Goal: Task Accomplishment & Management: Use online tool/utility

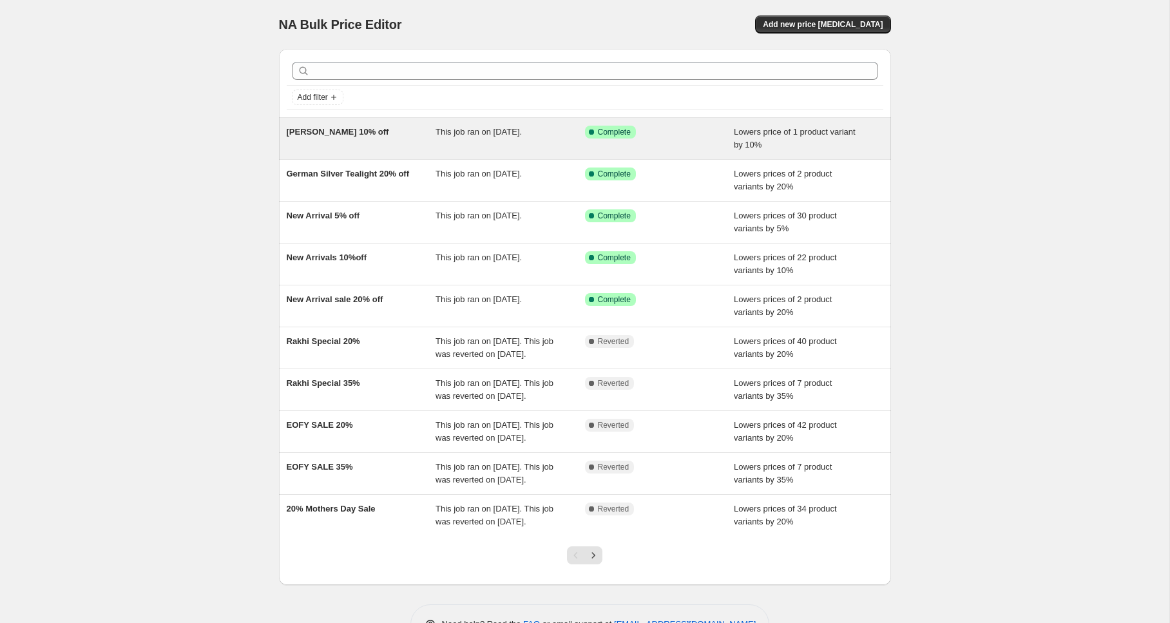
click at [323, 137] on div "[PERSON_NAME] 10% off" at bounding box center [362, 139] width 150 height 26
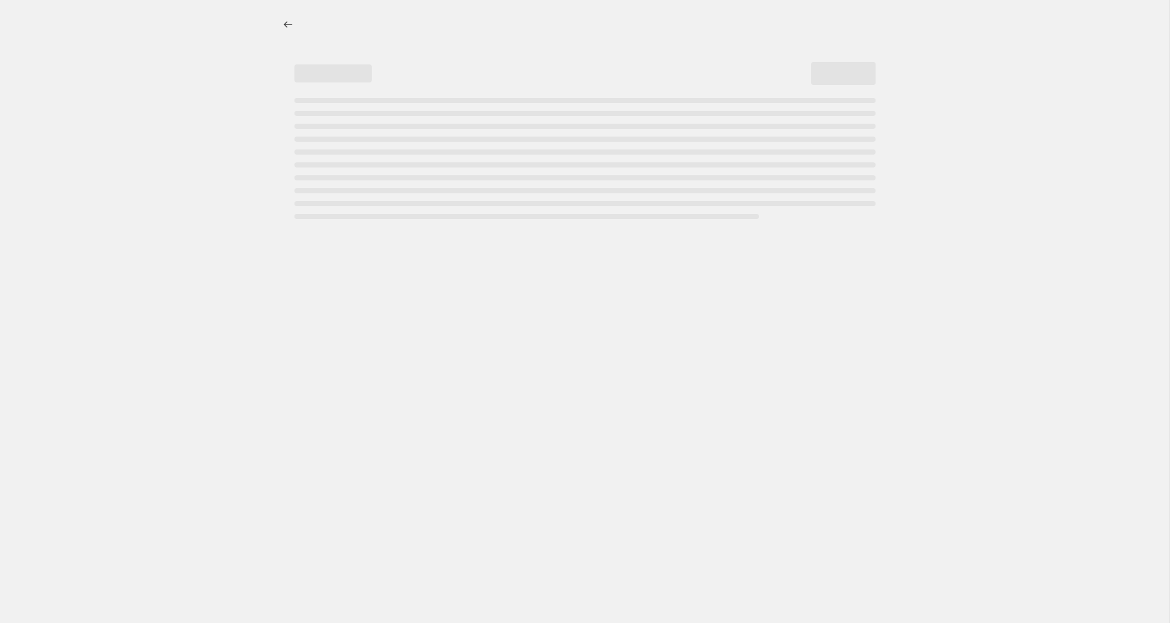
select select "percentage"
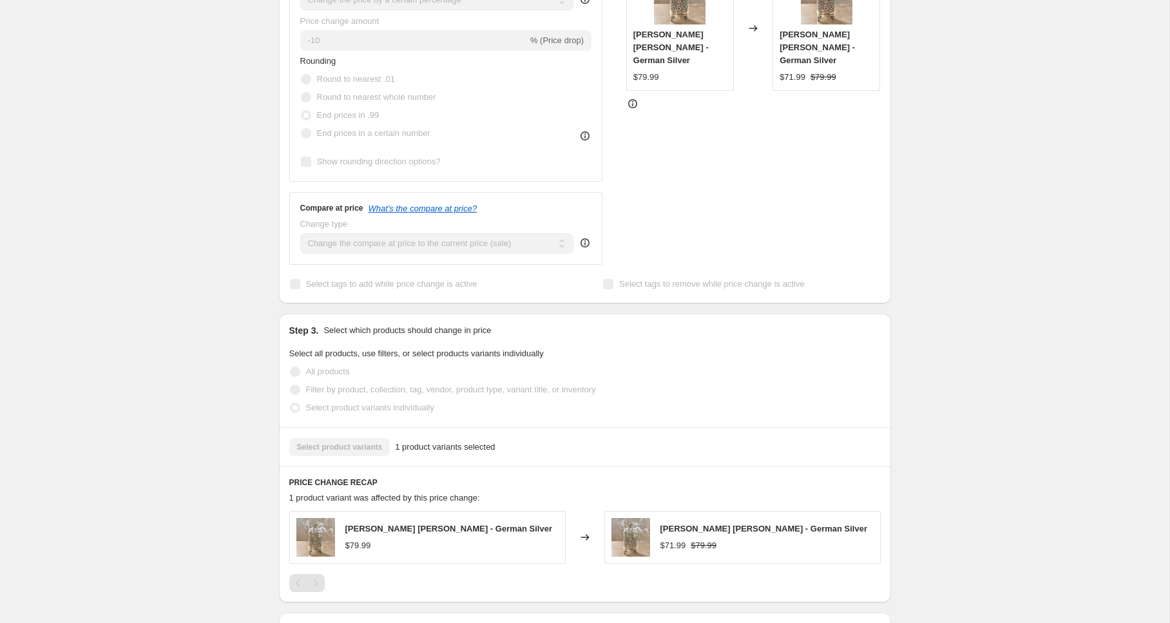
scroll to position [561, 0]
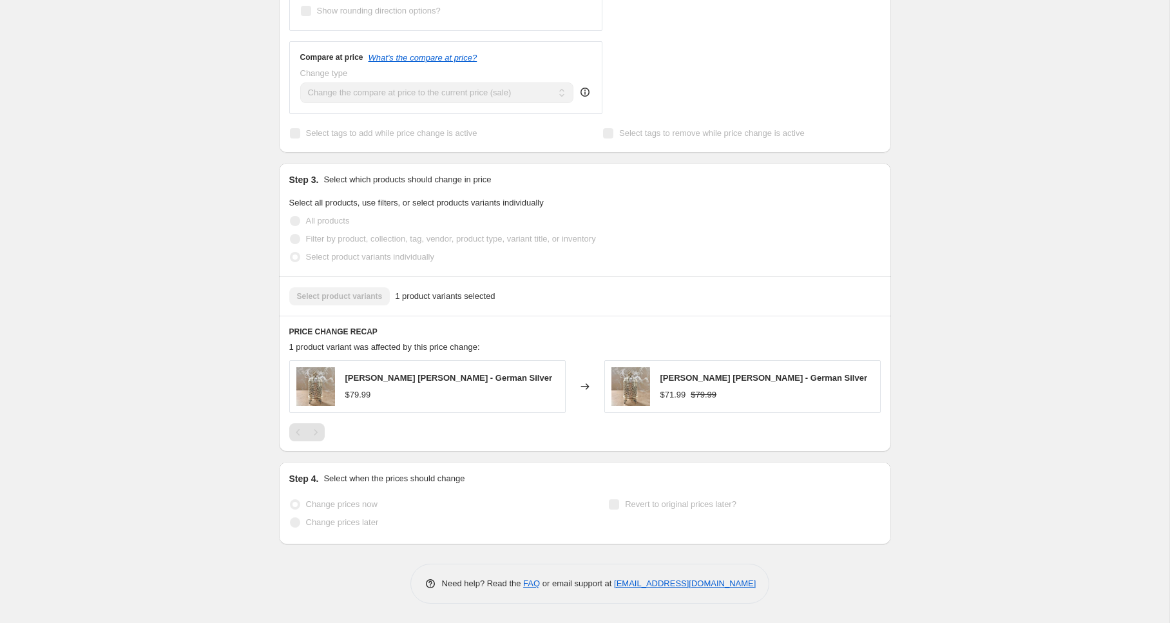
click at [349, 525] on span "Change prices later" at bounding box center [342, 523] width 73 height 10
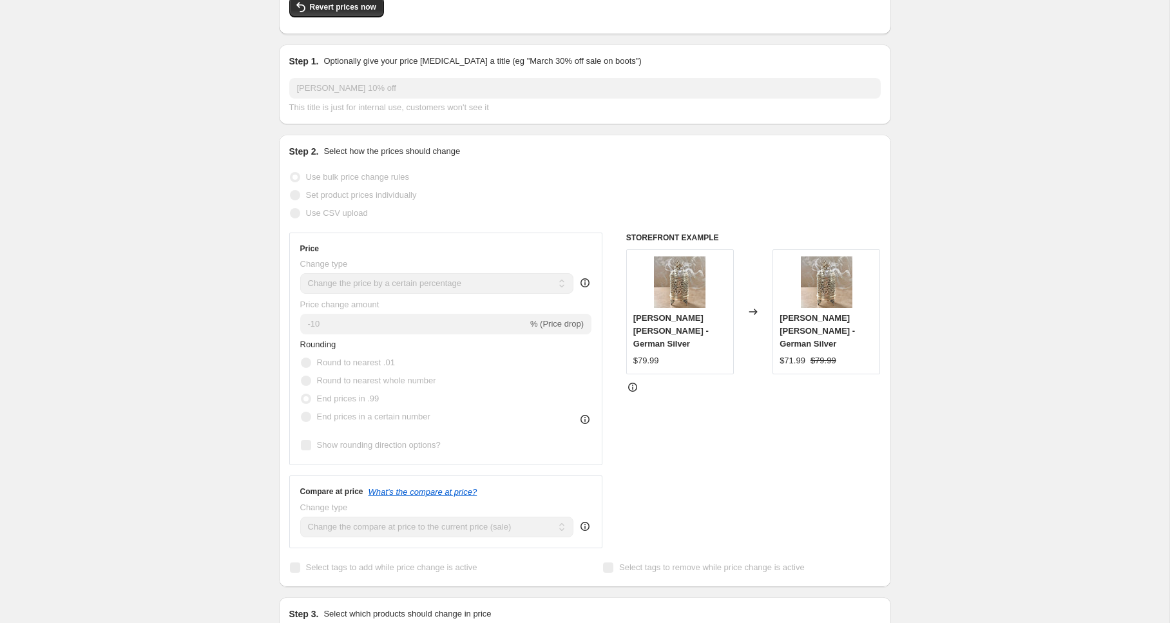
scroll to position [0, 0]
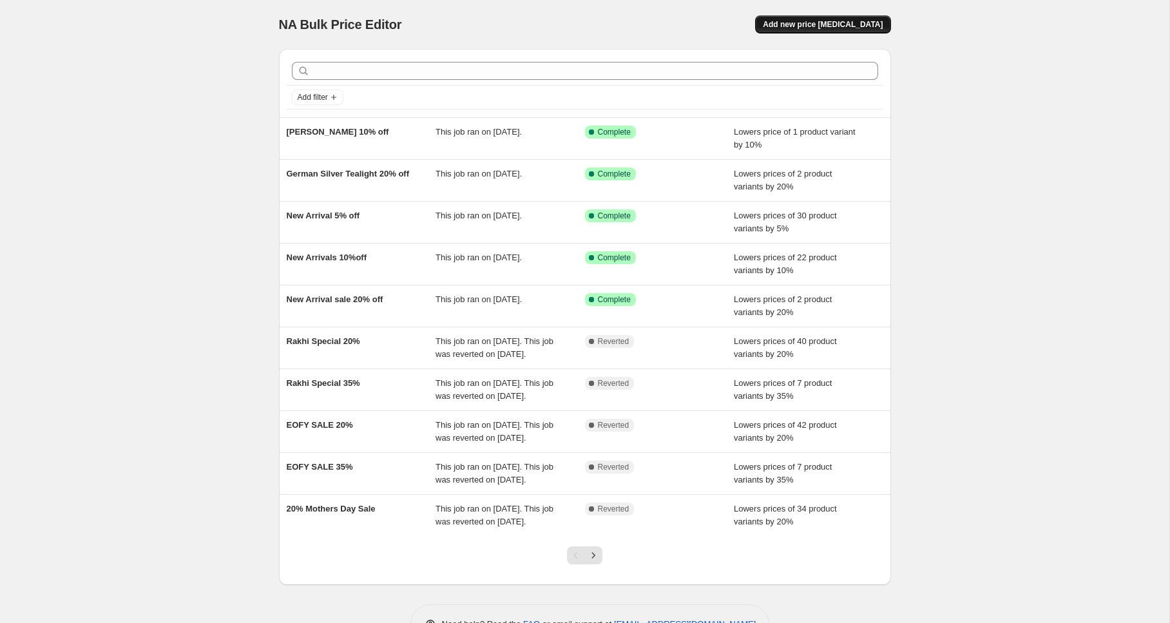
click at [846, 23] on span "Add new price [MEDICAL_DATA]" at bounding box center [823, 24] width 120 height 10
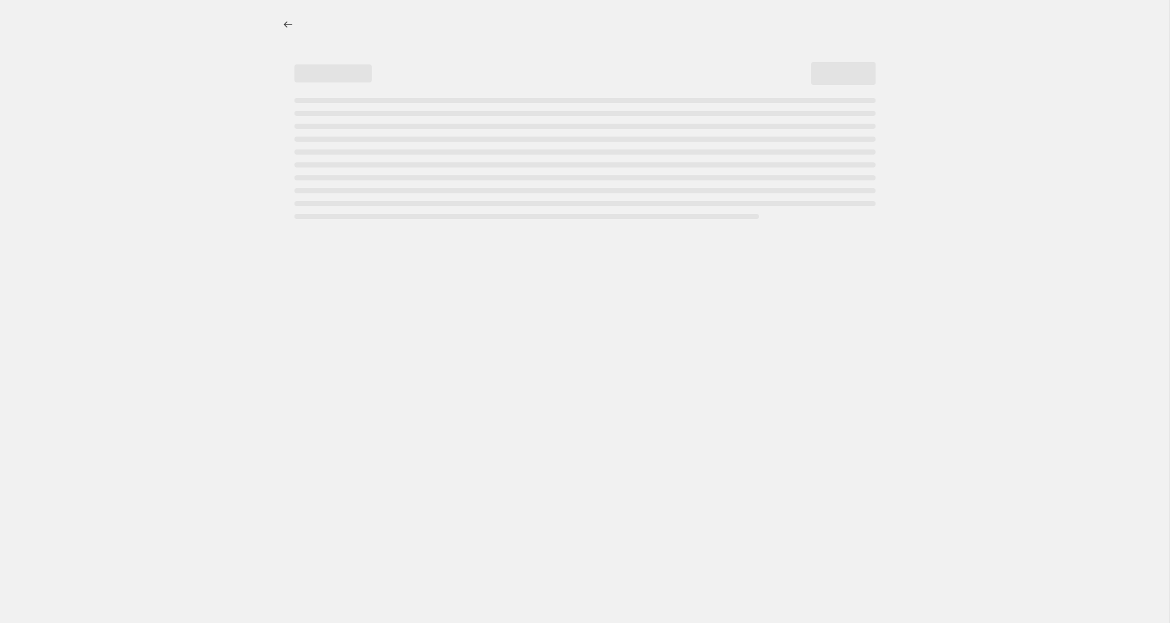
select select "percentage"
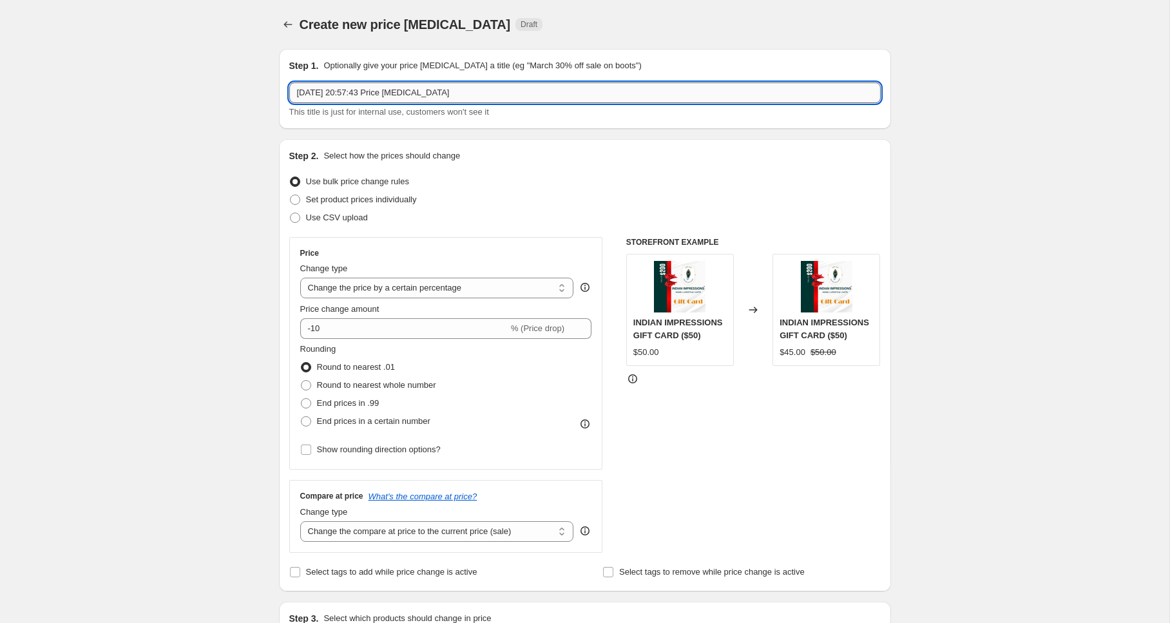
click at [530, 90] on input "2 Oct 2025, 20:57:43 Price change job" at bounding box center [585, 93] width 592 height 21
type input "Diwali Sale 40%"
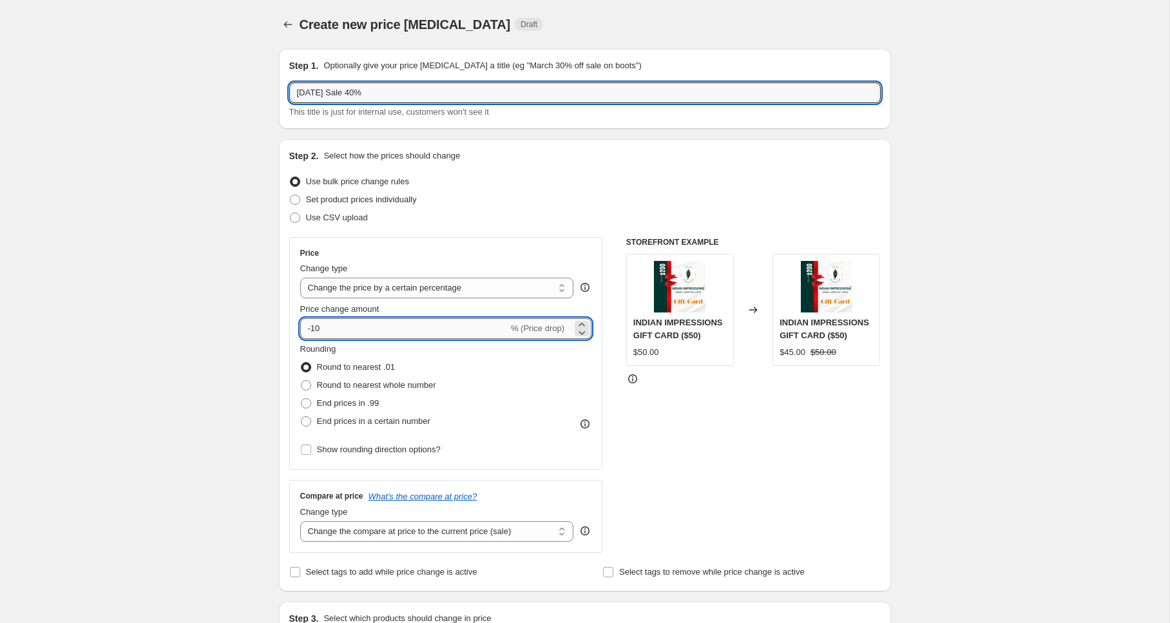
click at [315, 329] on input "-10" at bounding box center [404, 328] width 208 height 21
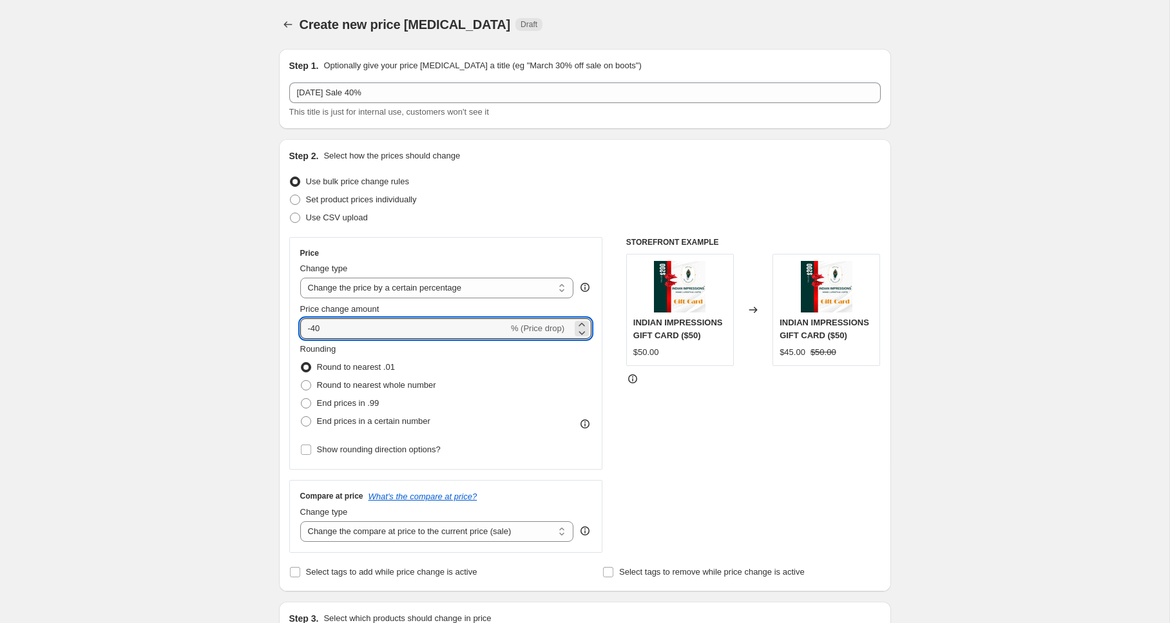
type input "-40"
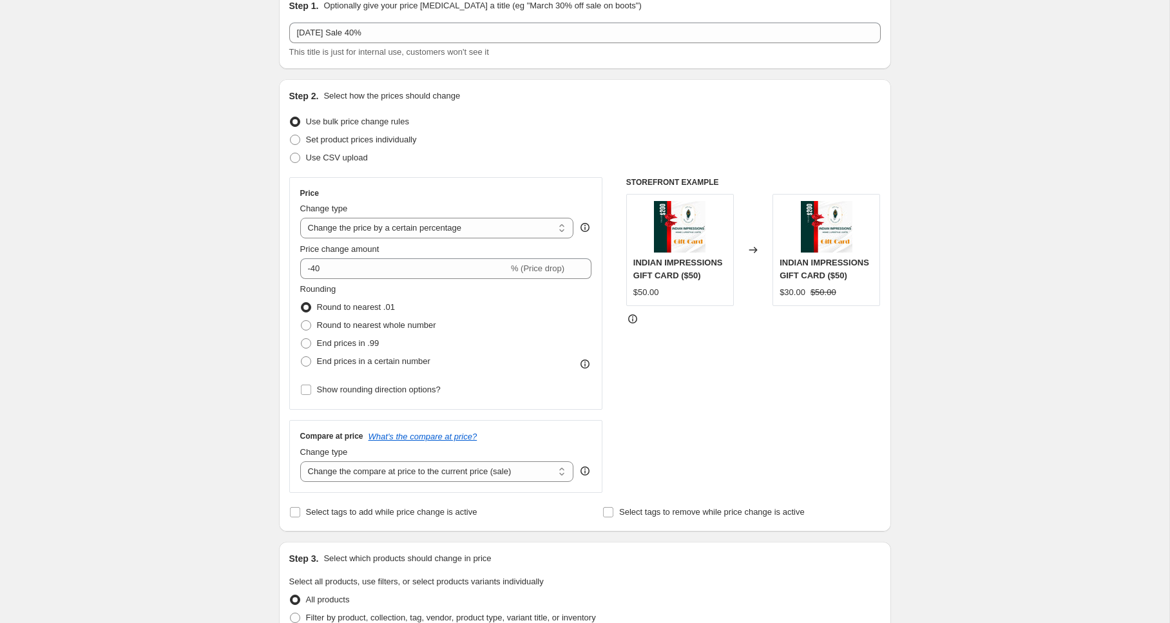
scroll to position [66, 0]
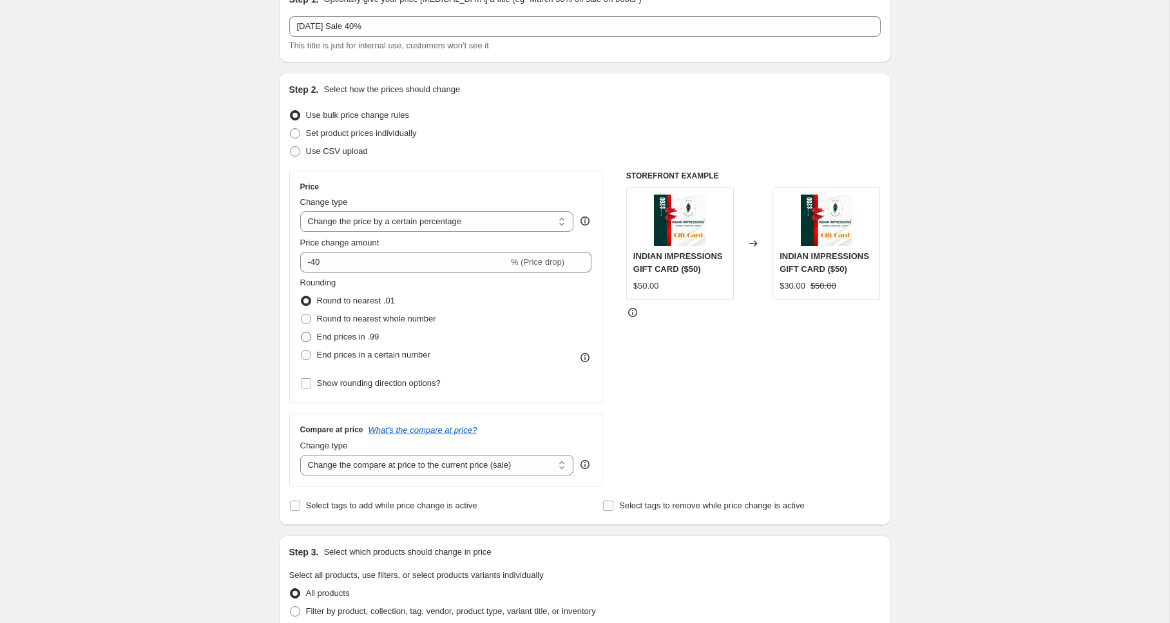
click at [325, 337] on span "End prices in .99" at bounding box center [348, 337] width 63 height 10
click at [302, 333] on input "End prices in .99" at bounding box center [301, 332] width 1 height 1
radio input "true"
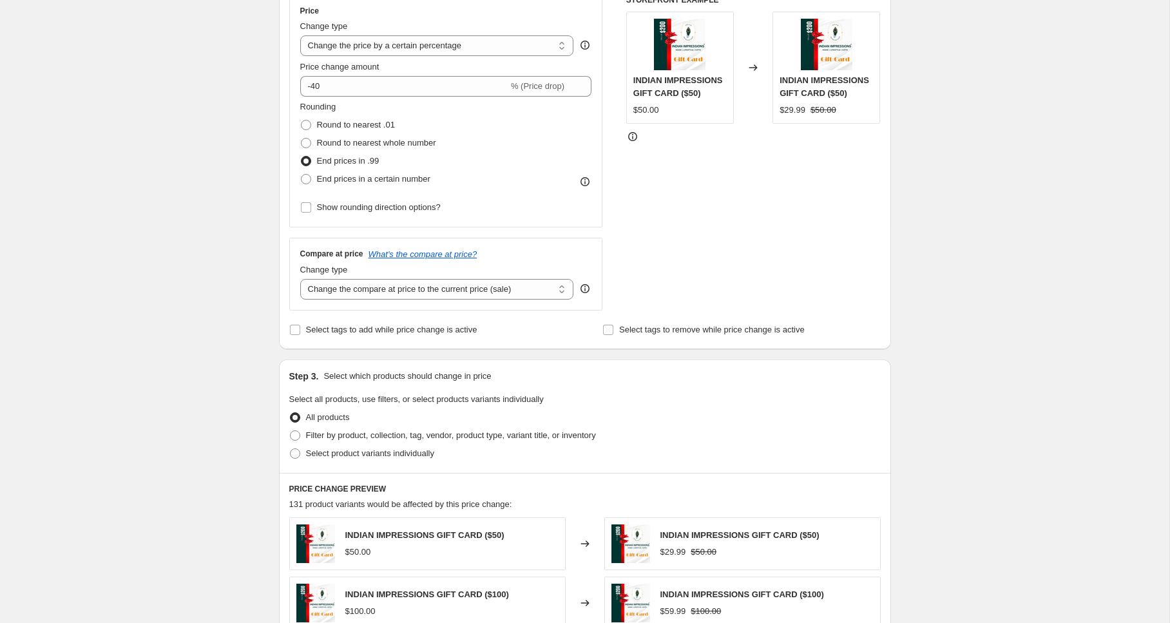
scroll to position [243, 0]
click at [293, 327] on input "Select tags to add while price change is active" at bounding box center [295, 329] width 10 height 10
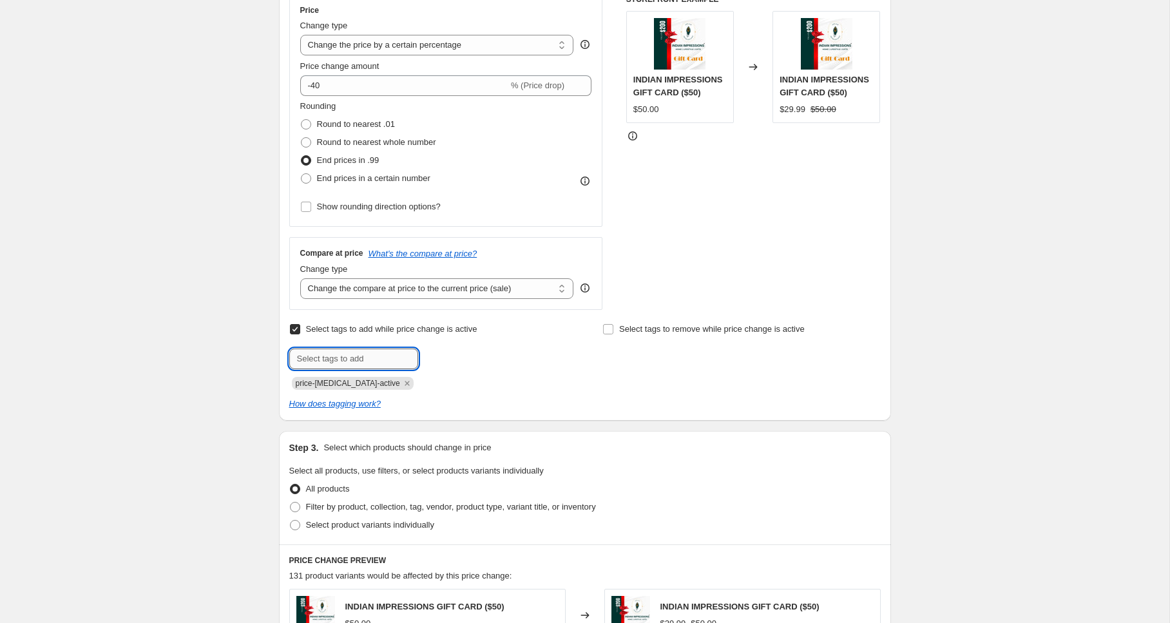
click at [338, 358] on input "text" at bounding box center [353, 359] width 129 height 21
click at [293, 329] on input "Select tags to add while price change is active" at bounding box center [295, 329] width 10 height 10
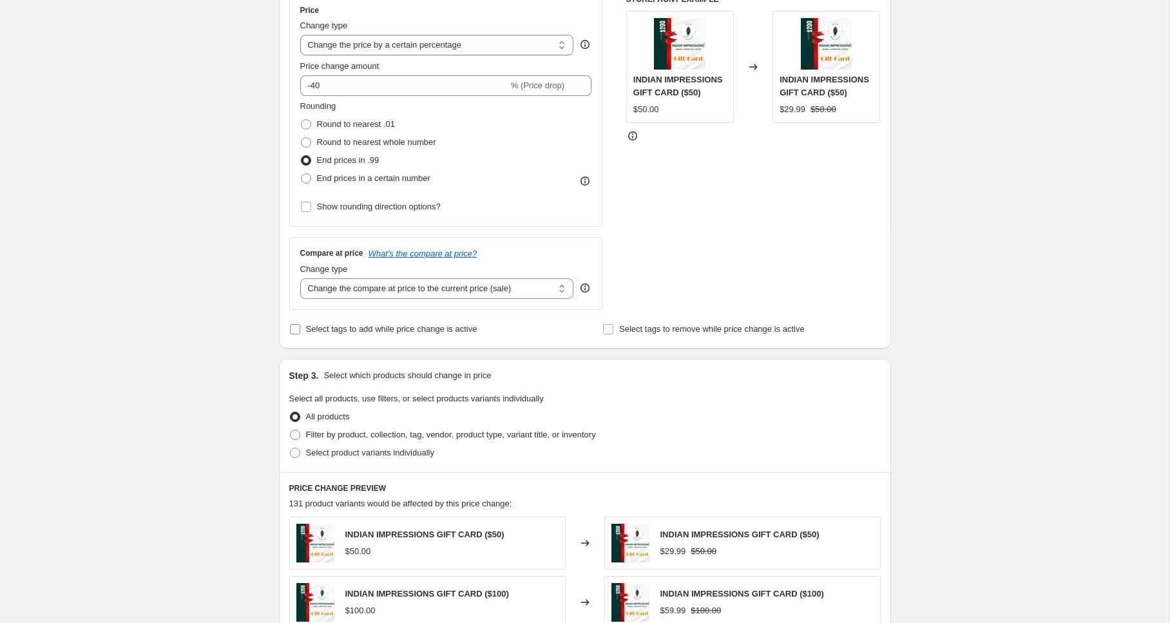
click at [293, 329] on input "Select tags to add while price change is active" at bounding box center [295, 329] width 10 height 10
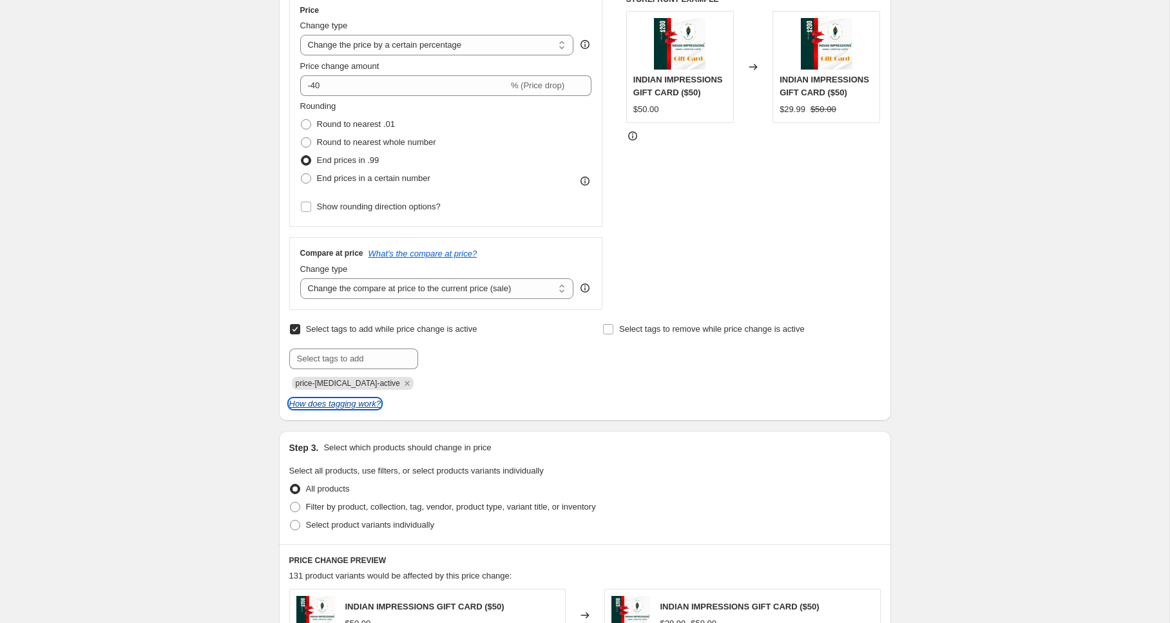
click at [337, 406] on icon "How does tagging work?" at bounding box center [335, 404] width 92 height 10
click at [291, 325] on input "Select tags to add while price change is active" at bounding box center [295, 329] width 10 height 10
checkbox input "false"
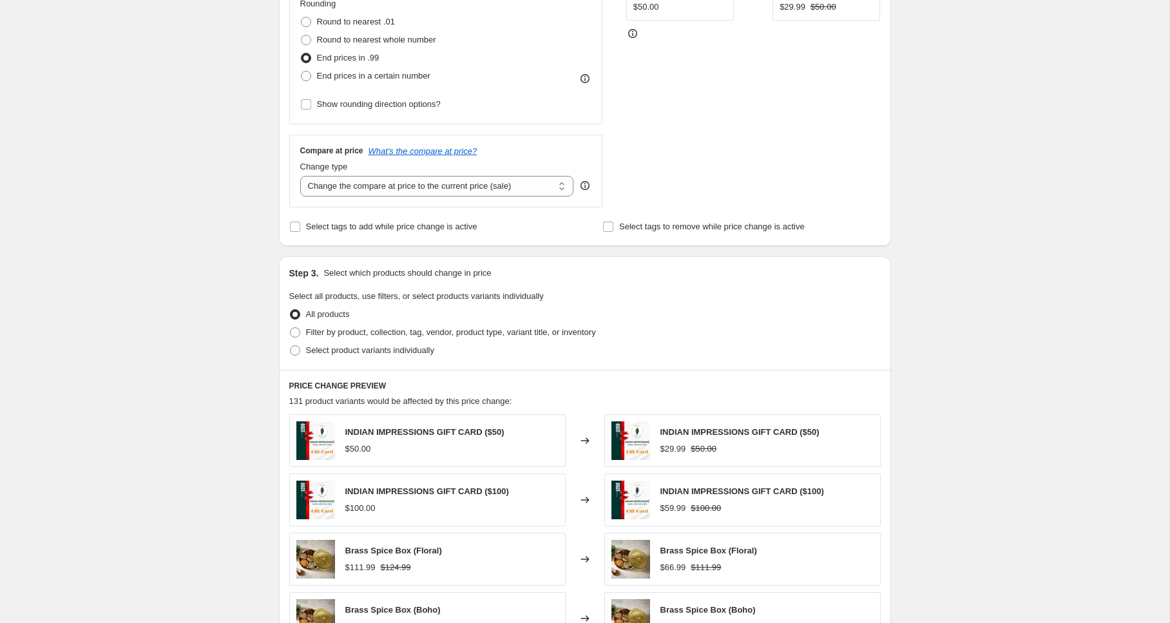
scroll to position [353, 0]
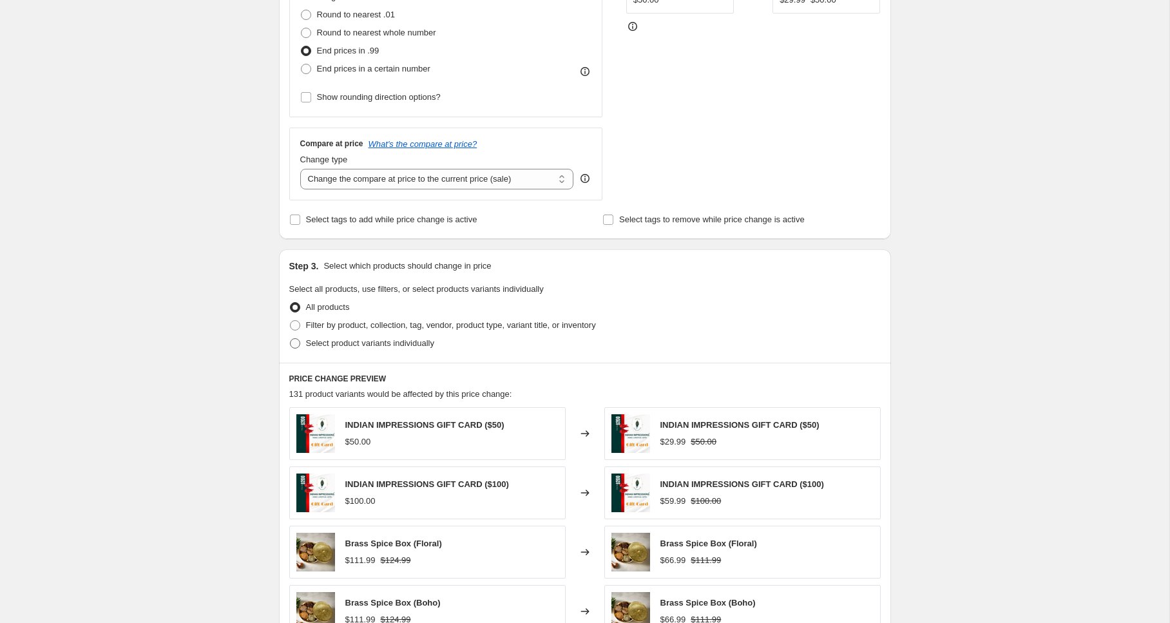
click at [298, 345] on span at bounding box center [295, 343] width 10 height 10
click at [291, 339] on input "Select product variants individually" at bounding box center [290, 338] width 1 height 1
radio input "true"
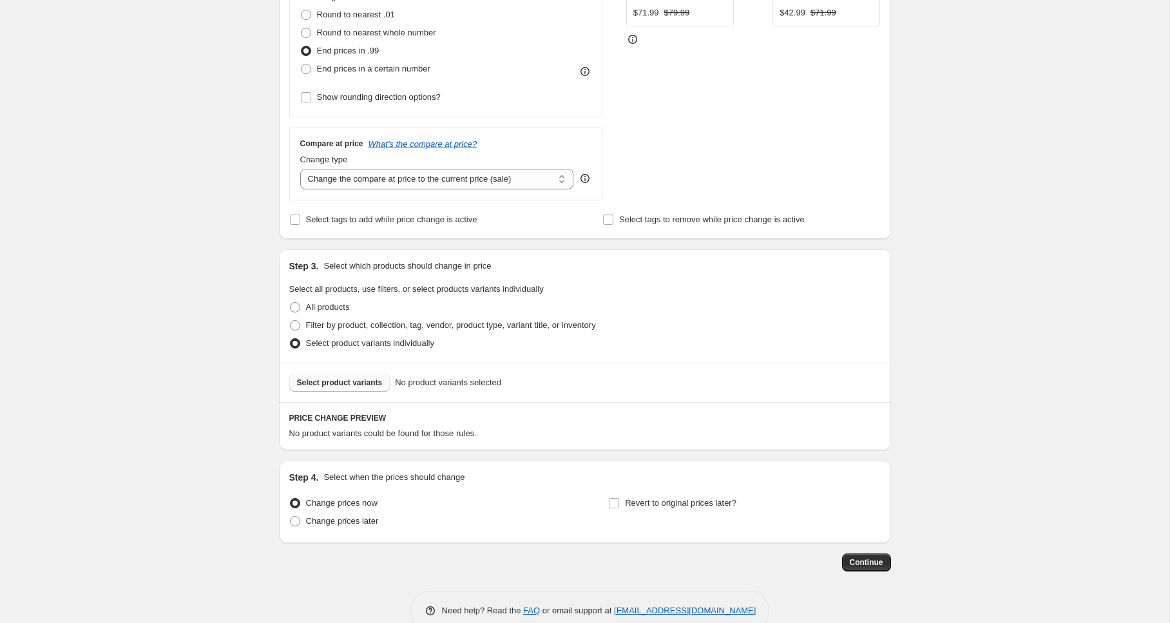
click at [331, 380] on span "Select product variants" at bounding box center [340, 383] width 86 height 10
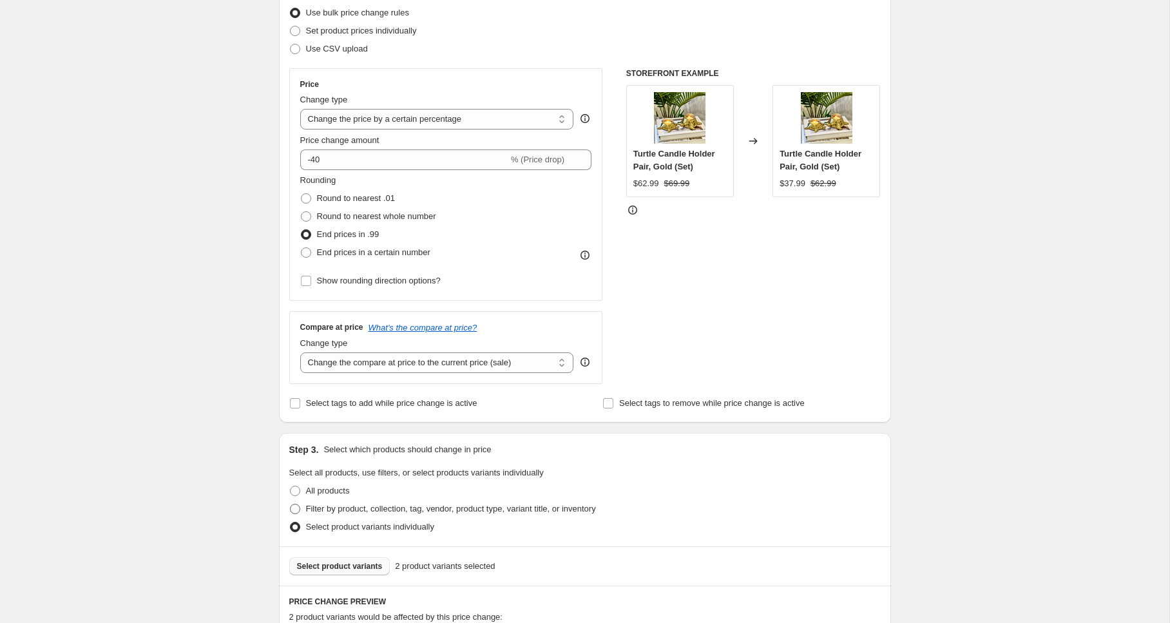
scroll to position [0, 0]
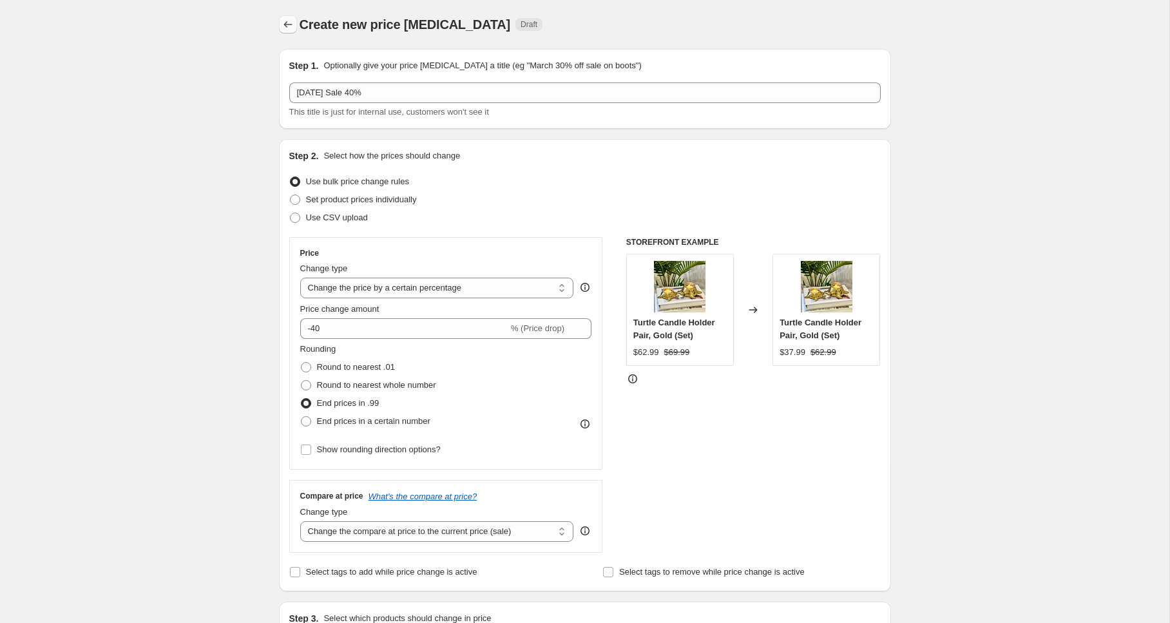
click at [289, 27] on icon "Price change jobs" at bounding box center [288, 24] width 13 height 13
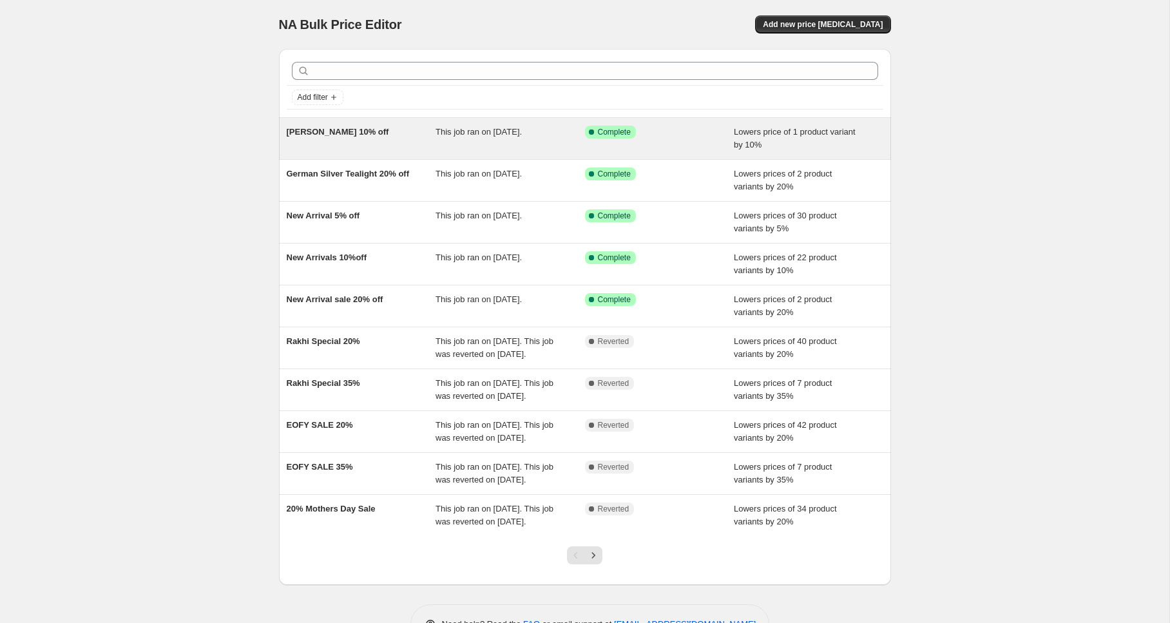
click at [328, 138] on div "[PERSON_NAME] 10% off" at bounding box center [362, 139] width 150 height 26
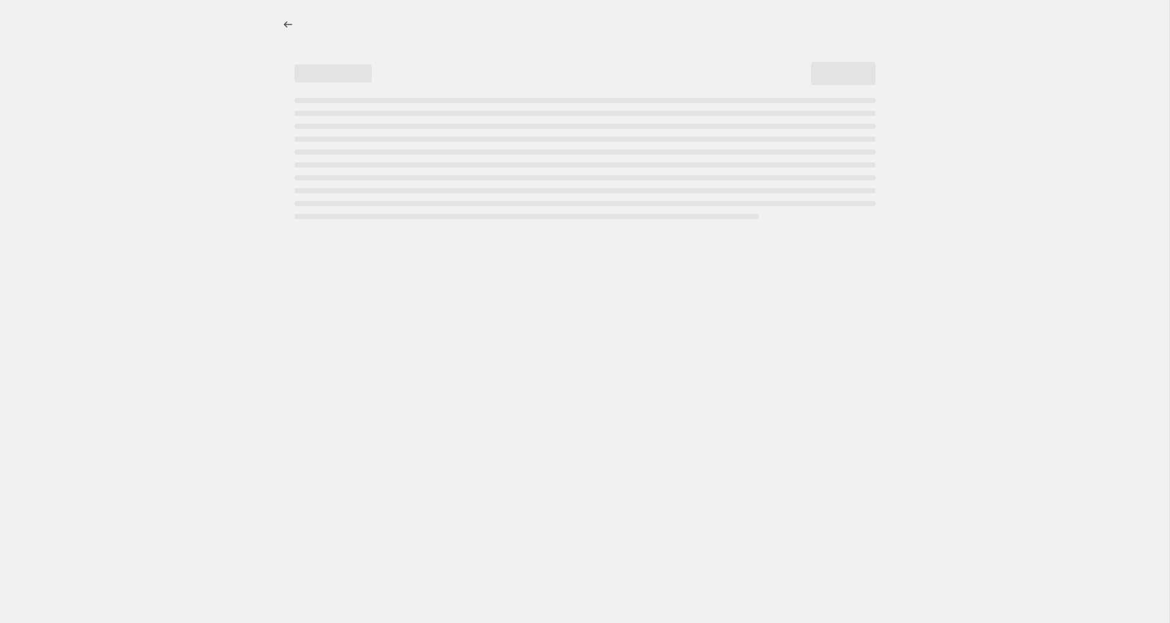
select select "percentage"
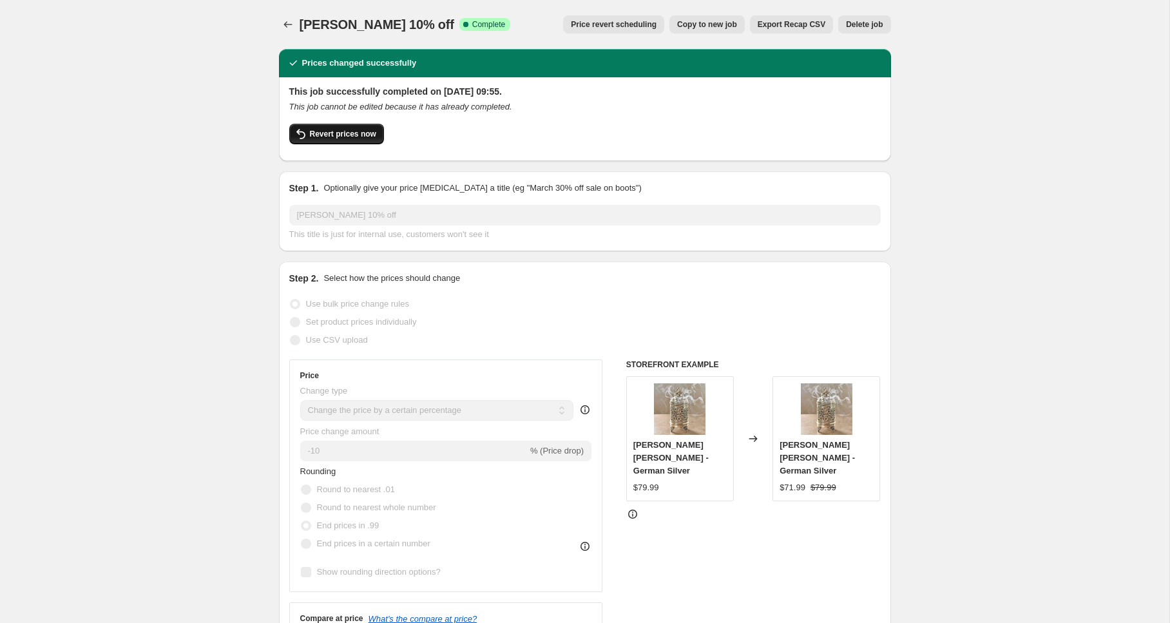
click at [331, 134] on span "Revert prices now" at bounding box center [343, 134] width 66 height 10
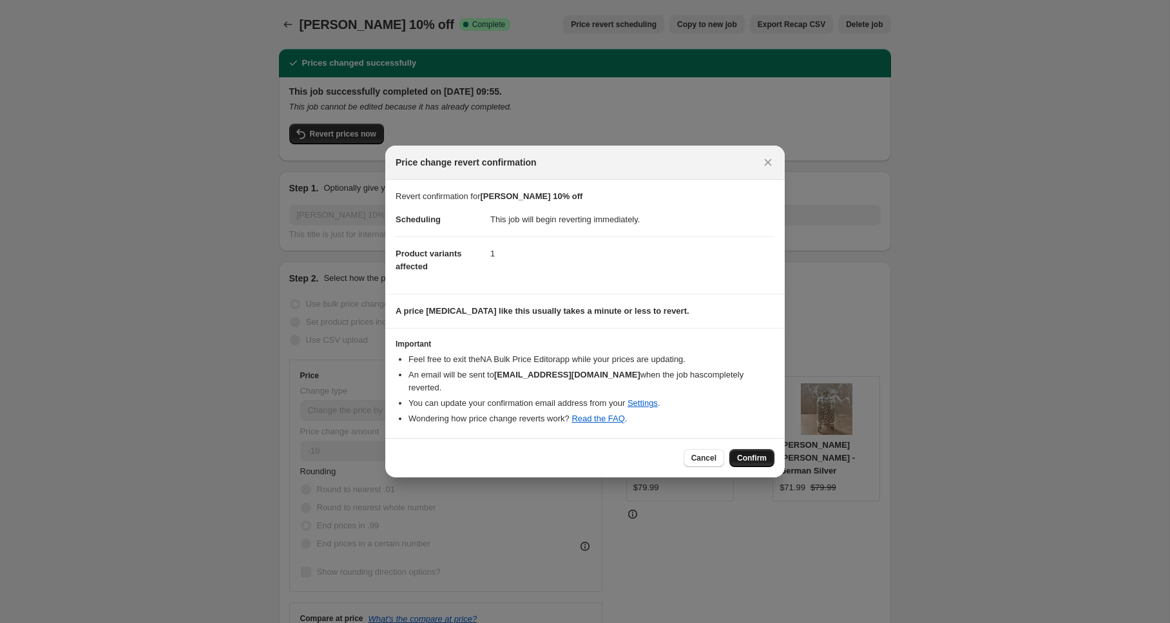
click at [758, 459] on span "Confirm" at bounding box center [752, 458] width 30 height 10
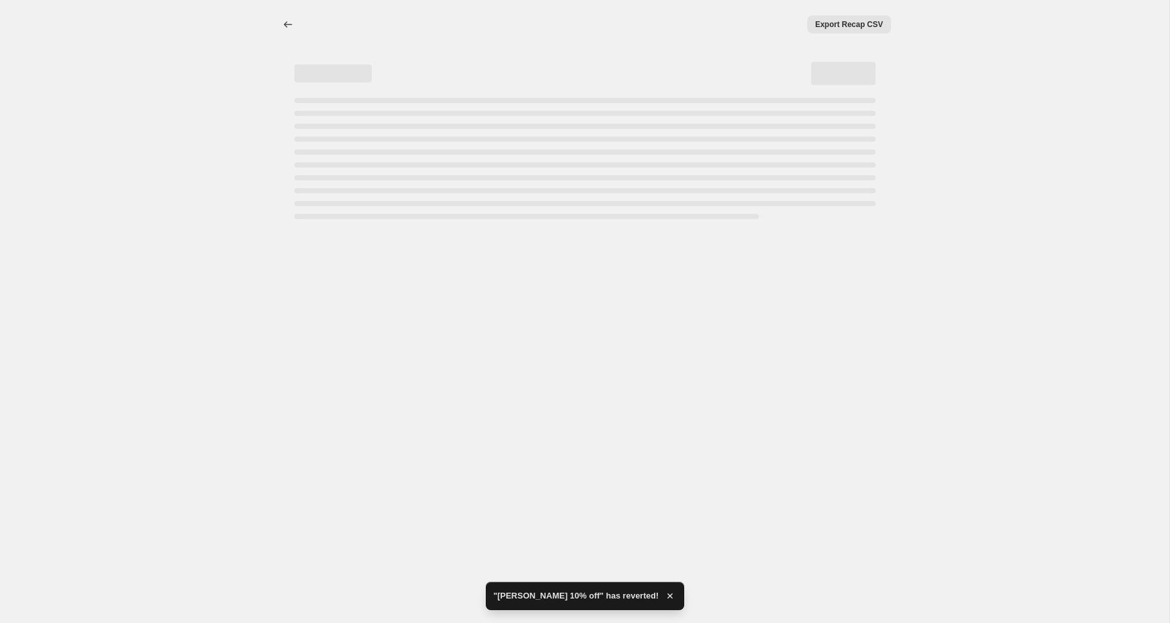
select select "percentage"
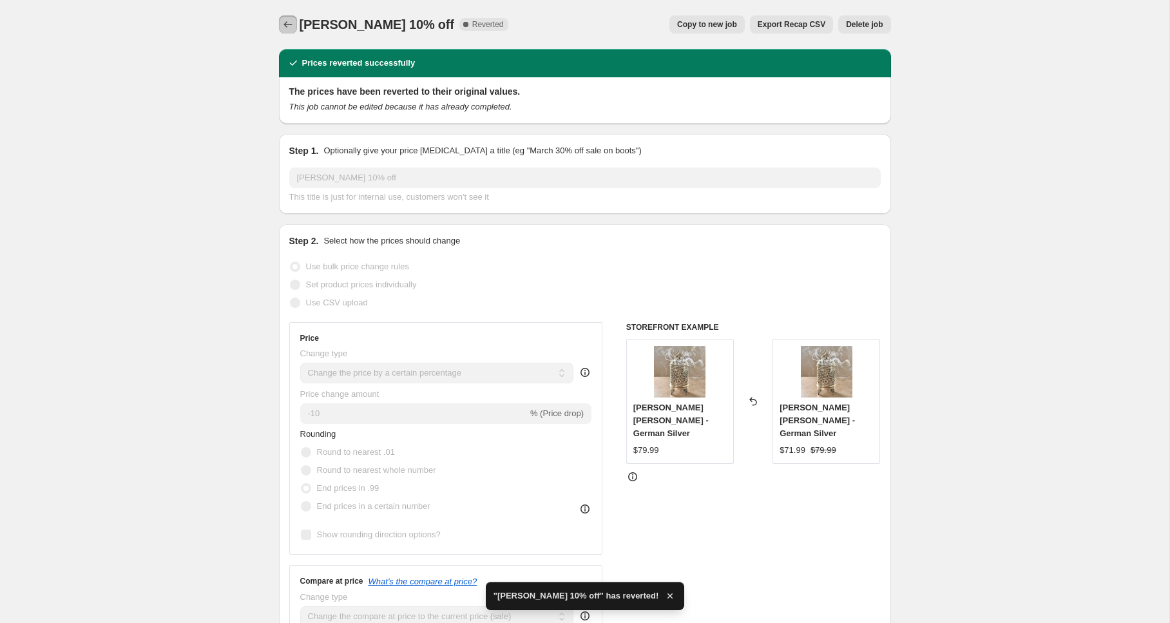
click at [287, 24] on icon "Price change jobs" at bounding box center [288, 24] width 13 height 13
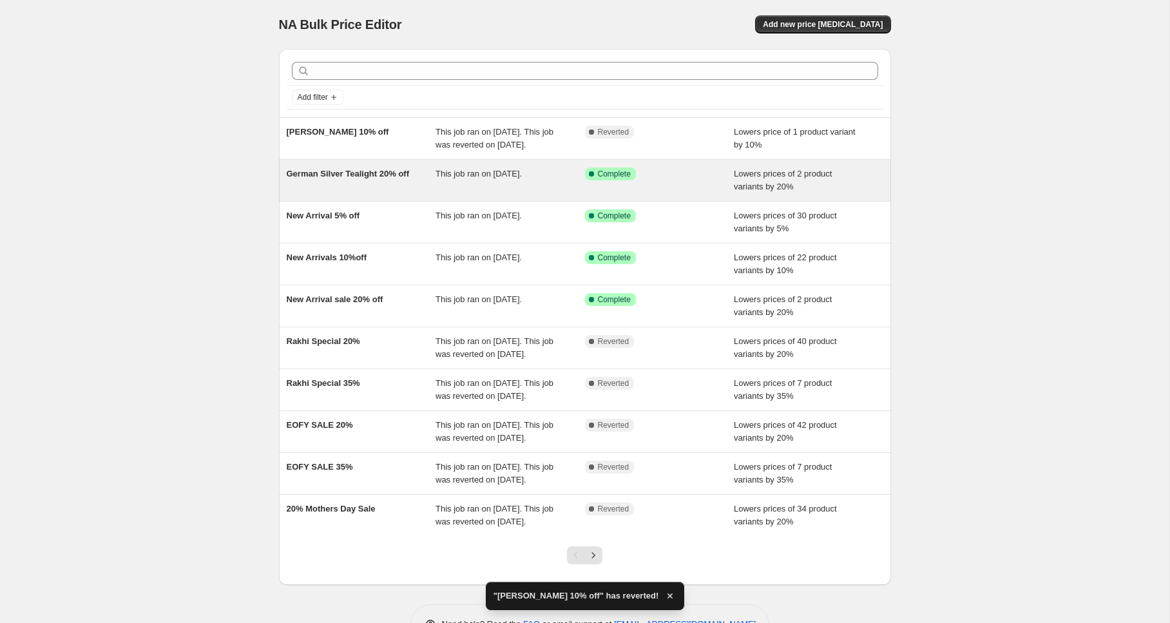
click at [326, 193] on div "German Silver Tealight 20% off" at bounding box center [362, 181] width 150 height 26
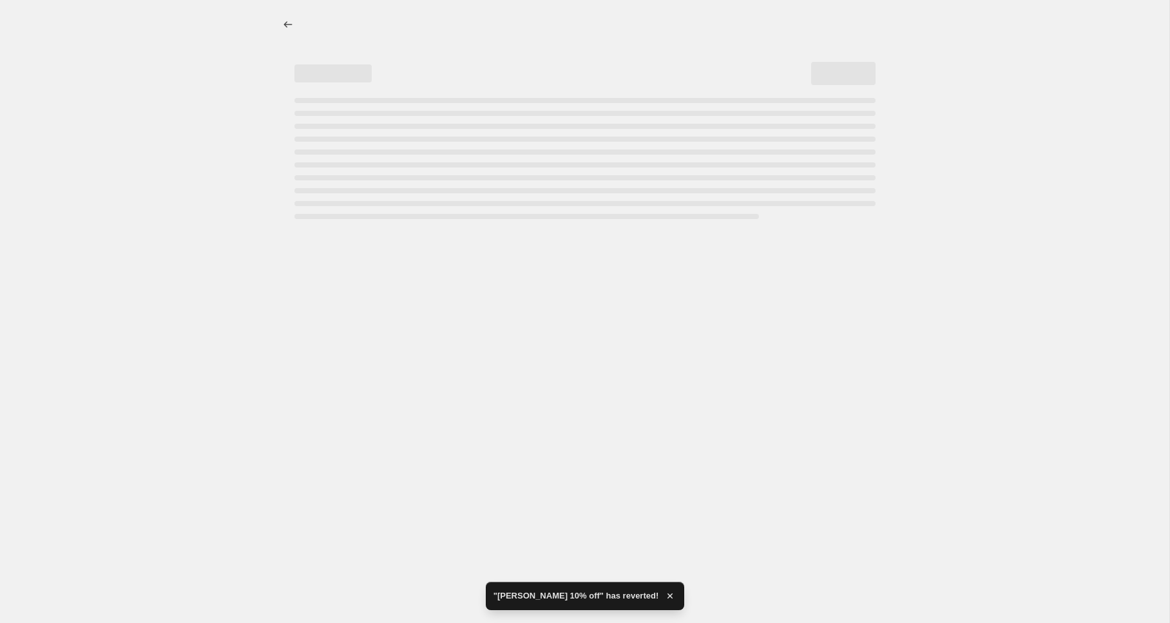
select select "percentage"
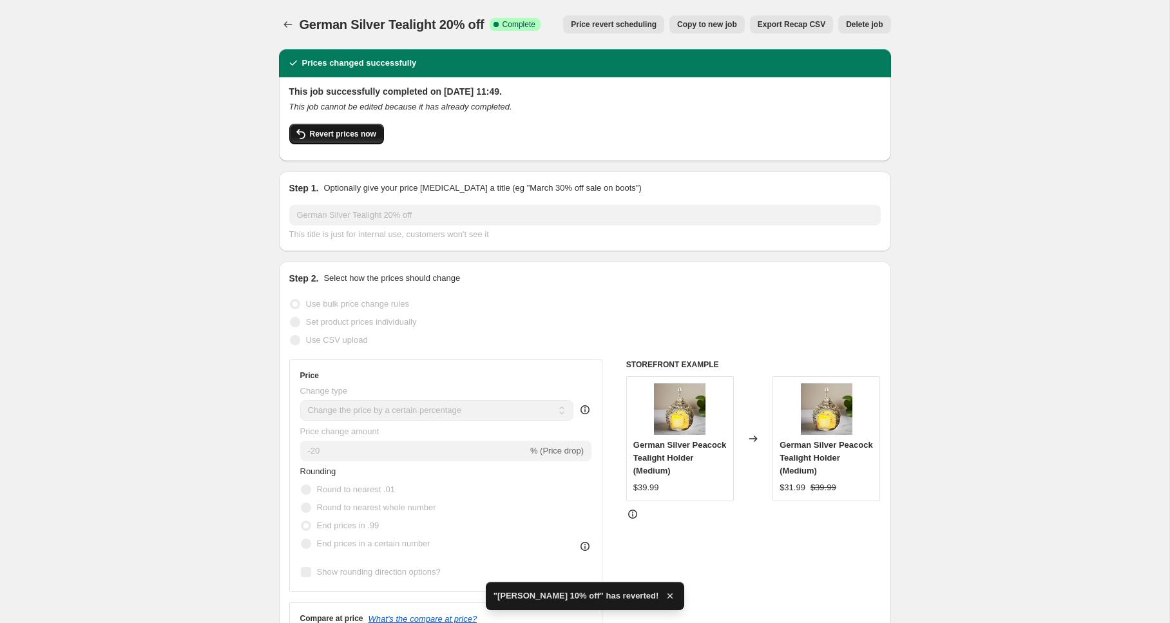
click at [331, 135] on span "Revert prices now" at bounding box center [343, 134] width 66 height 10
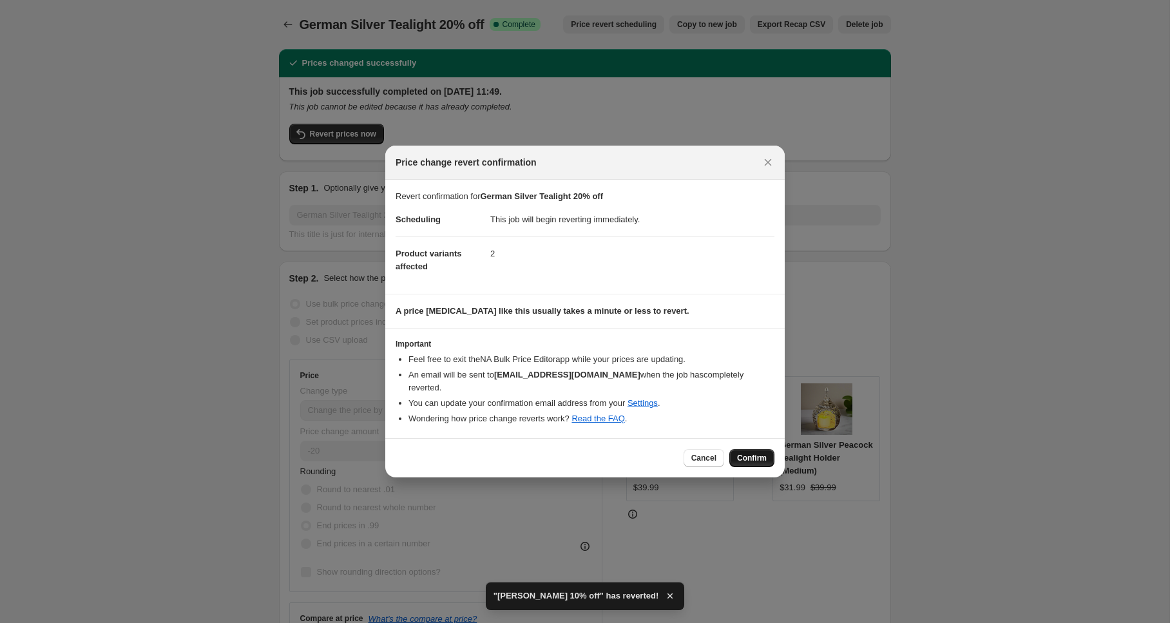
click at [745, 463] on span "Confirm" at bounding box center [752, 458] width 30 height 10
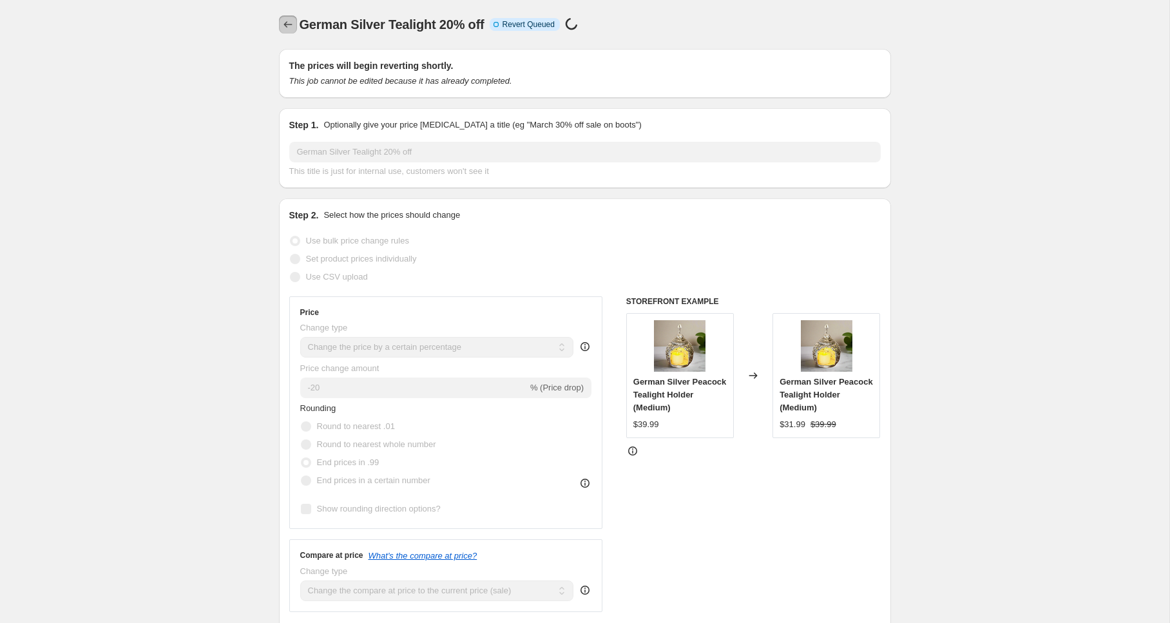
click at [287, 26] on icon "Price change jobs" at bounding box center [288, 24] width 13 height 13
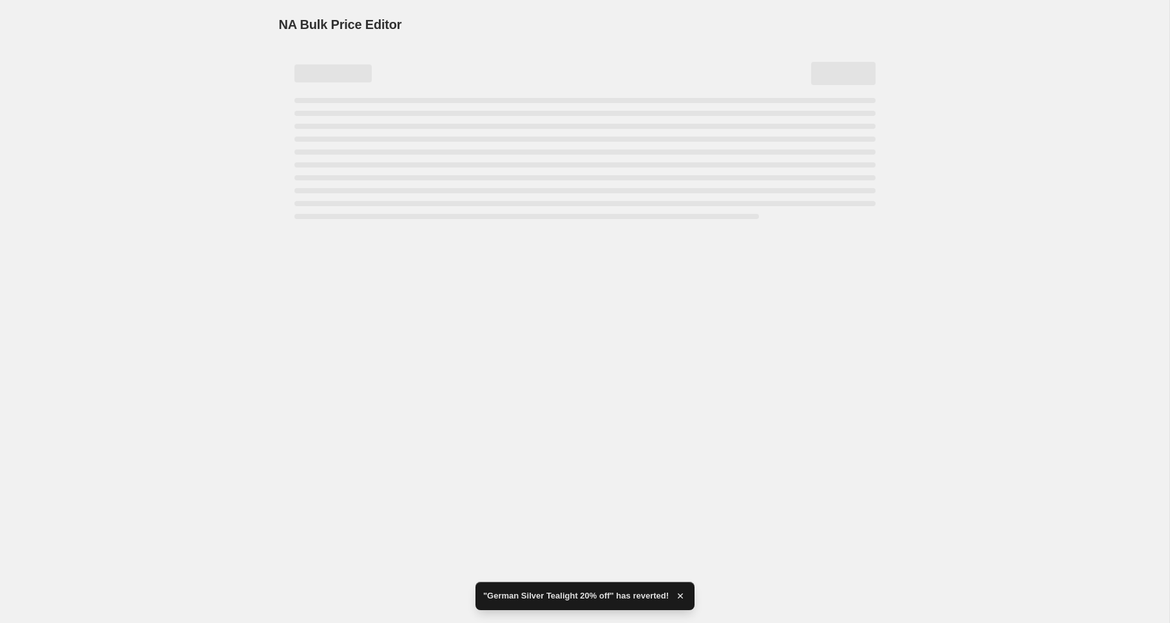
click at [329, 243] on div "NA Bulk Price Editor. This page is ready NA Bulk Price Editor" at bounding box center [585, 311] width 1170 height 623
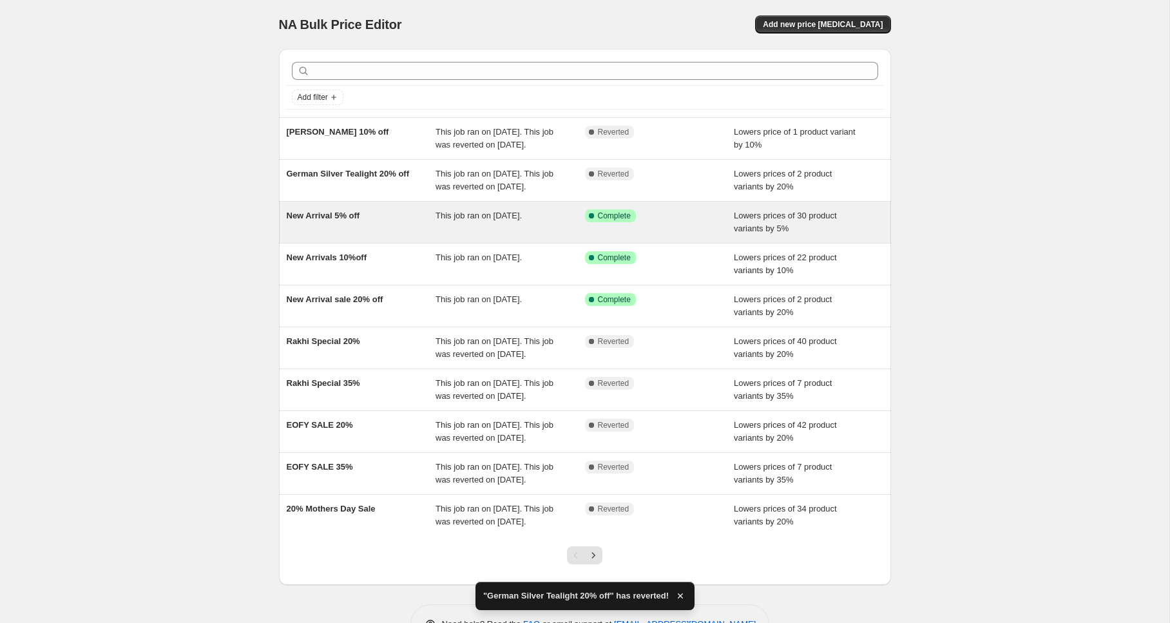
click at [317, 220] on span "New Arrival 5% off" at bounding box center [323, 216] width 73 height 10
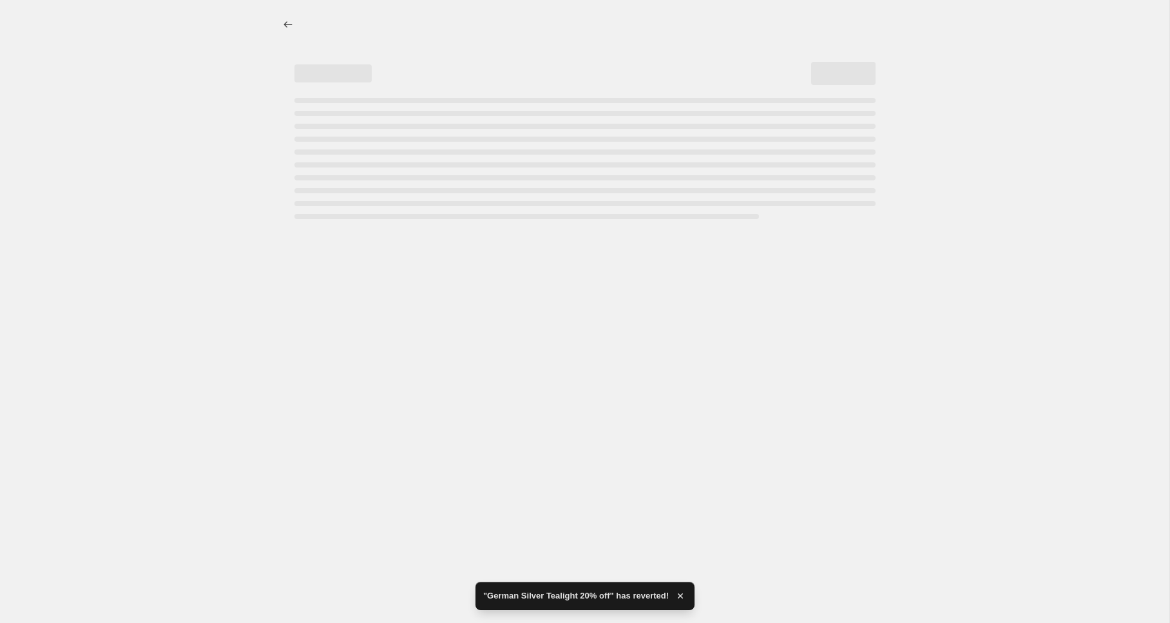
select select "percentage"
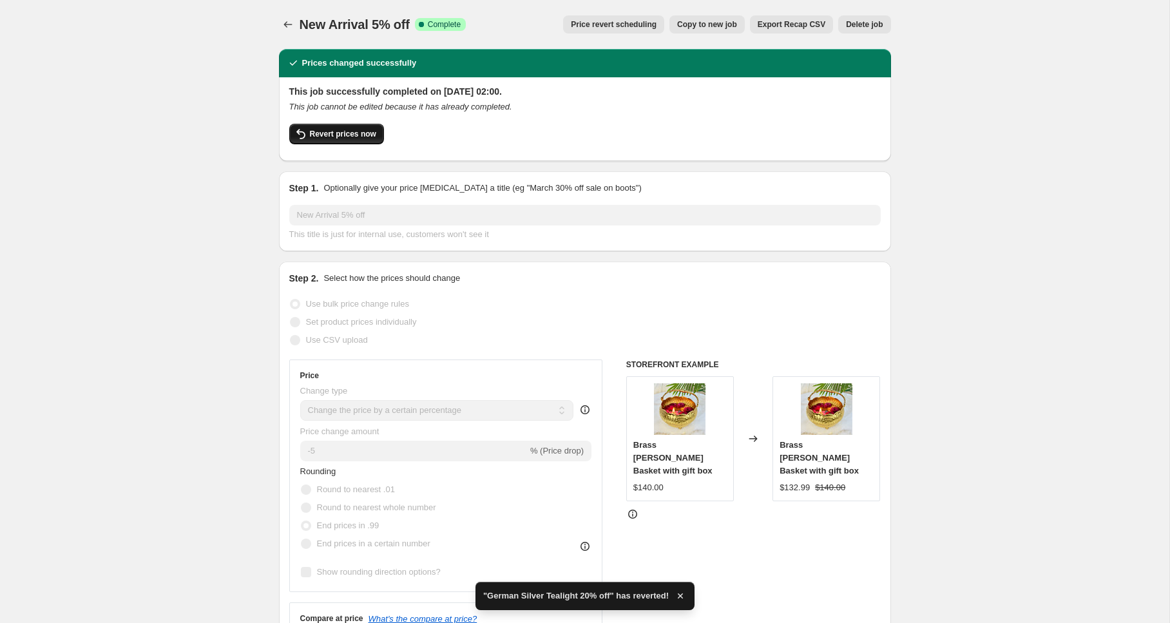
click at [325, 138] on span "Revert prices now" at bounding box center [343, 134] width 66 height 10
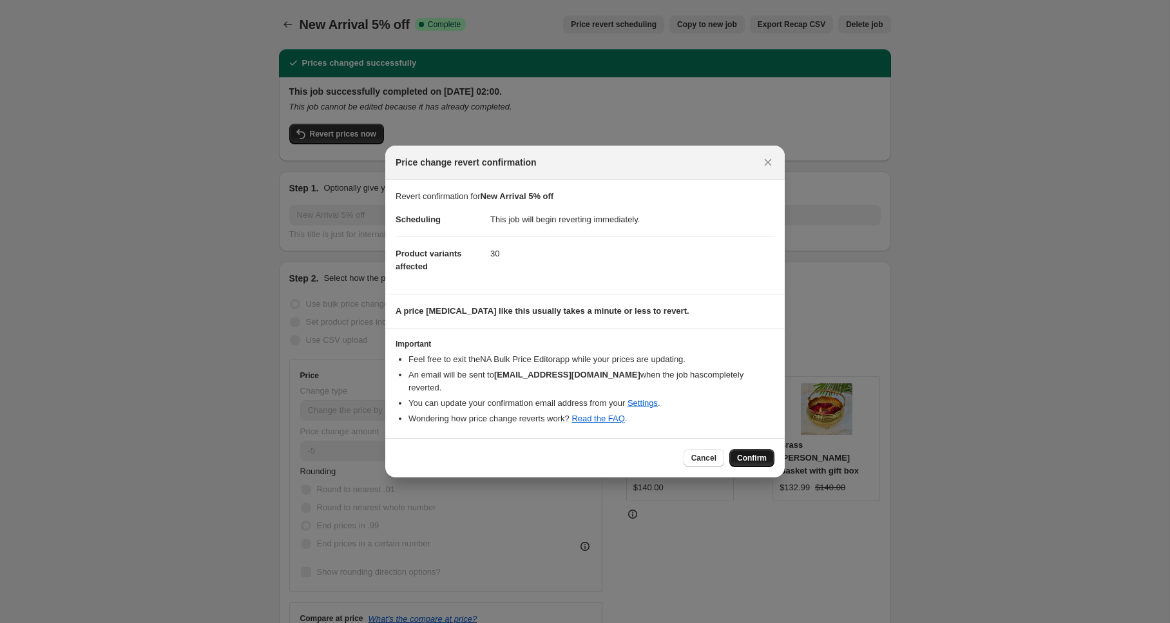
click at [757, 456] on span "Confirm" at bounding box center [752, 458] width 30 height 10
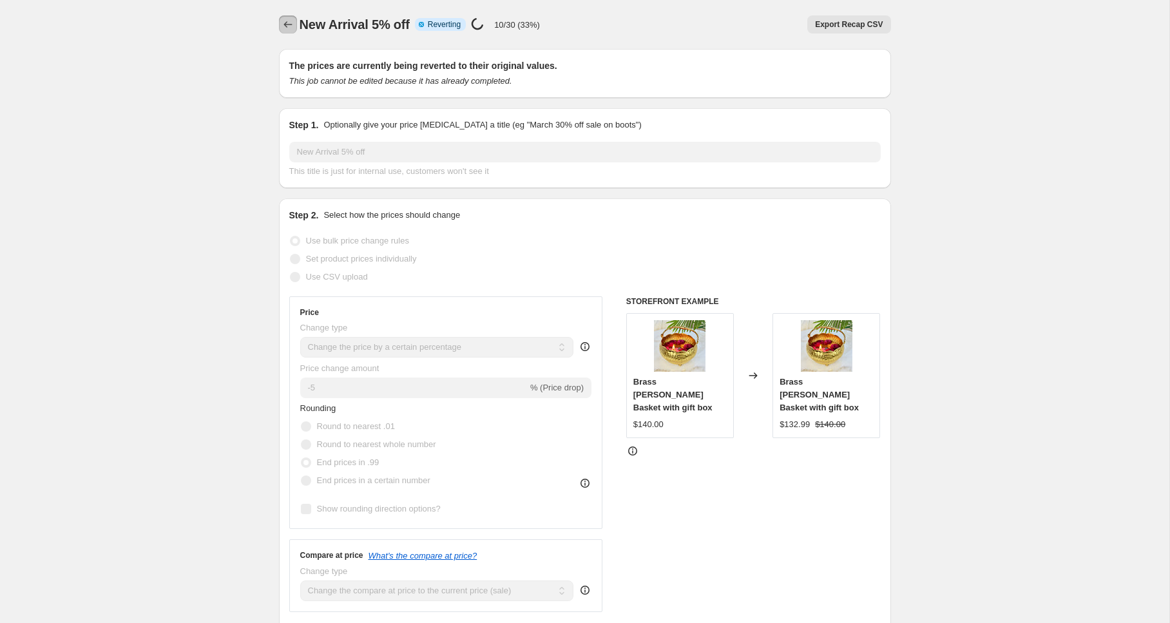
click at [287, 22] on icon "Price change jobs" at bounding box center [288, 24] width 13 height 13
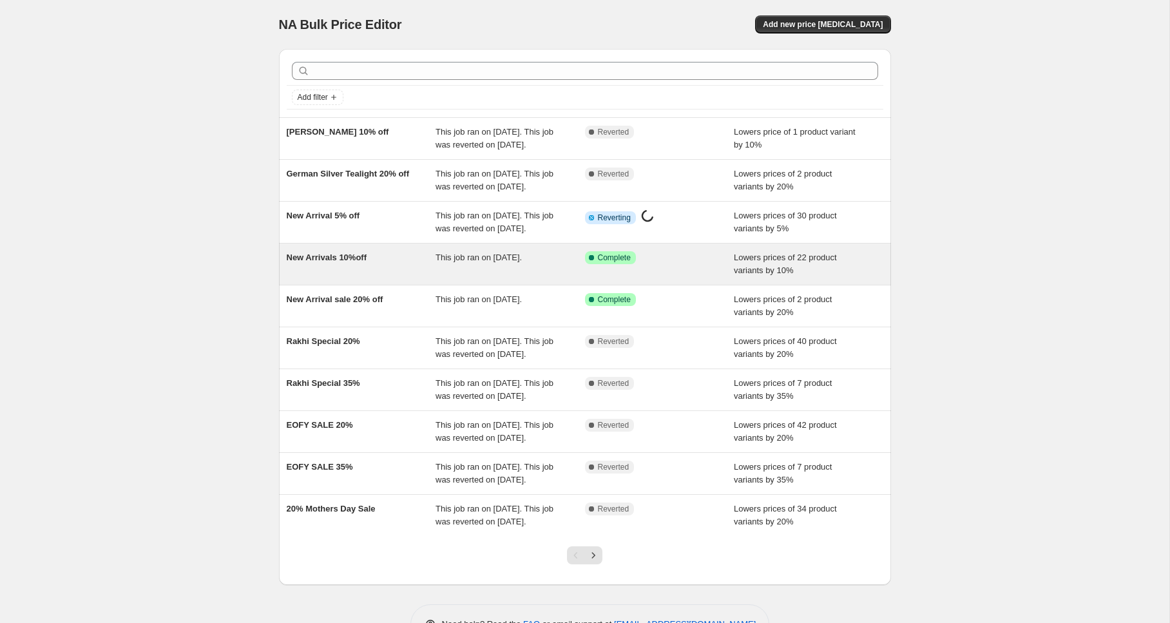
click at [336, 262] on span "New Arrivals 10%off" at bounding box center [327, 258] width 81 height 10
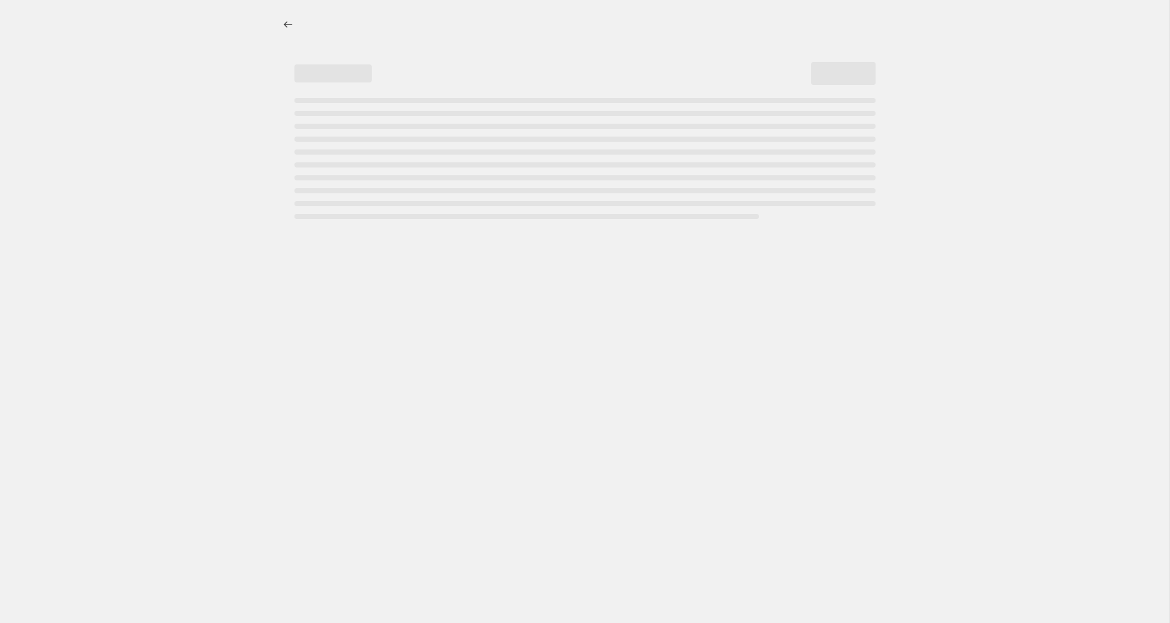
select select "percentage"
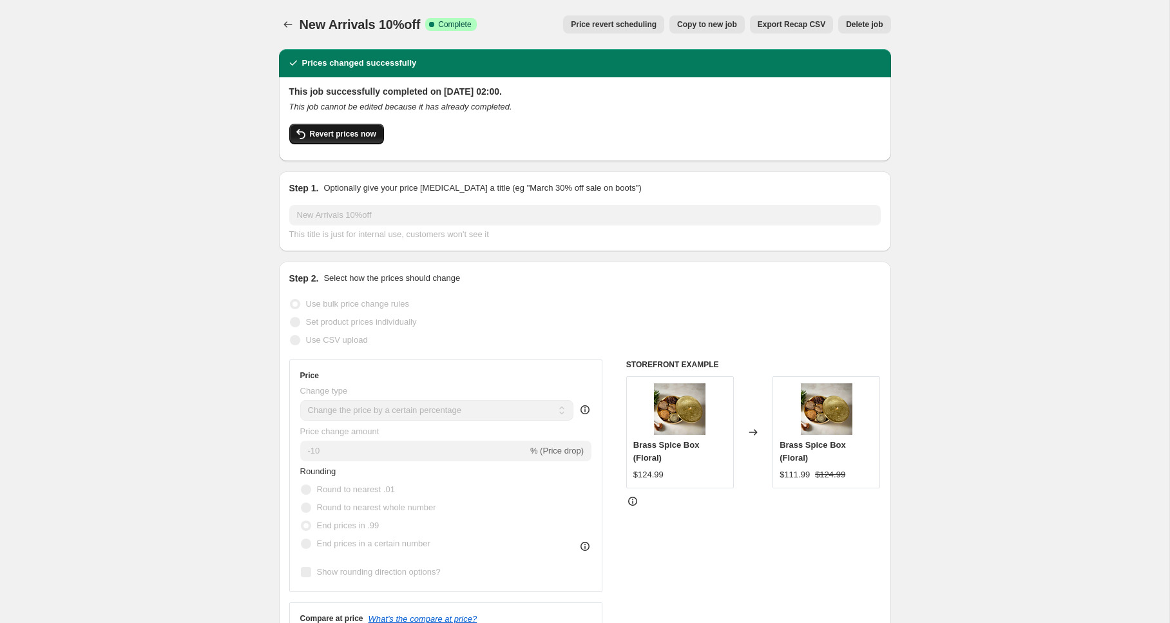
click at [340, 135] on span "Revert prices now" at bounding box center [343, 134] width 66 height 10
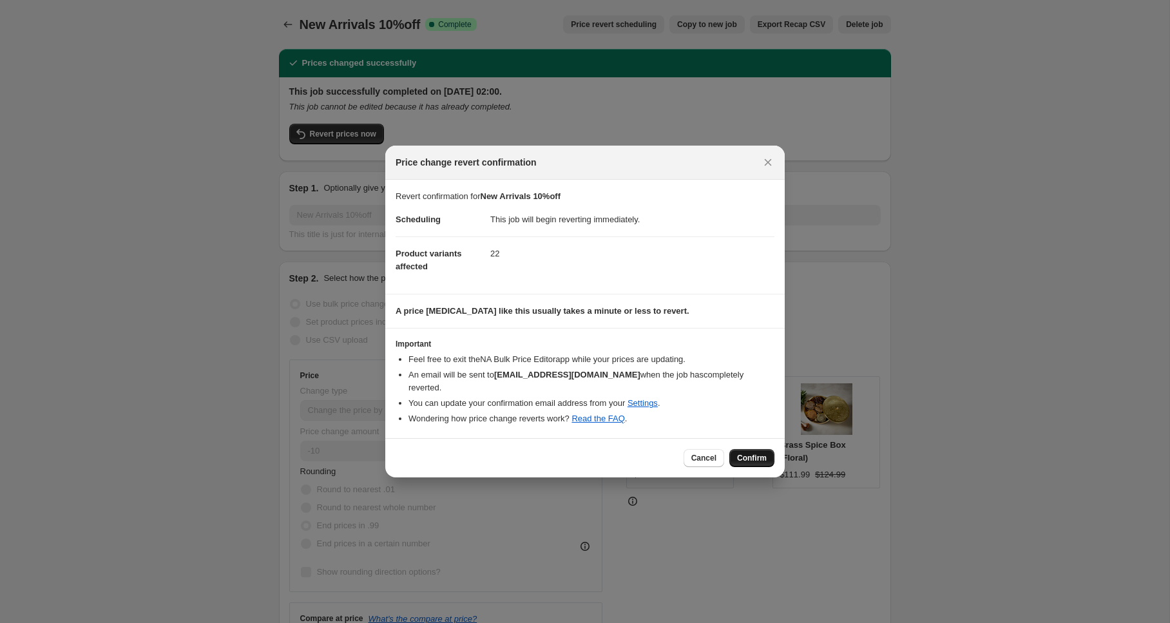
click at [761, 455] on span "Confirm" at bounding box center [752, 458] width 30 height 10
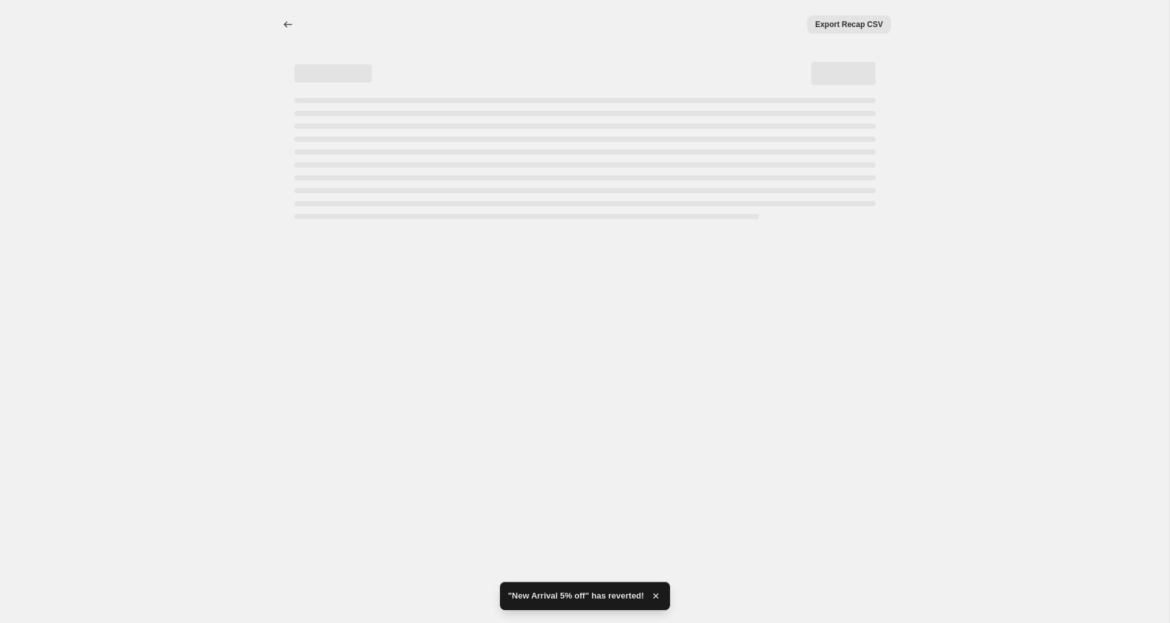
select select "percentage"
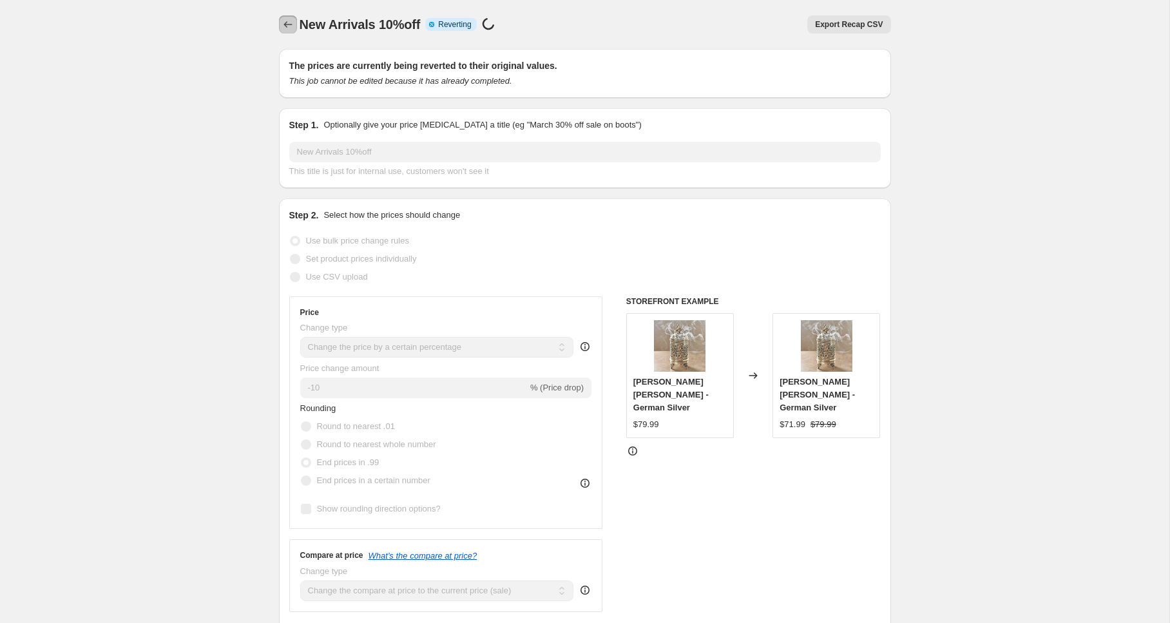
click at [291, 26] on icon "Price change jobs" at bounding box center [288, 24] width 13 height 13
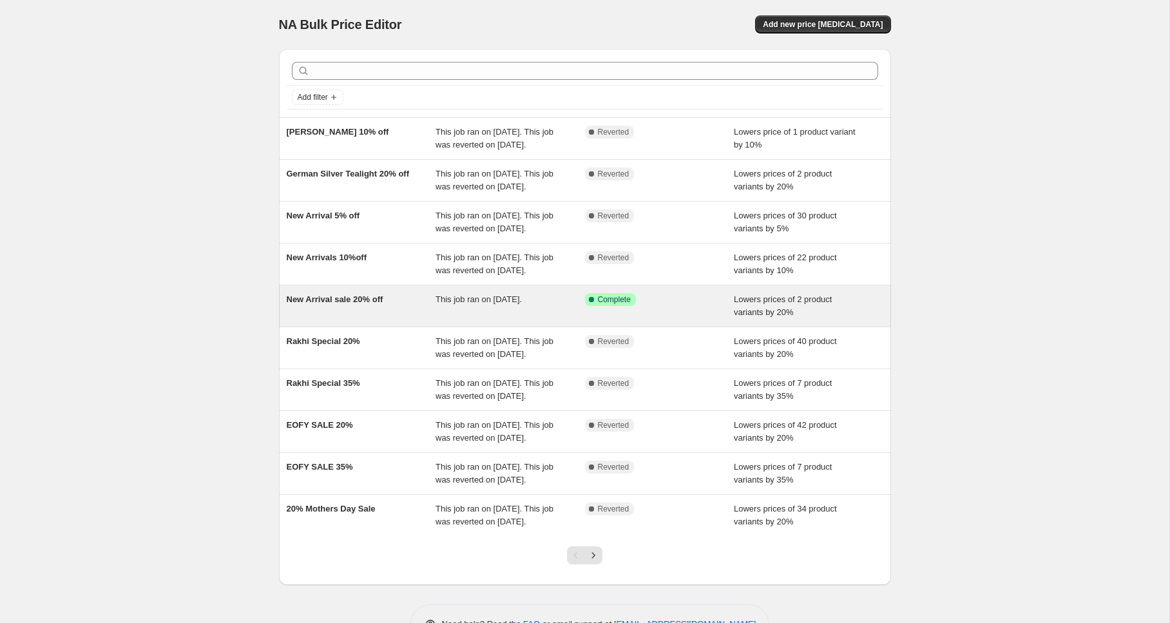
click at [333, 304] on span "New Arrival sale 20% off" at bounding box center [335, 300] width 97 height 10
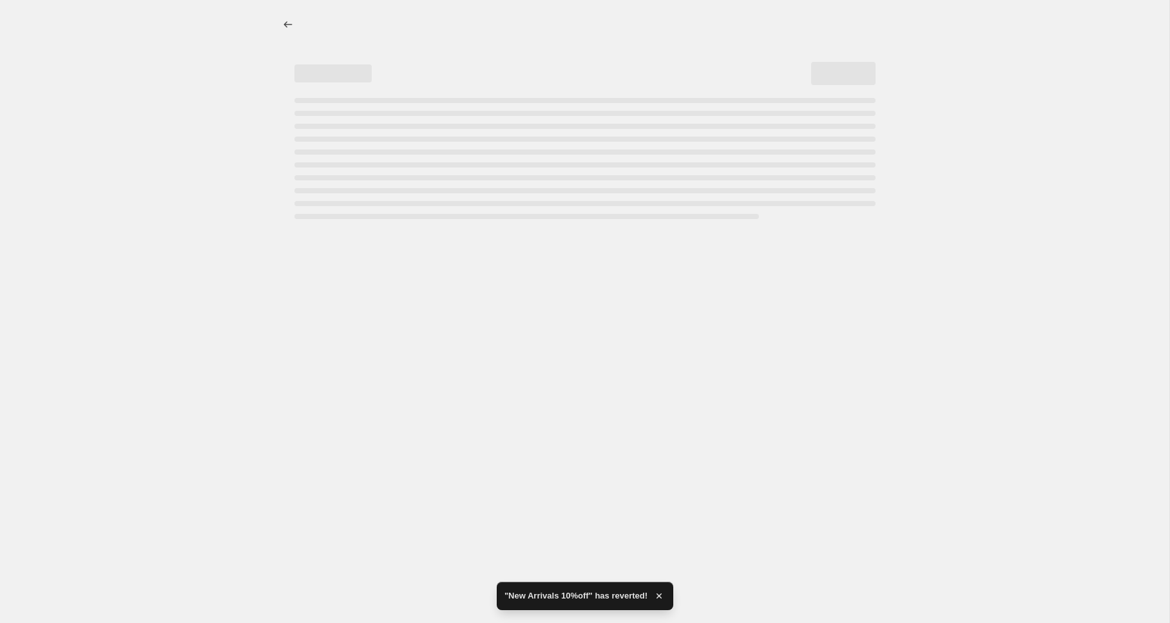
select select "percentage"
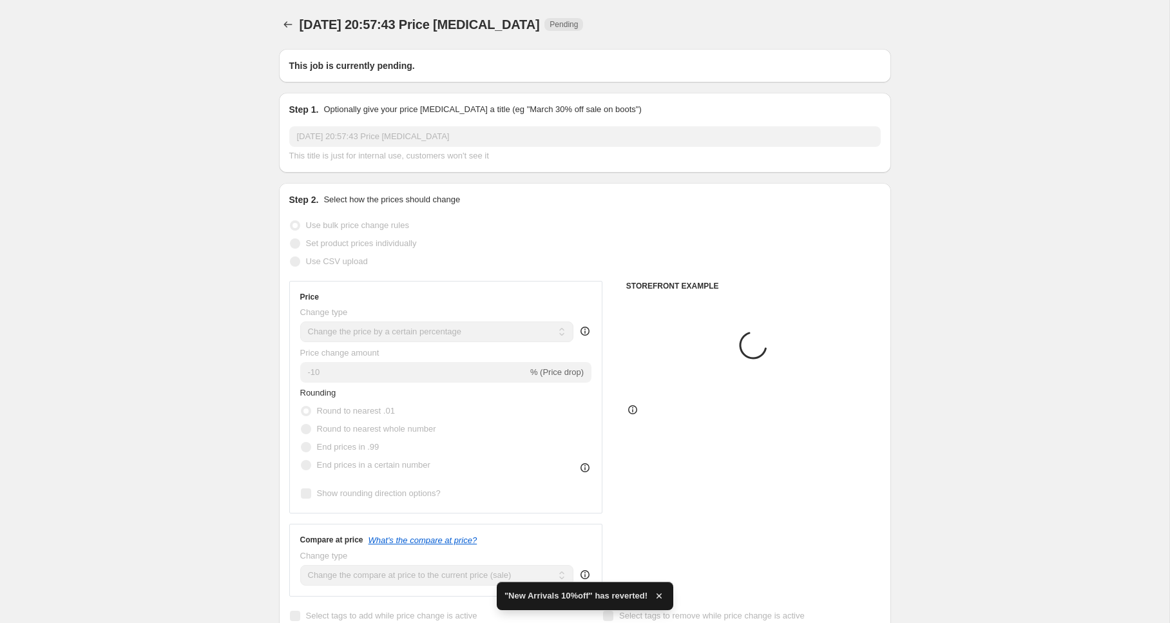
type input "New Arrival sale 20% off"
radio input "false"
radio input "true"
radio input "false"
radio input "true"
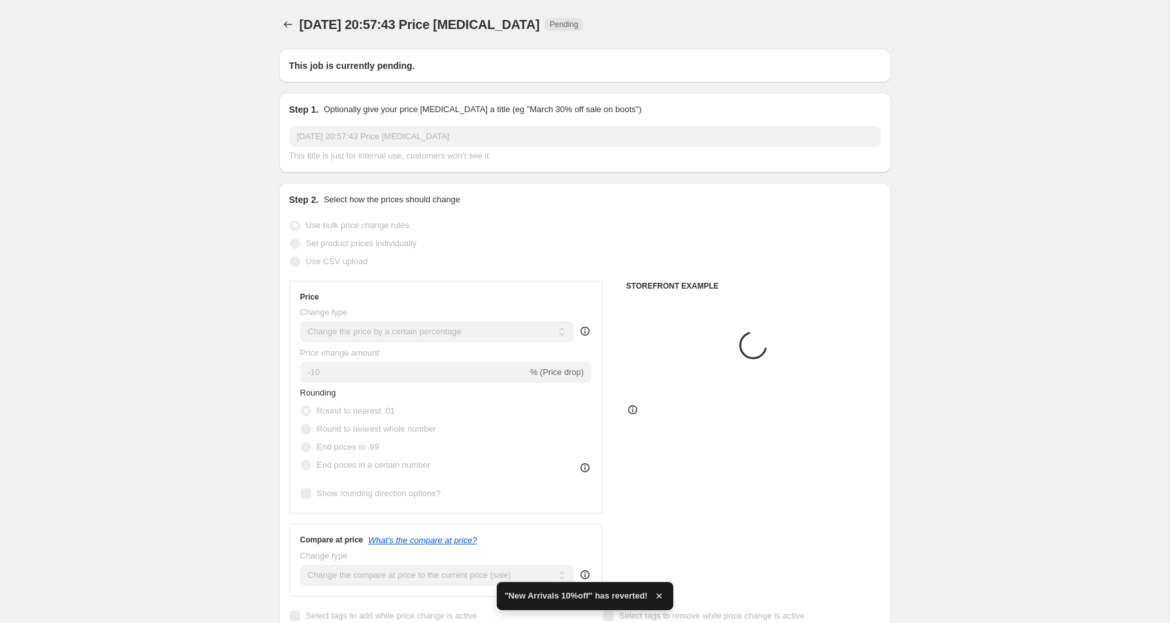
radio input "false"
radio input "true"
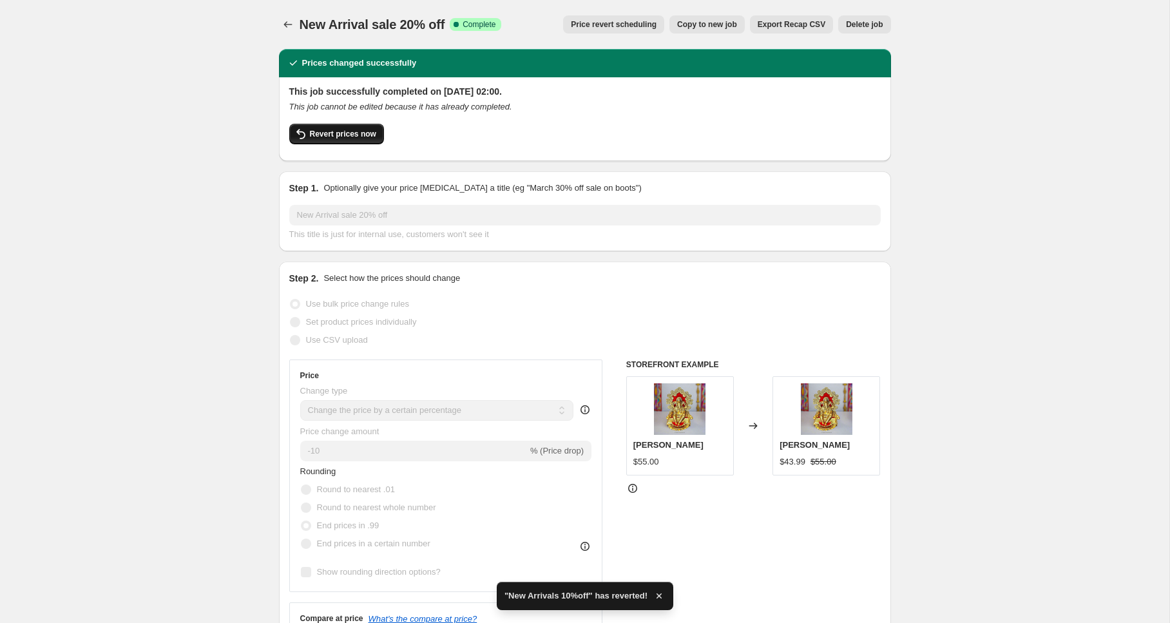
click at [324, 140] on button "Revert prices now" at bounding box center [336, 134] width 95 height 21
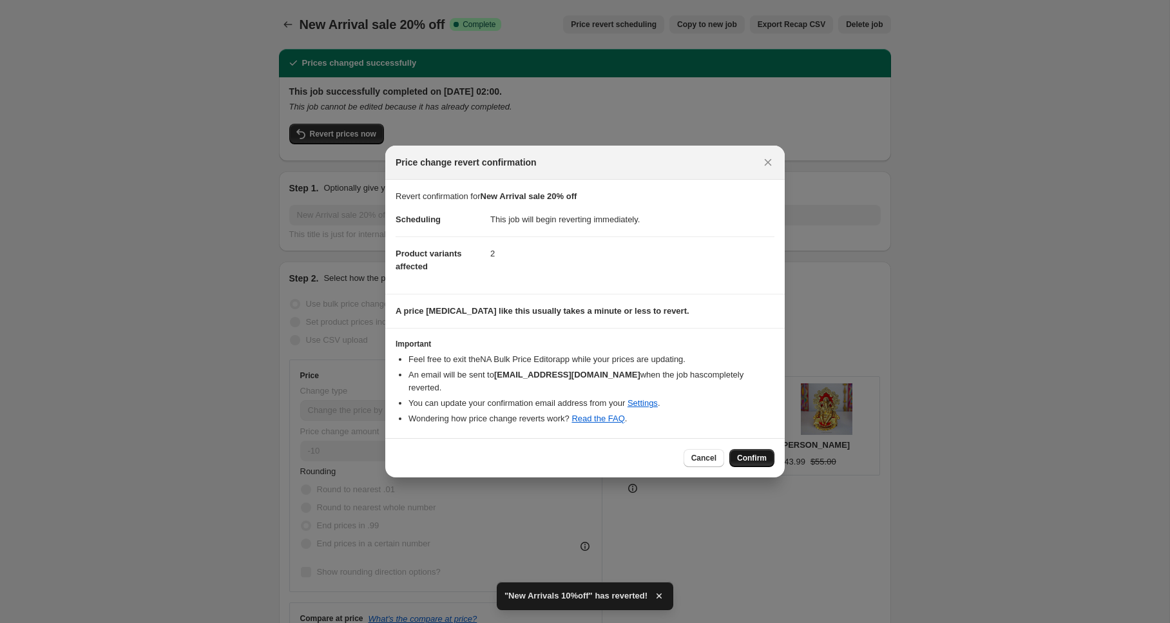
click at [744, 458] on span "Confirm" at bounding box center [752, 458] width 30 height 10
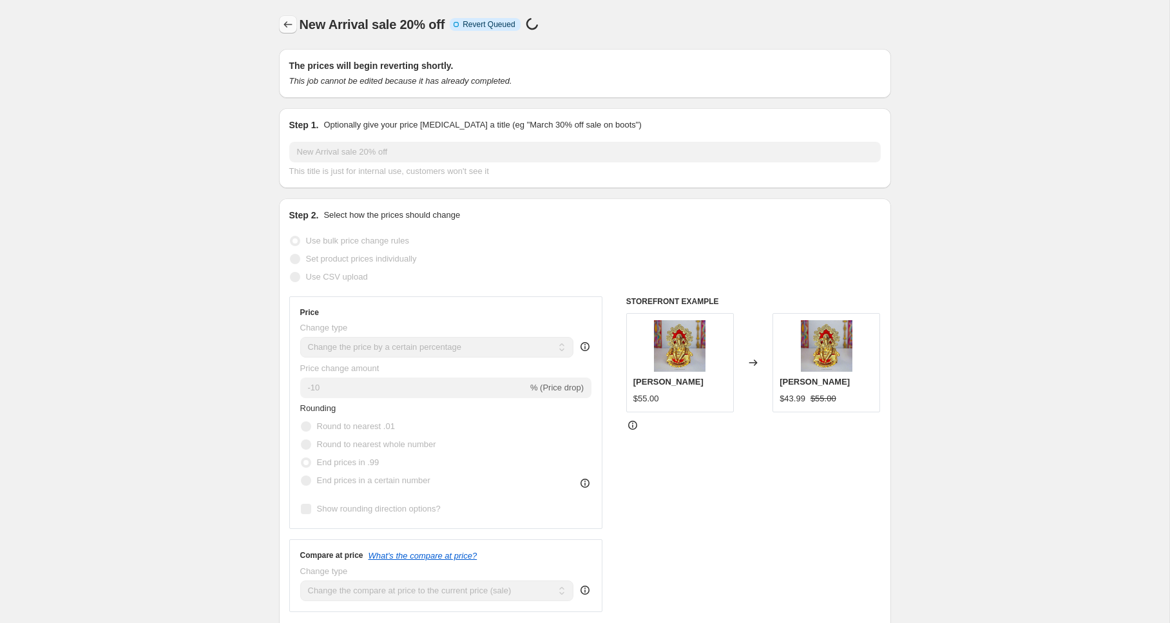
click at [289, 28] on icon "Price change jobs" at bounding box center [288, 24] width 13 height 13
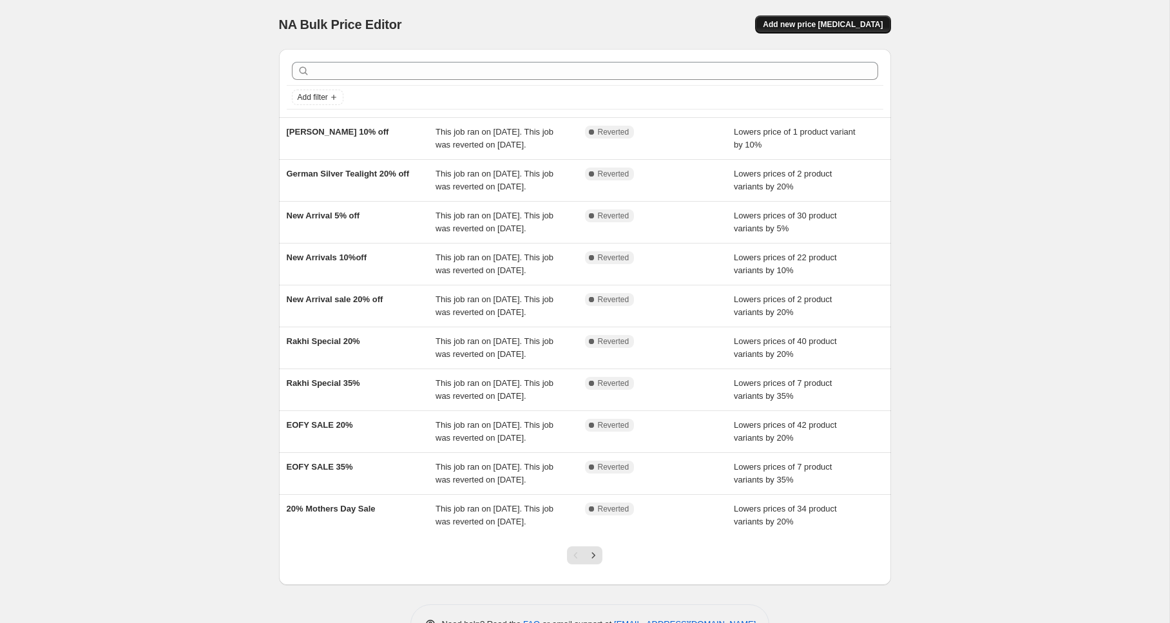
click at [848, 28] on span "Add new price [MEDICAL_DATA]" at bounding box center [823, 24] width 120 height 10
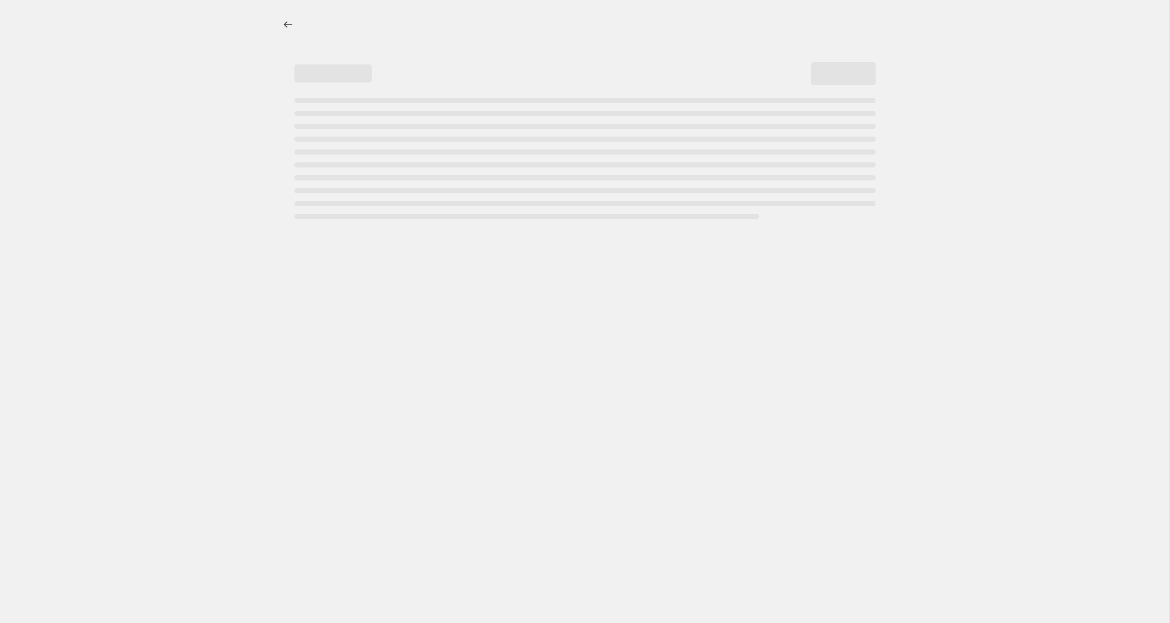
select select "percentage"
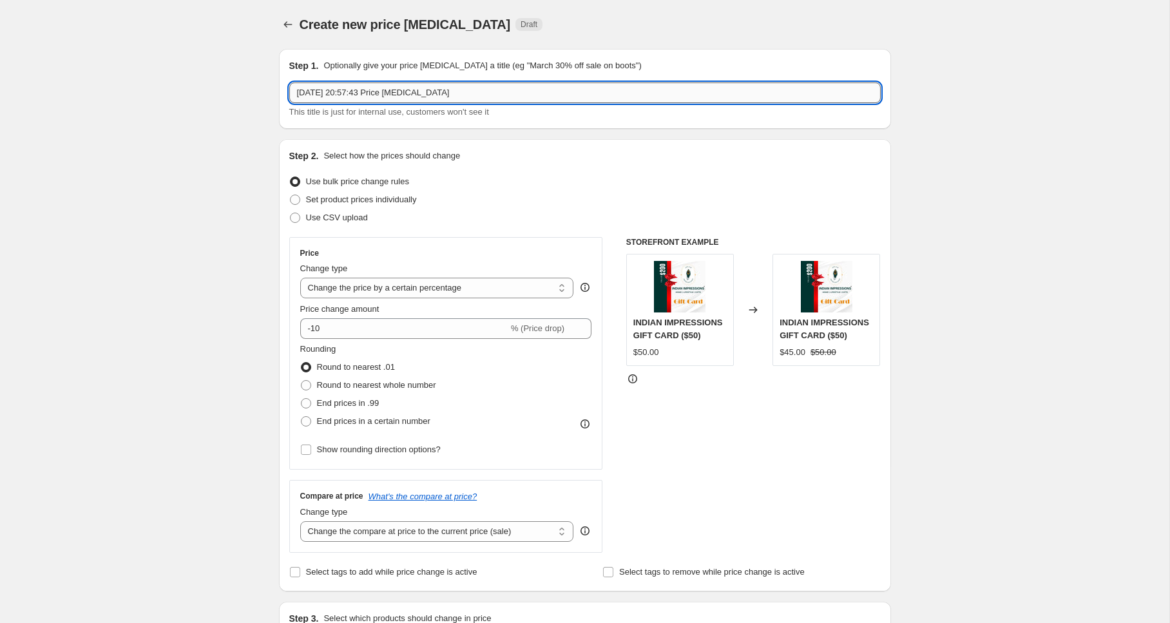
click at [516, 101] on input "2 Oct 2025, 20:57:43 Price change job" at bounding box center [585, 93] width 592 height 21
type input "Diwali Sale 40%"
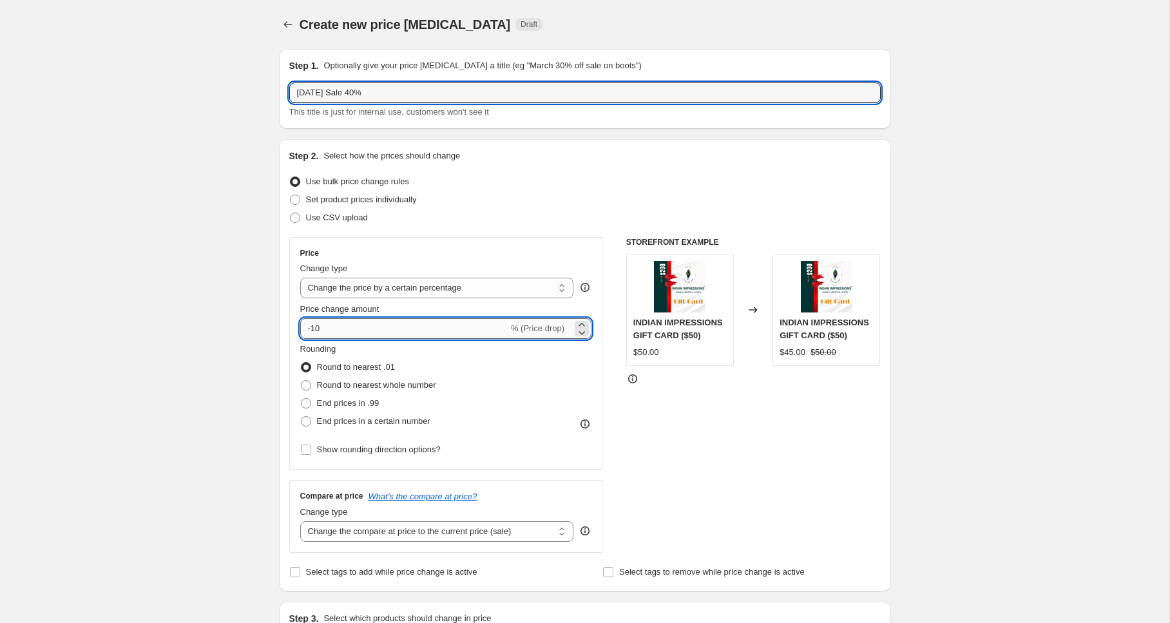
click at [316, 326] on input "-10" at bounding box center [404, 328] width 208 height 21
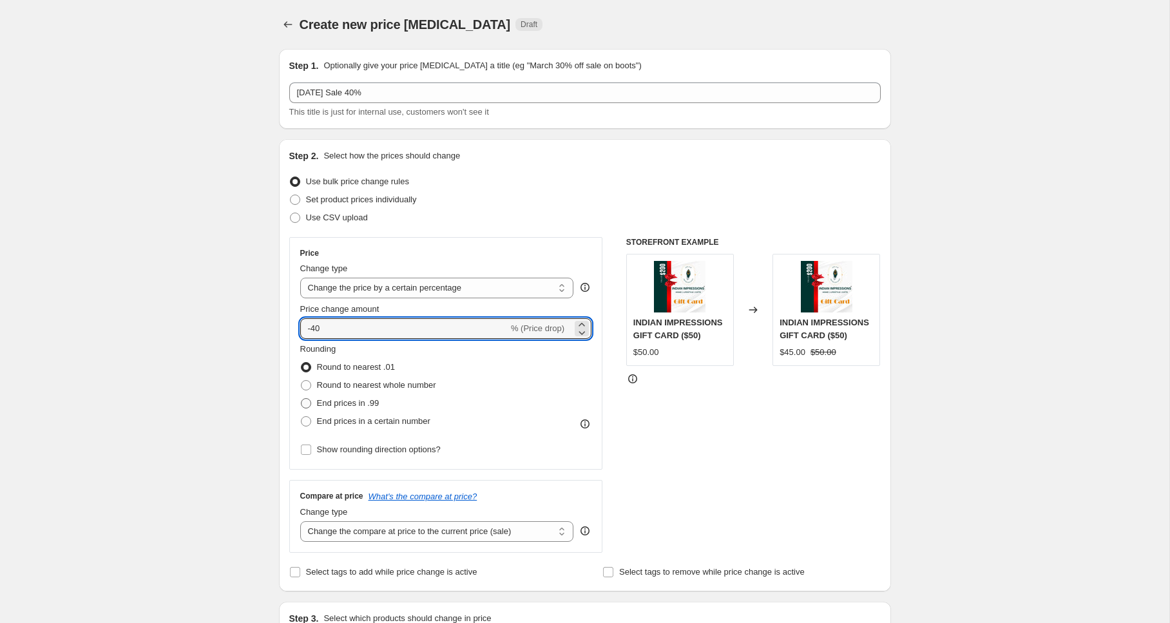
type input "-40"
click at [308, 403] on span at bounding box center [306, 403] width 10 height 10
click at [302, 399] on input "End prices in .99" at bounding box center [301, 398] width 1 height 1
radio input "true"
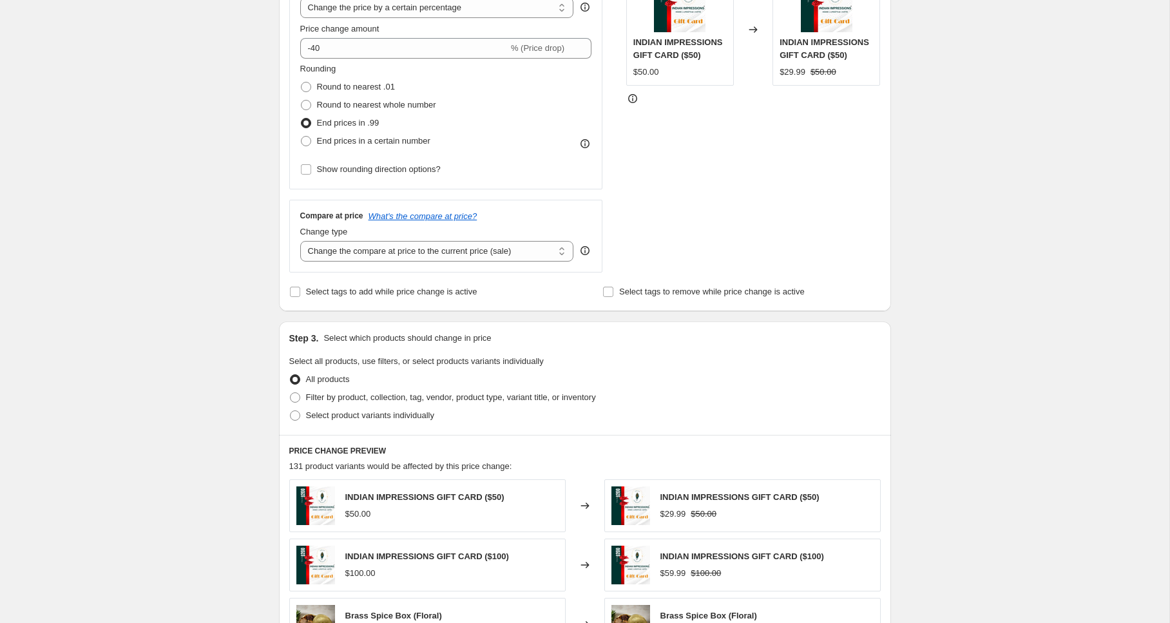
scroll to position [371, 0]
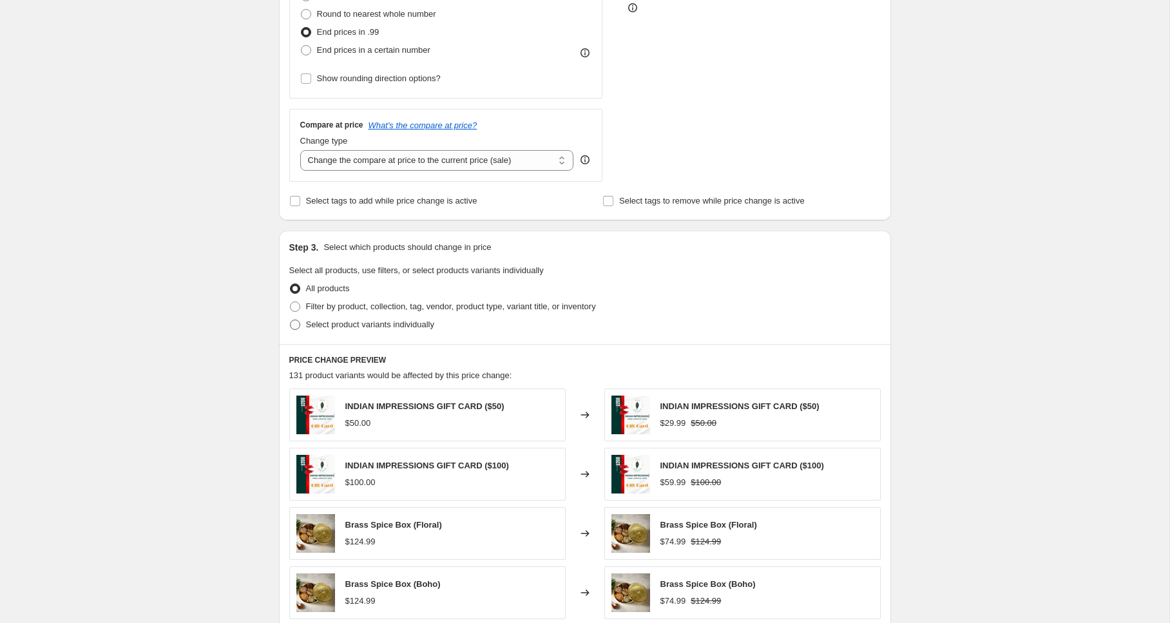
click at [335, 325] on span "Select product variants individually" at bounding box center [370, 325] width 128 height 10
click at [291, 320] on input "Select product variants individually" at bounding box center [290, 320] width 1 height 1
radio input "true"
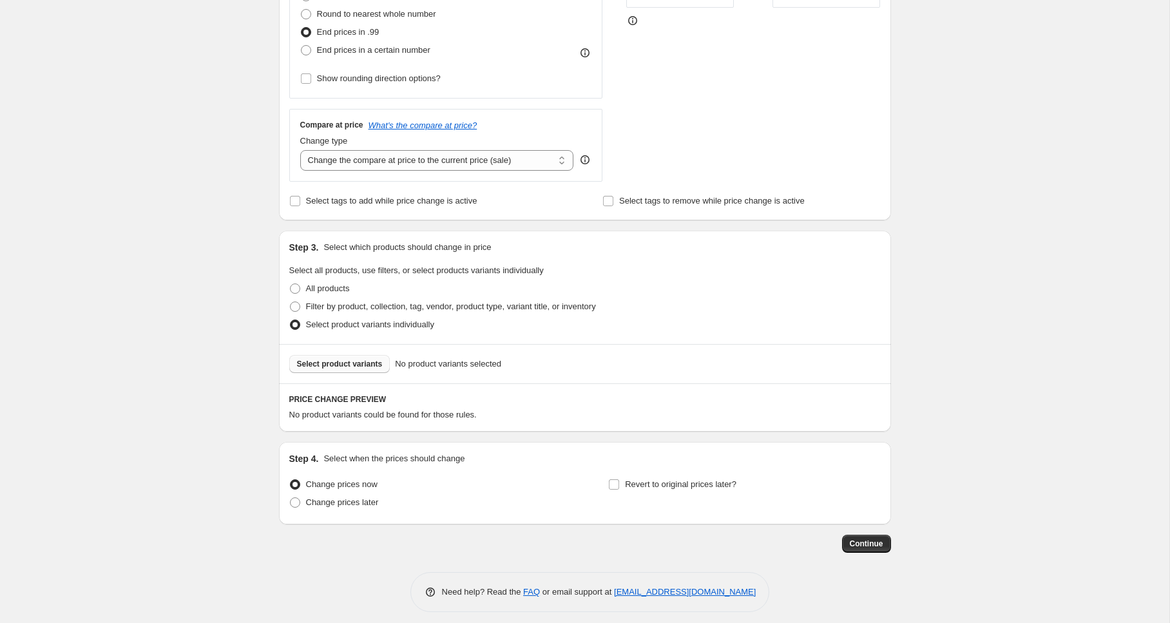
click at [338, 364] on span "Select product variants" at bounding box center [340, 364] width 86 height 10
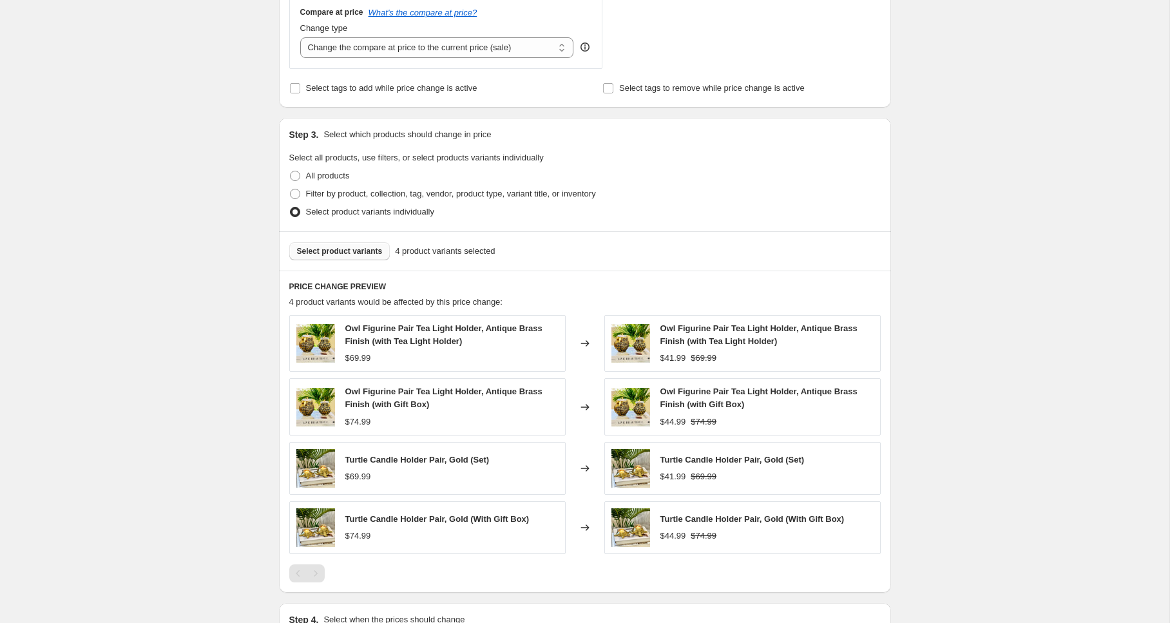
scroll to position [498, 0]
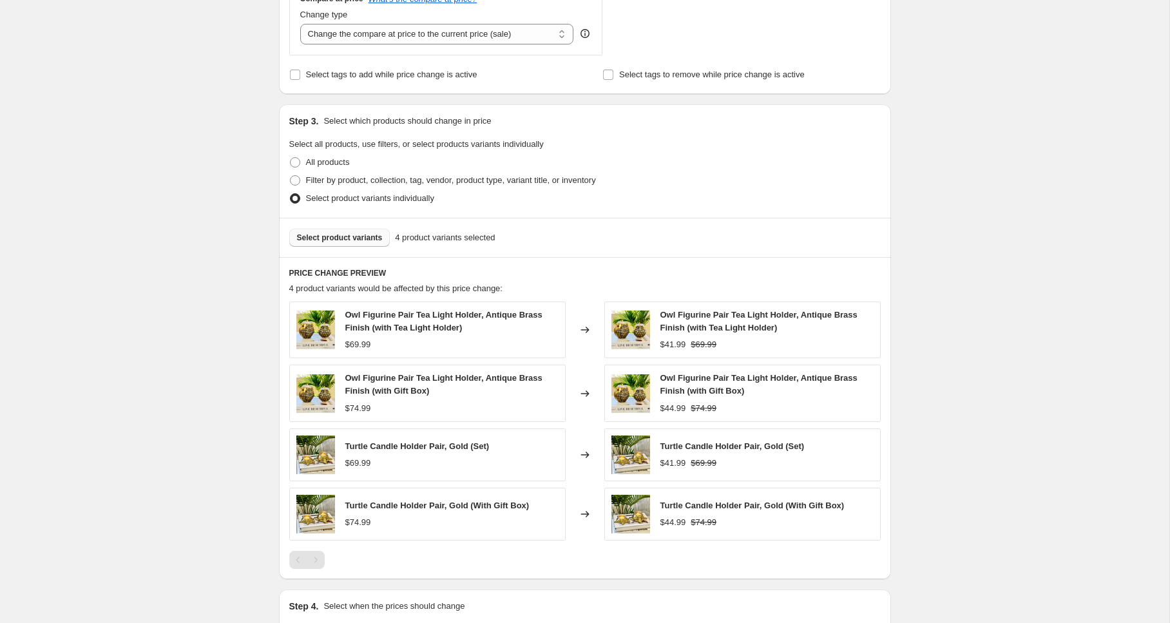
click at [344, 236] on span "Select product variants" at bounding box center [340, 238] width 86 height 10
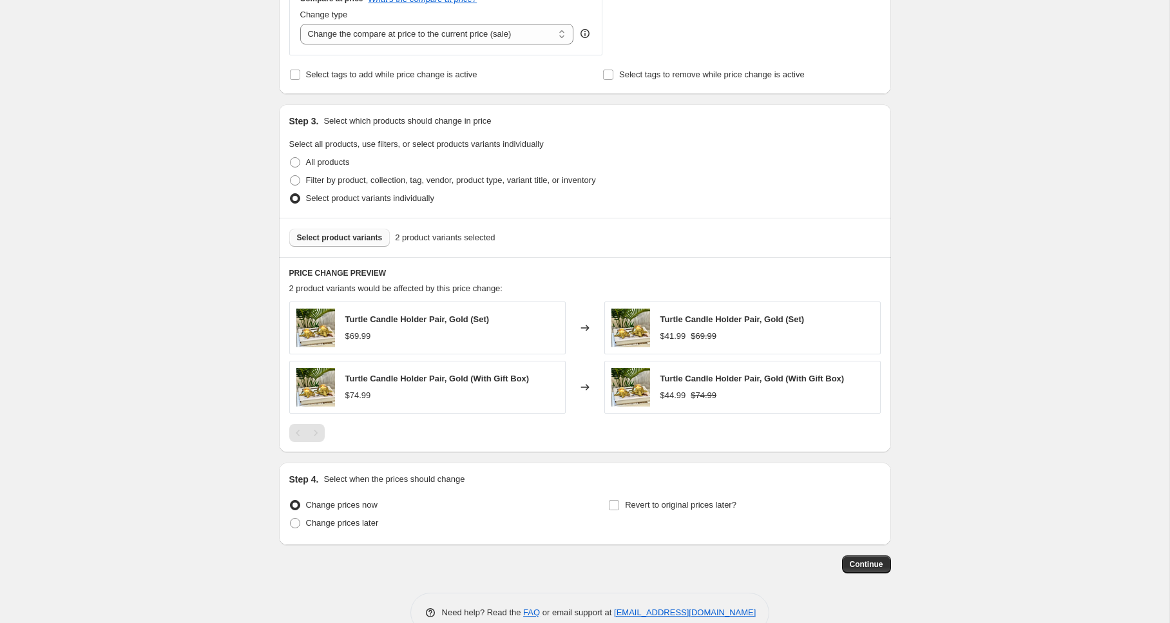
click at [316, 235] on span "Select product variants" at bounding box center [340, 238] width 86 height 10
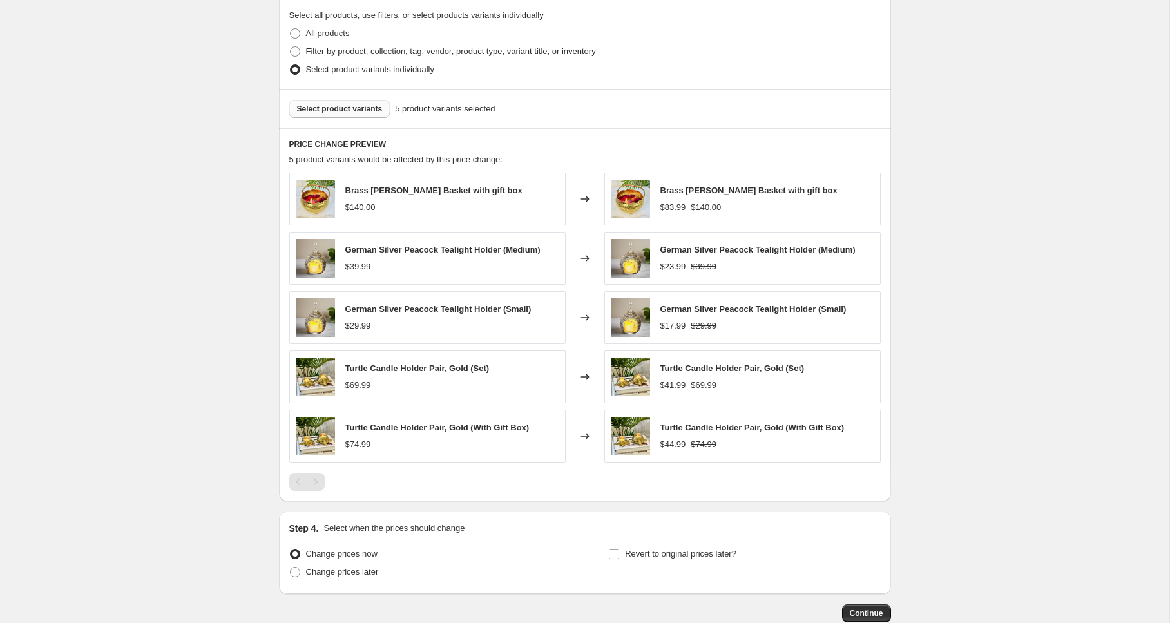
scroll to position [628, 0]
click at [352, 106] on span "Select product variants" at bounding box center [340, 107] width 86 height 10
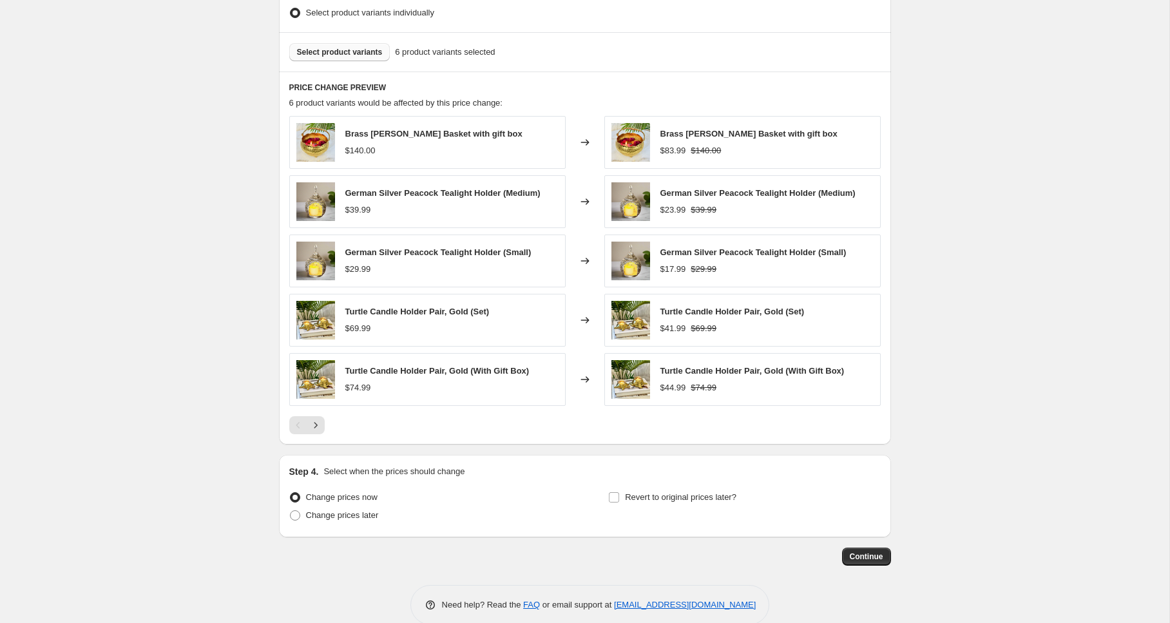
scroll to position [684, 0]
click at [315, 423] on icon "Next" at bounding box center [315, 424] width 13 height 13
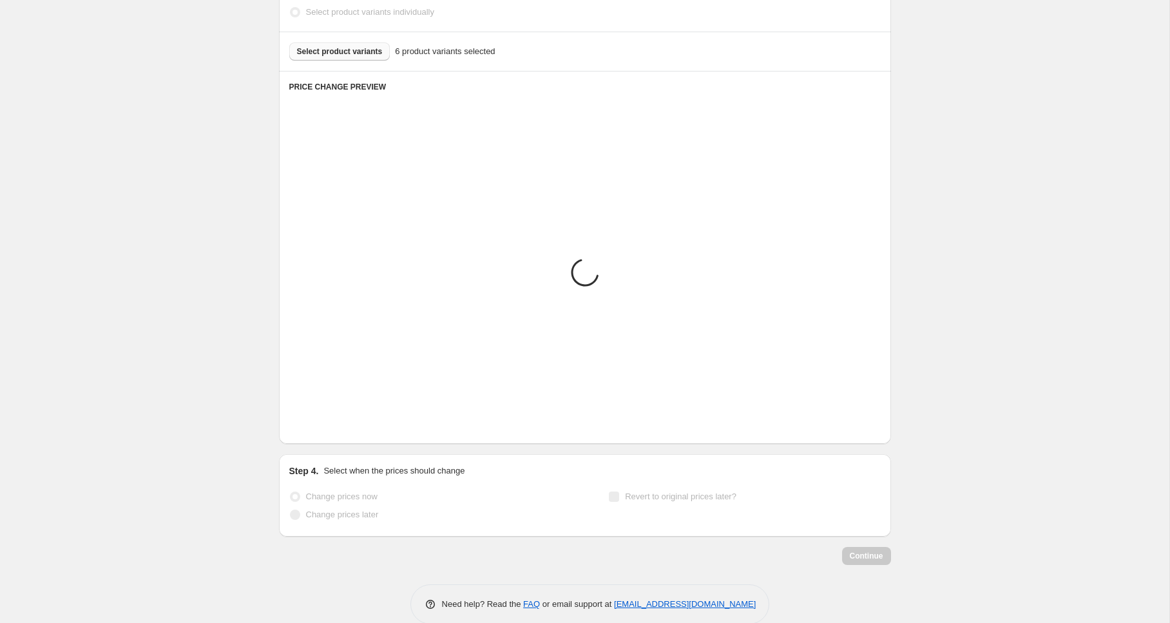
scroll to position [467, 0]
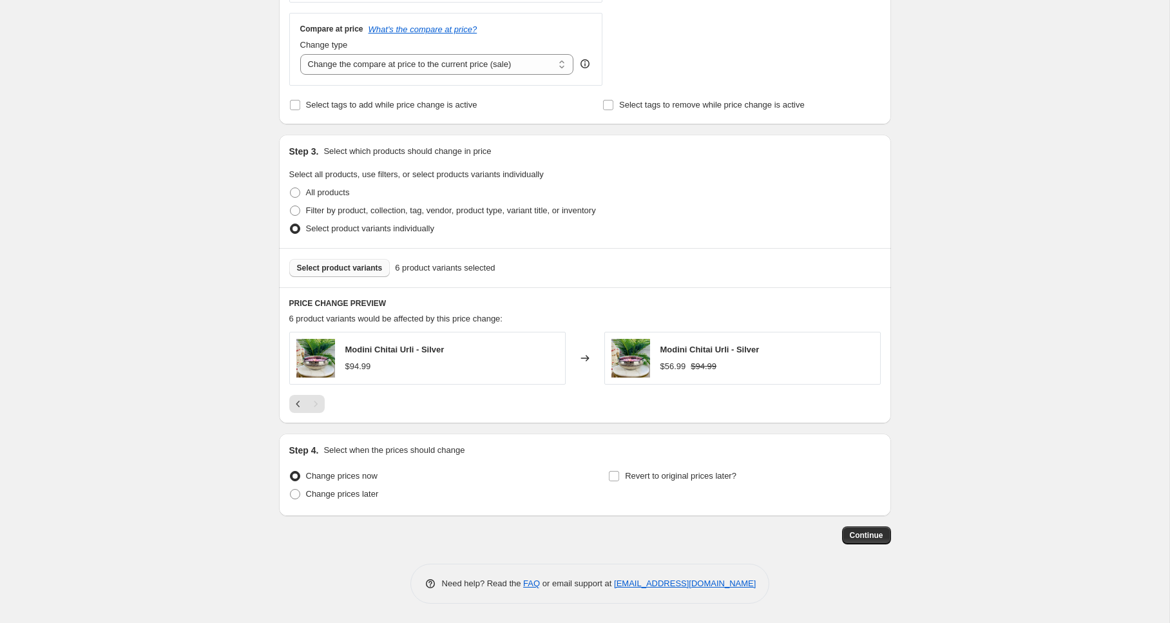
click at [316, 274] on button "Select product variants" at bounding box center [339, 268] width 101 height 18
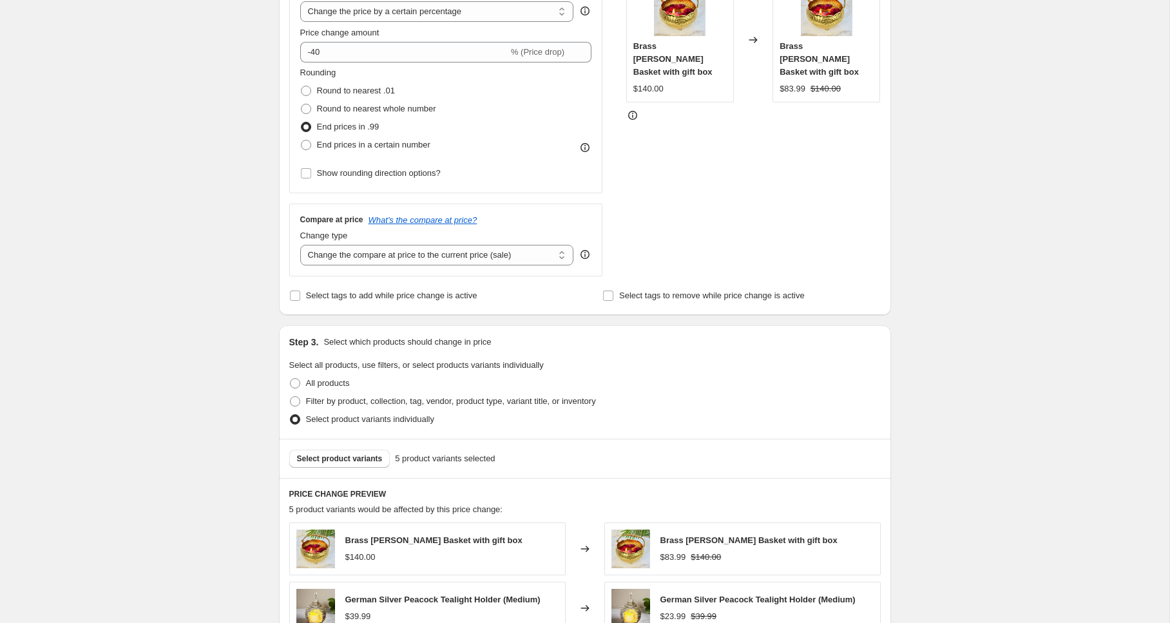
scroll to position [280, 0]
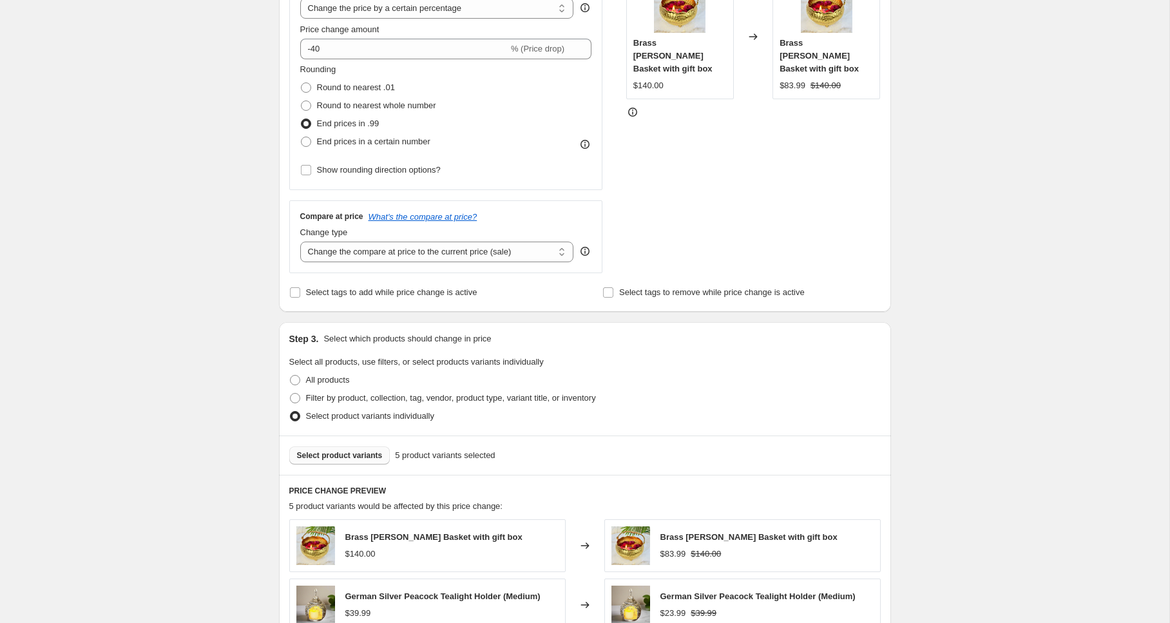
click at [330, 456] on span "Select product variants" at bounding box center [340, 456] width 86 height 10
click at [349, 457] on span "Select product variants" at bounding box center [340, 456] width 86 height 10
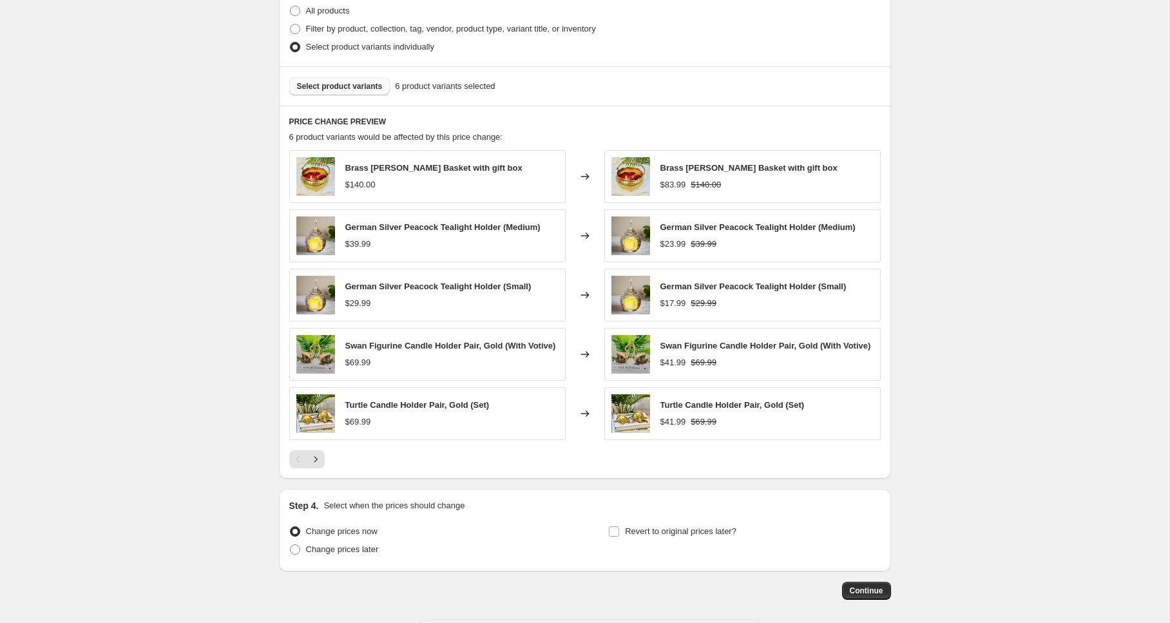
scroll to position [650, 0]
click at [320, 465] on icon "Next" at bounding box center [315, 458] width 13 height 13
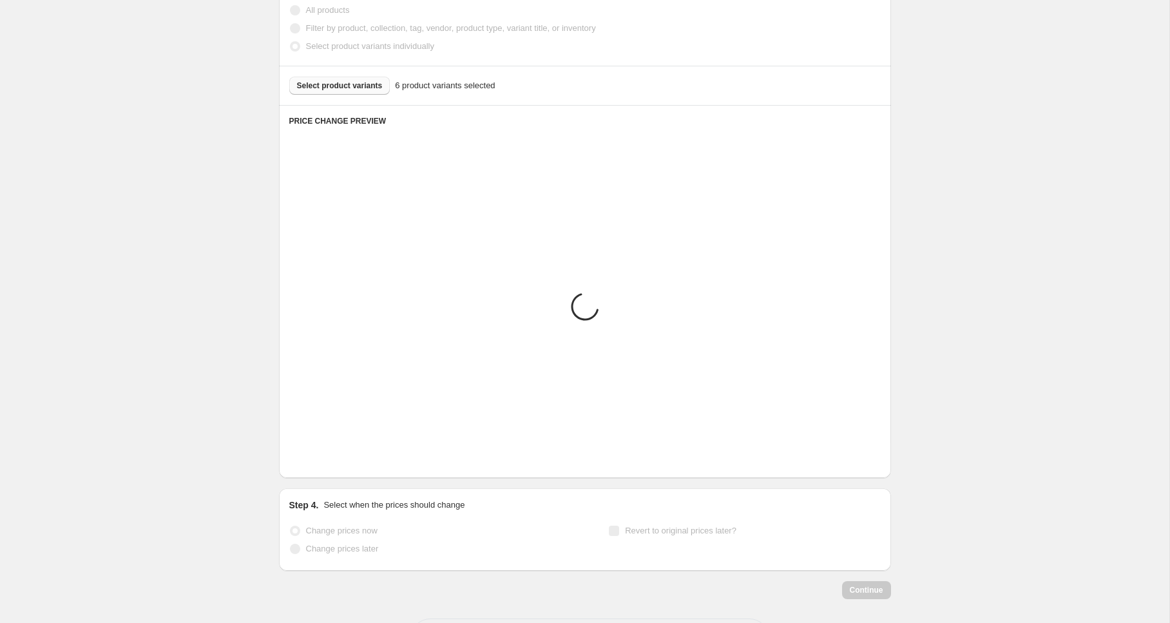
scroll to position [467, 0]
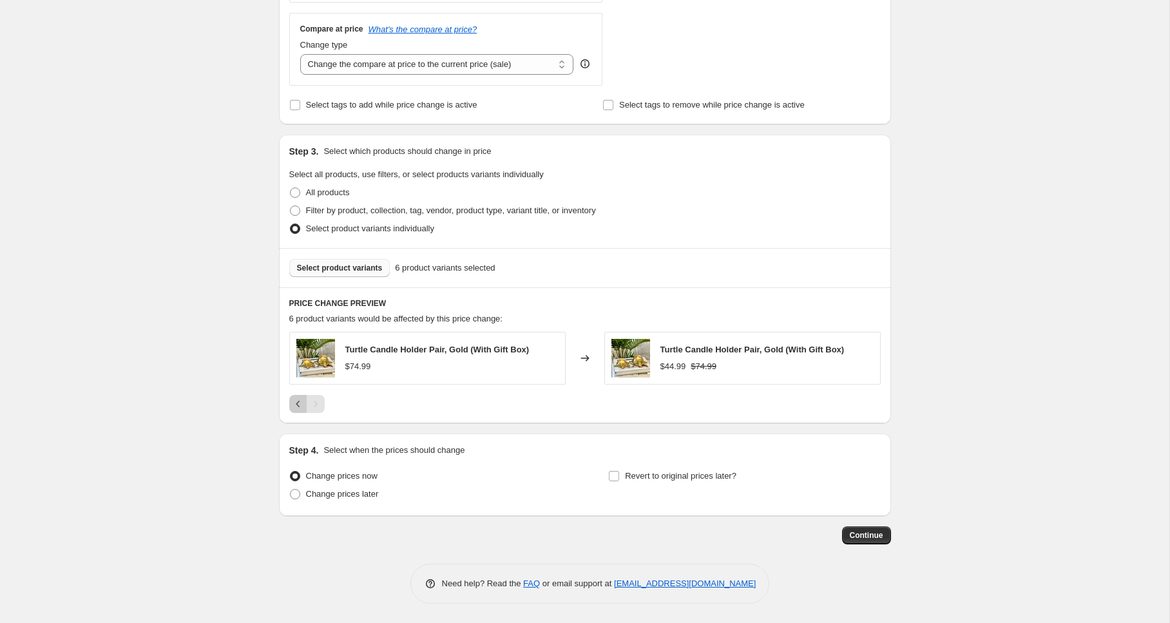
click at [295, 406] on icon "Previous" at bounding box center [298, 404] width 13 height 13
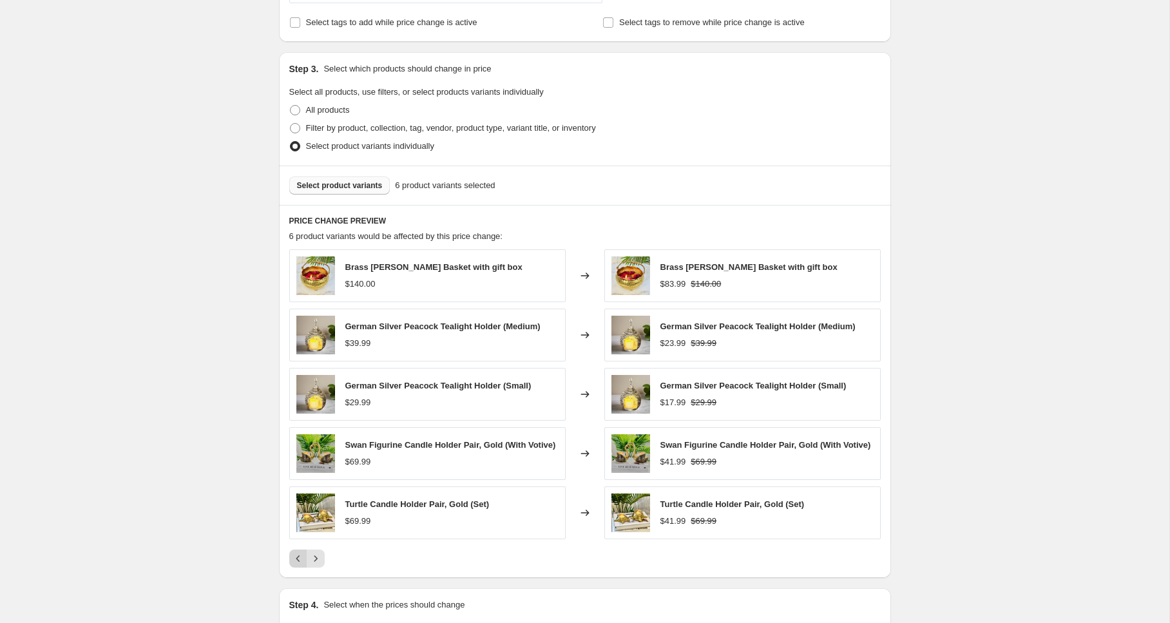
scroll to position [550, 0]
click at [358, 185] on span "Select product variants" at bounding box center [340, 185] width 86 height 10
click at [315, 565] on icon "Next" at bounding box center [315, 558] width 13 height 13
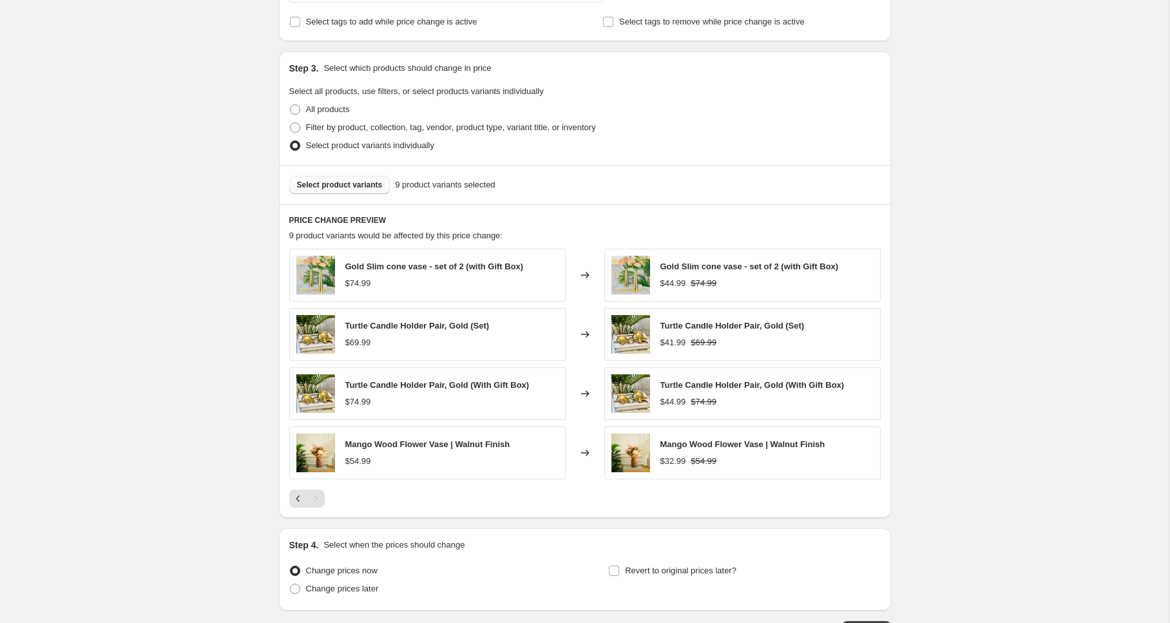
click at [349, 184] on span "Select product variants" at bounding box center [340, 185] width 86 height 10
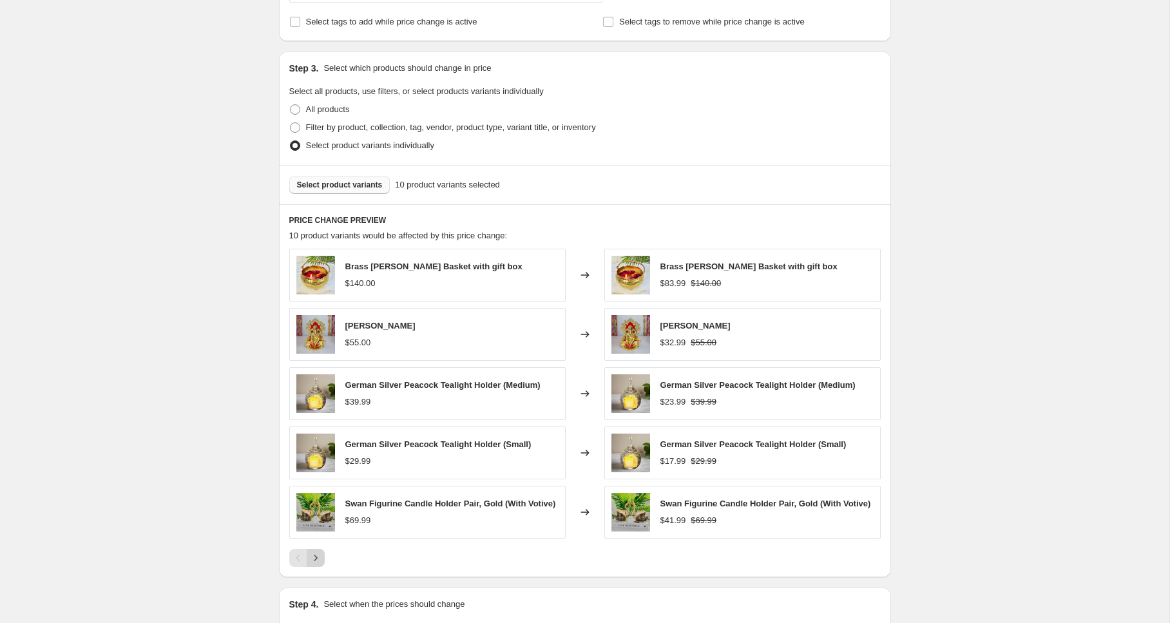
click at [315, 562] on icon "Next" at bounding box center [315, 558] width 13 height 13
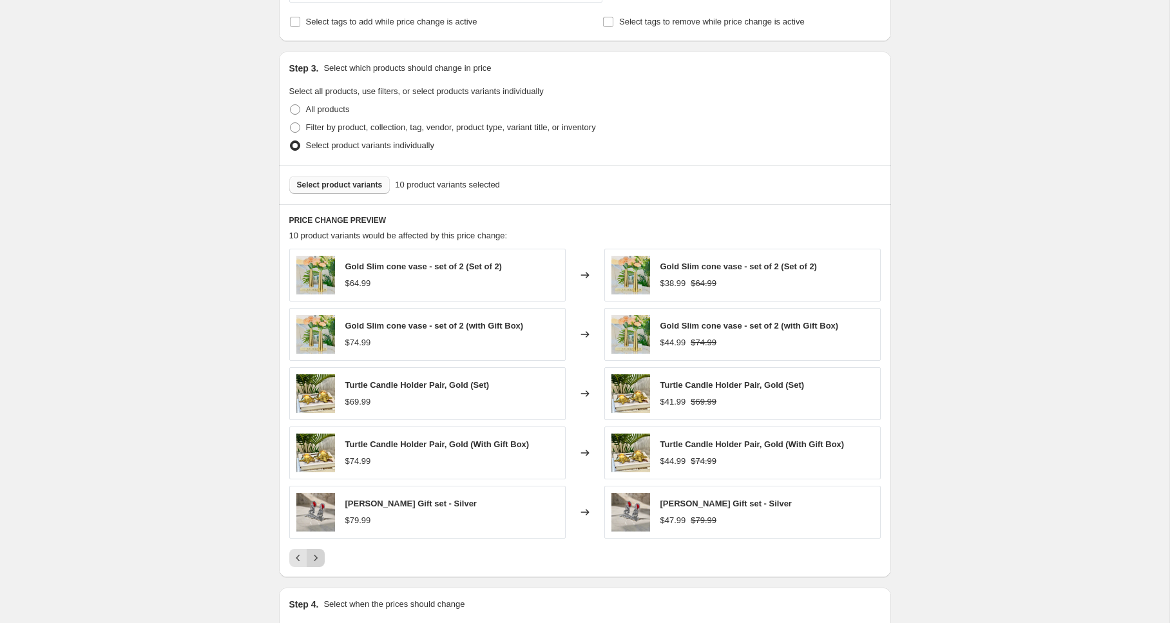
click at [315, 562] on div "Pagination" at bounding box center [316, 558] width 18 height 18
click at [300, 558] on icon "Previous" at bounding box center [298, 558] width 13 height 13
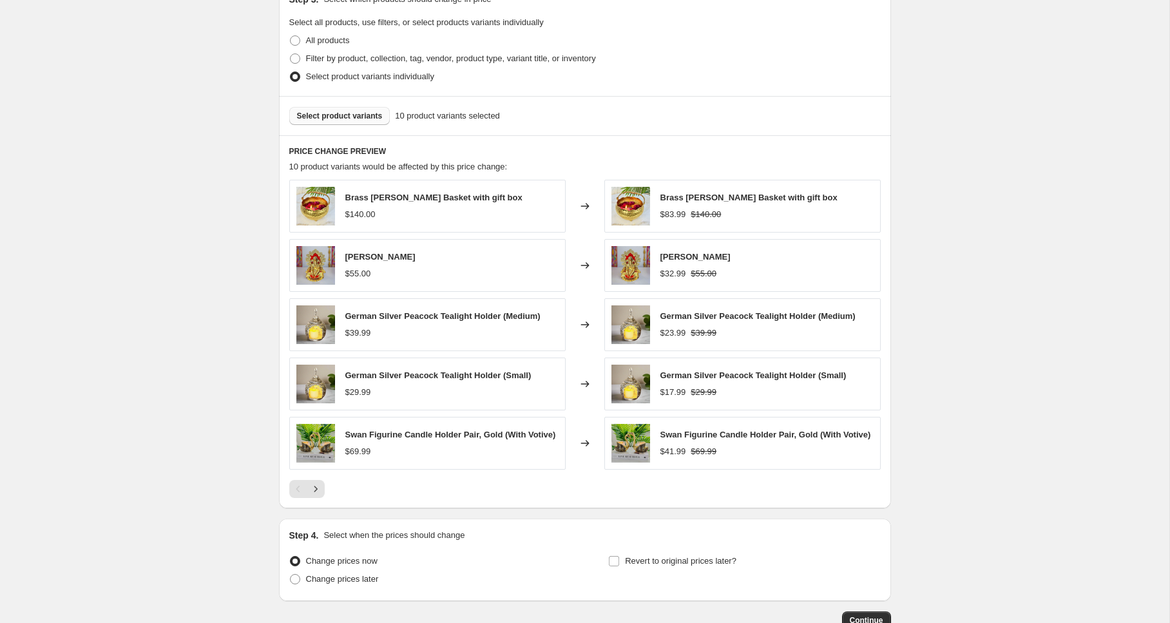
scroll to position [624, 0]
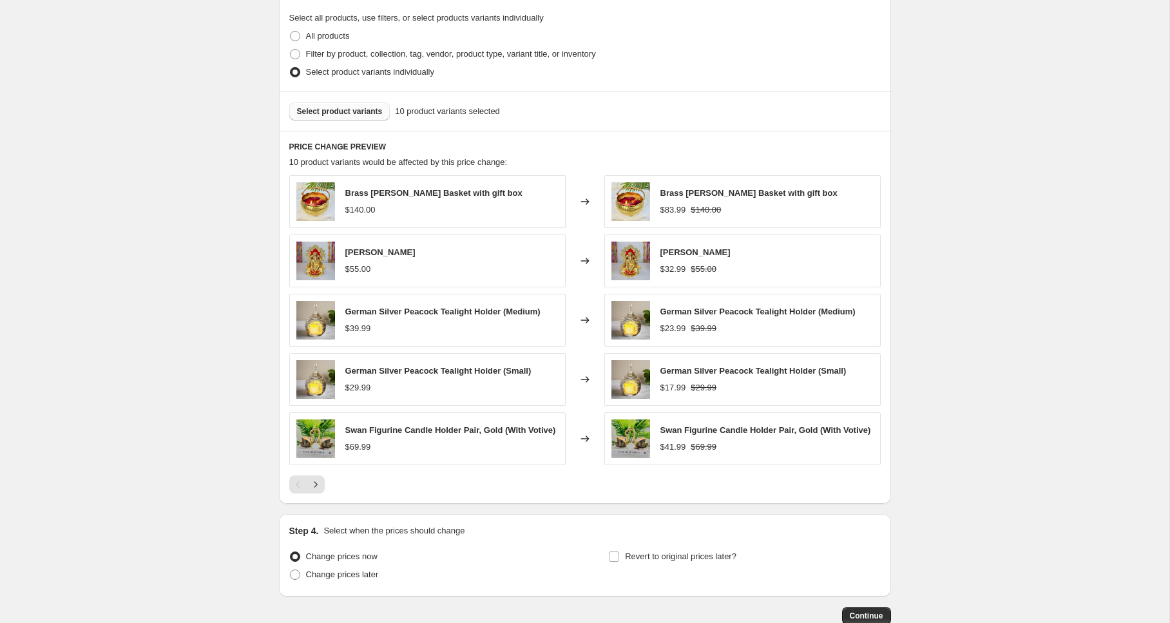
click at [364, 111] on span "Select product variants" at bounding box center [340, 111] width 86 height 10
click at [321, 117] on button "Select product variants" at bounding box center [339, 111] width 101 height 18
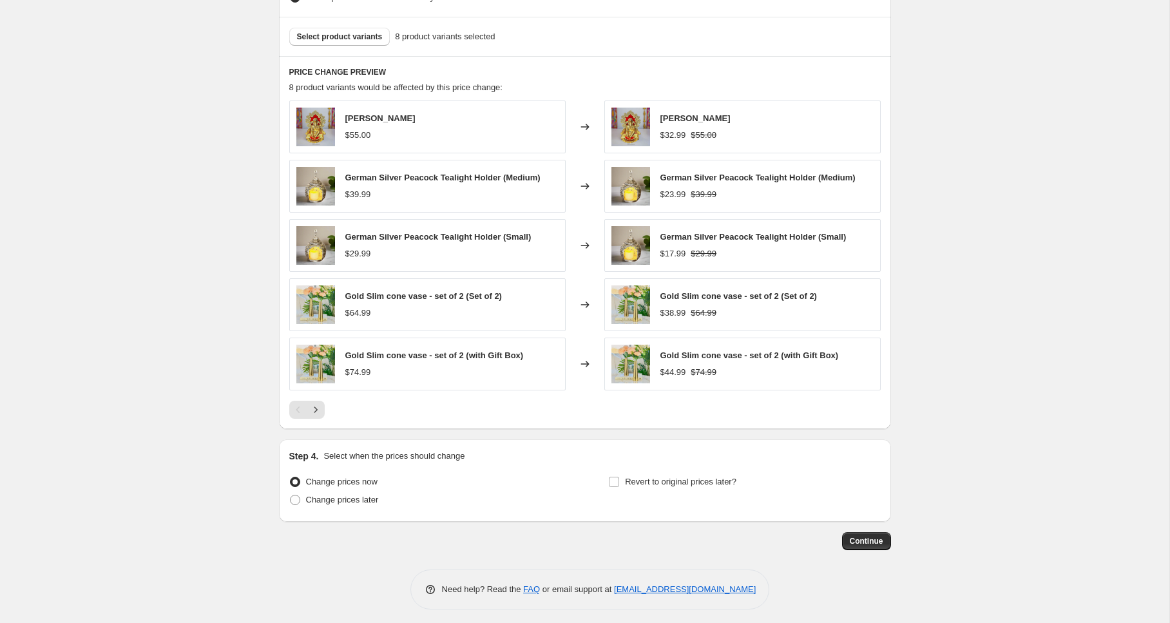
scroll to position [704, 0]
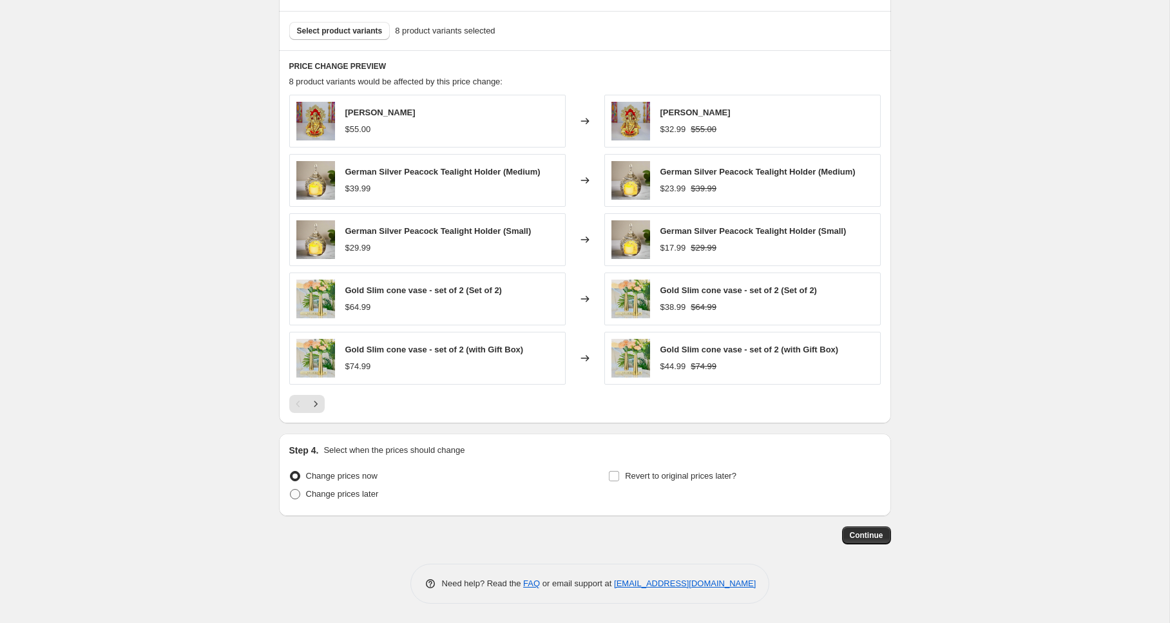
click at [362, 496] on span "Change prices later" at bounding box center [342, 494] width 73 height 10
click at [291, 490] on input "Change prices later" at bounding box center [290, 489] width 1 height 1
radio input "true"
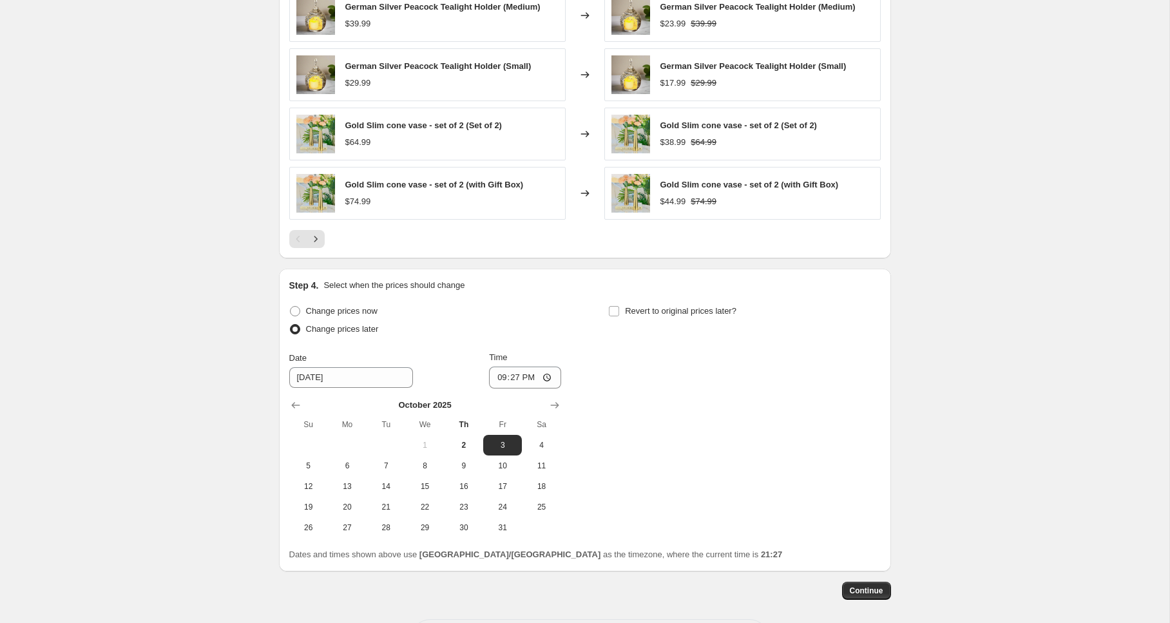
scroll to position [876, 0]
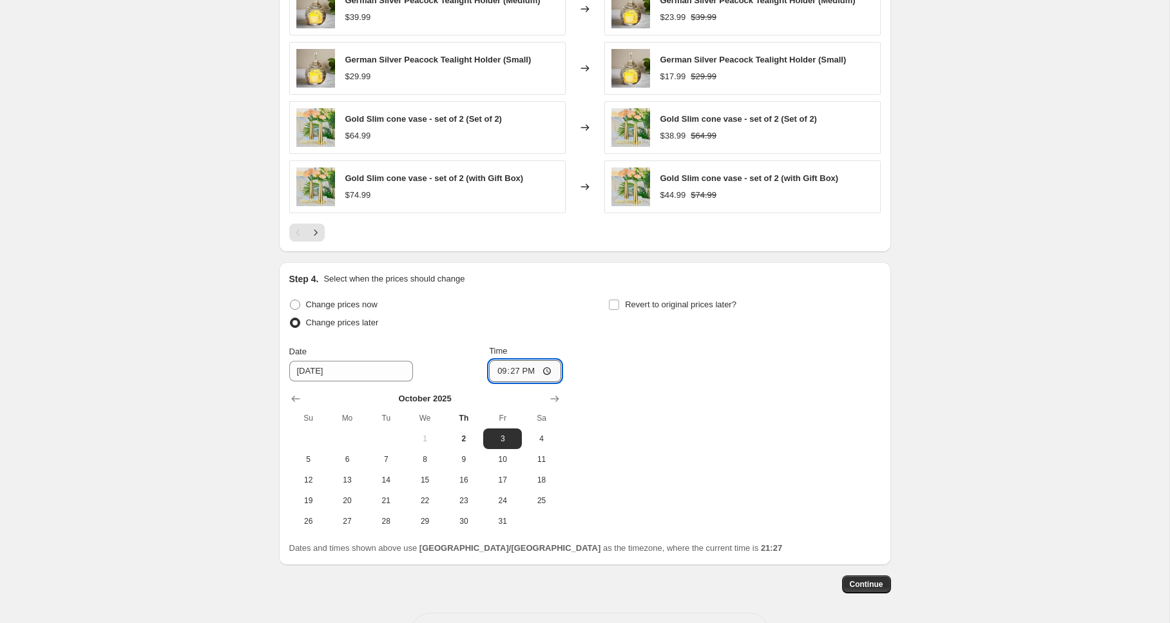
click at [550, 372] on input "21:27" at bounding box center [525, 371] width 72 height 22
click at [800, 465] on div "Change prices now Change prices later Date 10/3/2025 Time 00:10 October 2025 Su…" at bounding box center [585, 414] width 592 height 236
type input "00:10"
click at [869, 589] on span "Continue" at bounding box center [867, 584] width 34 height 10
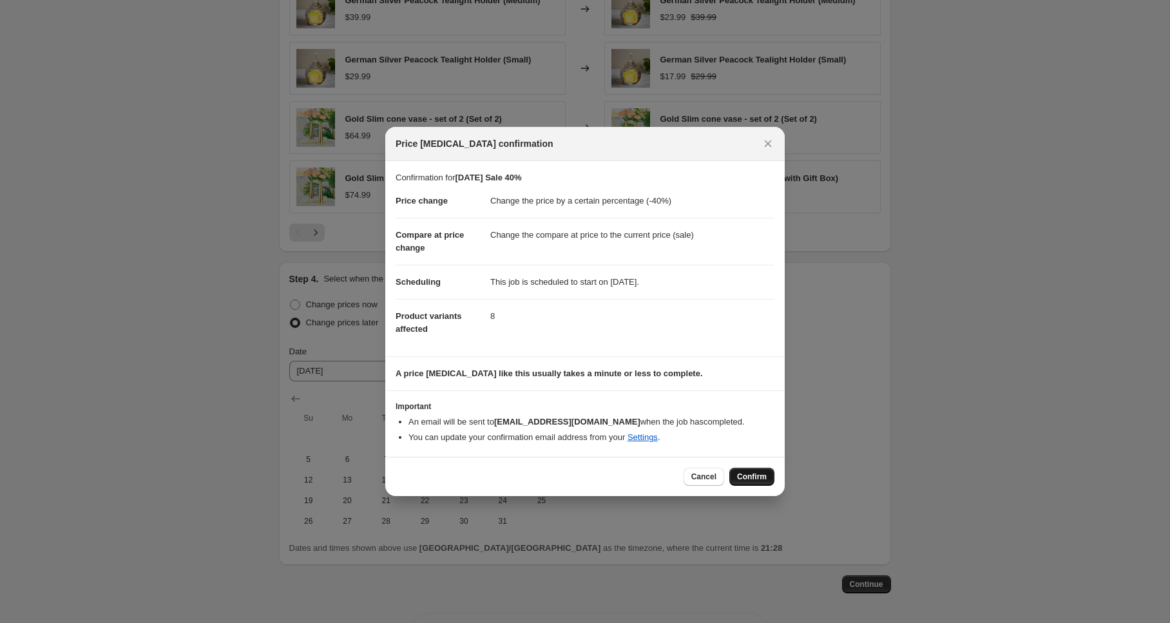
click at [754, 478] on span "Confirm" at bounding box center [752, 477] width 30 height 10
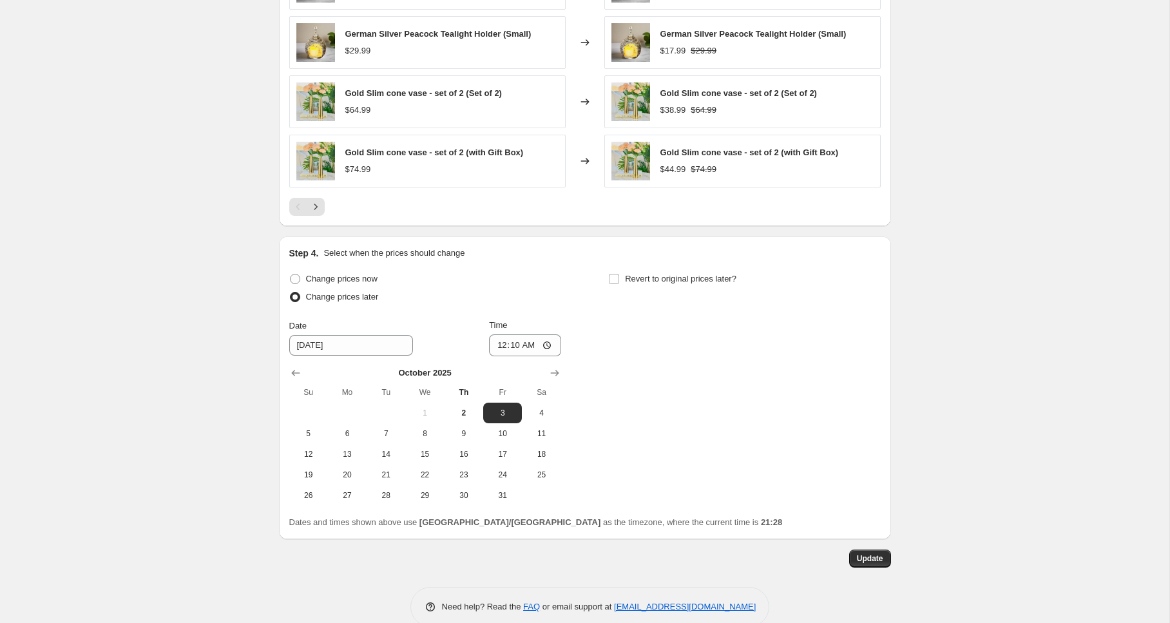
scroll to position [1004, 0]
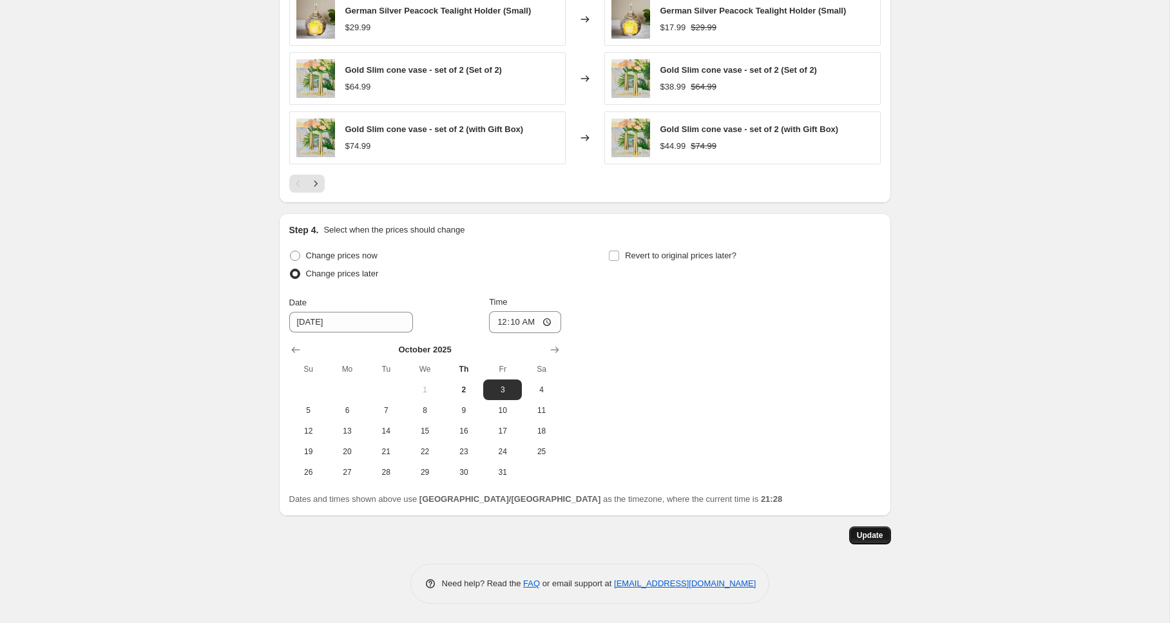
click at [876, 537] on span "Update" at bounding box center [870, 535] width 26 height 10
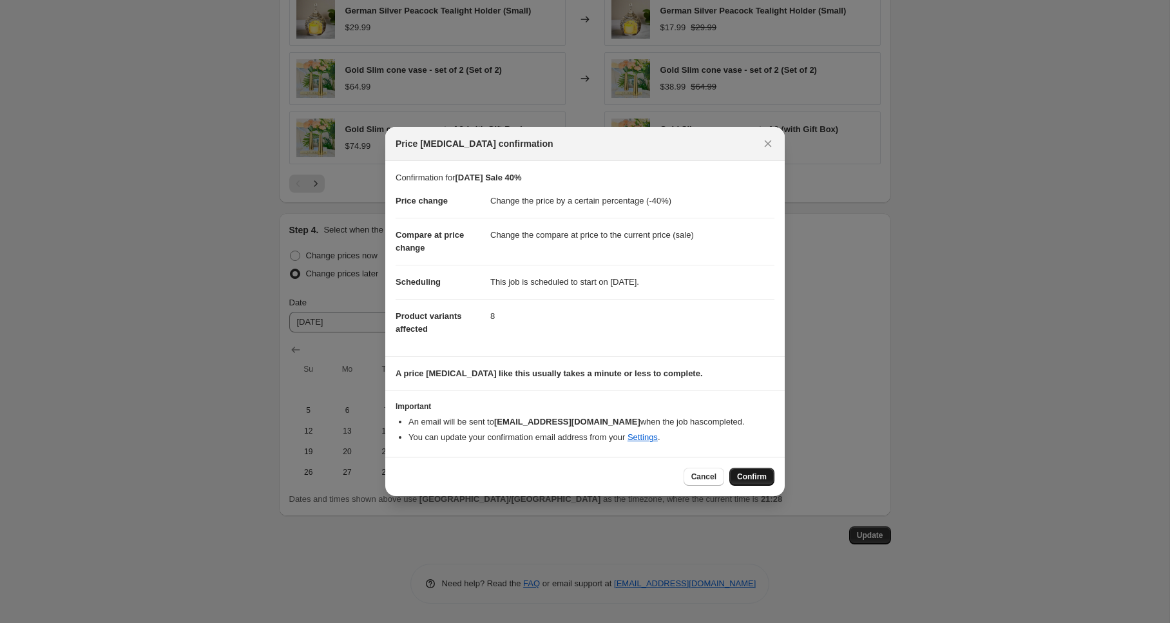
click at [750, 478] on span "Confirm" at bounding box center [752, 477] width 30 height 10
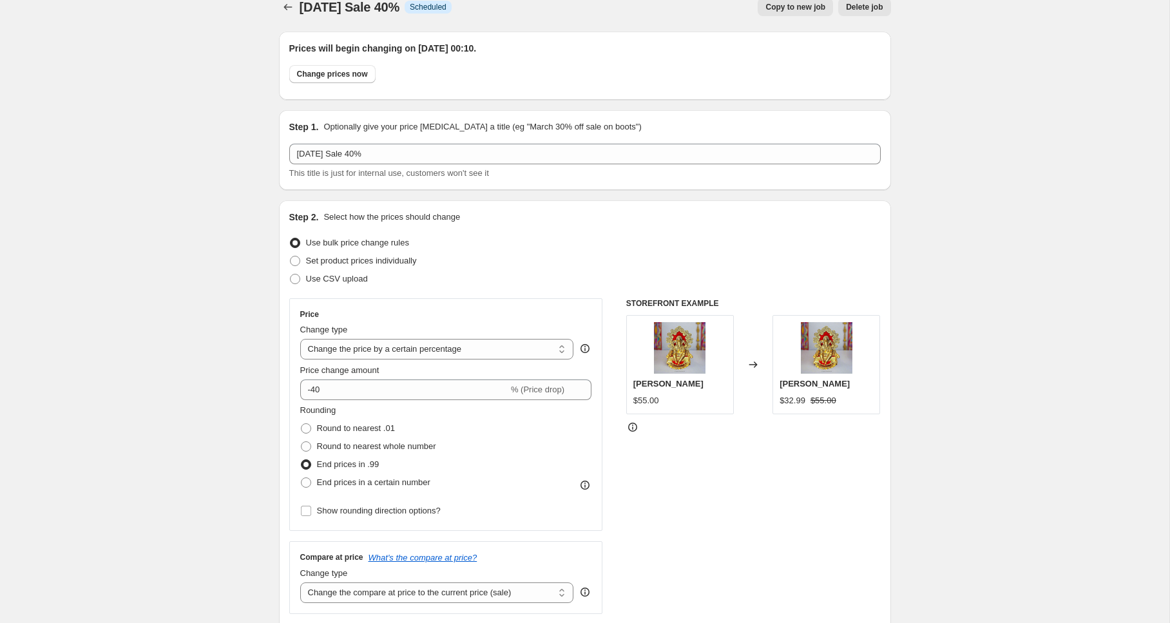
scroll to position [0, 0]
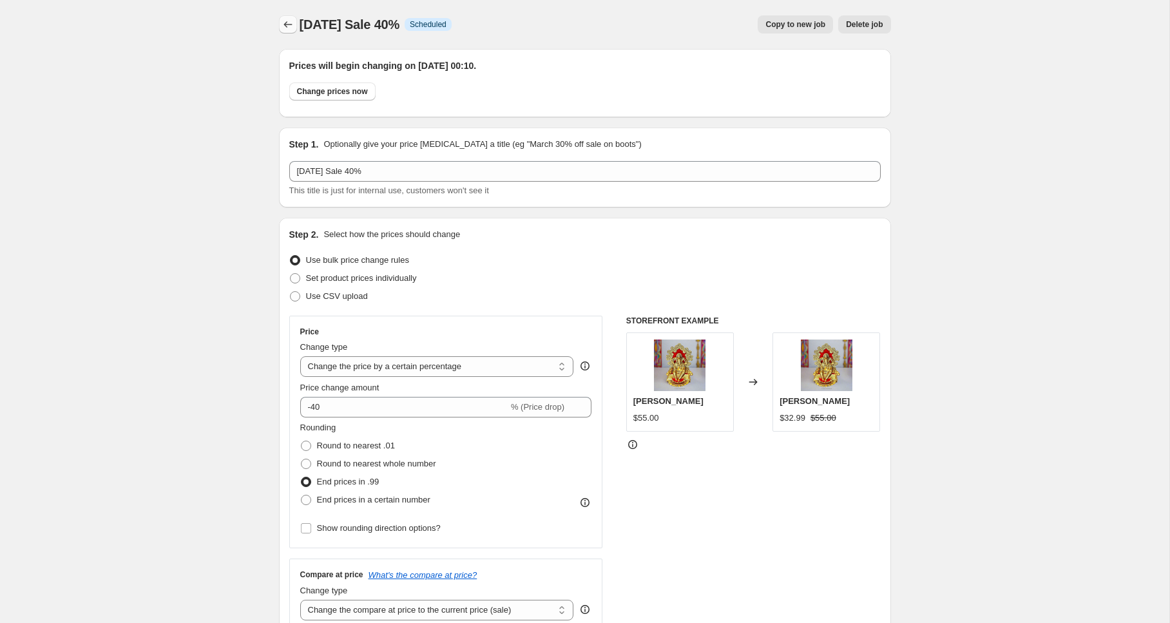
click at [286, 24] on icon "Price change jobs" at bounding box center [288, 24] width 13 height 13
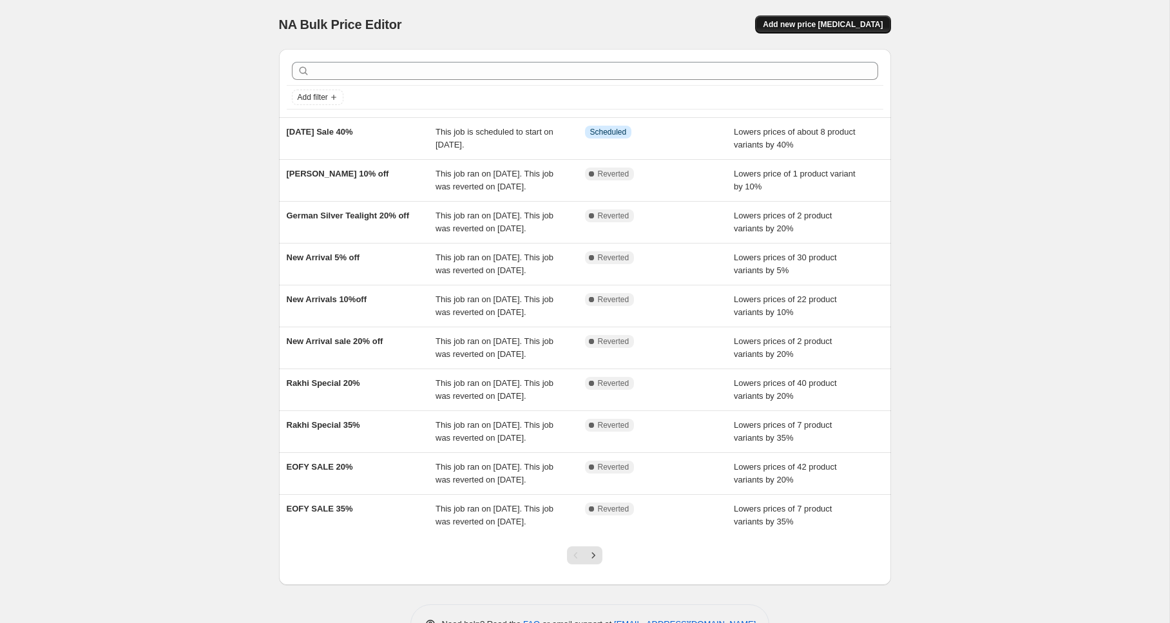
click at [825, 24] on span "Add new price [MEDICAL_DATA]" at bounding box center [823, 24] width 120 height 10
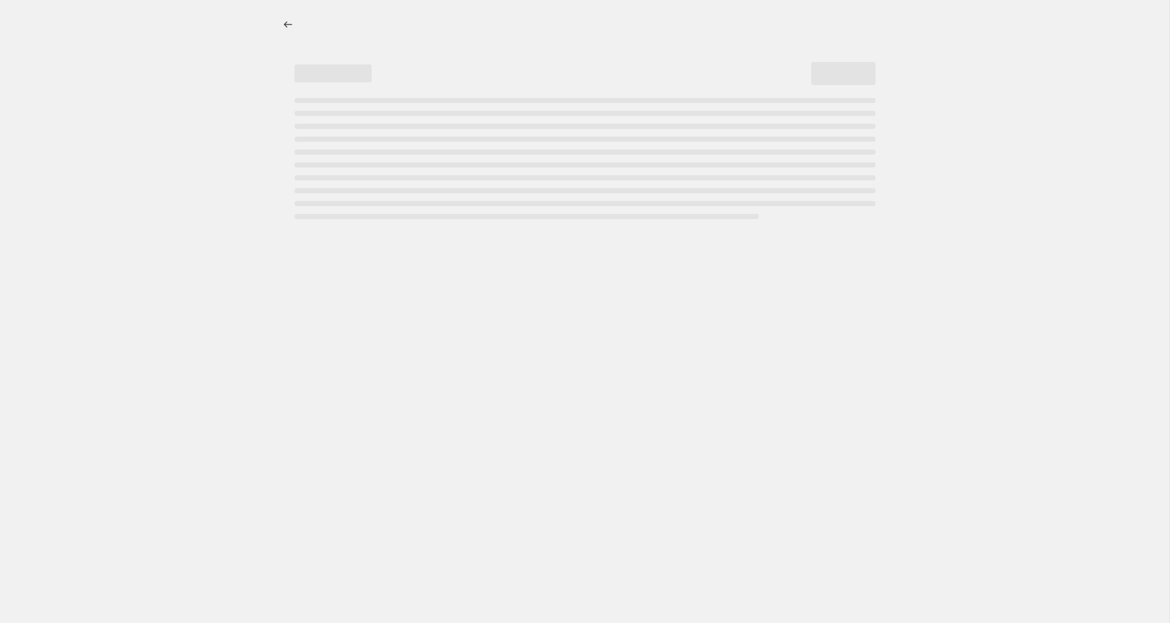
select select "percentage"
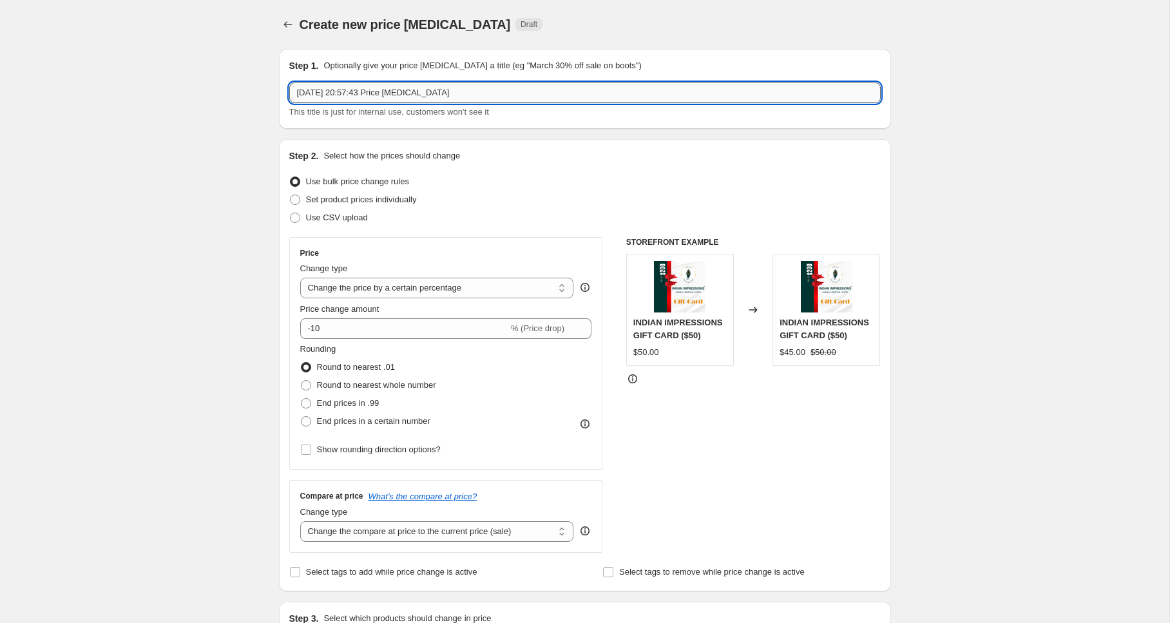
click at [483, 96] on input "2 Oct 2025, 20:57:43 Price change job" at bounding box center [585, 93] width 592 height 21
type input "[DATE] Sale 25% Off"
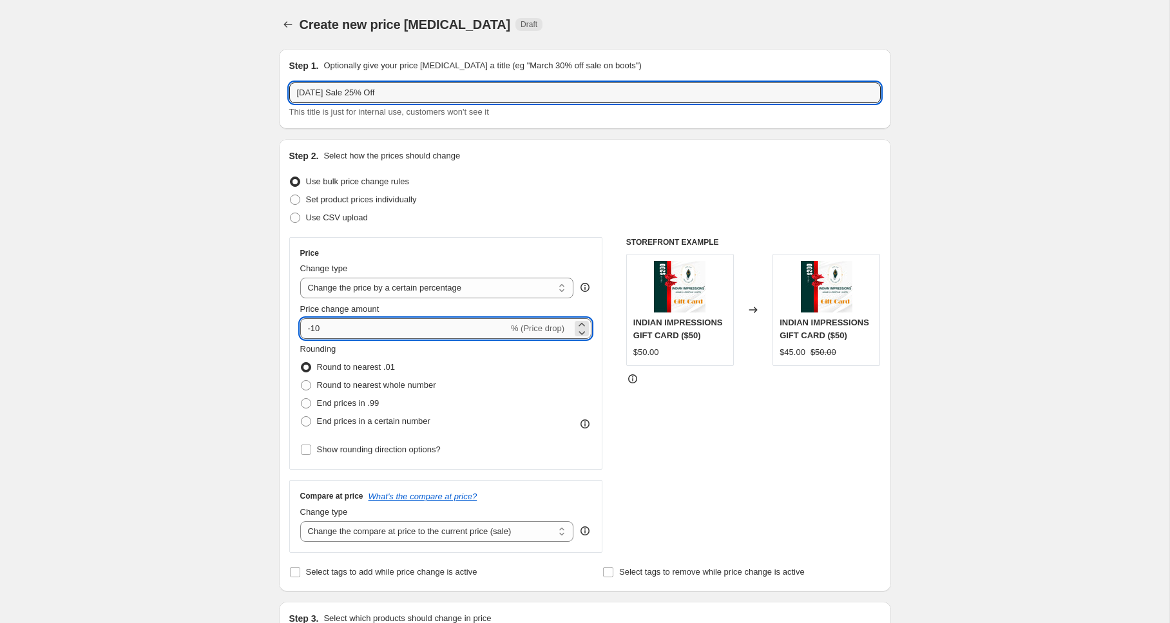
click at [344, 326] on input "-10" at bounding box center [404, 328] width 208 height 21
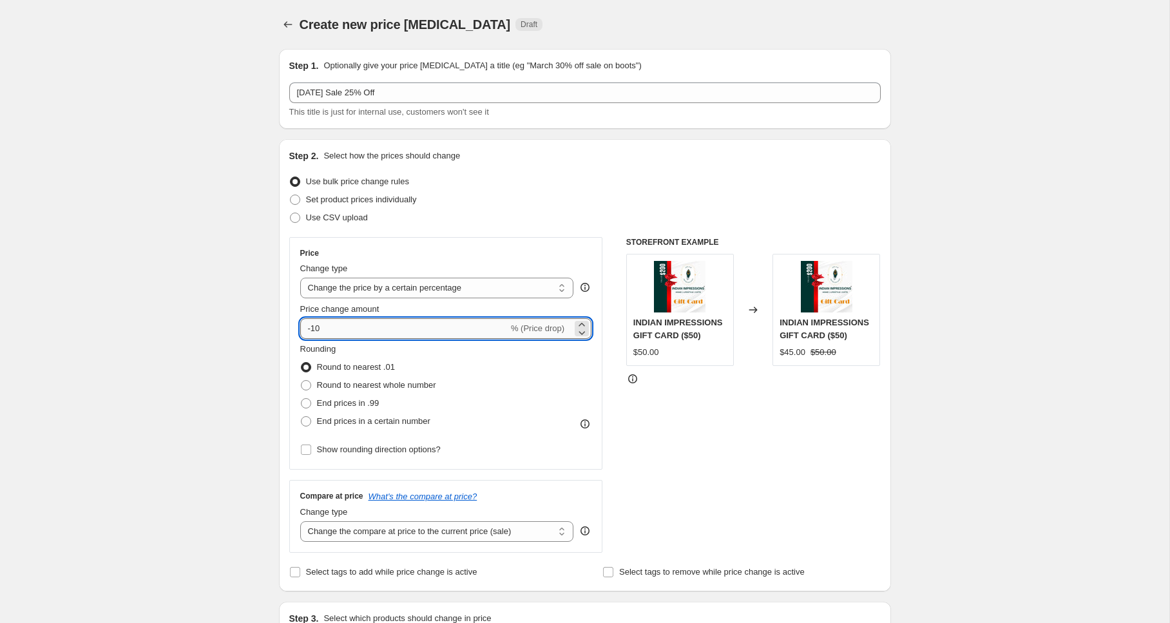
type input "-1"
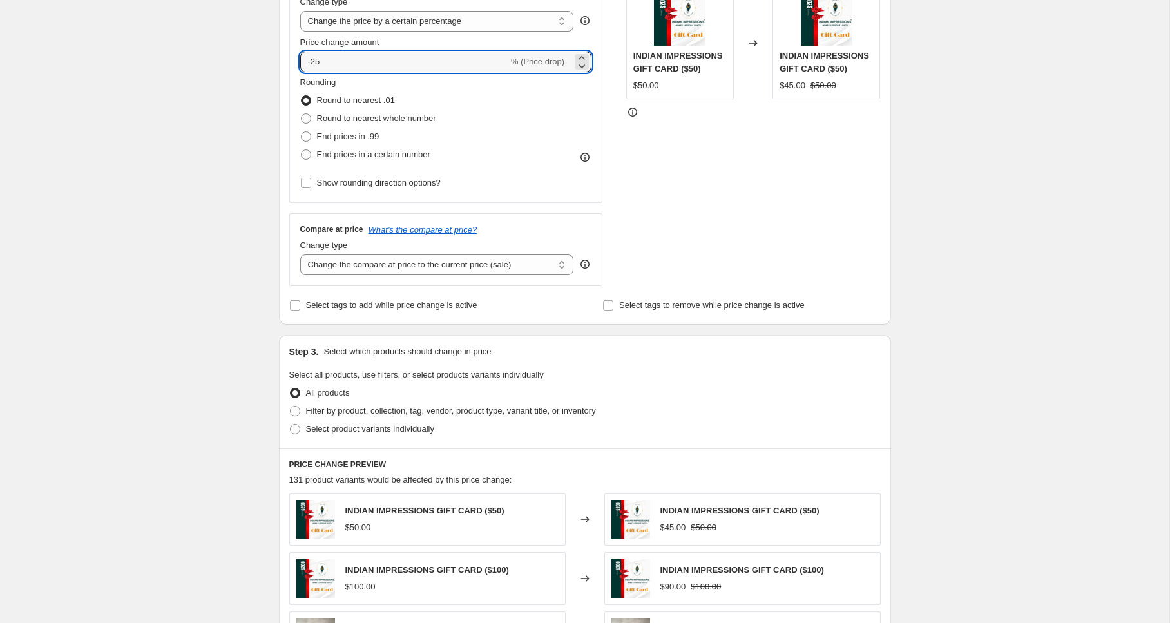
scroll to position [230, 0]
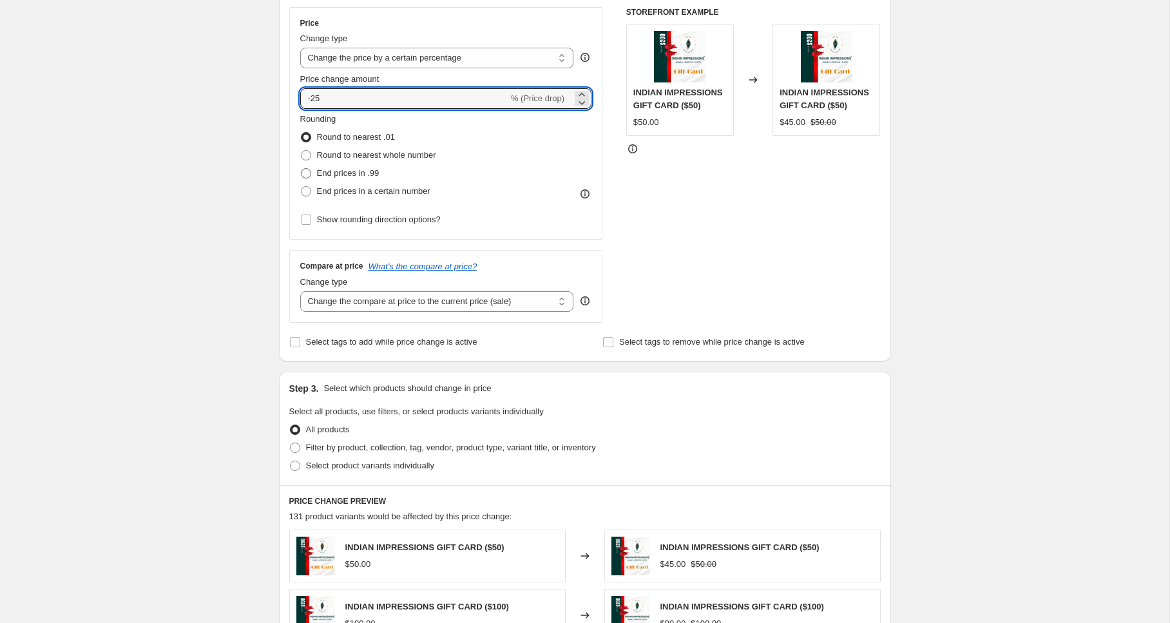
type input "-25"
click at [309, 171] on span at bounding box center [306, 173] width 10 height 10
click at [302, 169] on input "End prices in .99" at bounding box center [301, 168] width 1 height 1
radio input "true"
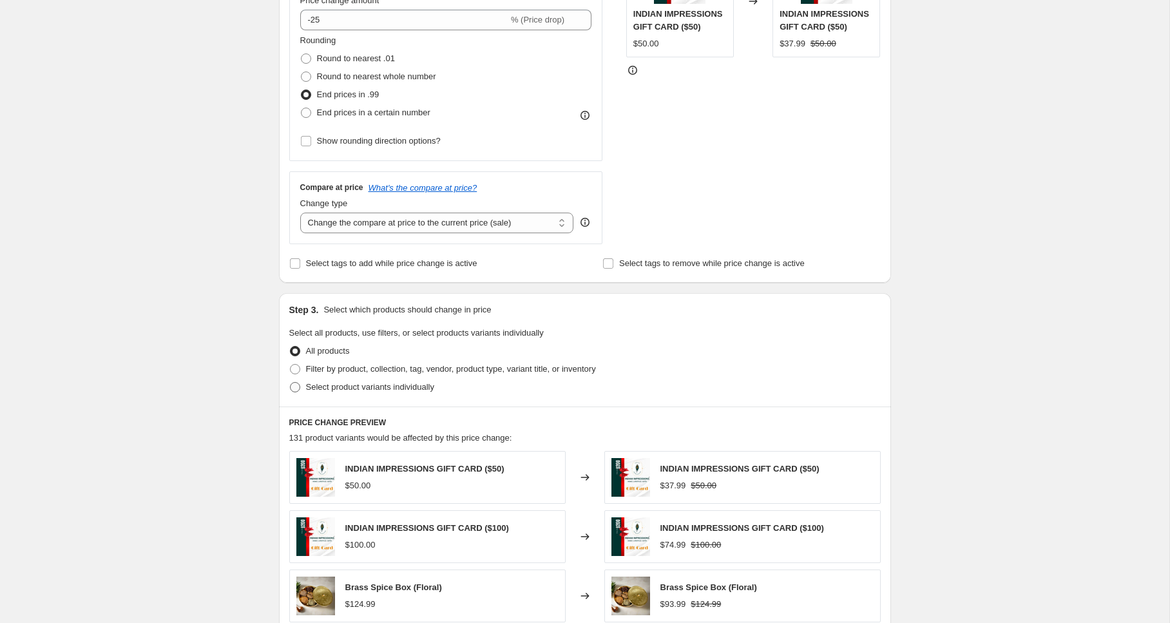
scroll to position [315, 0]
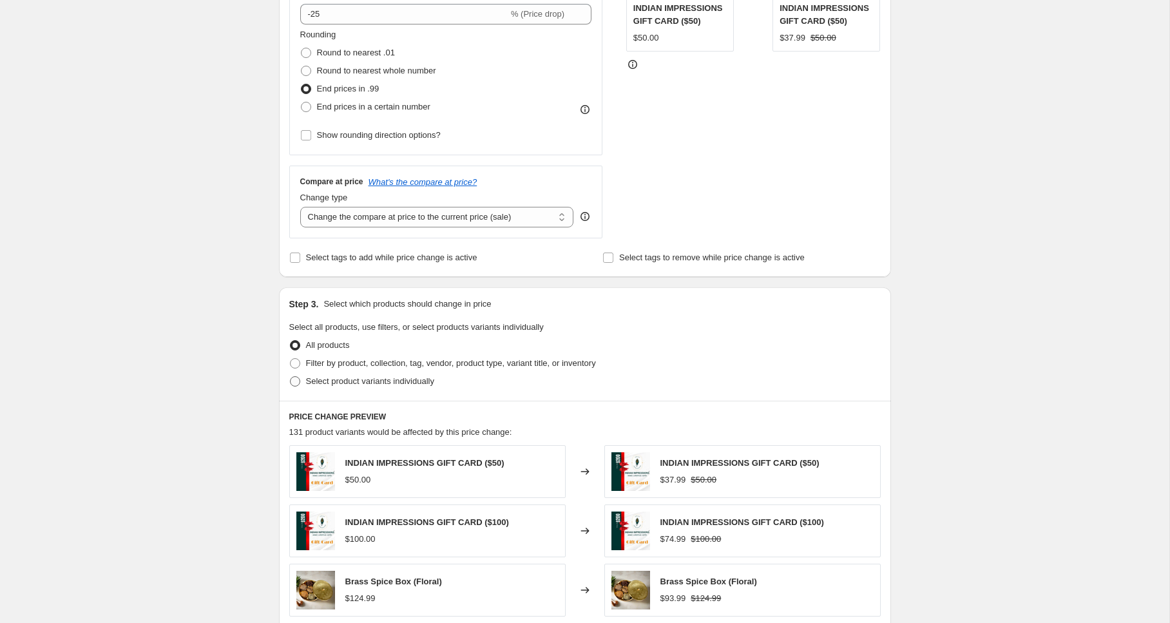
click at [370, 382] on span "Select product variants individually" at bounding box center [370, 381] width 128 height 10
click at [291, 377] on input "Select product variants individually" at bounding box center [290, 376] width 1 height 1
radio input "true"
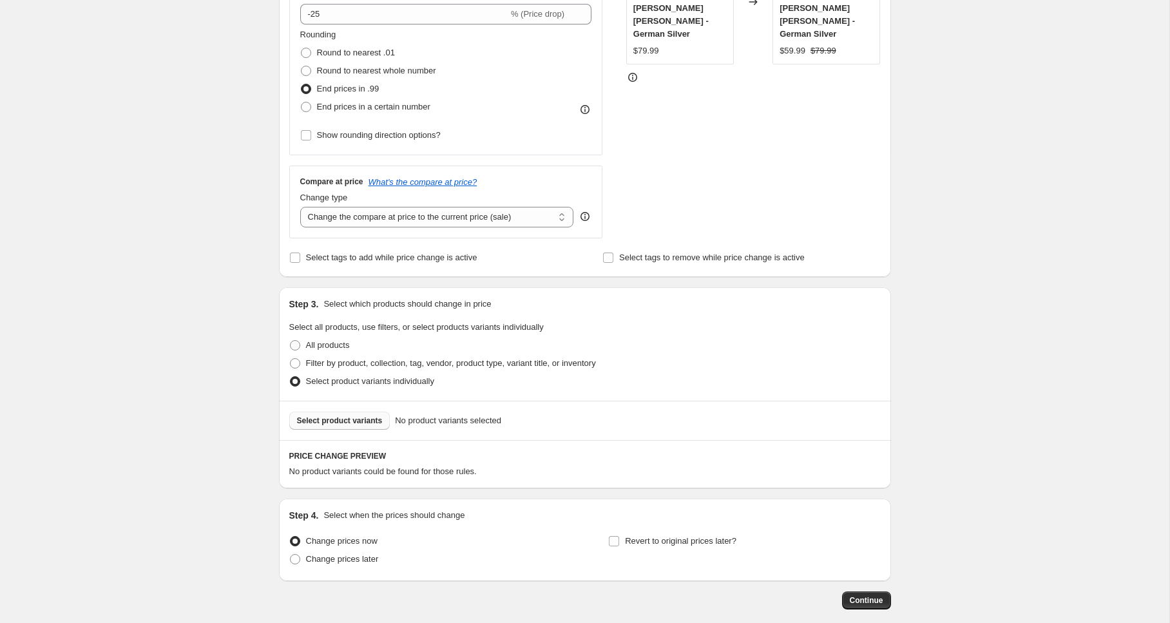
click at [347, 423] on span "Select product variants" at bounding box center [340, 421] width 86 height 10
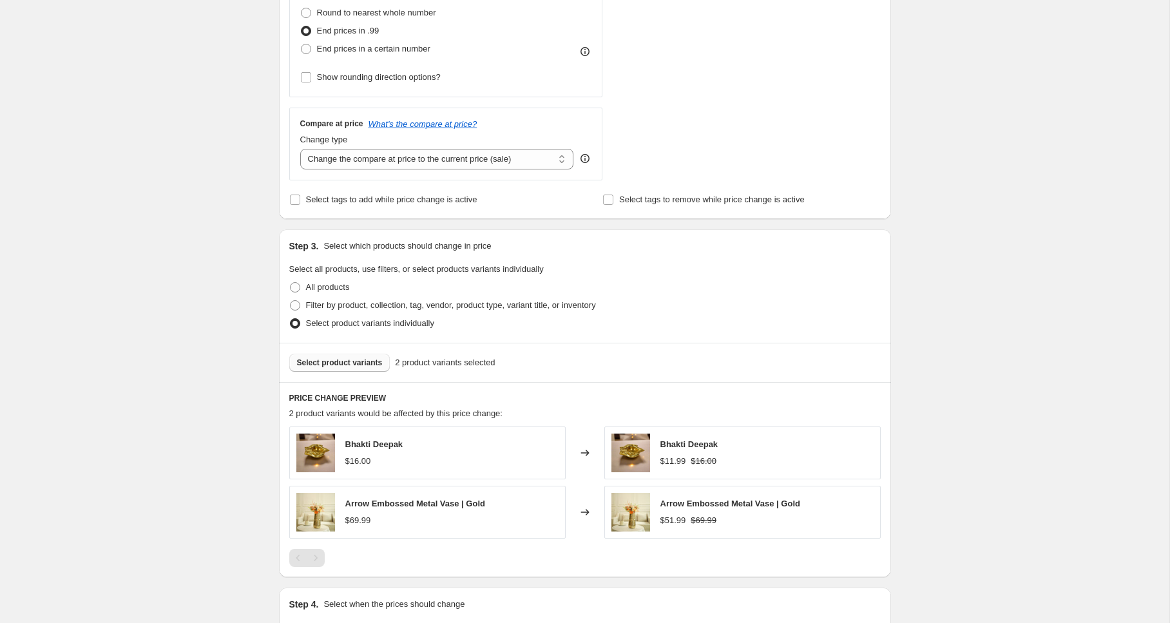
scroll to position [395, 0]
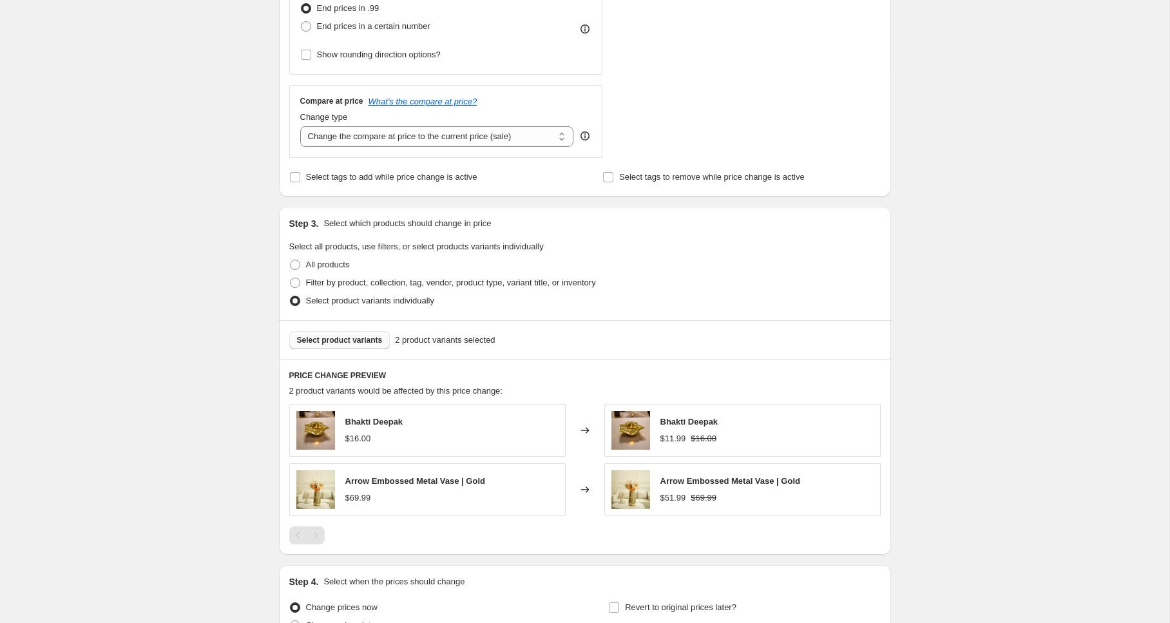
click at [362, 341] on span "Select product variants" at bounding box center [340, 340] width 86 height 10
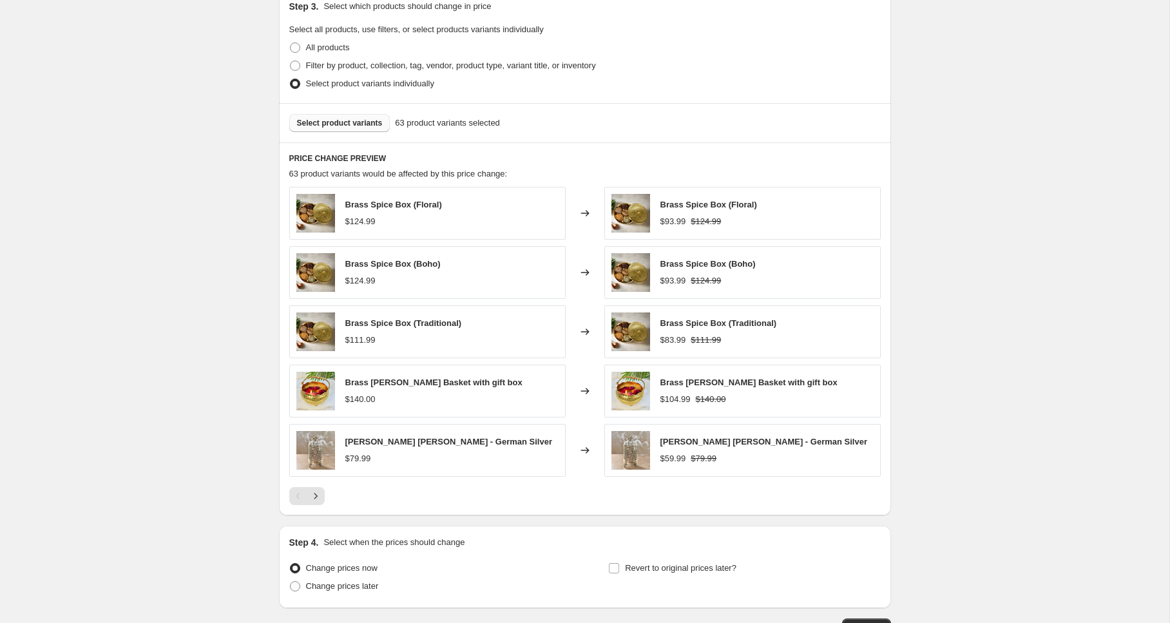
scroll to position [617, 0]
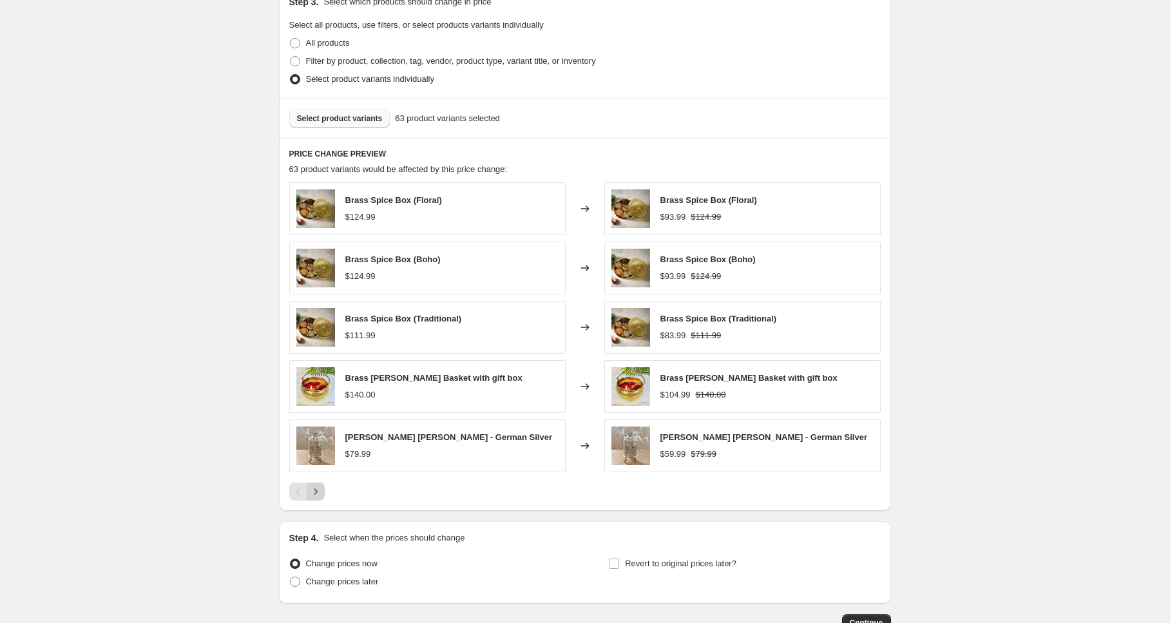
click at [318, 490] on icon "Next" at bounding box center [315, 491] width 13 height 13
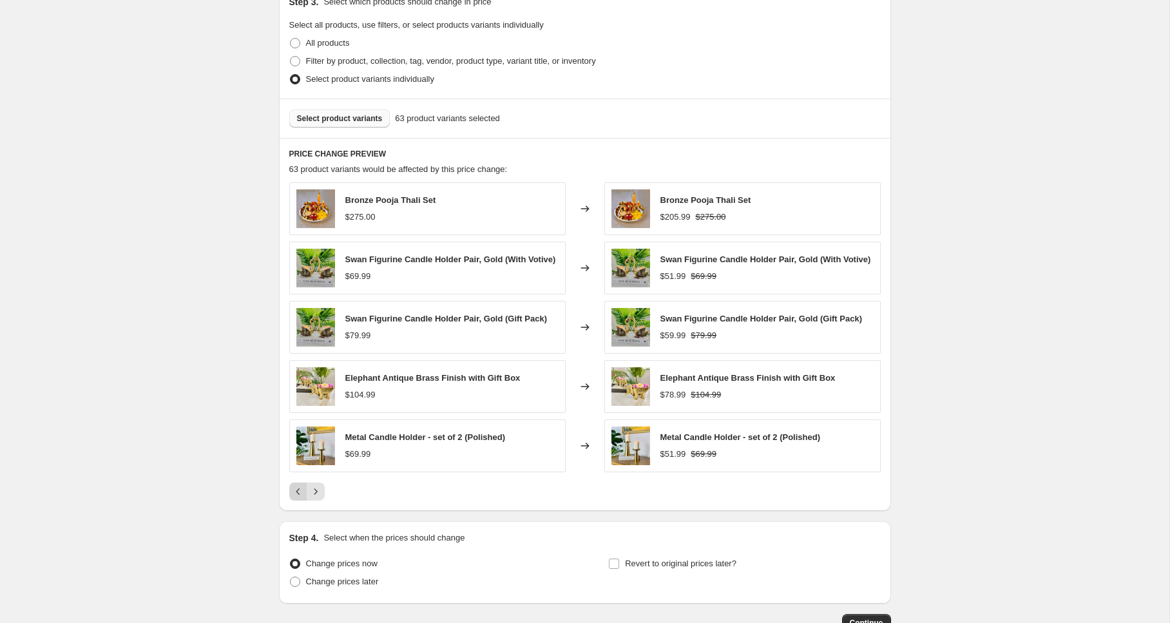
click at [296, 495] on icon "Previous" at bounding box center [298, 492] width 4 height 6
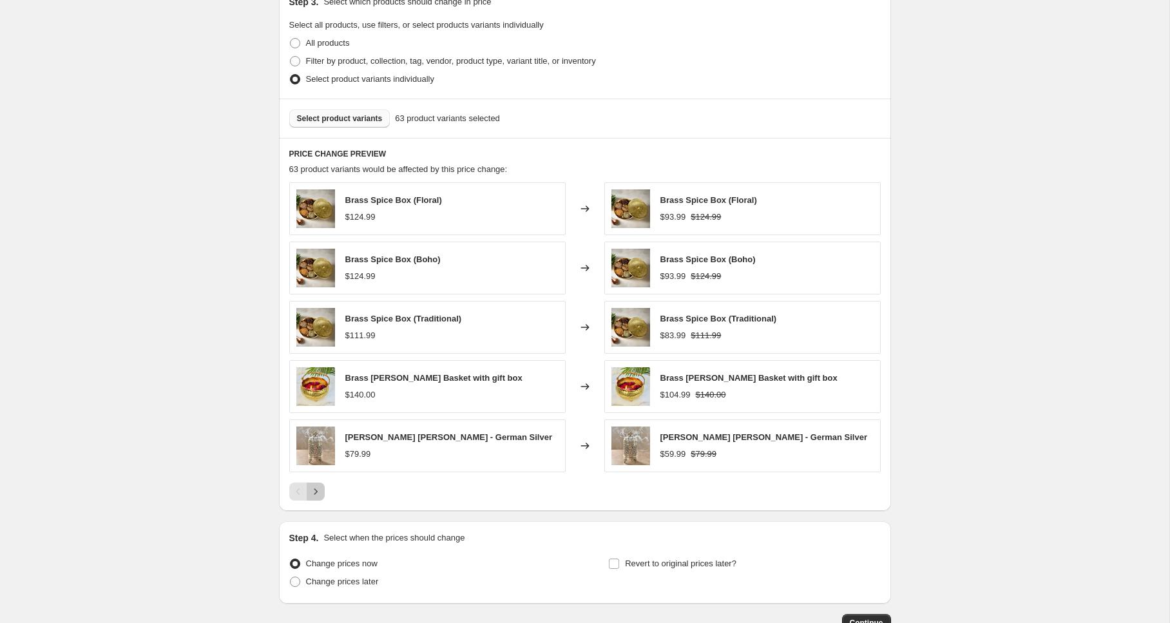
click at [315, 494] on icon "Next" at bounding box center [315, 492] width 3 height 6
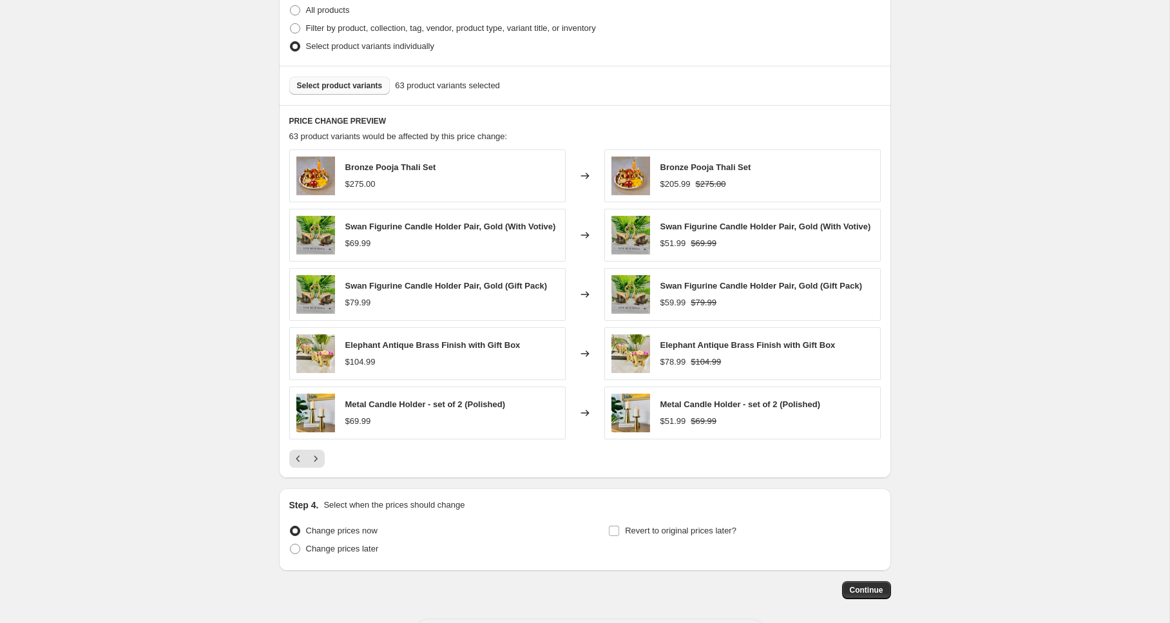
scroll to position [672, 0]
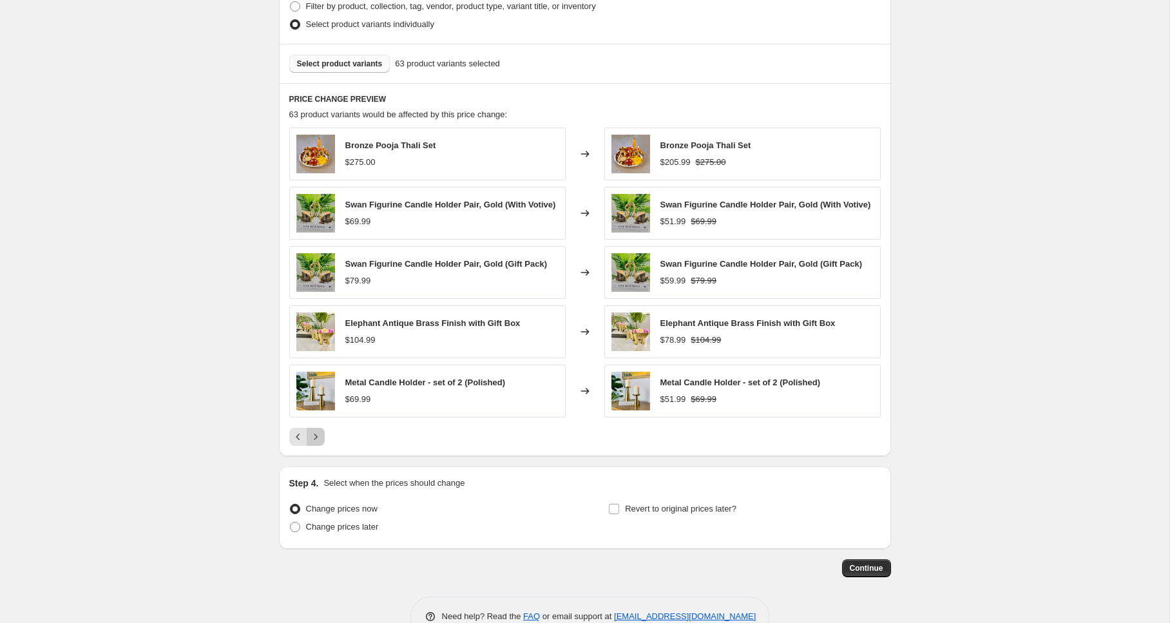
click at [316, 438] on icon "Next" at bounding box center [315, 437] width 13 height 13
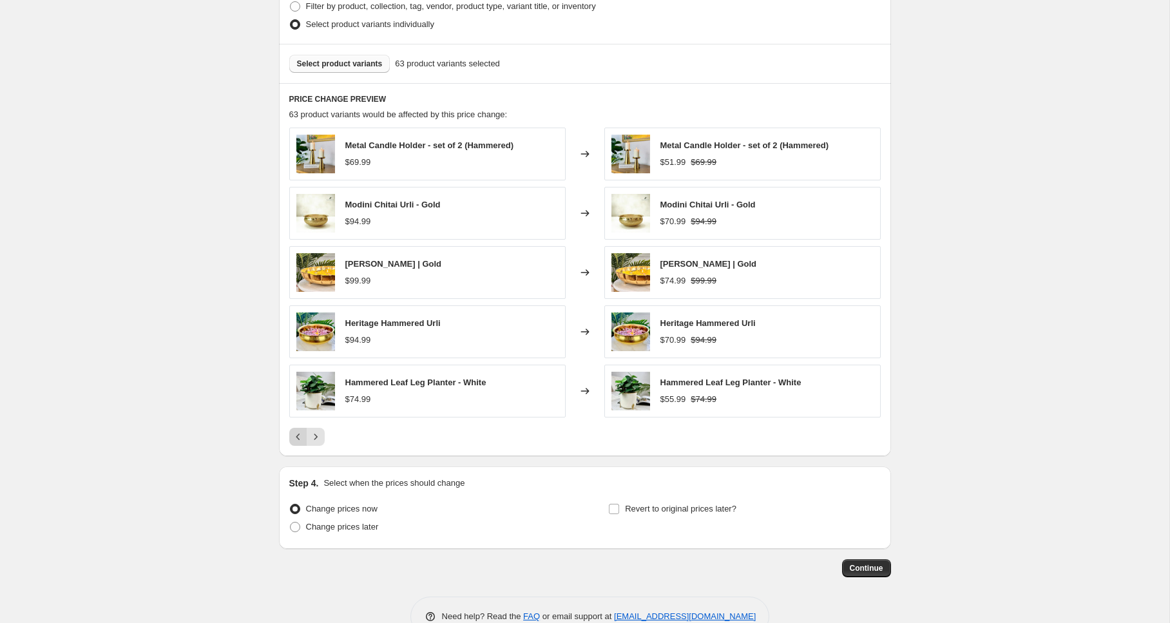
click at [298, 438] on icon "Previous" at bounding box center [298, 437] width 13 height 13
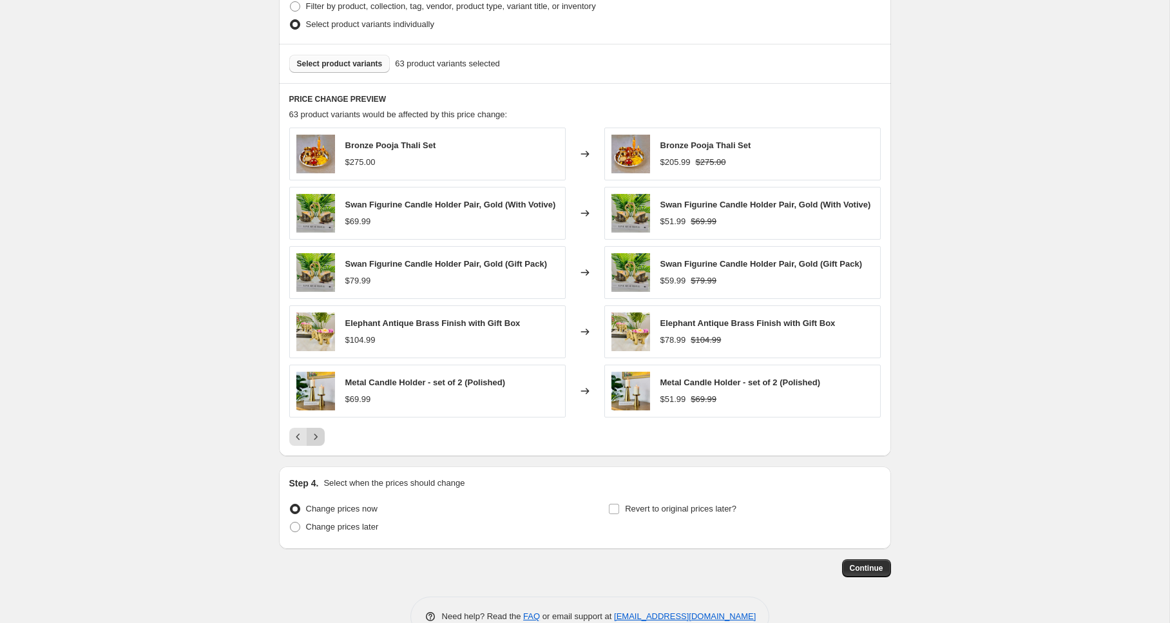
click at [321, 442] on icon "Next" at bounding box center [315, 437] width 13 height 13
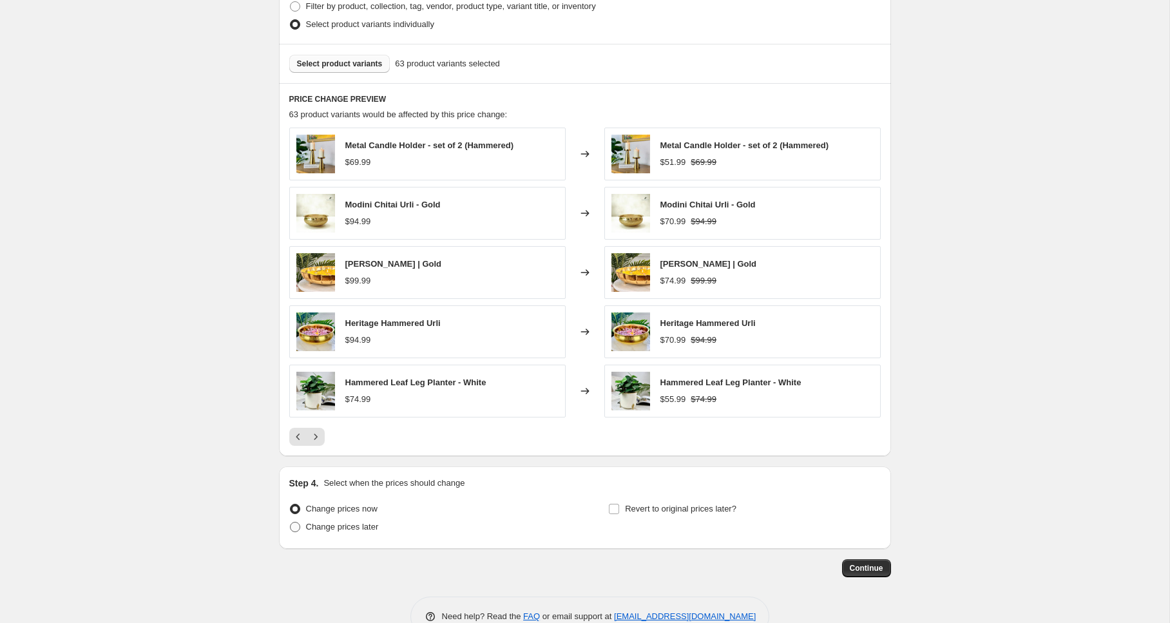
click at [332, 523] on span "Change prices later" at bounding box center [342, 527] width 73 height 10
click at [291, 523] on input "Change prices later" at bounding box center [290, 522] width 1 height 1
radio input "true"
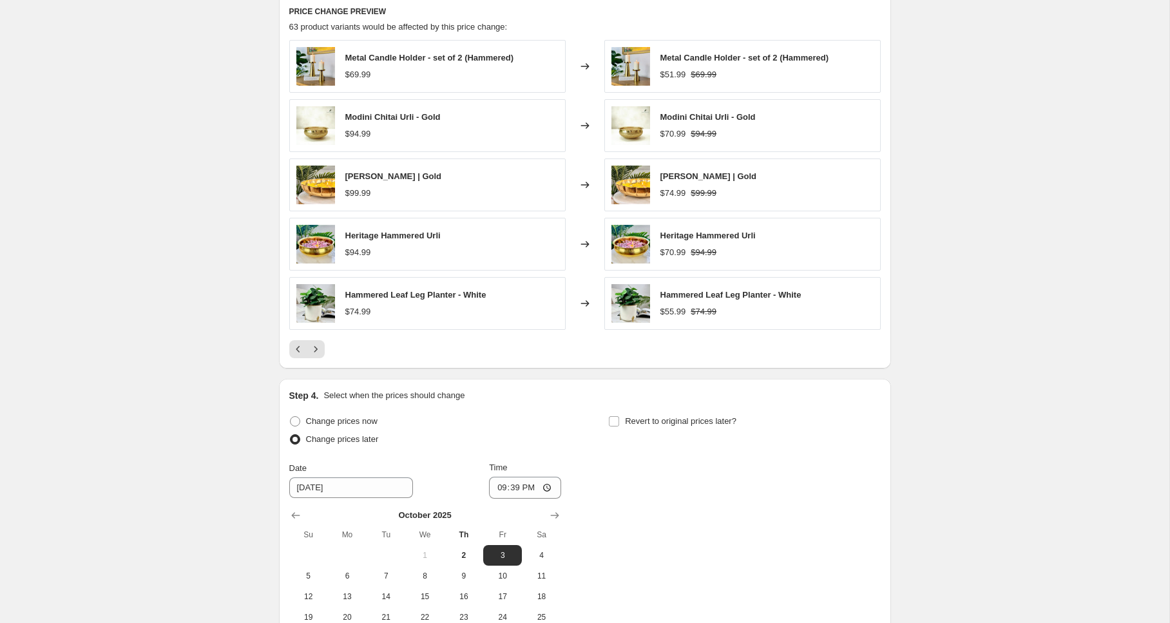
scroll to position [775, 0]
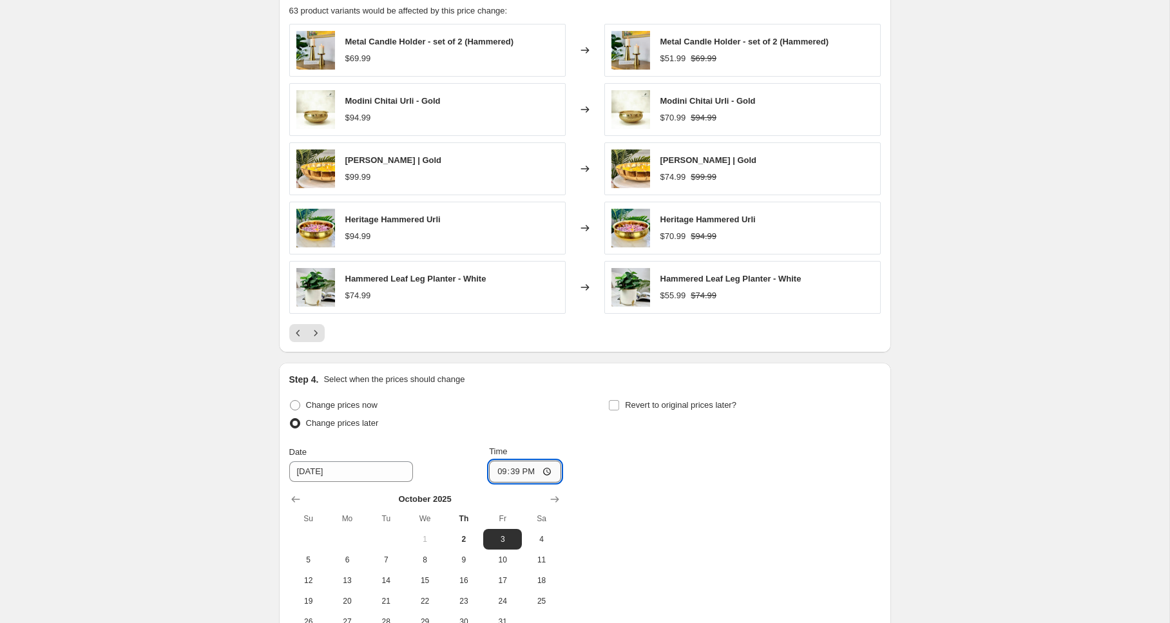
click at [550, 471] on input "21:39" at bounding box center [525, 472] width 72 height 22
type input "00:10"
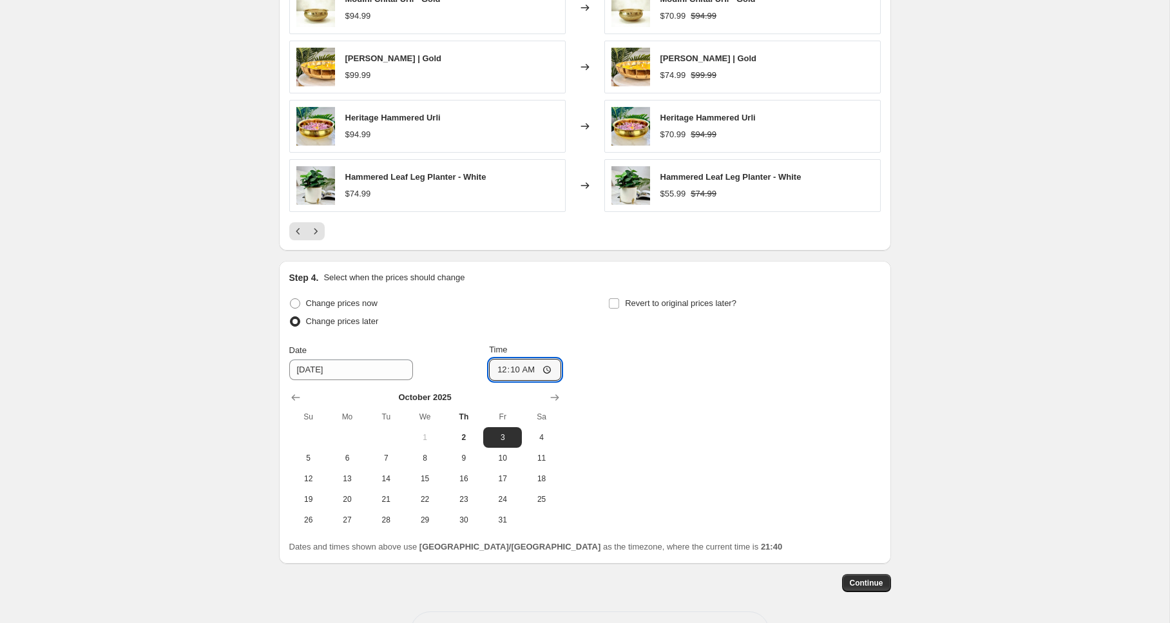
scroll to position [925, 0]
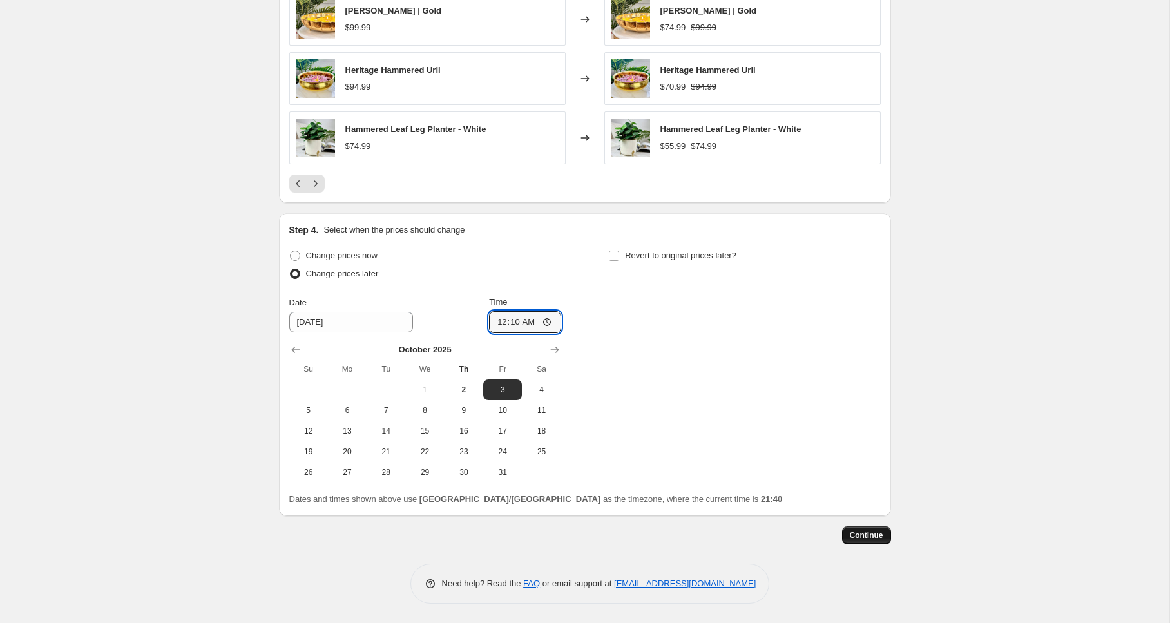
click at [863, 534] on span "Continue" at bounding box center [867, 535] width 34 height 10
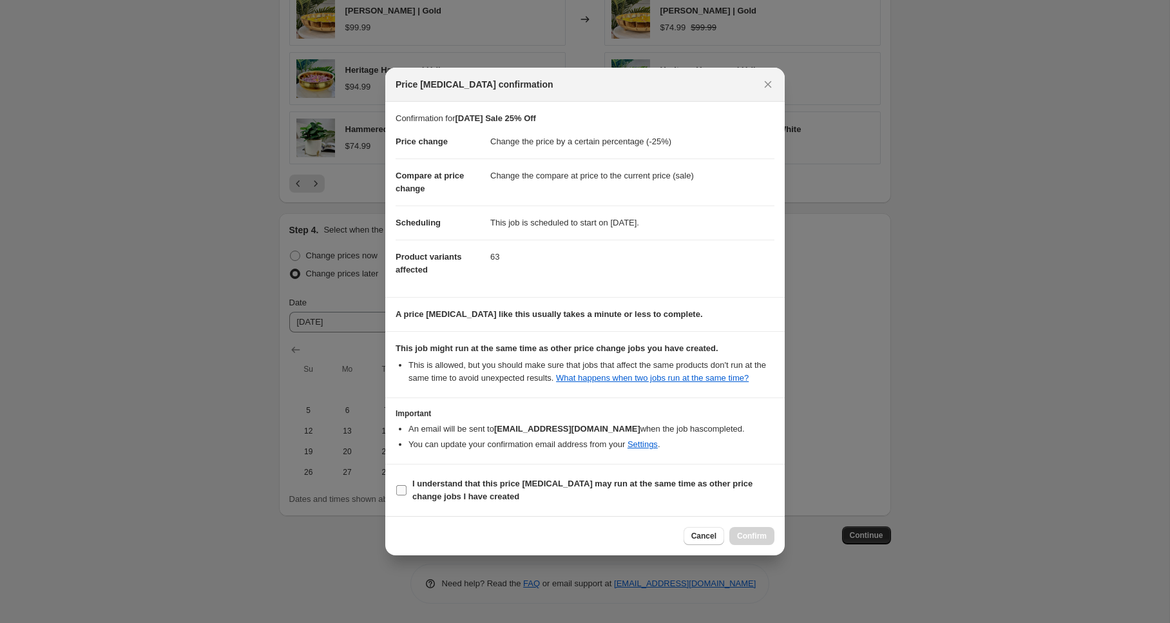
click at [523, 494] on b "I understand that this price change job may run at the same time as other price…" at bounding box center [583, 490] width 340 height 23
click at [407, 494] on input "I understand that this price change job may run at the same time as other price…" at bounding box center [401, 490] width 10 height 10
checkbox input "true"
click at [746, 541] on span "Confirm" at bounding box center [752, 536] width 30 height 10
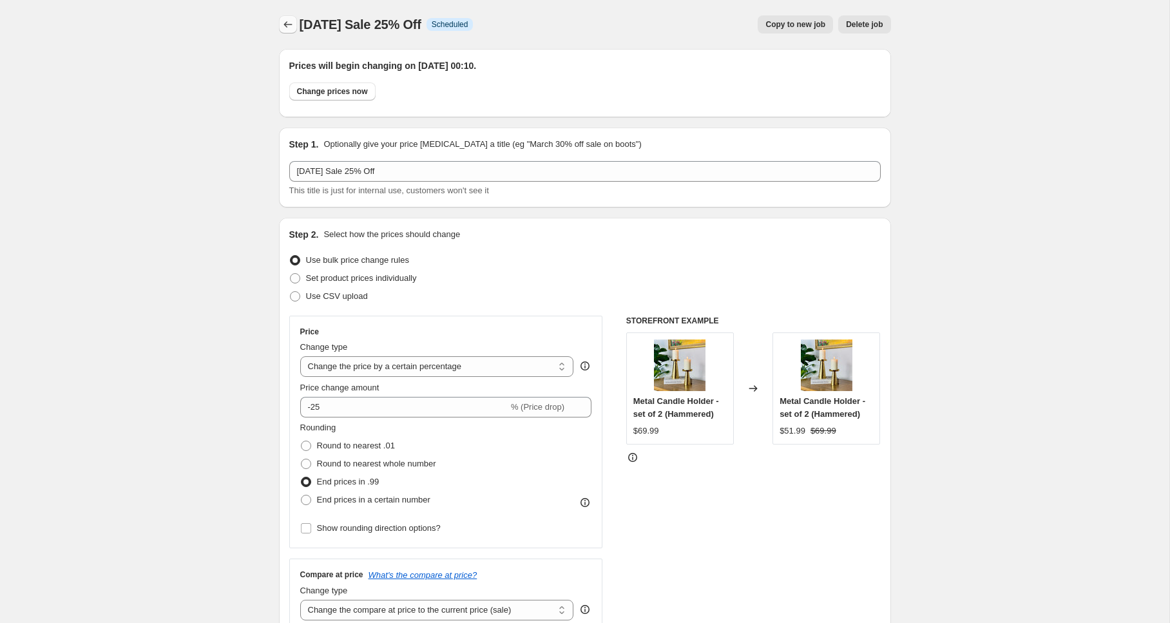
click at [287, 24] on icon "Price change jobs" at bounding box center [288, 24] width 13 height 13
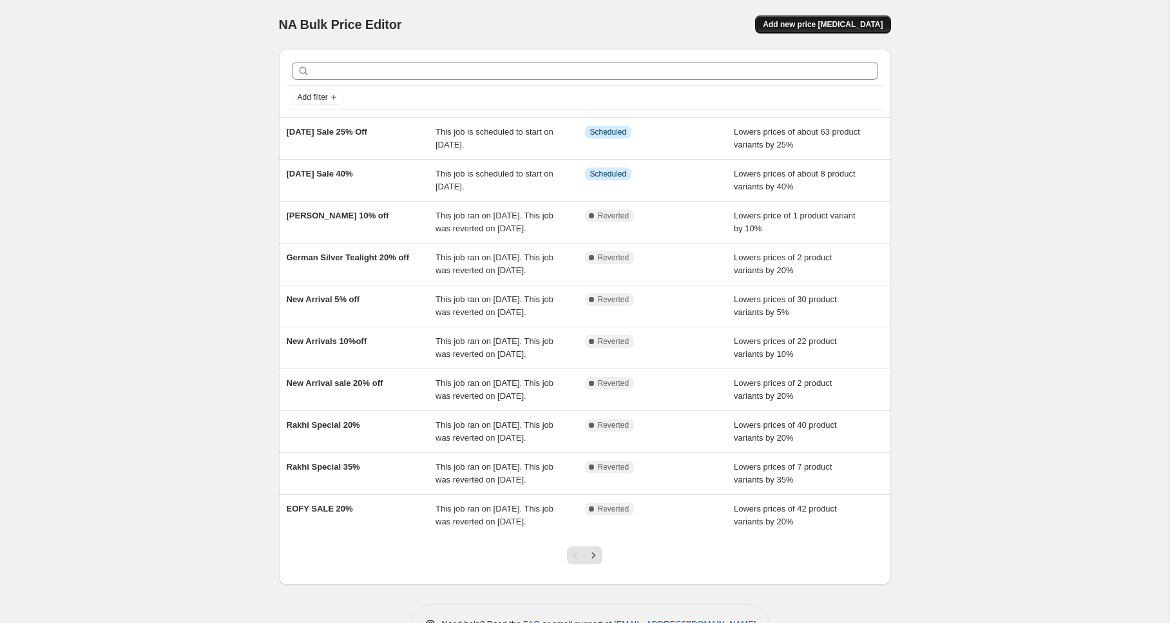
click at [864, 23] on span "Add new price [MEDICAL_DATA]" at bounding box center [823, 24] width 120 height 10
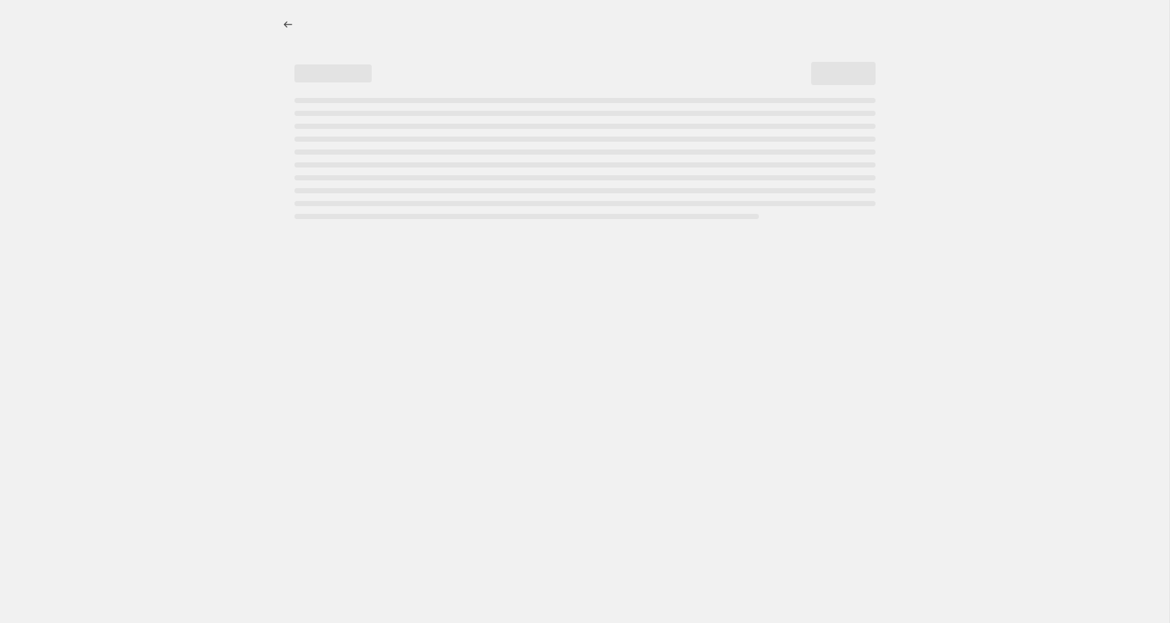
select select "percentage"
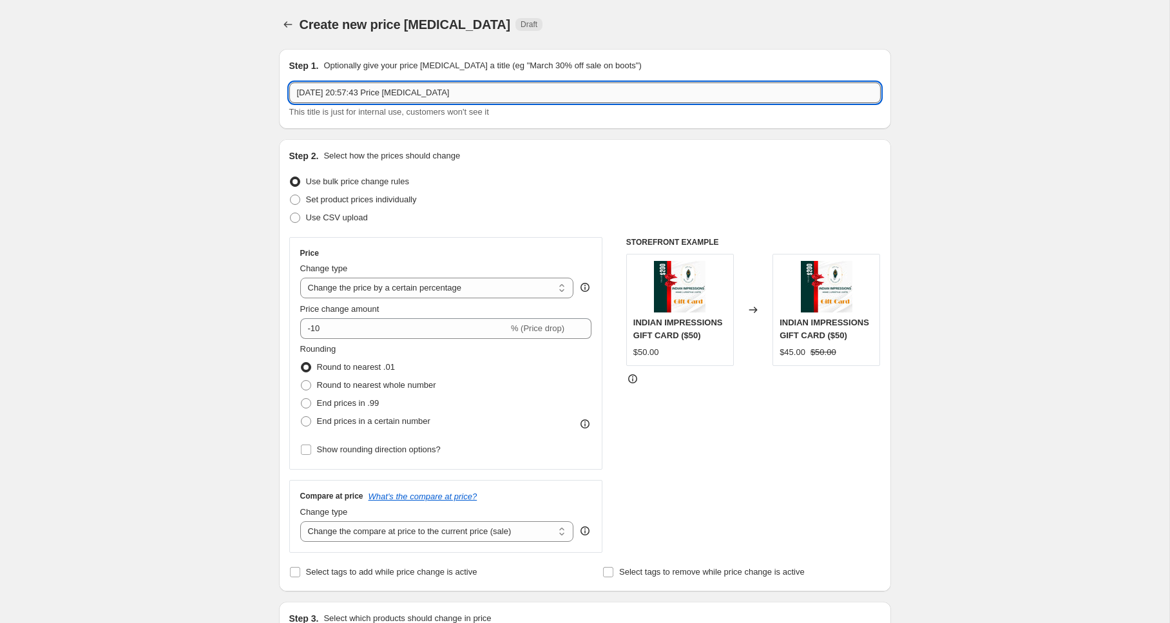
click at [619, 92] on input "2 Oct 2025, 20:57:43 Price change job" at bounding box center [585, 93] width 592 height 21
type input "[DATE] Sale 10% Off"
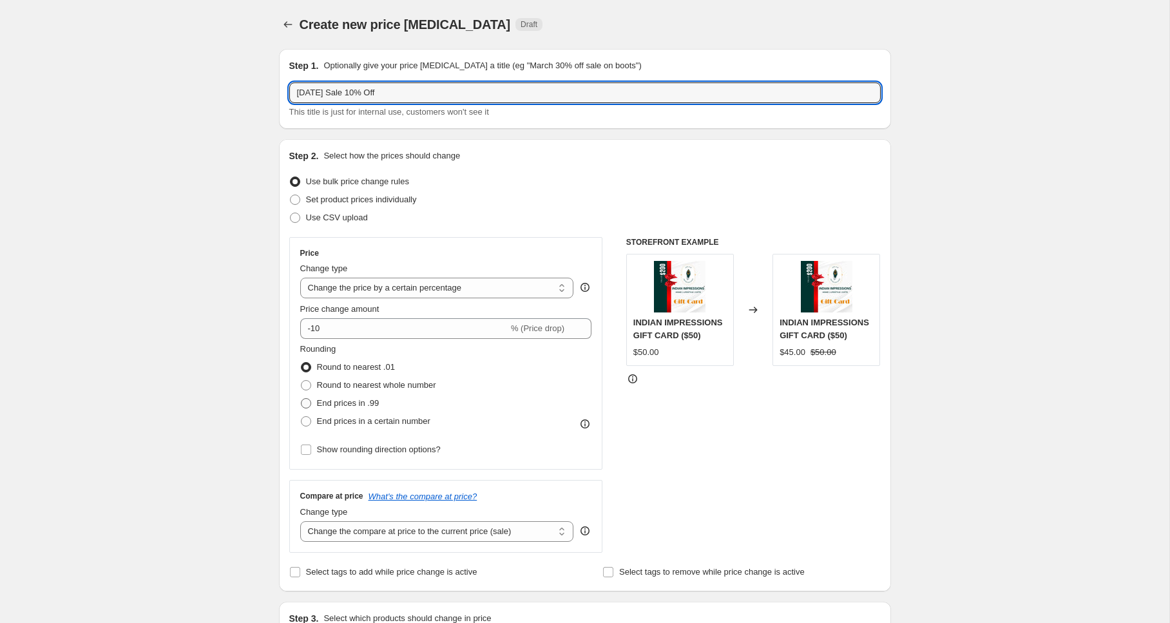
click at [308, 406] on span at bounding box center [306, 403] width 10 height 10
click at [302, 399] on input "End prices in .99" at bounding box center [301, 398] width 1 height 1
radio input "true"
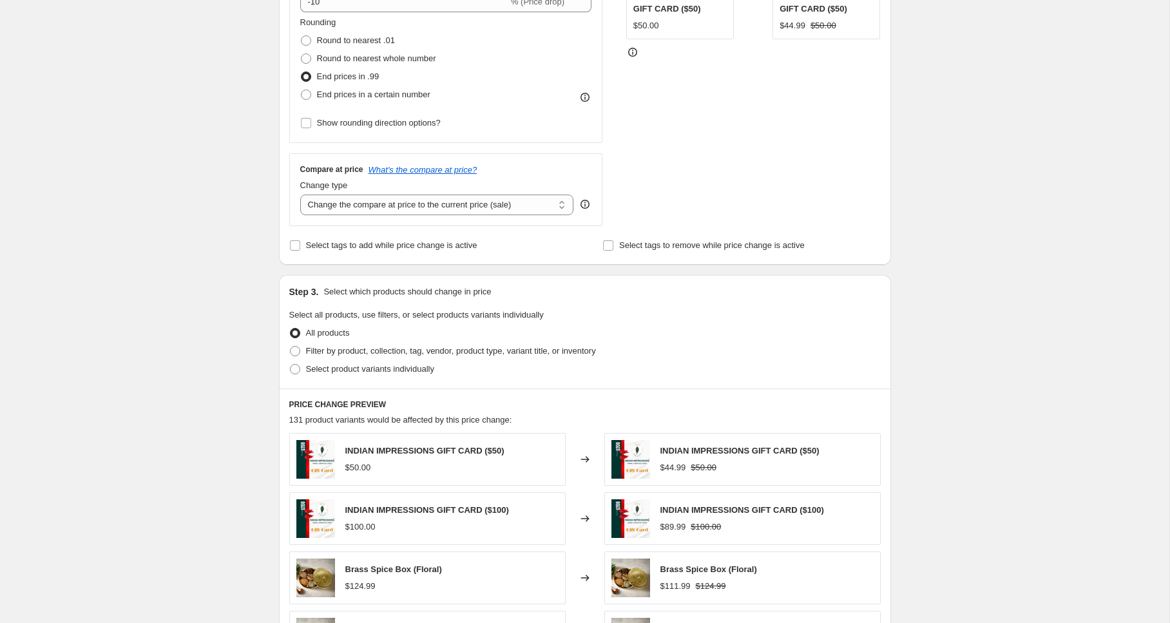
scroll to position [327, 0]
click at [394, 364] on span "Select product variants individually" at bounding box center [370, 369] width 128 height 10
click at [291, 364] on input "Select product variants individually" at bounding box center [290, 364] width 1 height 1
radio input "true"
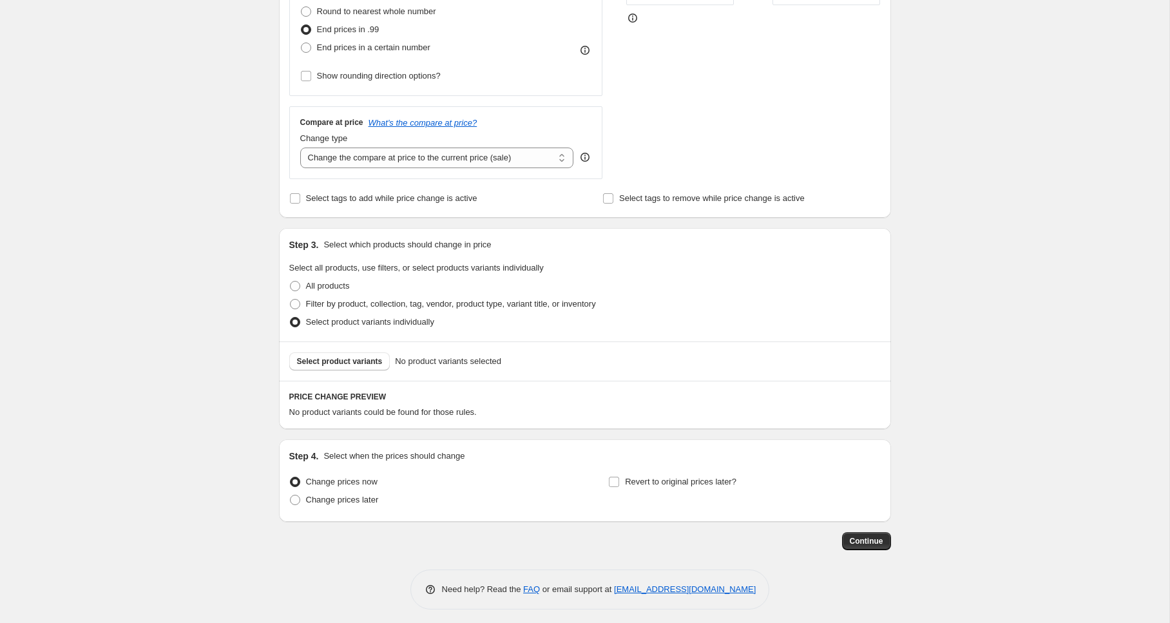
scroll to position [380, 0]
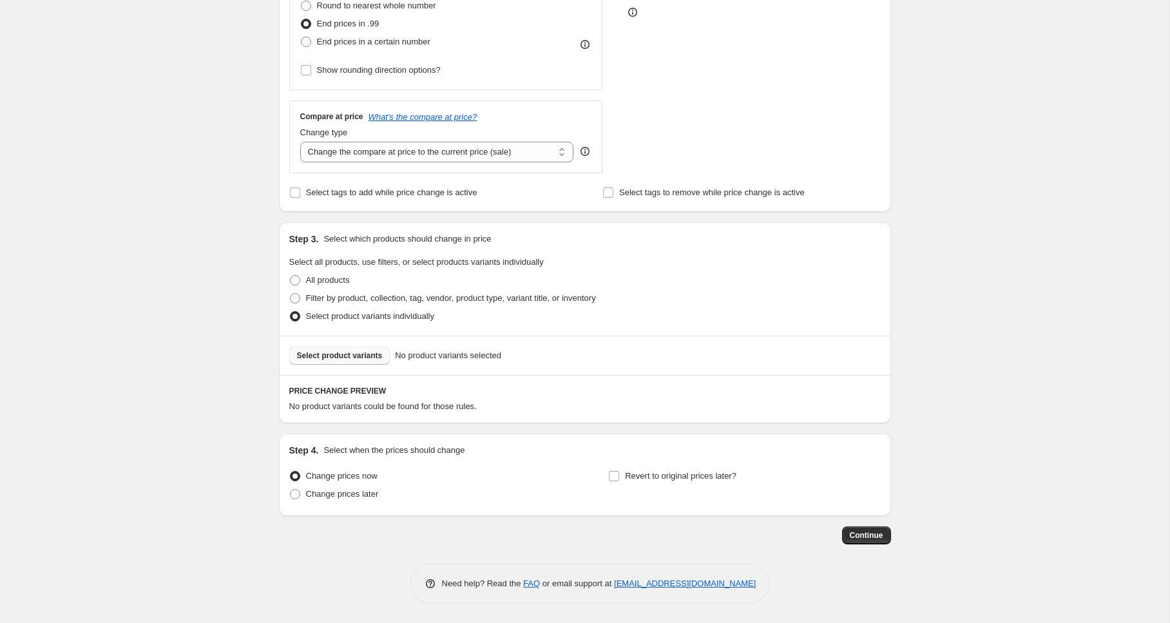
click at [331, 358] on span "Select product variants" at bounding box center [340, 356] width 86 height 10
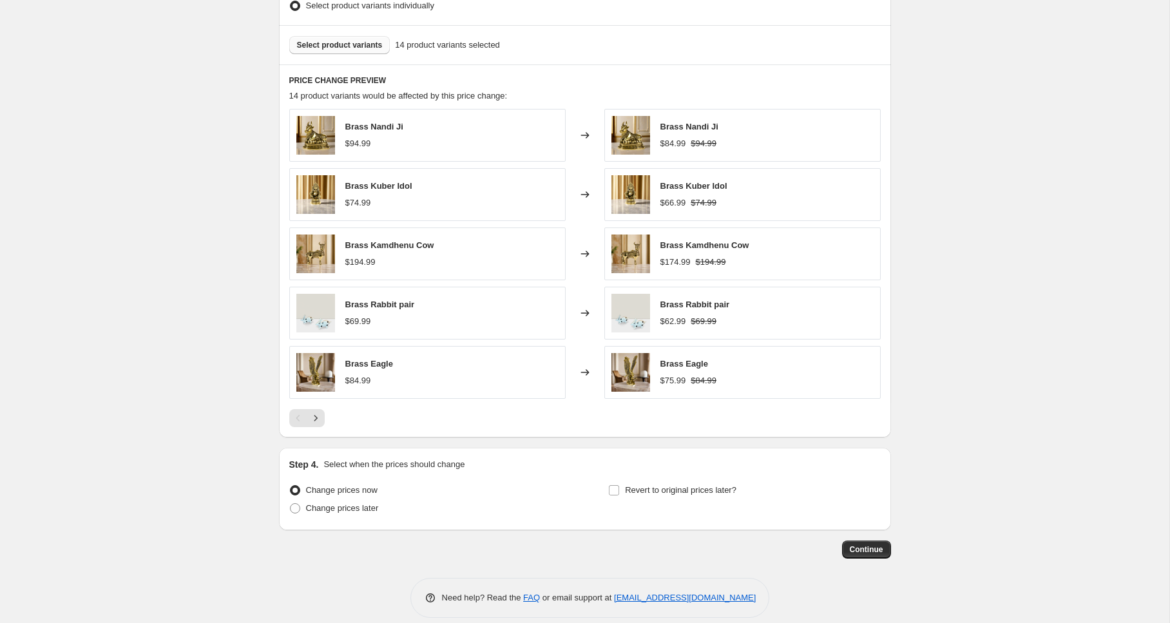
scroll to position [698, 0]
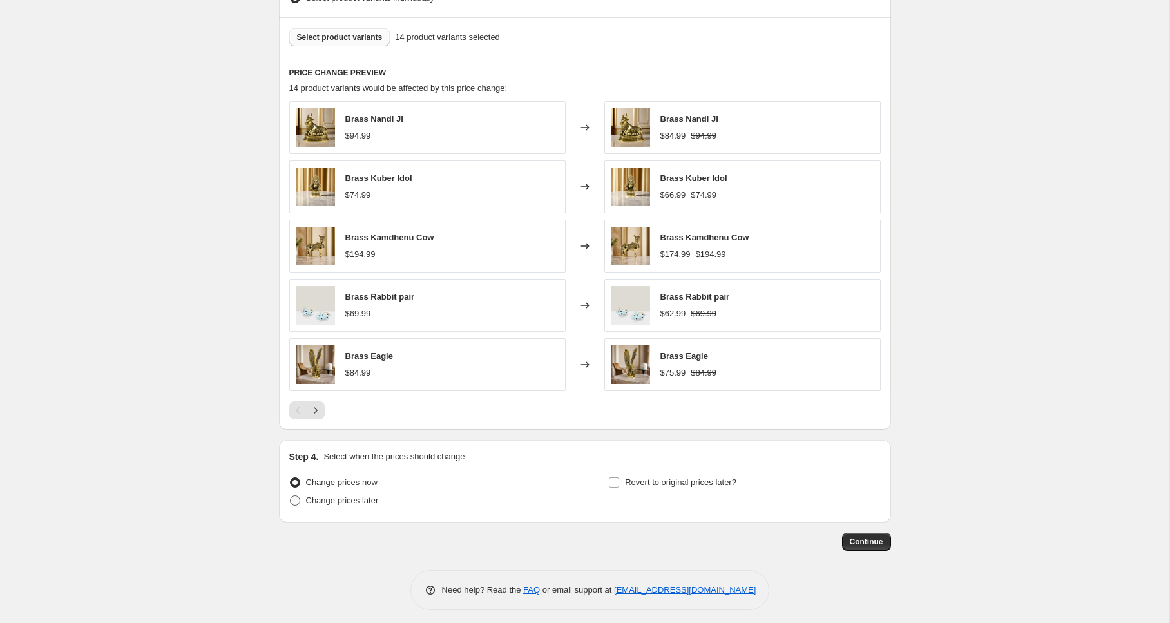
click at [340, 501] on span "Change prices later" at bounding box center [342, 501] width 73 height 10
click at [291, 496] on input "Change prices later" at bounding box center [290, 496] width 1 height 1
radio input "true"
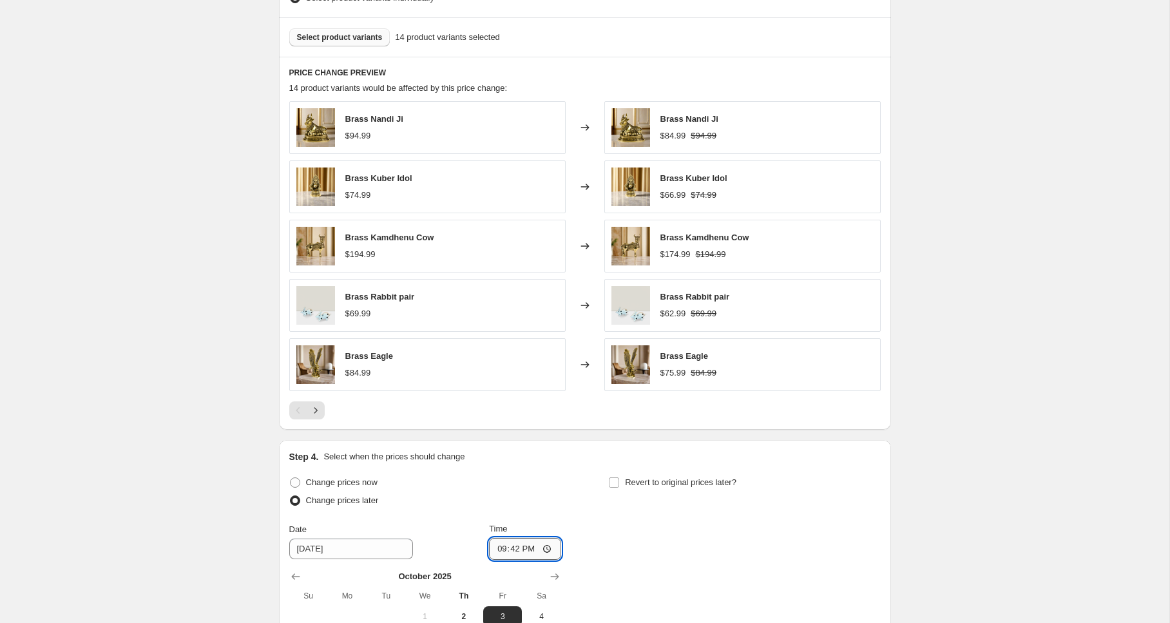
click at [518, 550] on input "21:42" at bounding box center [525, 549] width 72 height 22
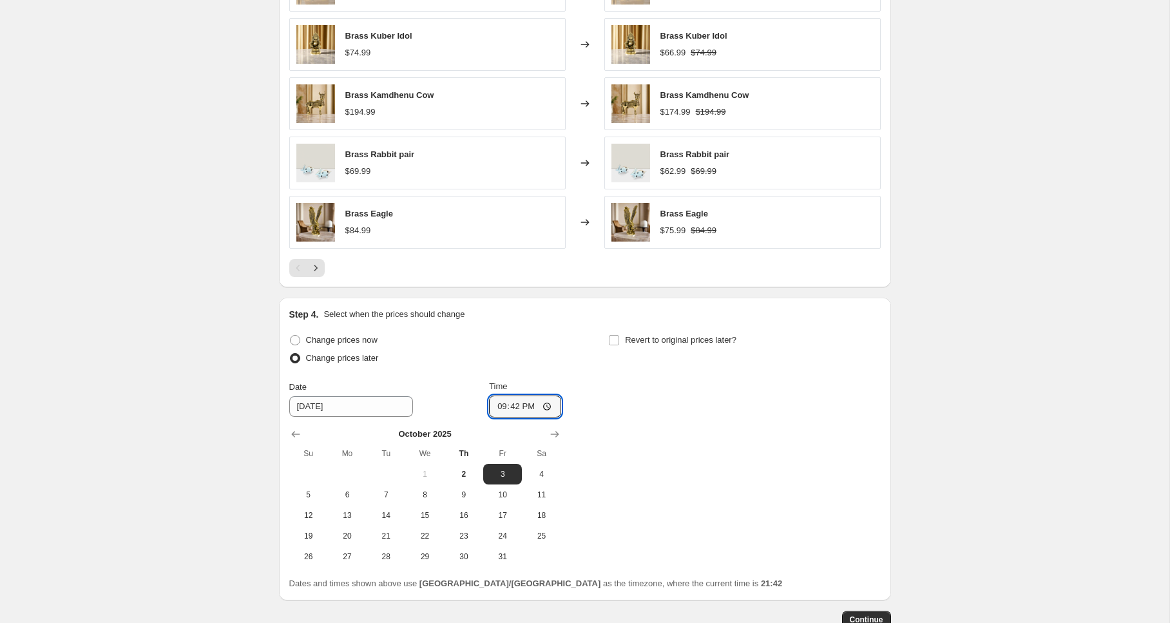
scroll to position [844, 0]
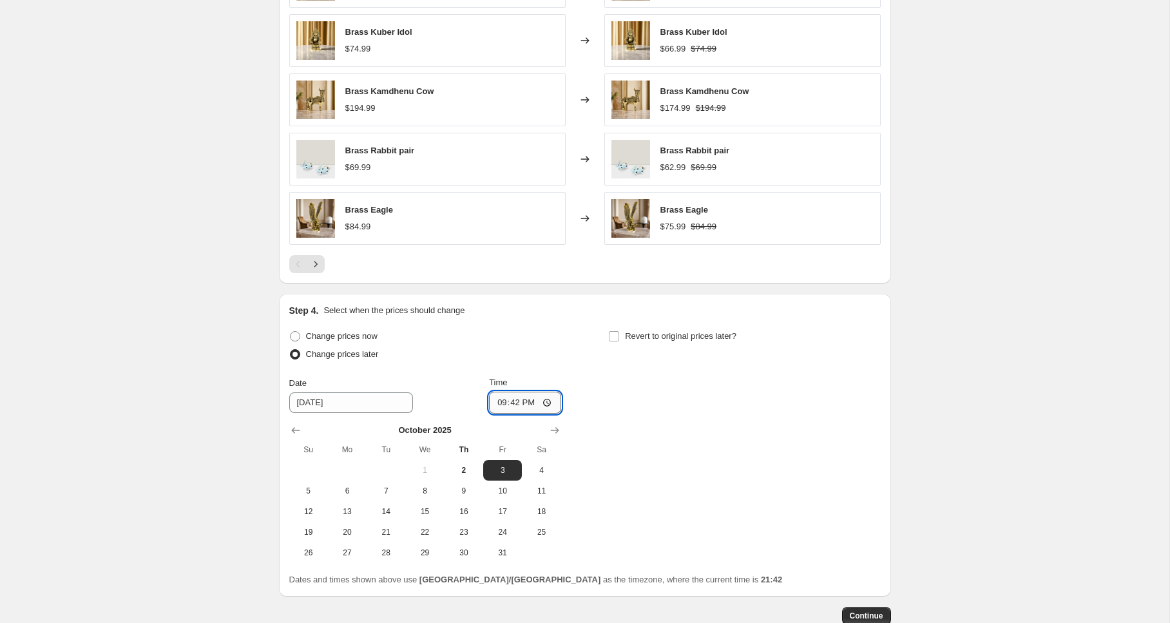
click at [548, 403] on input "21:42" at bounding box center [525, 403] width 72 height 22
type input "00:10"
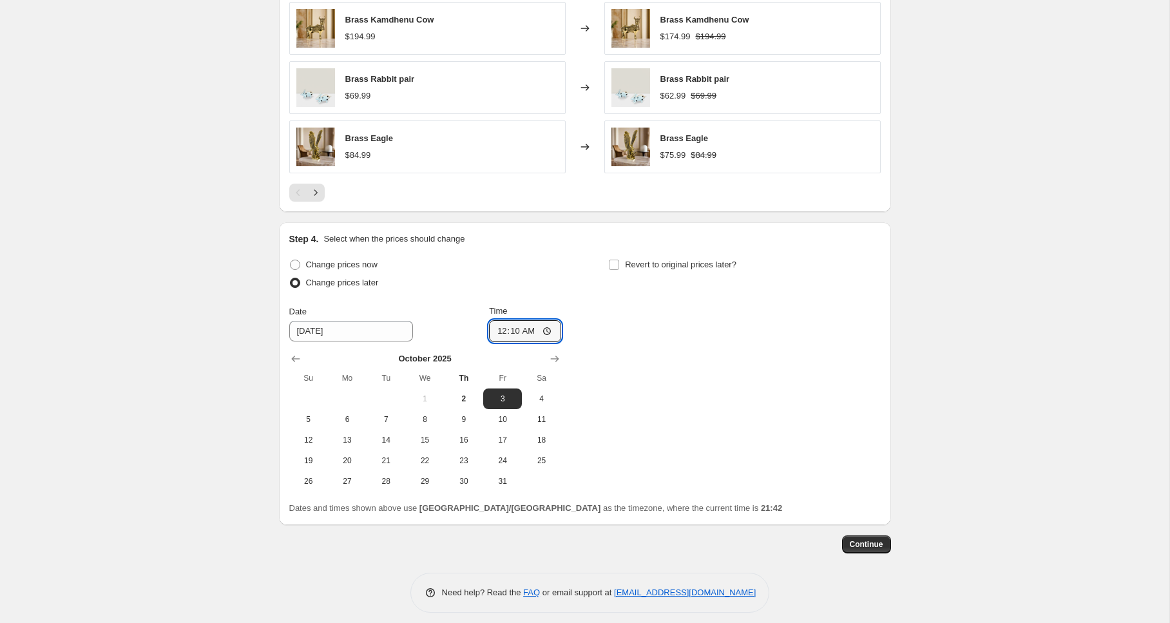
scroll to position [925, 0]
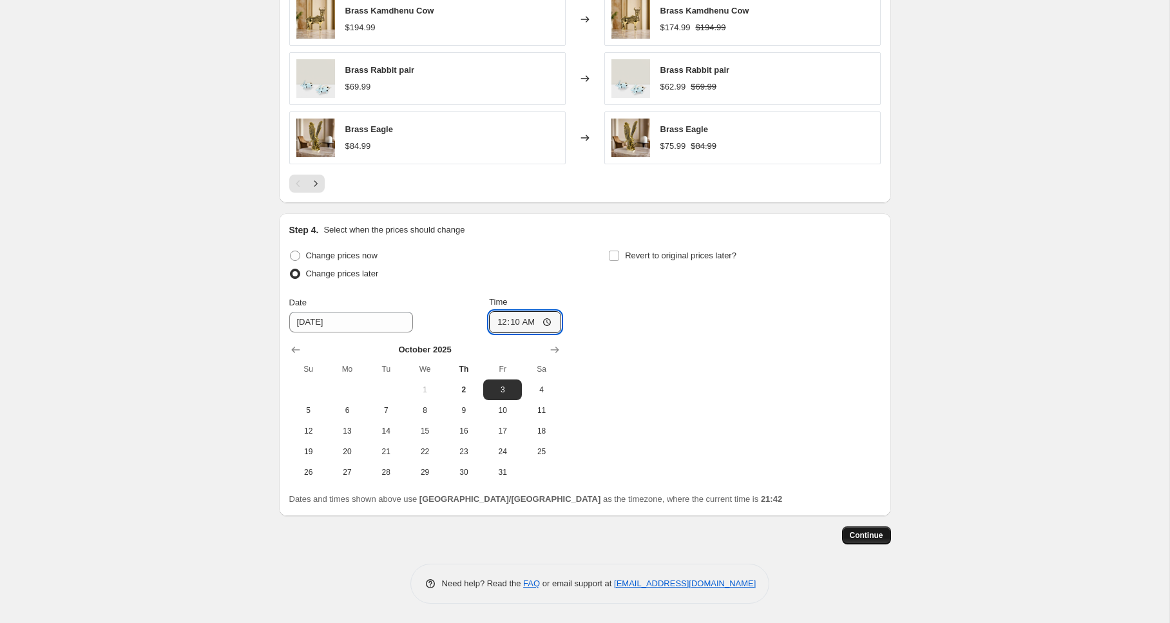
click at [871, 533] on span "Continue" at bounding box center [867, 535] width 34 height 10
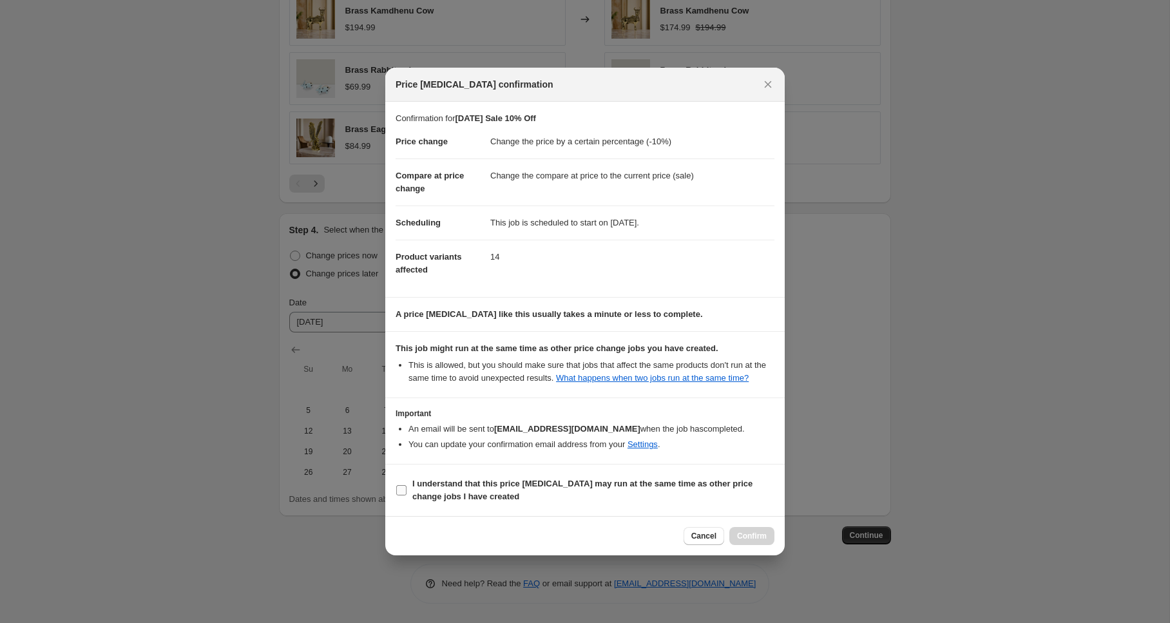
click at [513, 494] on b "I understand that this price change job may run at the same time as other price…" at bounding box center [583, 490] width 340 height 23
click at [407, 494] on input "I understand that this price change job may run at the same time as other price…" at bounding box center [401, 490] width 10 height 10
checkbox input "true"
click at [744, 541] on span "Confirm" at bounding box center [752, 536] width 30 height 10
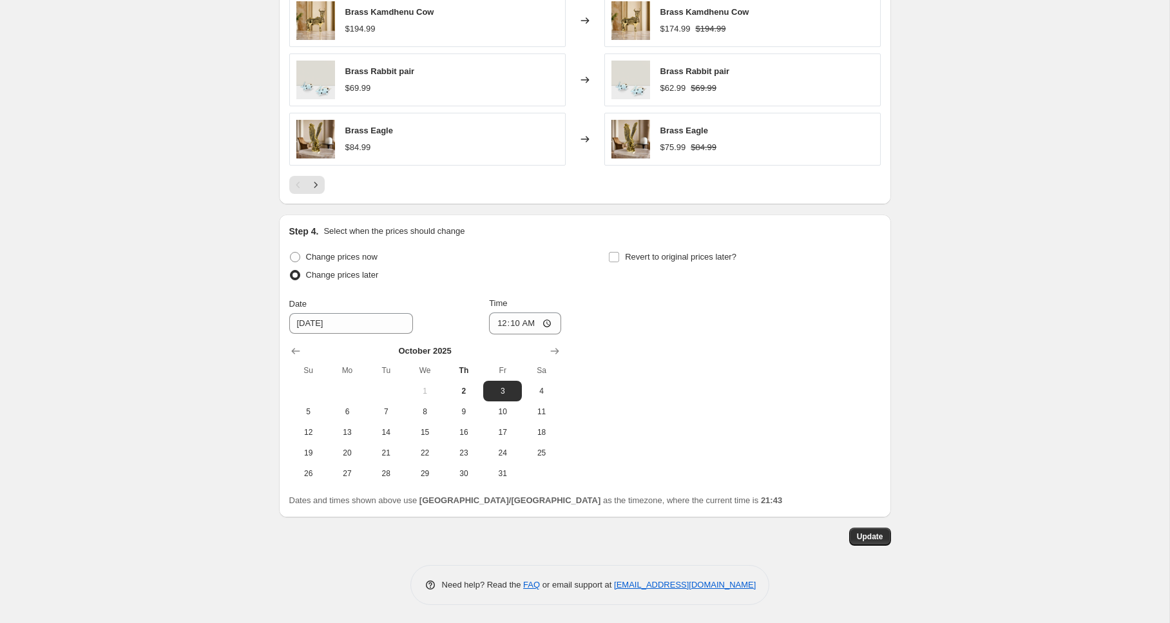
scroll to position [1004, 0]
click at [548, 320] on input "00:10" at bounding box center [525, 322] width 72 height 22
type input "00:01"
click at [881, 538] on span "Update" at bounding box center [870, 535] width 26 height 10
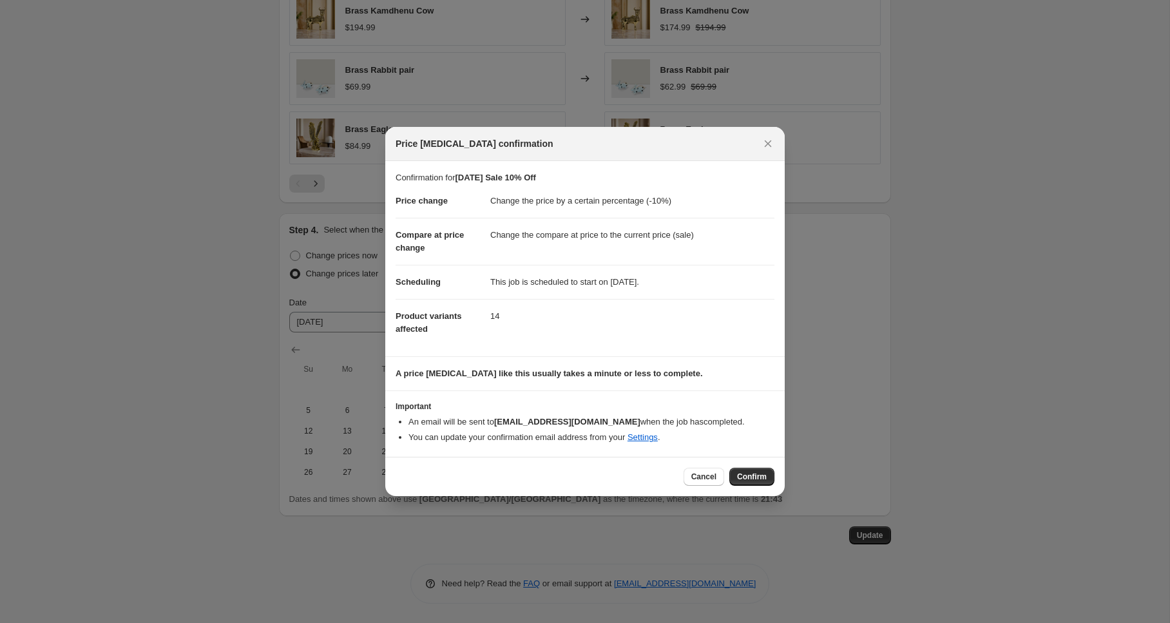
click at [752, 467] on div "Cancel Confirm" at bounding box center [585, 476] width 400 height 39
click at [752, 478] on span "Confirm" at bounding box center [752, 477] width 30 height 10
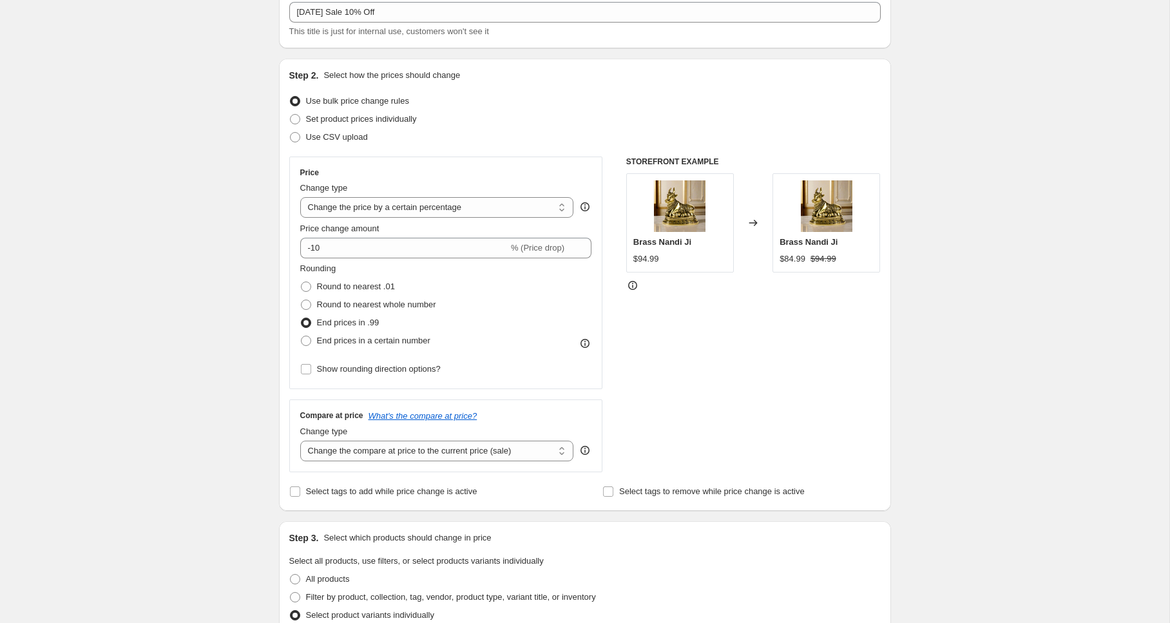
scroll to position [0, 0]
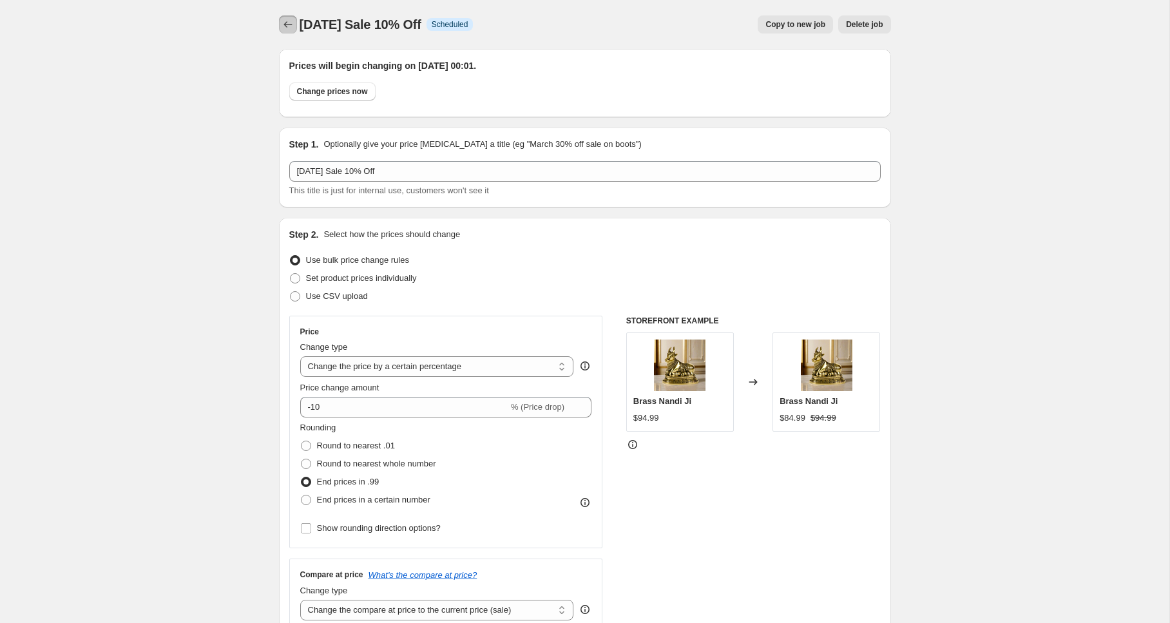
click at [289, 25] on icon "Price change jobs" at bounding box center [288, 24] width 13 height 13
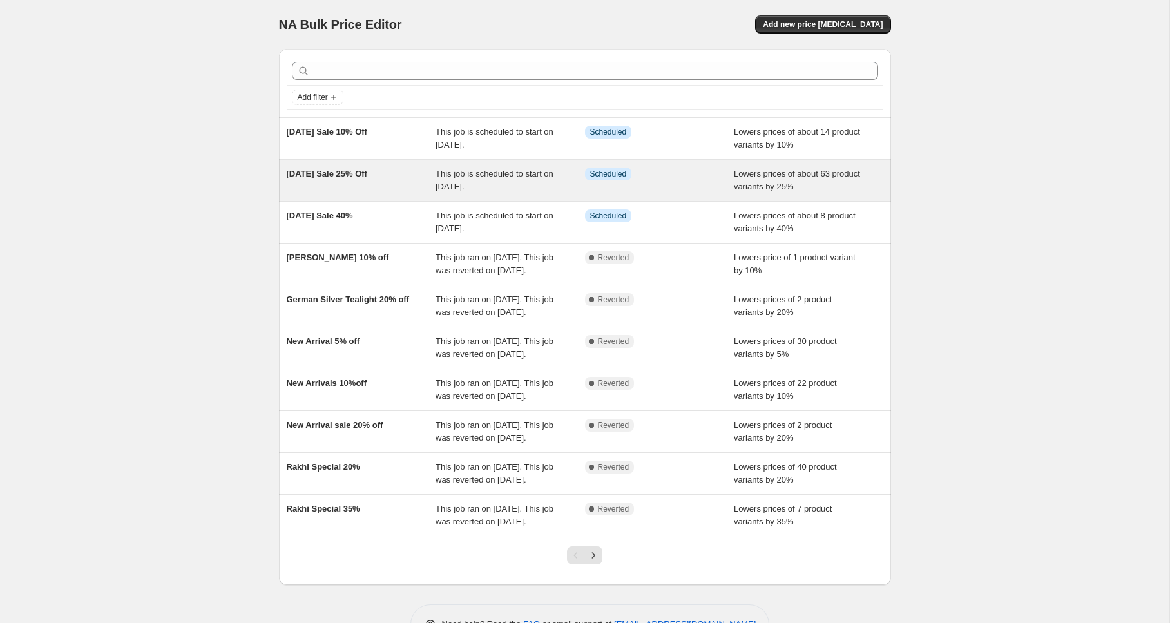
click at [347, 175] on span "[DATE] Sale 25% Off" at bounding box center [327, 174] width 81 height 10
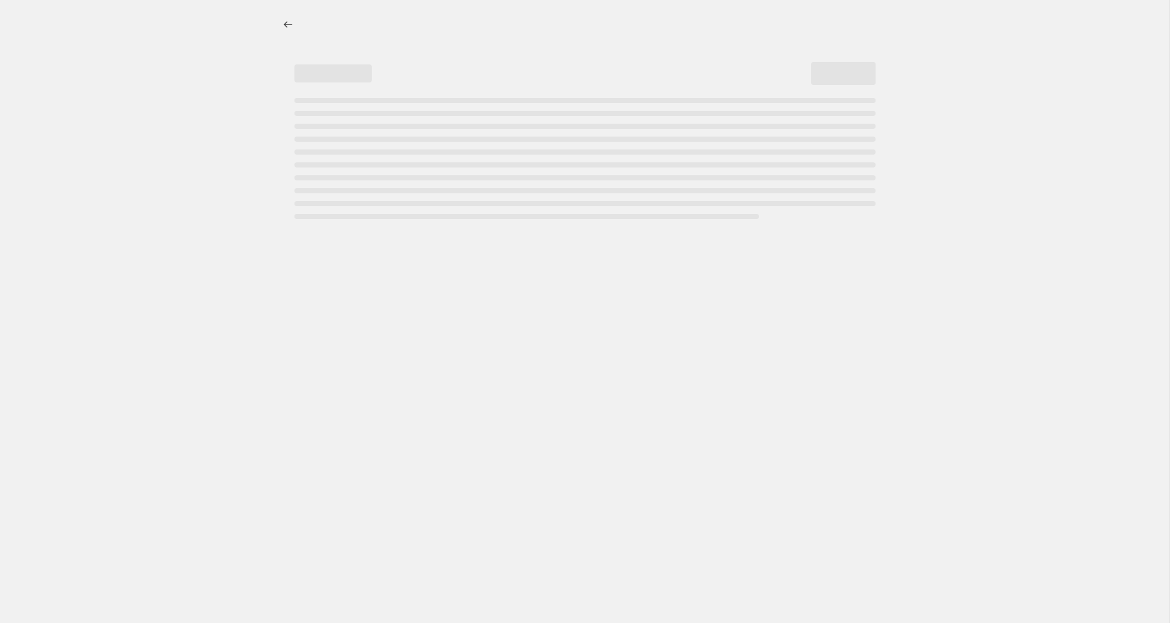
select select "percentage"
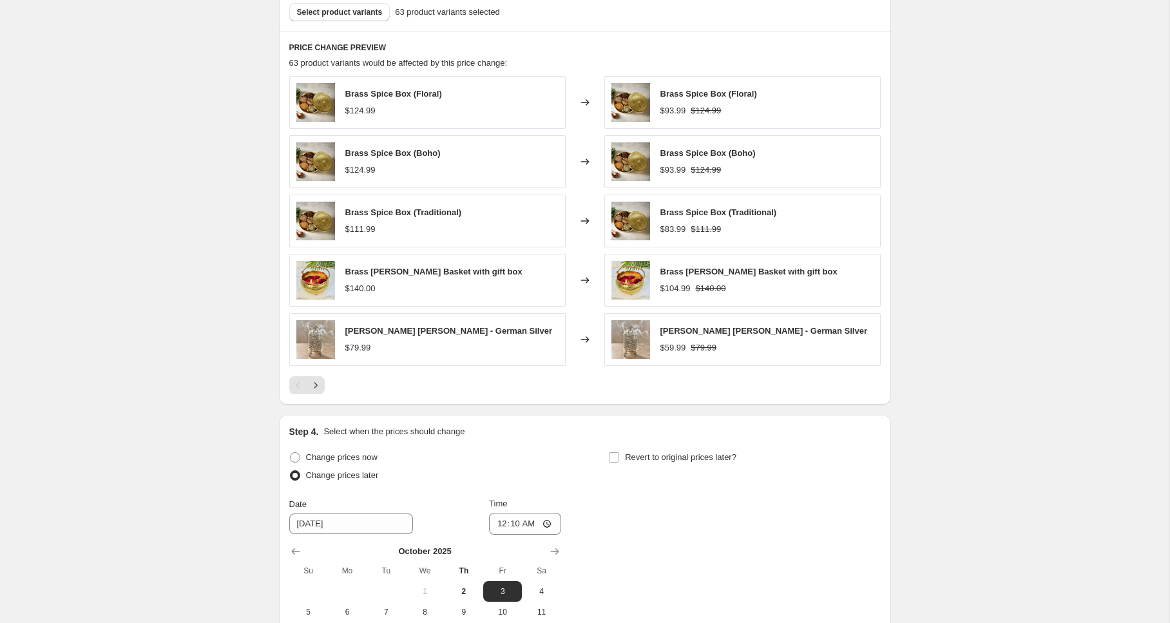
scroll to position [1004, 0]
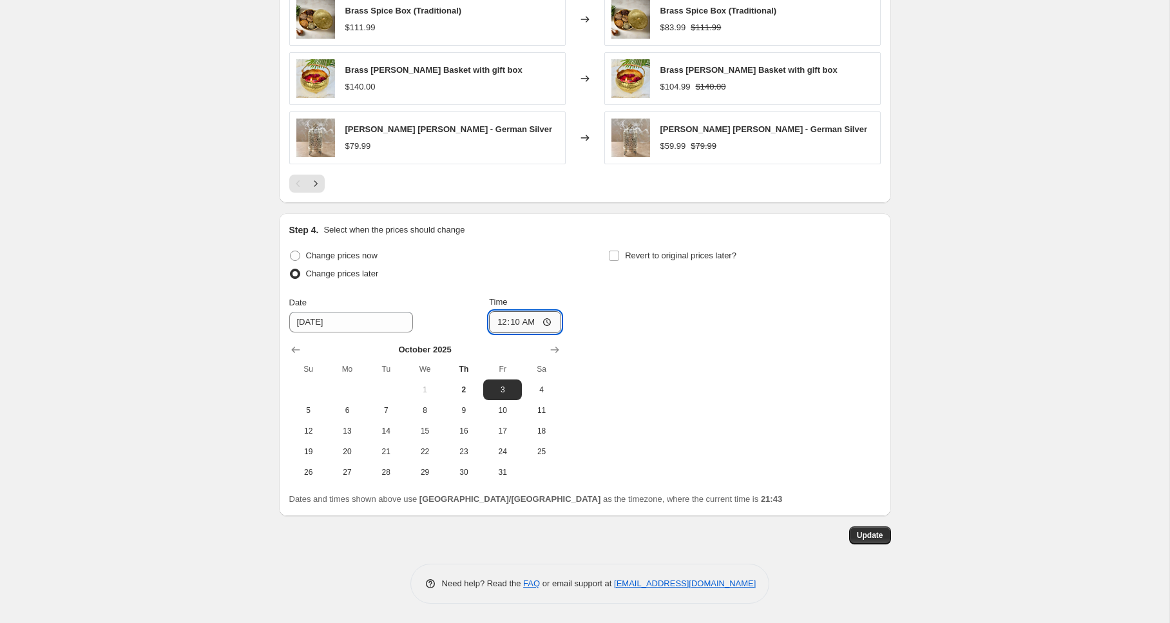
click at [545, 323] on input "00:10" at bounding box center [525, 322] width 72 height 22
type input "00:01"
click at [870, 535] on span "Update" at bounding box center [870, 535] width 26 height 10
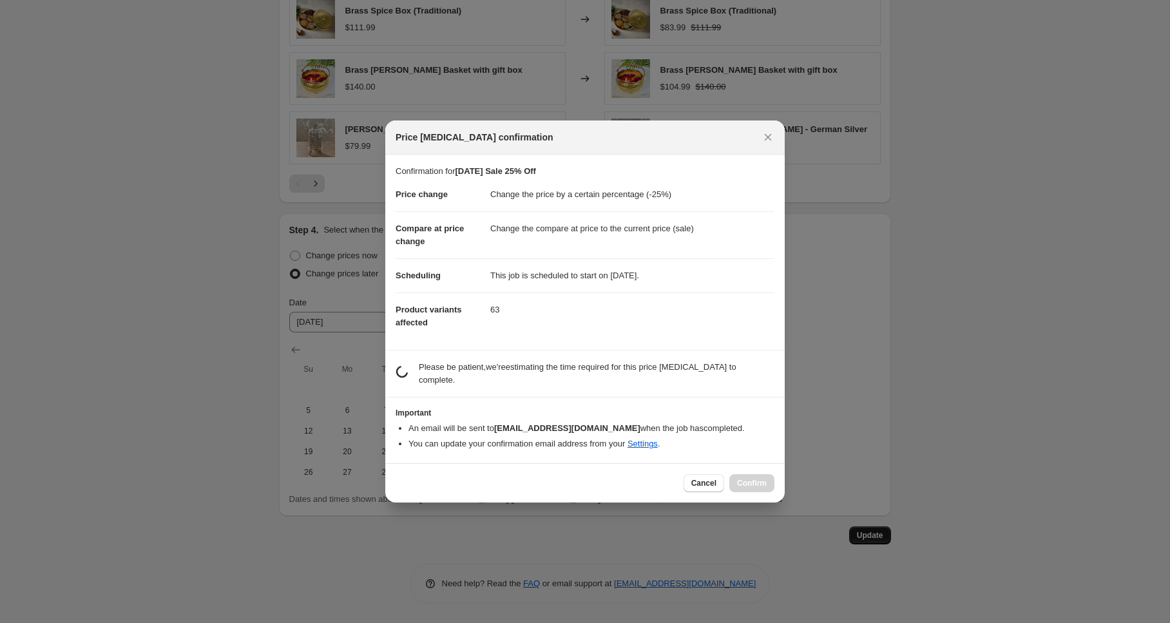
scroll to position [0, 0]
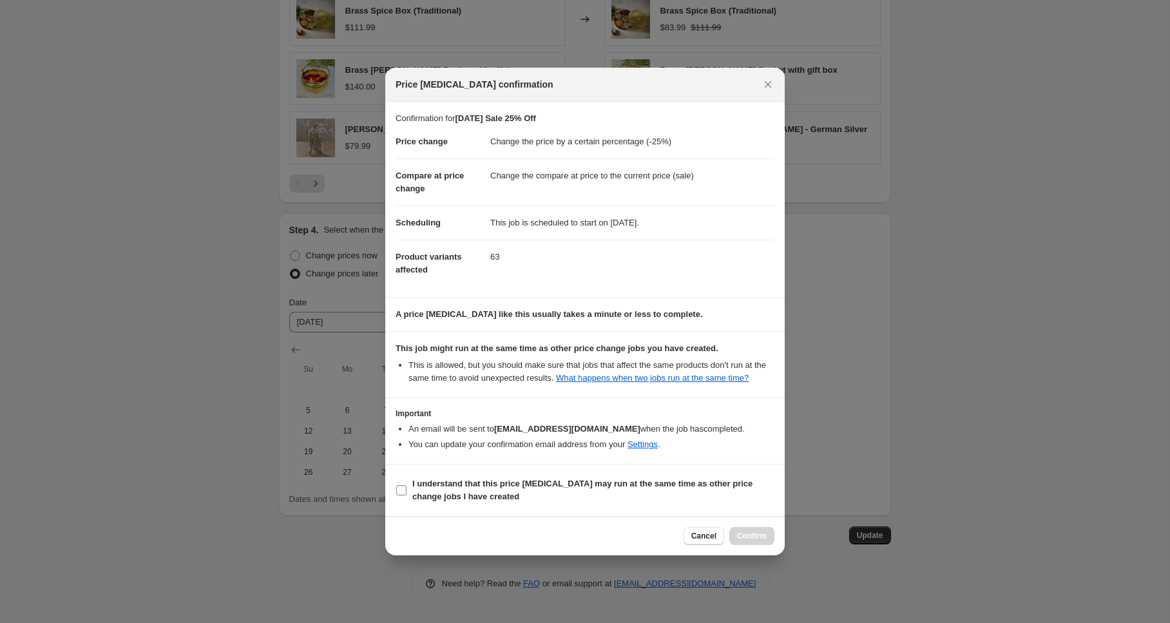
click at [708, 489] on b "I understand that this price change job may run at the same time as other price…" at bounding box center [583, 490] width 340 height 23
click at [407, 489] on input "I understand that this price change job may run at the same time as other price…" at bounding box center [401, 490] width 10 height 10
checkbox input "true"
click at [750, 541] on span "Confirm" at bounding box center [752, 536] width 30 height 10
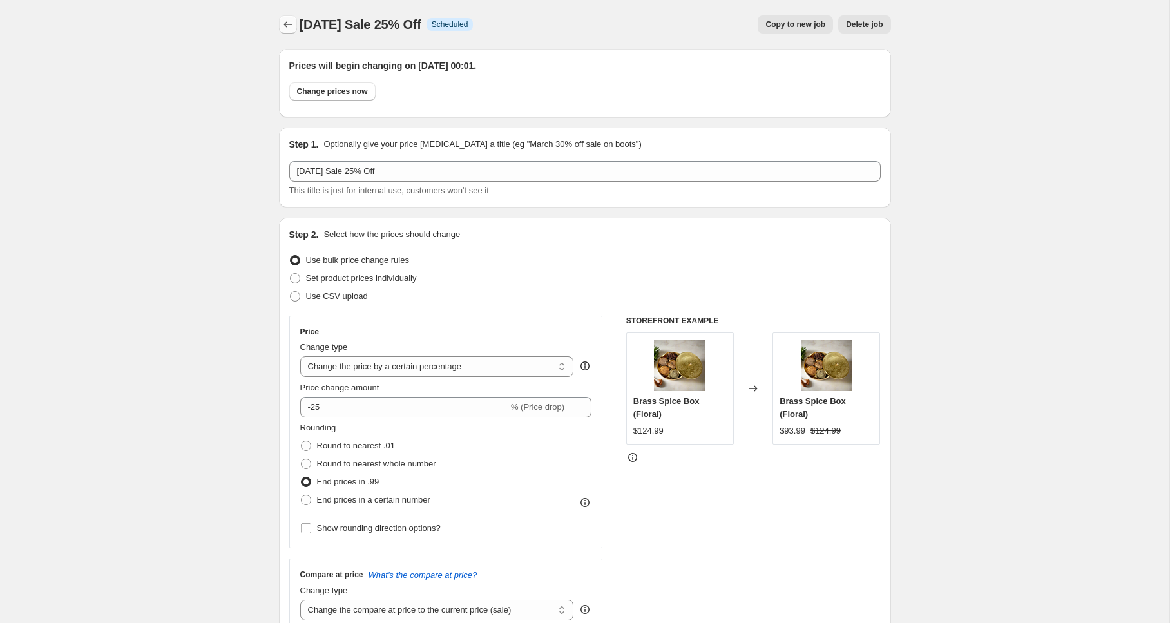
click at [286, 23] on icon "Price change jobs" at bounding box center [288, 24] width 8 height 6
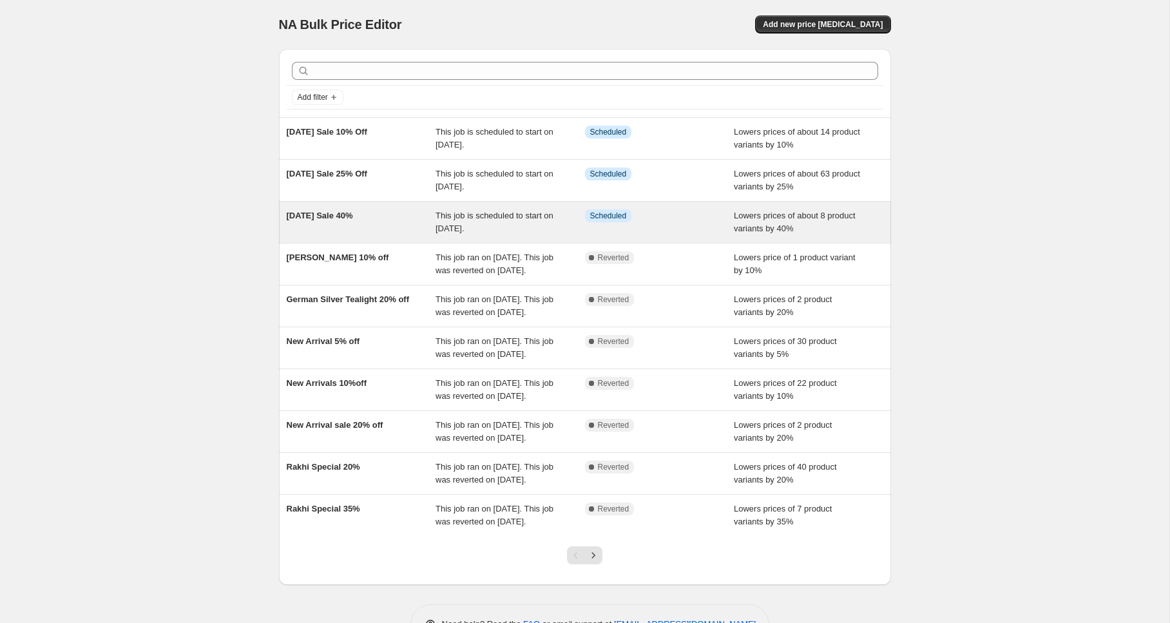
click at [324, 218] on span "Diwali Sale 40%" at bounding box center [320, 216] width 66 height 10
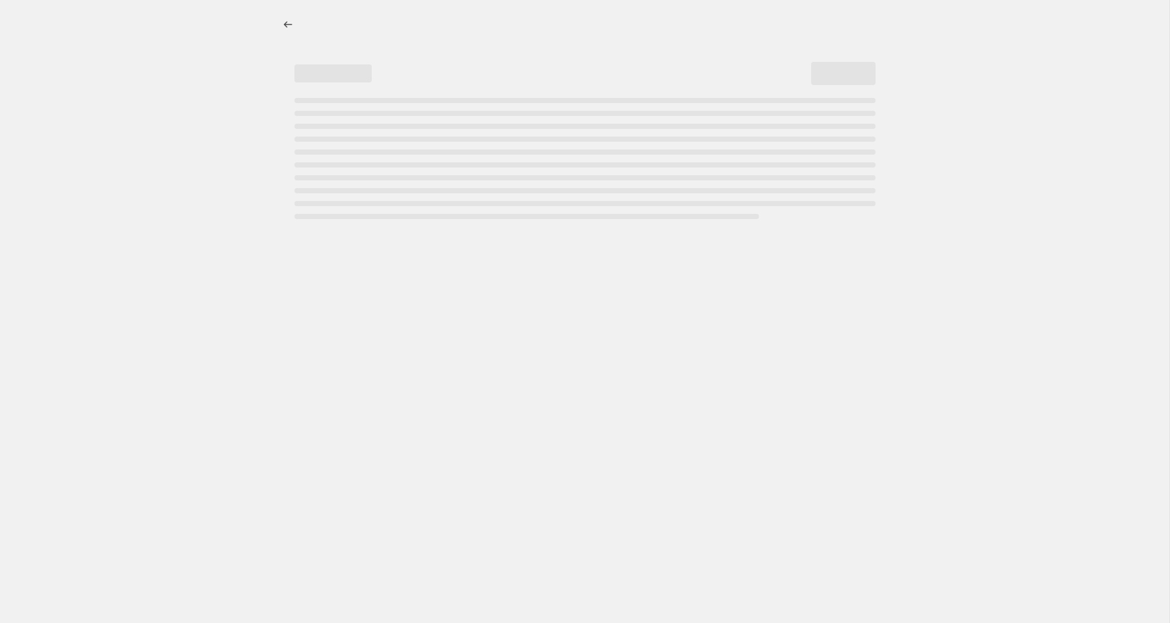
select select "percentage"
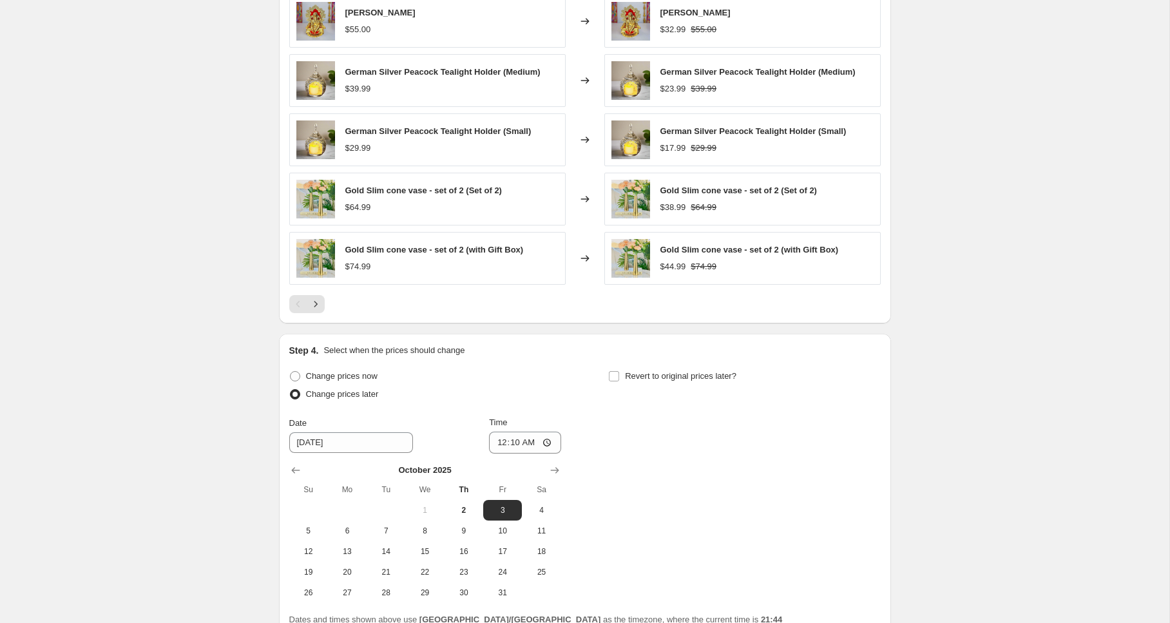
scroll to position [1004, 0]
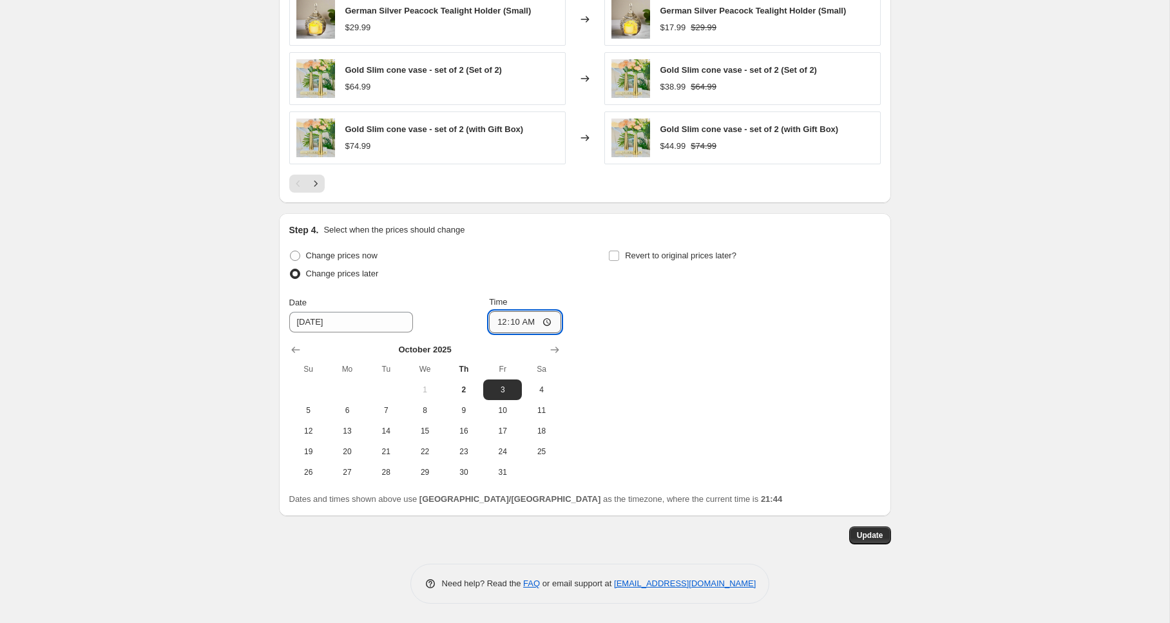
click at [548, 324] on input "00:10" at bounding box center [525, 322] width 72 height 22
type input "00:01"
click at [869, 537] on span "Update" at bounding box center [870, 535] width 26 height 10
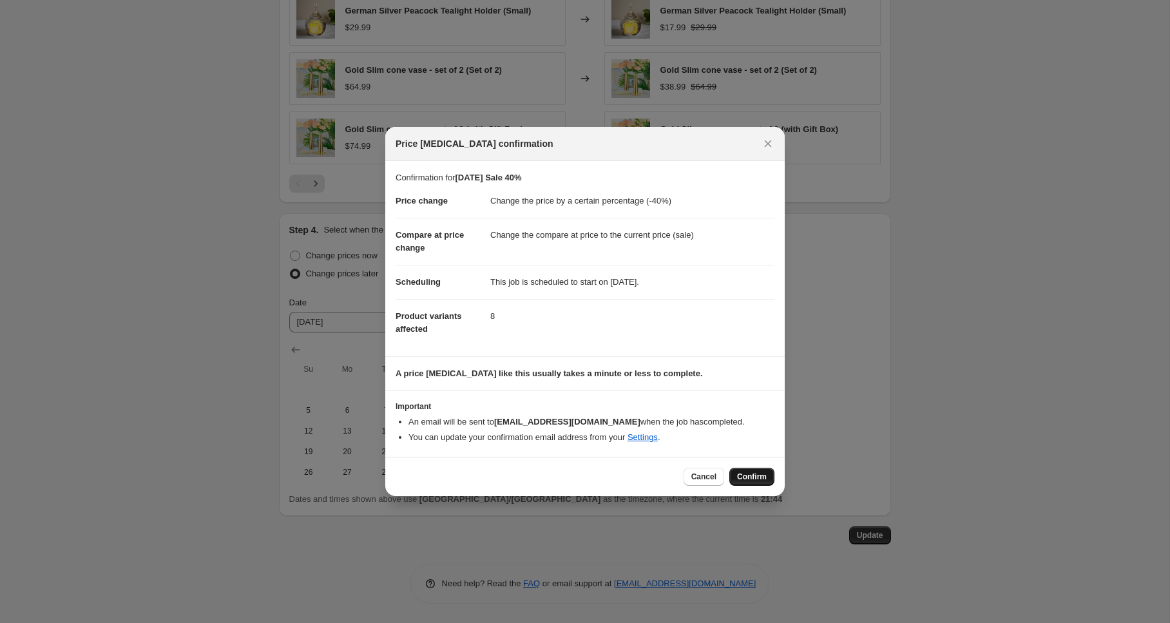
click at [759, 478] on span "Confirm" at bounding box center [752, 477] width 30 height 10
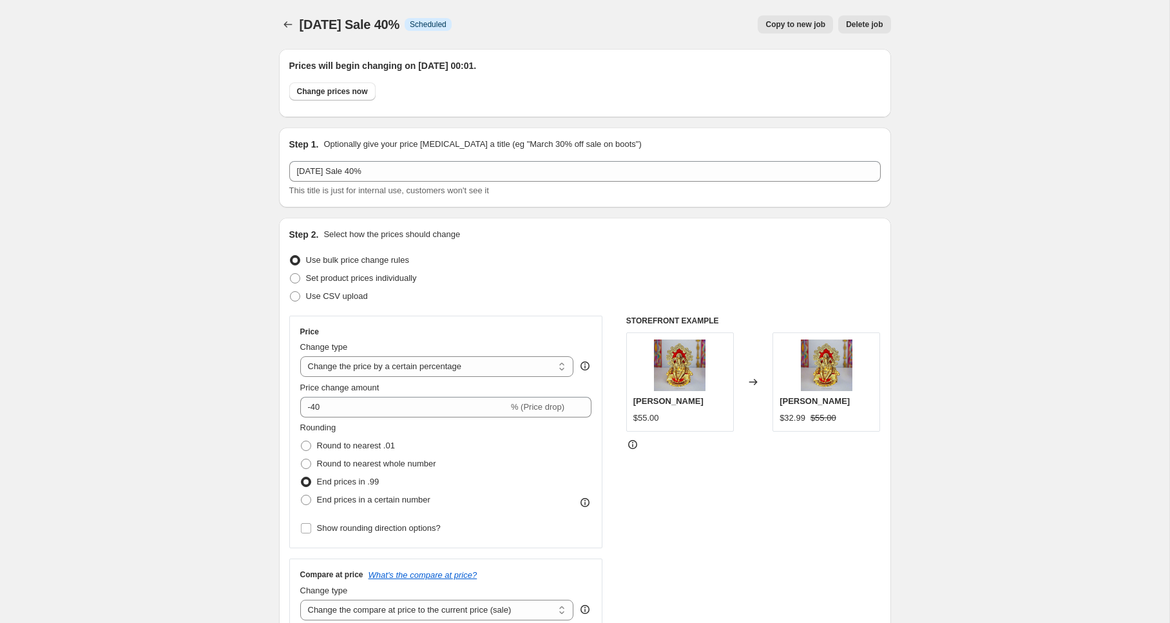
scroll to position [1004, 0]
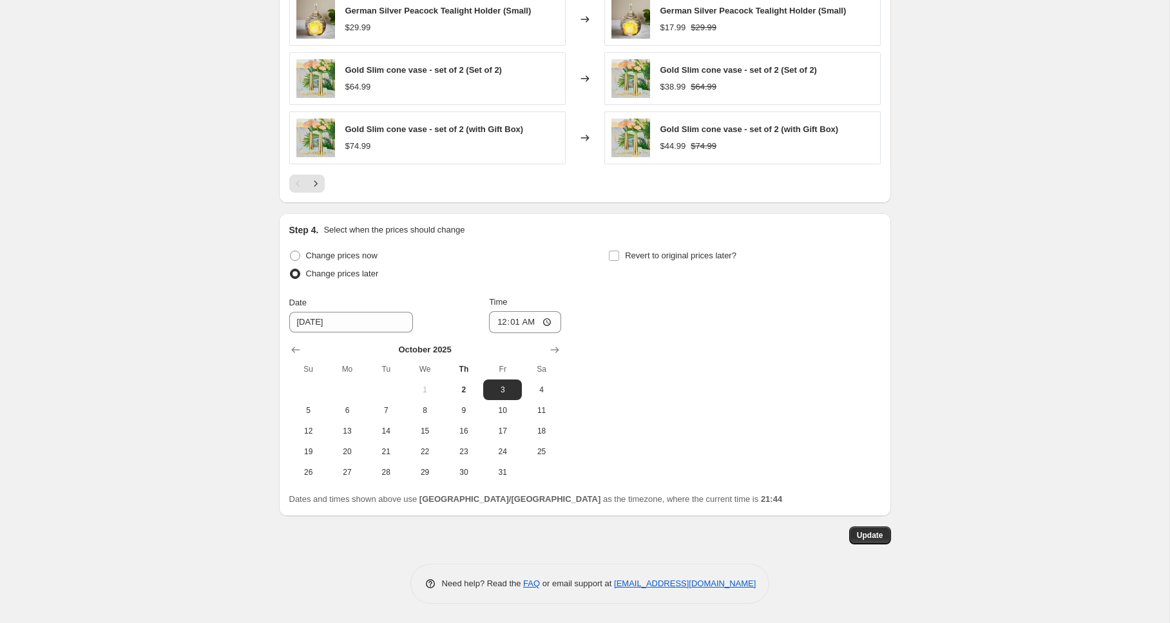
click at [675, 544] on div "Update" at bounding box center [585, 536] width 612 height 18
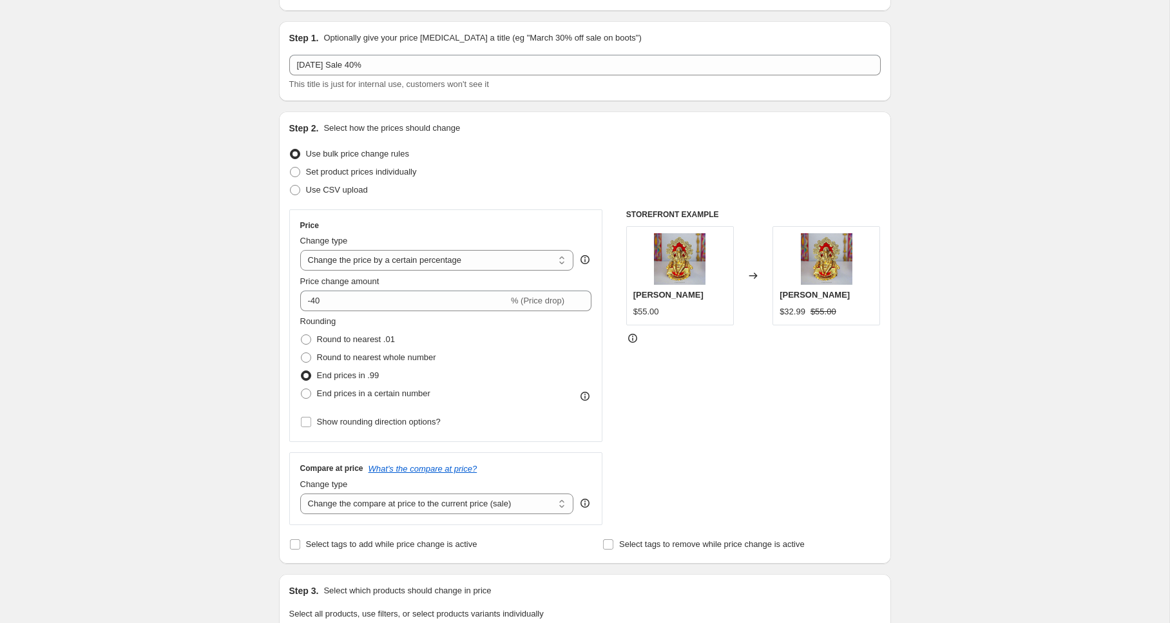
scroll to position [0, 0]
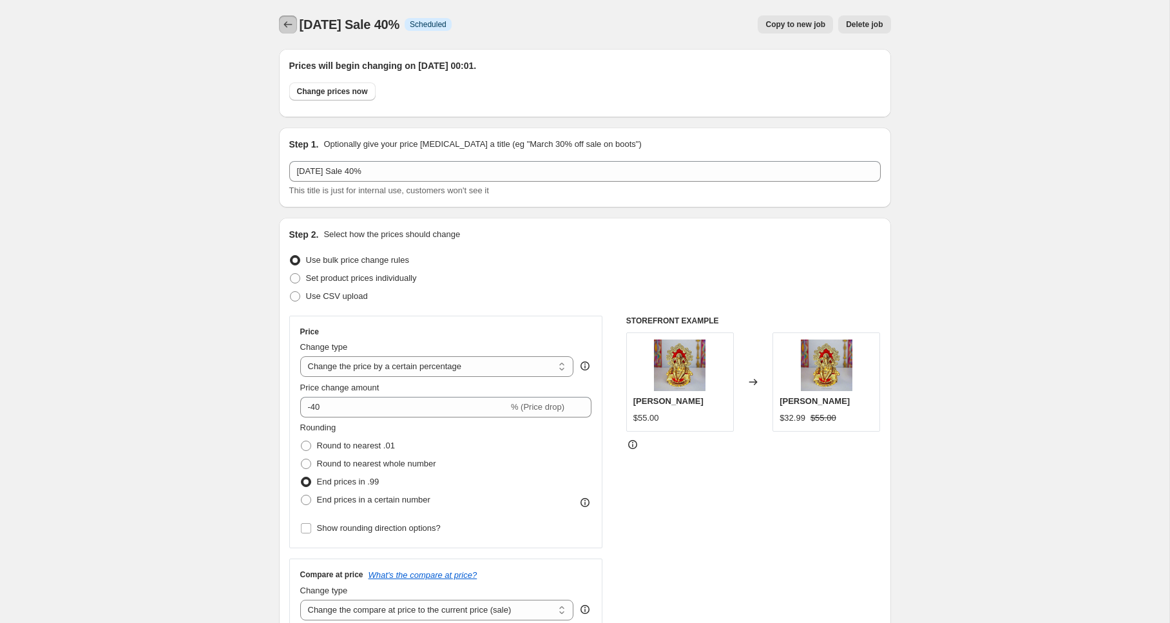
click at [289, 24] on icon "Price change jobs" at bounding box center [288, 24] width 13 height 13
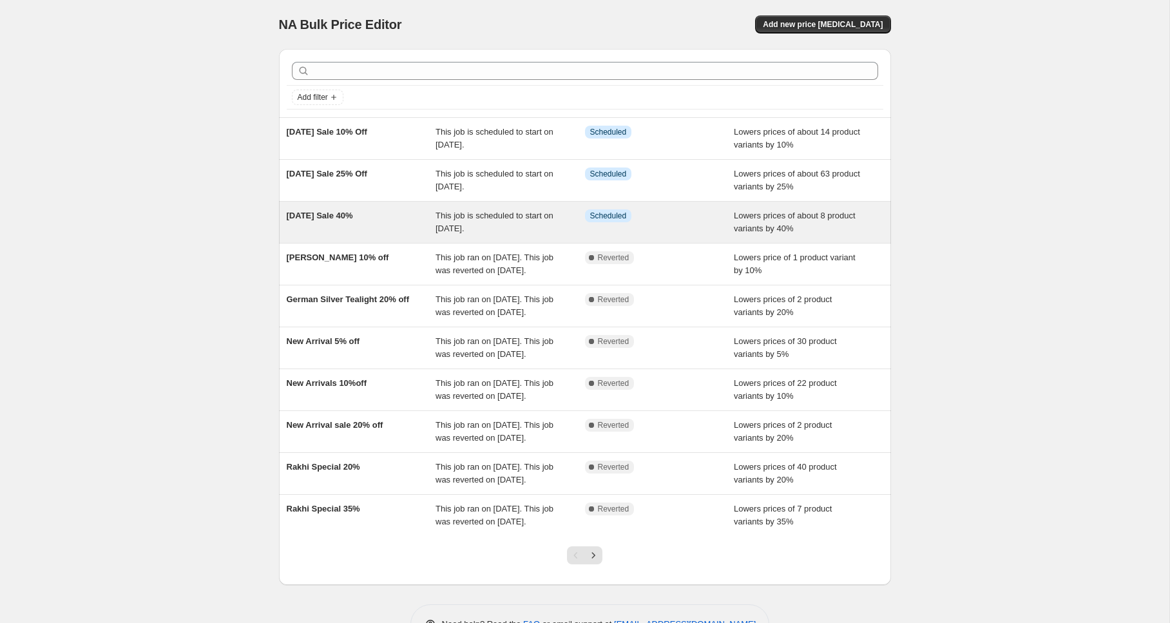
click at [316, 214] on span "Diwali Sale 40%" at bounding box center [320, 216] width 66 height 10
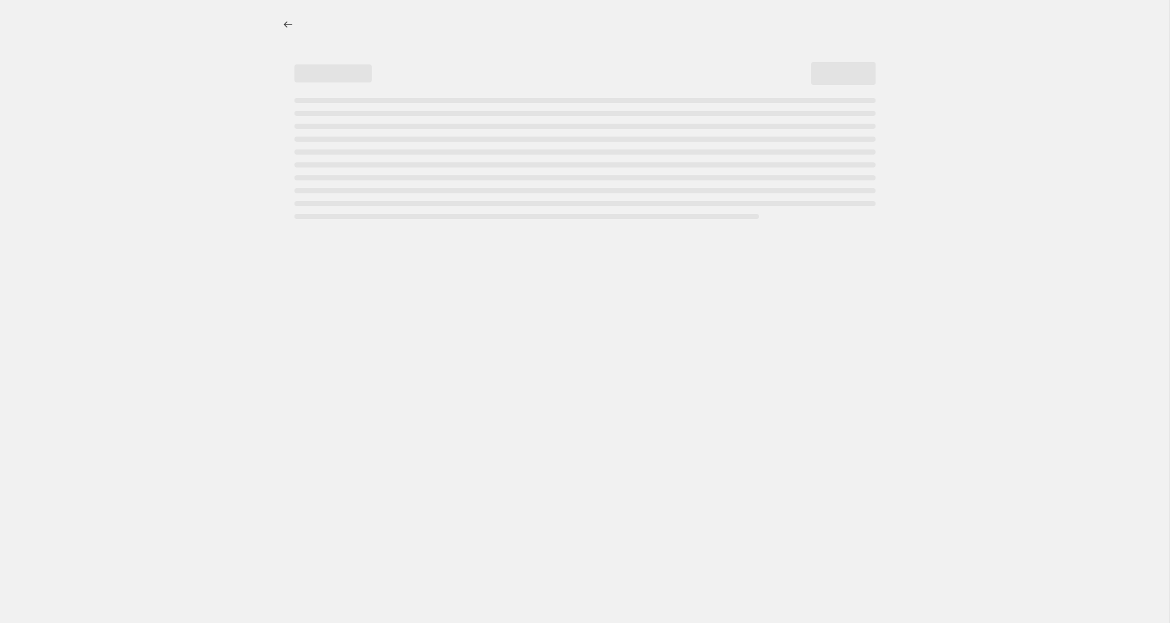
select select "percentage"
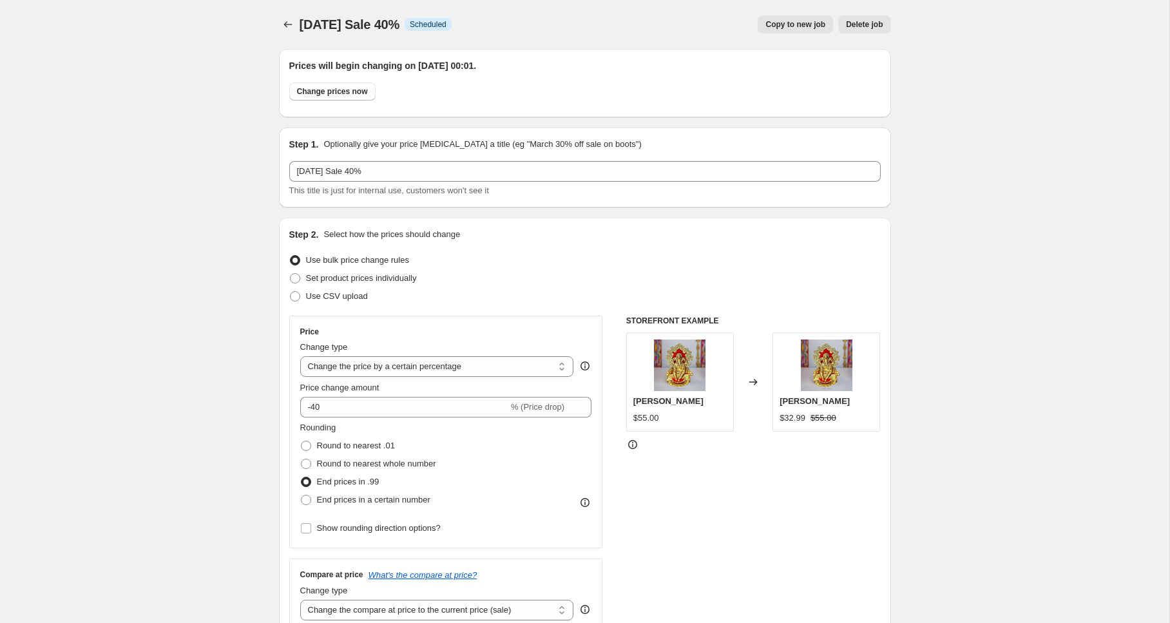
click at [868, 25] on span "Delete job" at bounding box center [864, 24] width 37 height 10
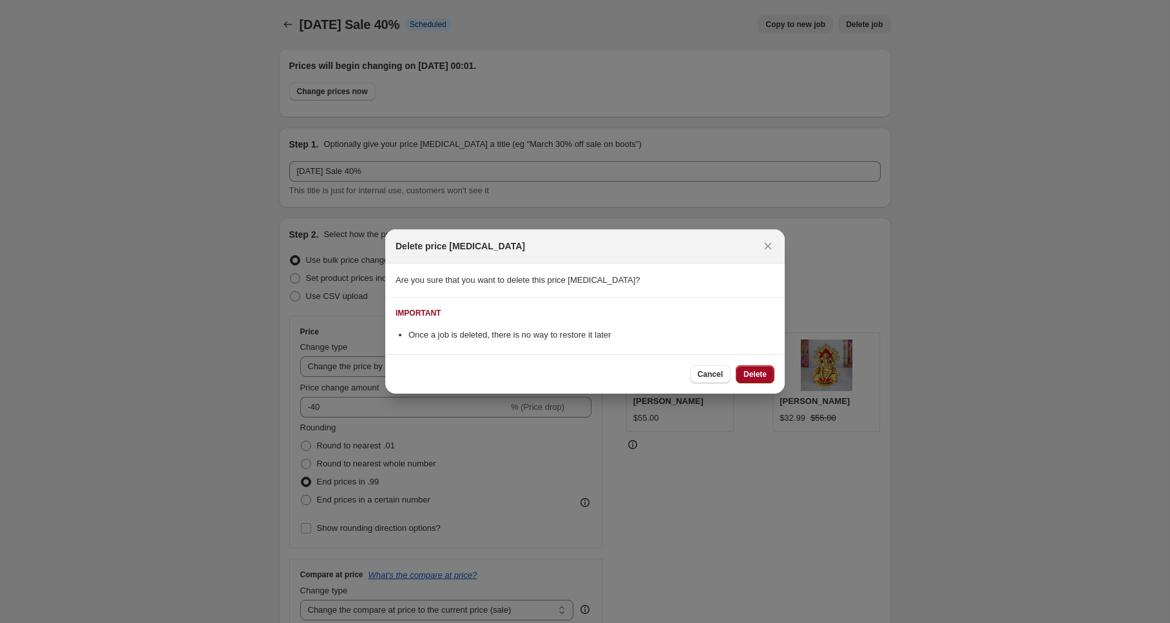
click at [754, 371] on span "Delete" at bounding box center [755, 374] width 23 height 10
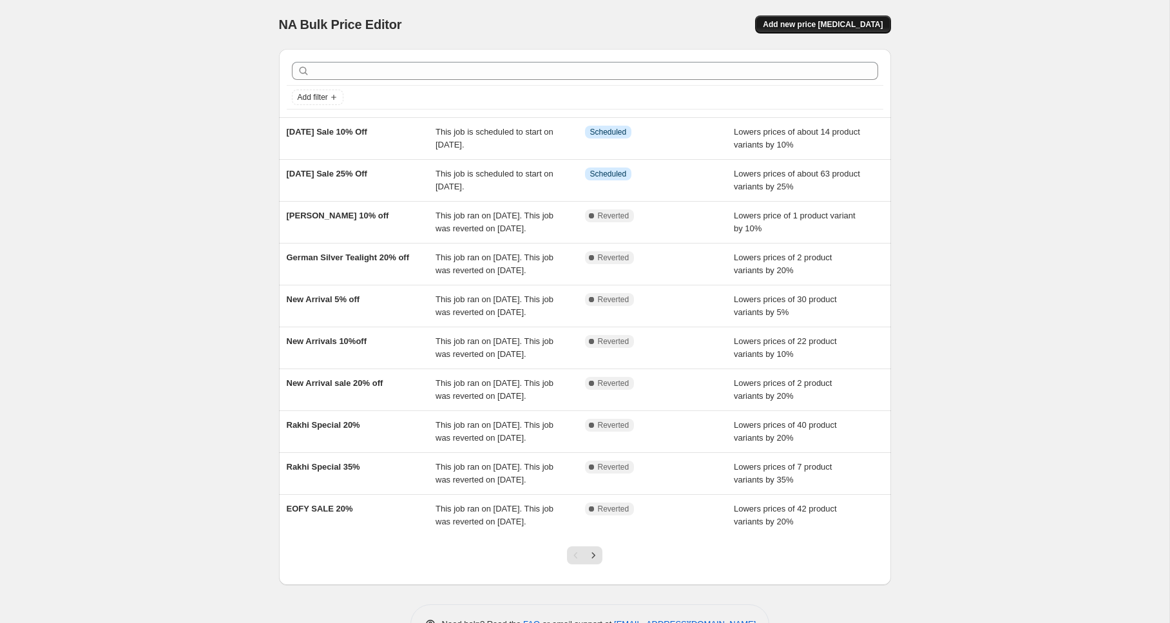
click at [844, 26] on span "Add new price [MEDICAL_DATA]" at bounding box center [823, 24] width 120 height 10
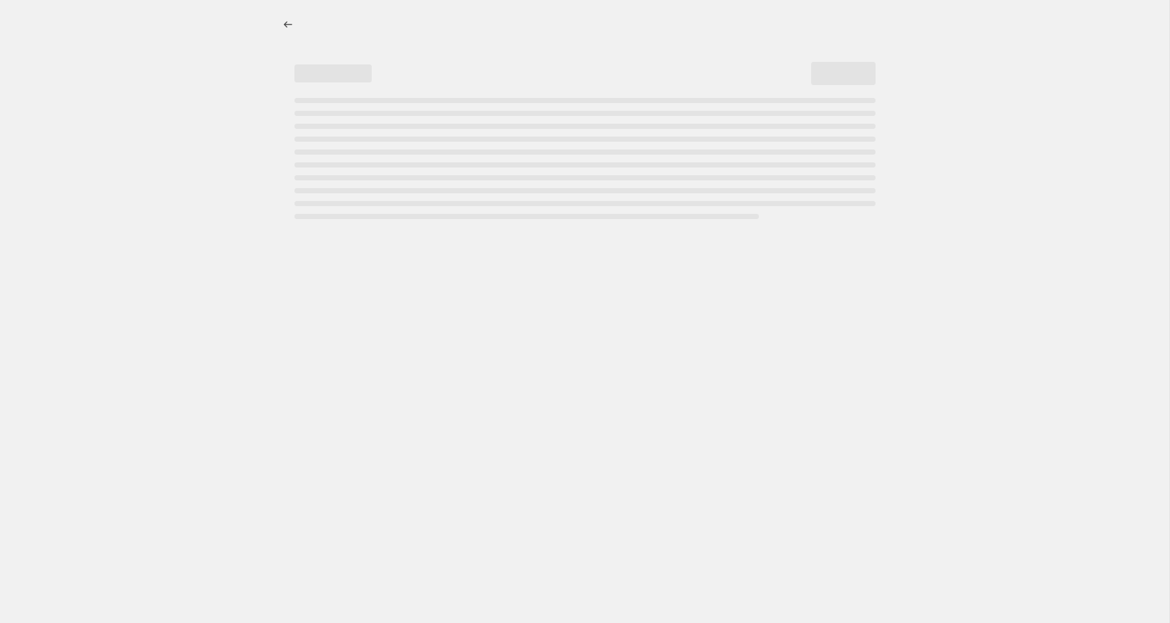
select select "percentage"
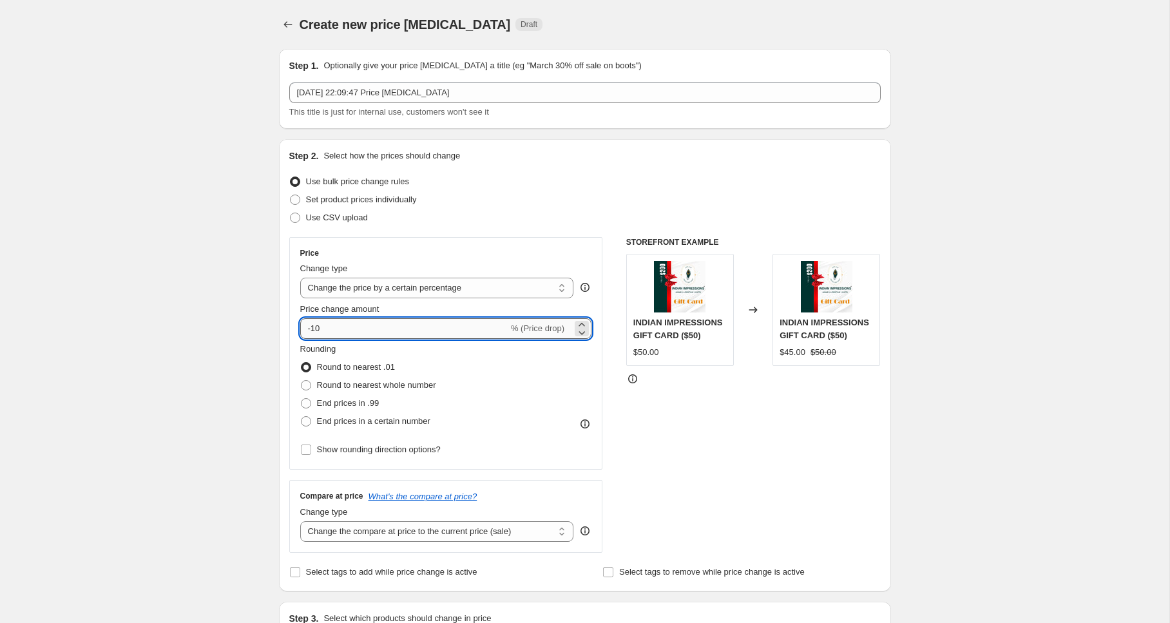
click at [414, 331] on input "-10" at bounding box center [404, 328] width 208 height 21
type input "-1"
type input "-40"
click at [305, 403] on span at bounding box center [306, 403] width 10 height 10
click at [302, 399] on input "End prices in .99" at bounding box center [301, 398] width 1 height 1
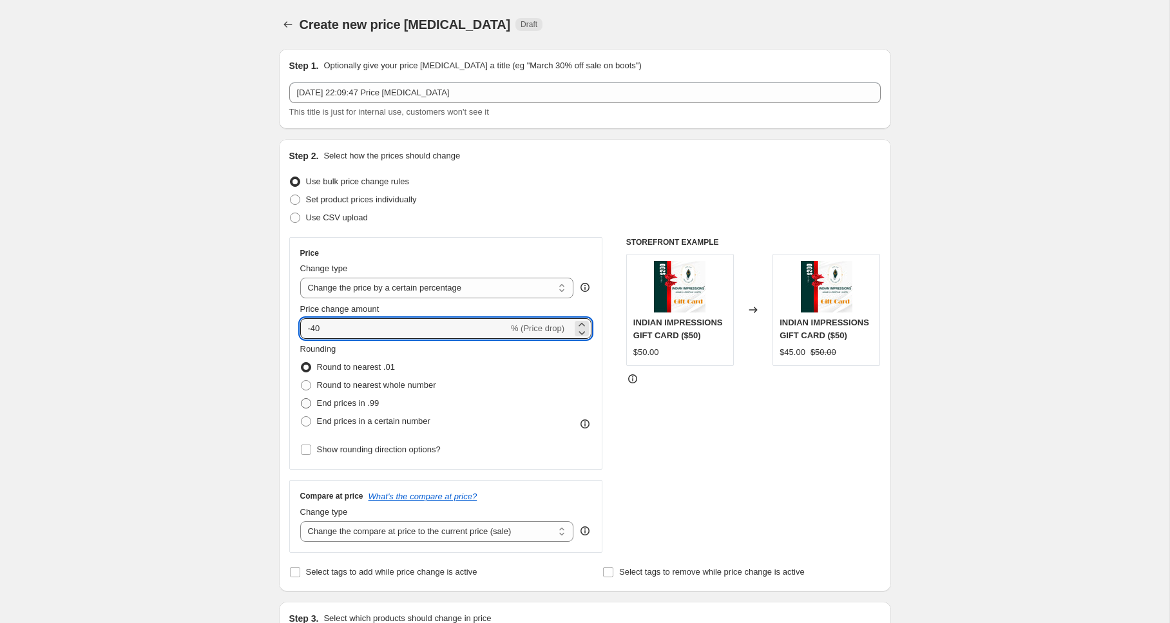
radio input "true"
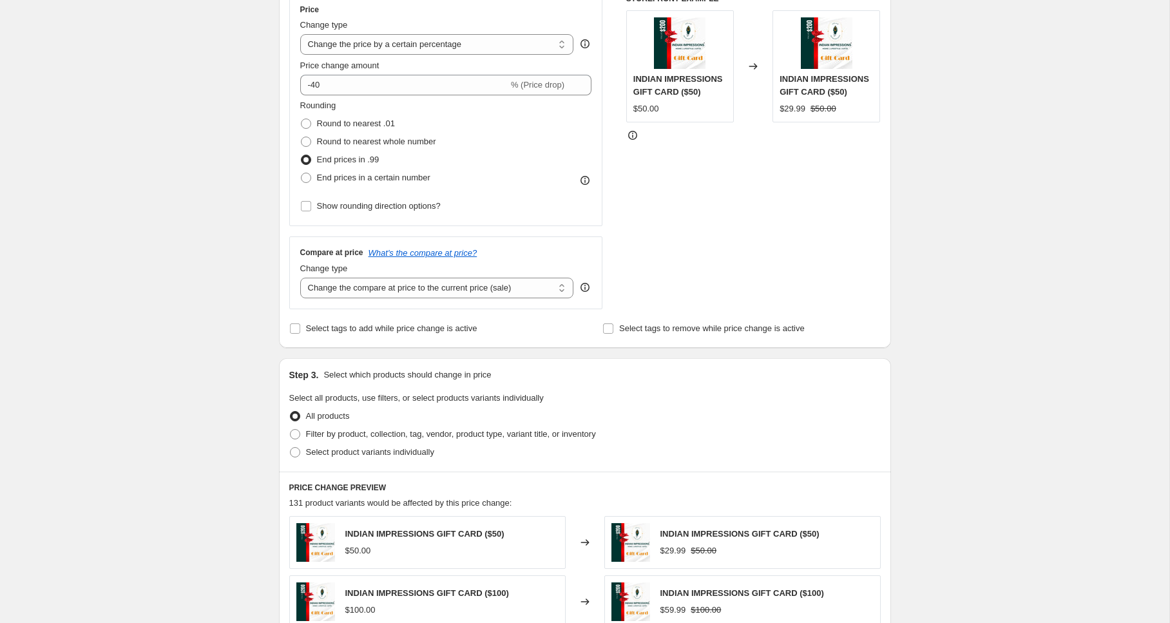
scroll to position [246, 0]
click at [363, 449] on span "Select product variants individually" at bounding box center [370, 450] width 128 height 10
click at [291, 445] on input "Select product variants individually" at bounding box center [290, 445] width 1 height 1
radio input "true"
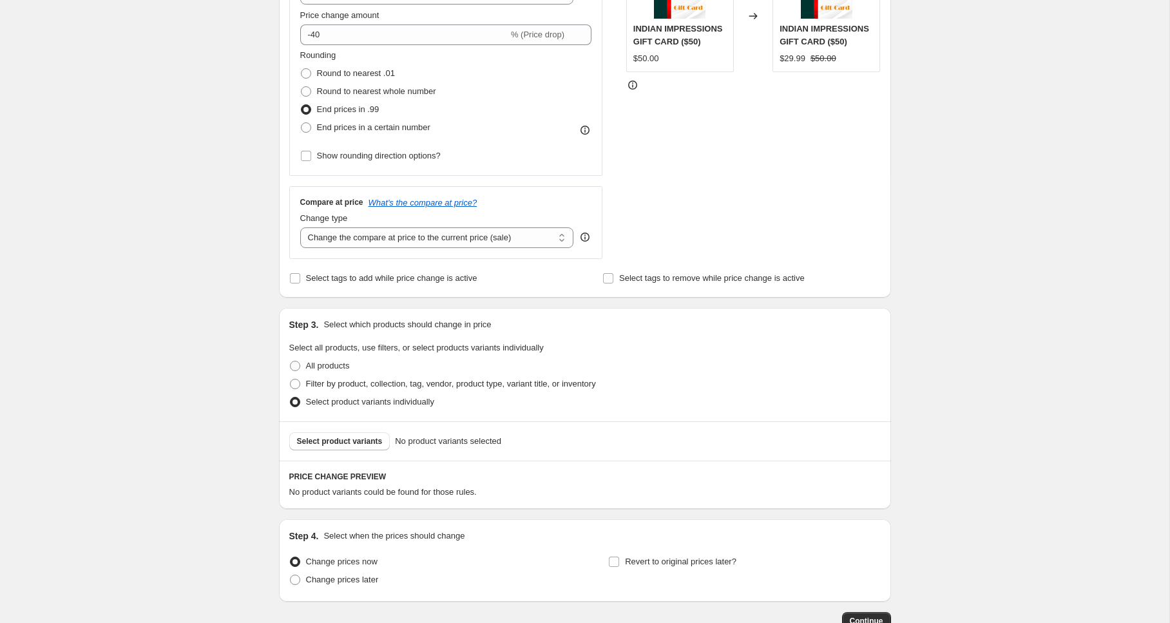
scroll to position [303, 0]
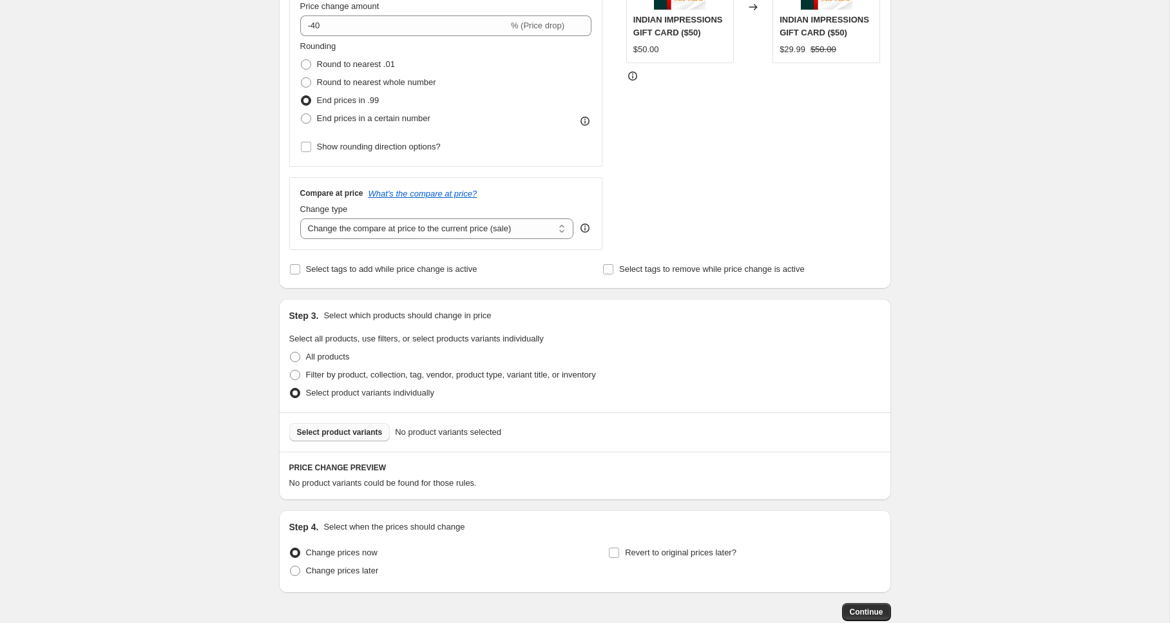
click at [353, 432] on span "Select product variants" at bounding box center [340, 432] width 86 height 10
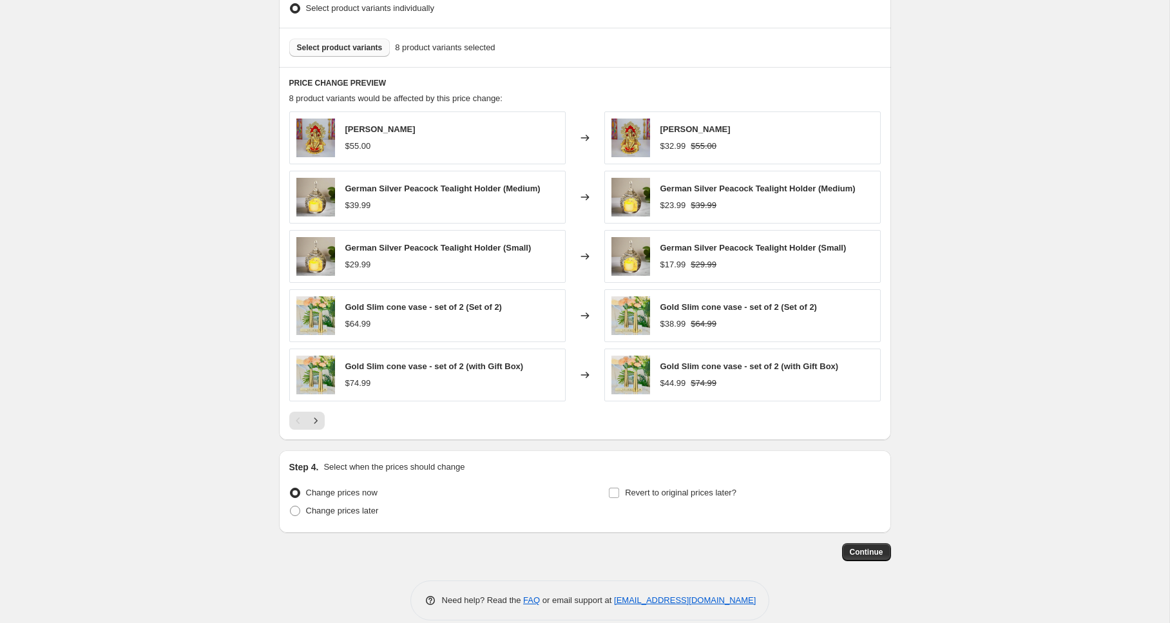
scroll to position [704, 0]
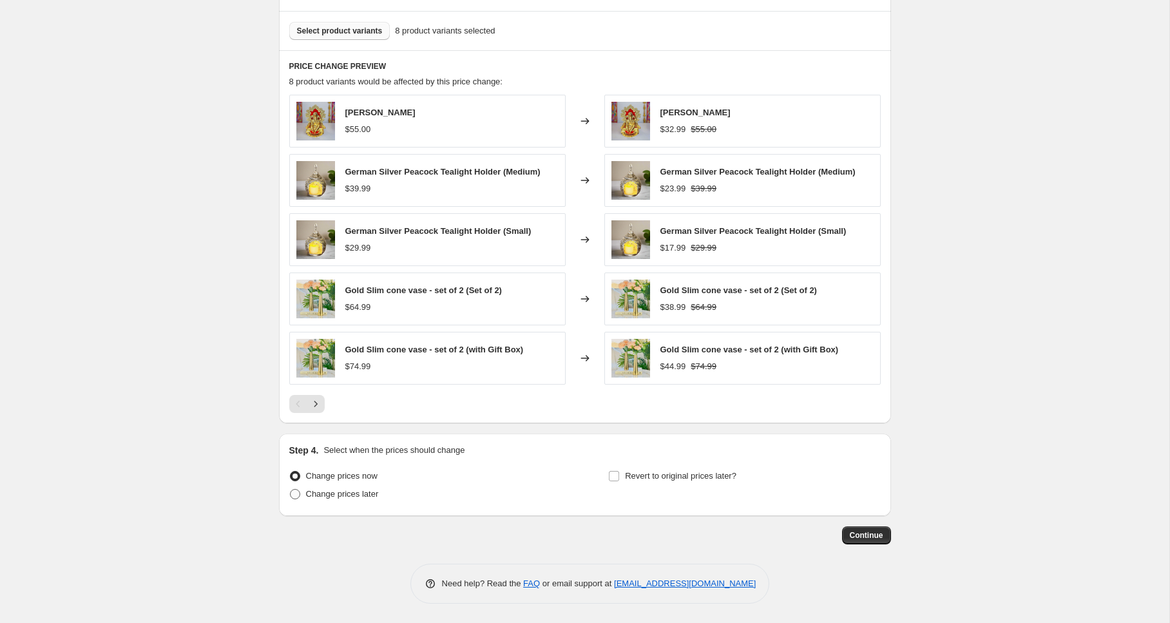
click at [333, 489] on span "Change prices later" at bounding box center [342, 494] width 73 height 13
click at [291, 489] on input "Change prices later" at bounding box center [290, 489] width 1 height 1
radio input "true"
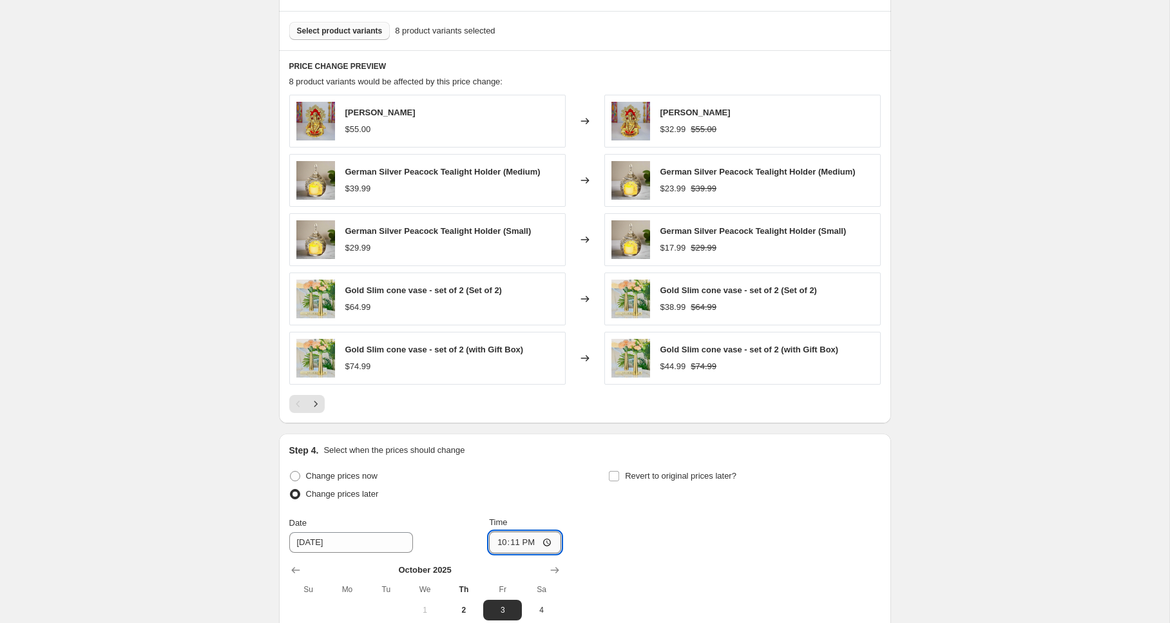
click at [525, 543] on input "22:11" at bounding box center [525, 543] width 72 height 22
click at [546, 541] on input "22:11" at bounding box center [525, 543] width 72 height 22
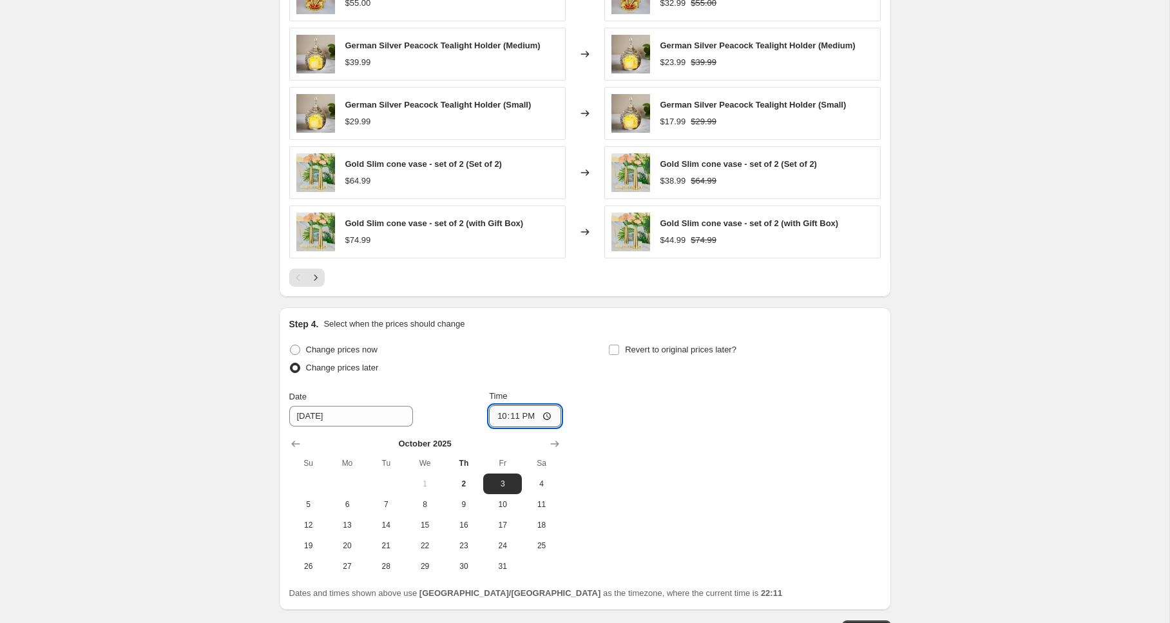
scroll to position [833, 0]
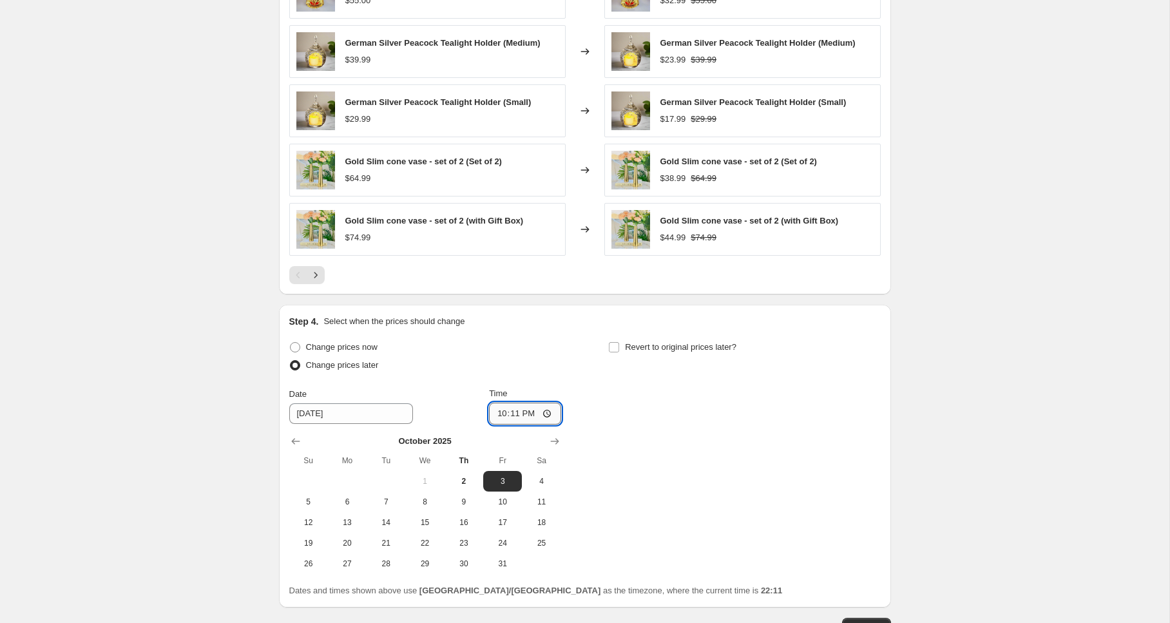
click at [546, 411] on input "22:11" at bounding box center [525, 414] width 72 height 22
type input "12:11"
click at [645, 409] on div "Change prices now Change prices later Date 10/3/2025 Time 12:11 October 2025 Su…" at bounding box center [585, 456] width 592 height 236
click at [298, 349] on span at bounding box center [295, 347] width 10 height 10
click at [291, 343] on input "Change prices now" at bounding box center [290, 342] width 1 height 1
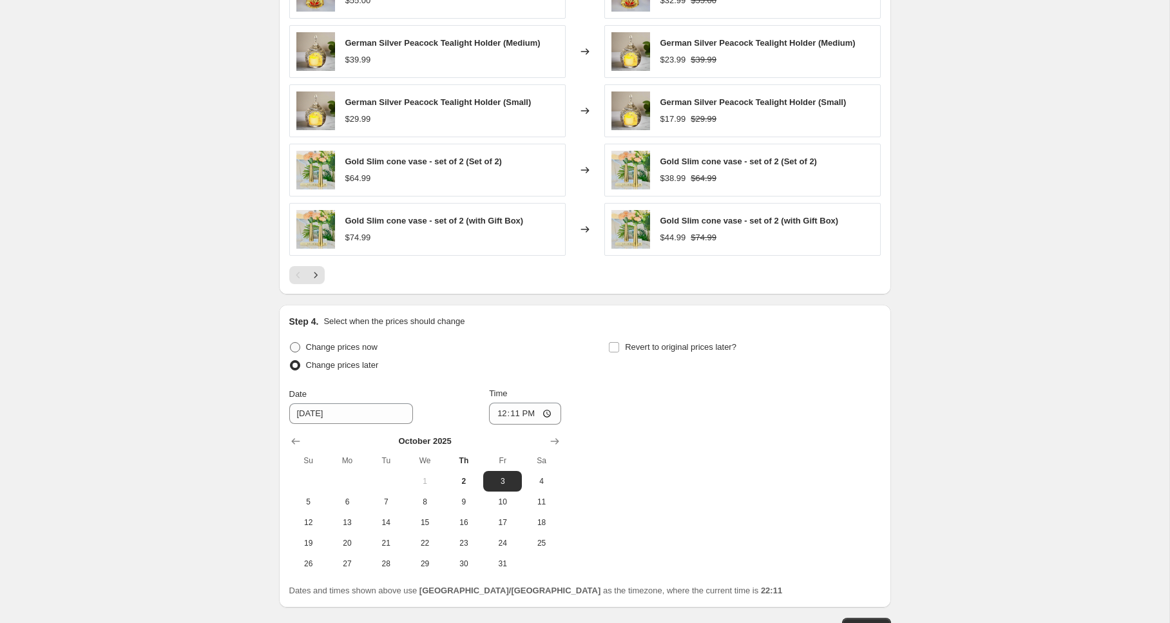
radio input "true"
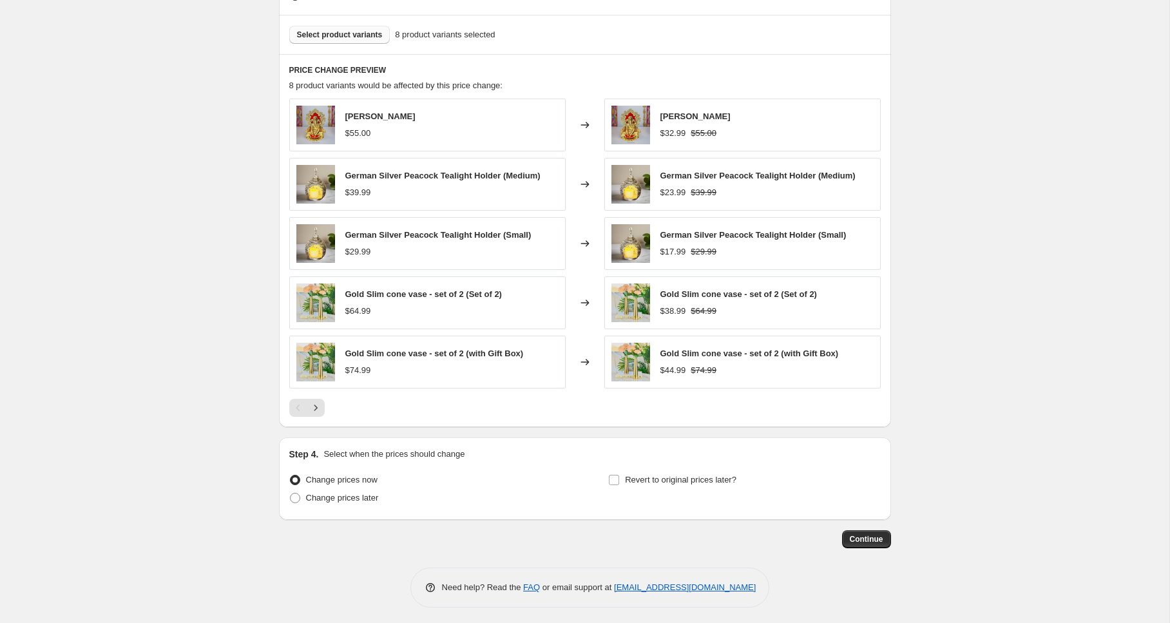
scroll to position [704, 0]
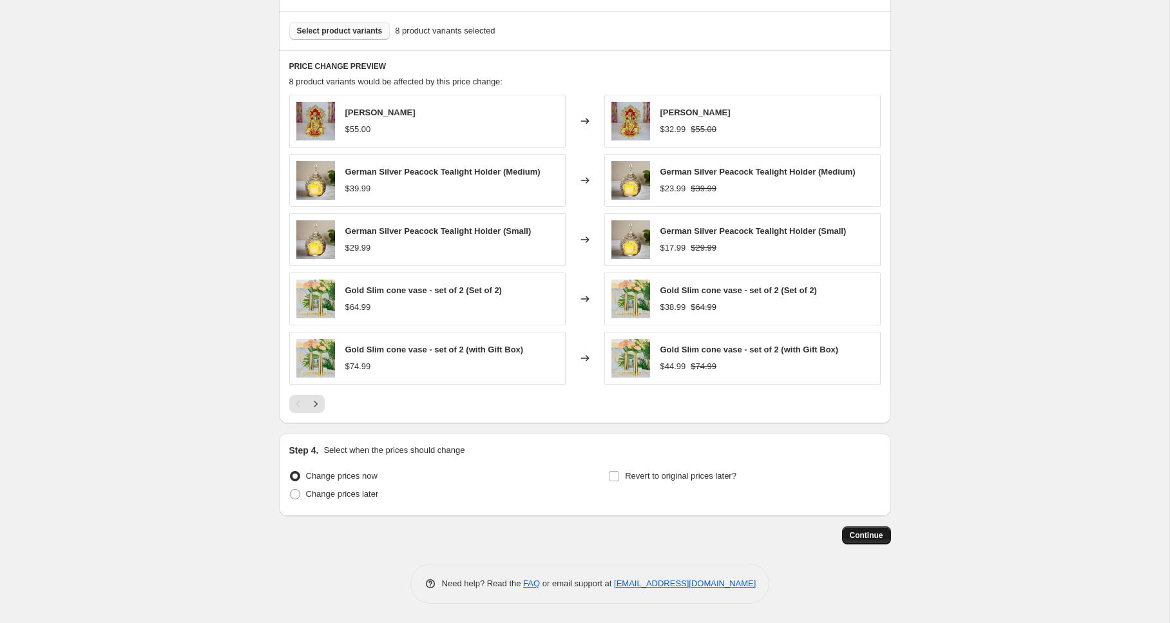
click at [878, 538] on span "Continue" at bounding box center [867, 535] width 34 height 10
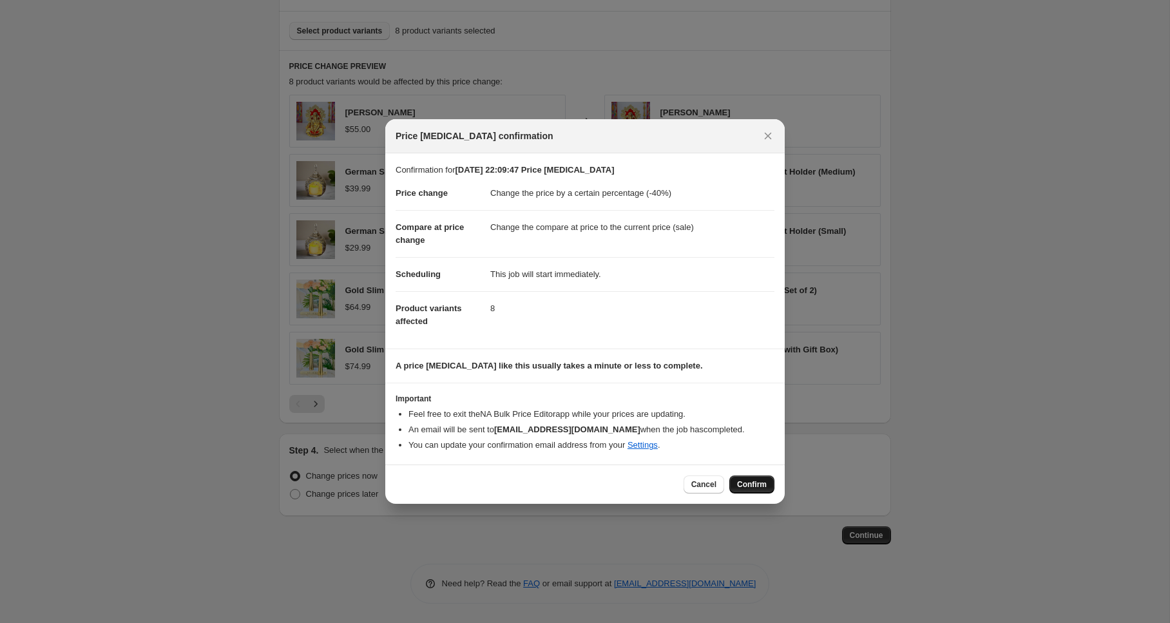
click at [758, 481] on span "Confirm" at bounding box center [752, 485] width 30 height 10
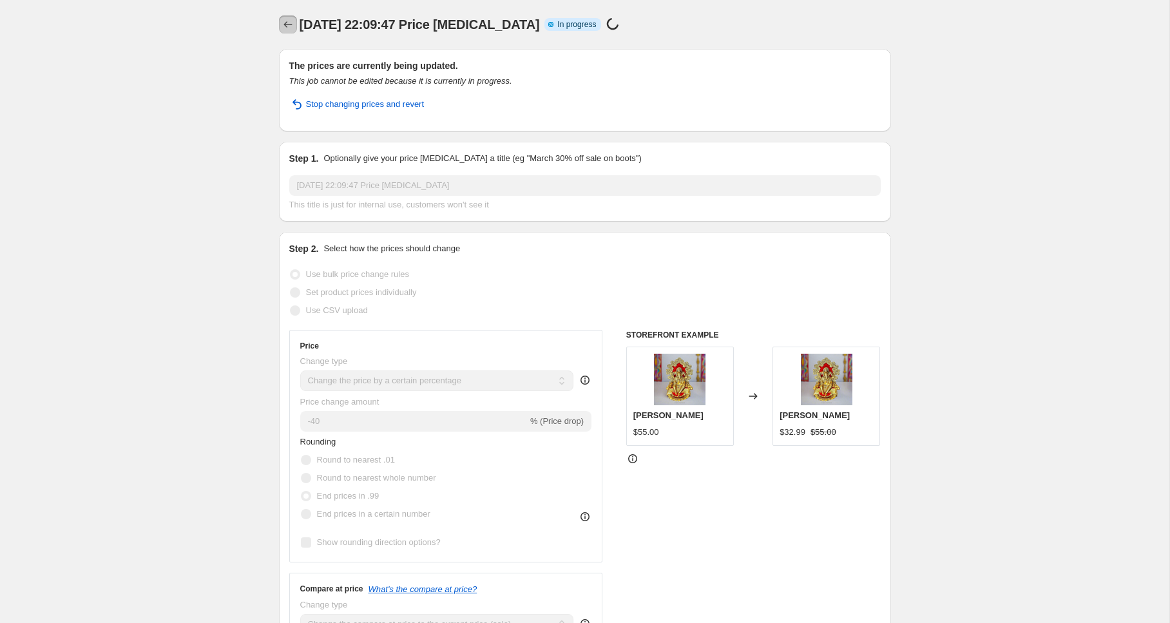
click at [285, 24] on icon "Price change jobs" at bounding box center [288, 24] width 8 height 6
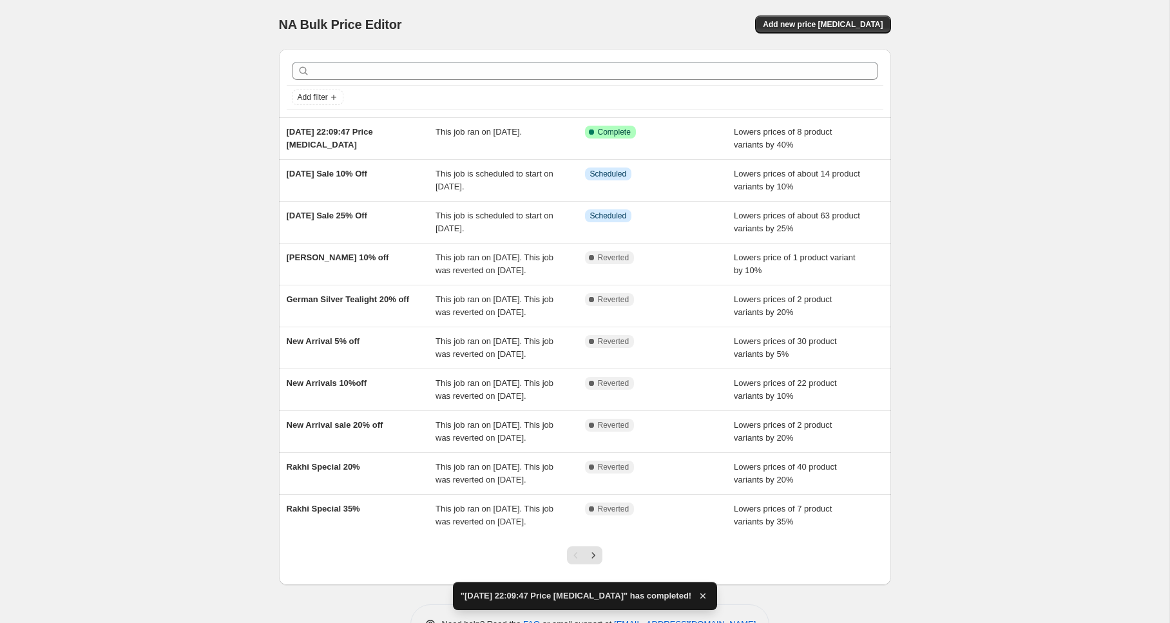
click at [322, 174] on span "[DATE] Sale 10% Off" at bounding box center [327, 174] width 81 height 10
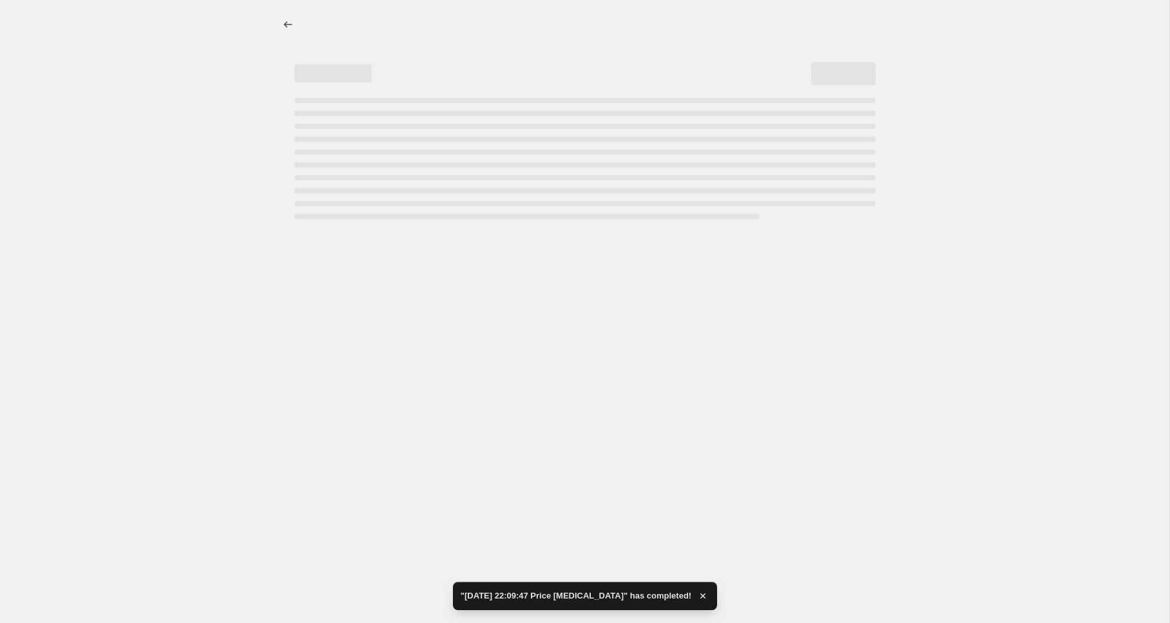
select select "percentage"
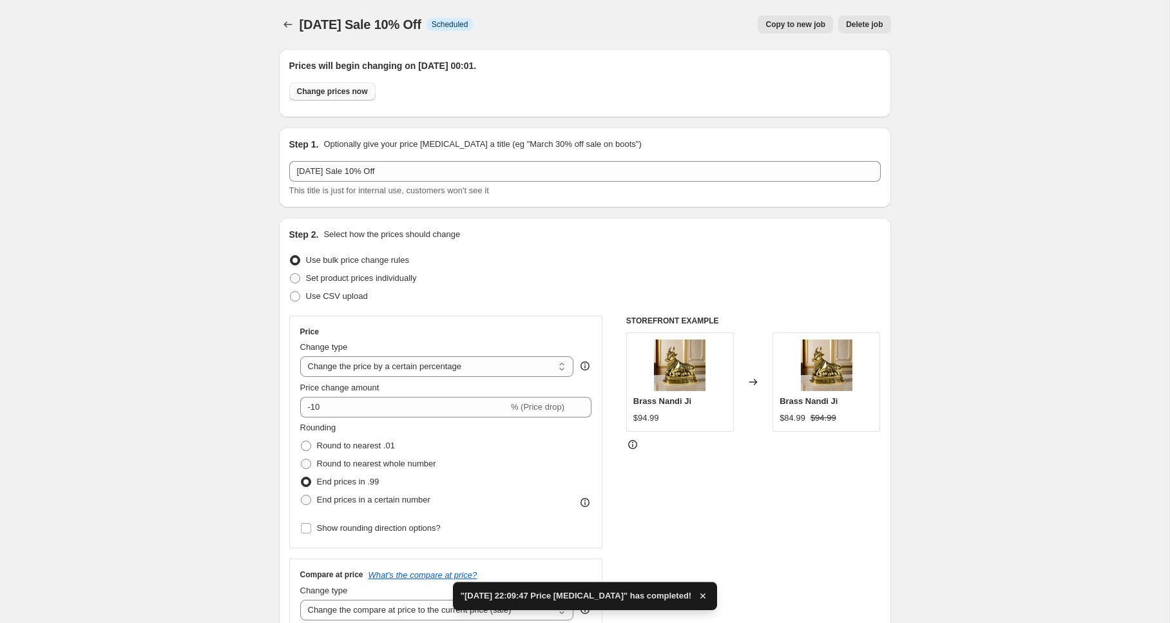
click at [329, 94] on span "Change prices now" at bounding box center [332, 91] width 71 height 10
radio input "true"
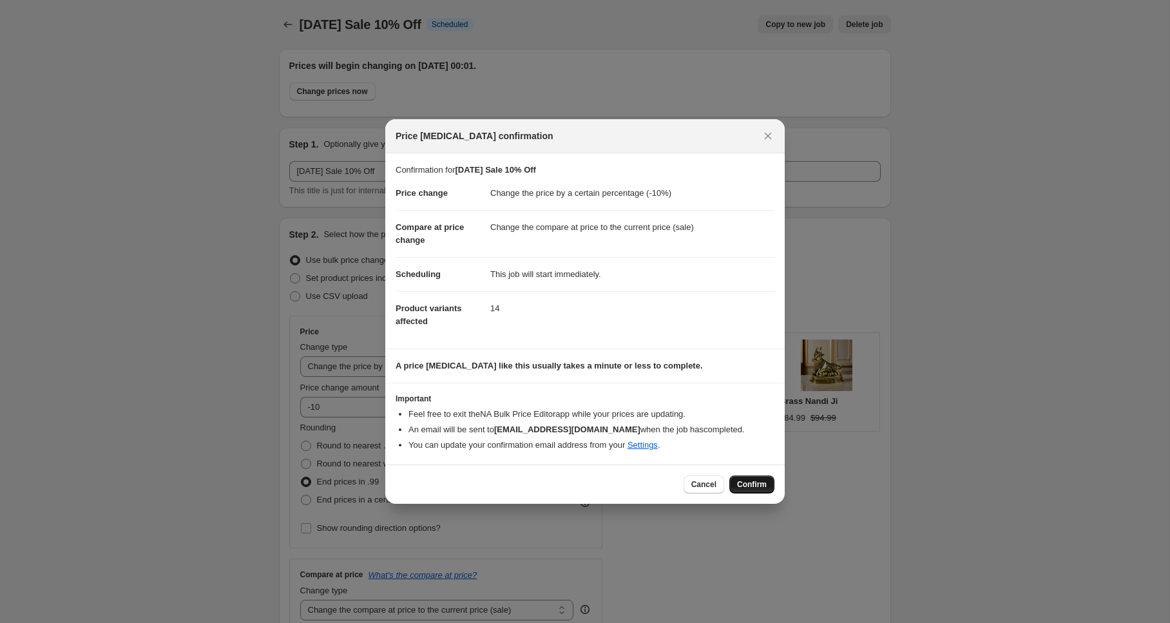
click at [754, 485] on span "Confirm" at bounding box center [752, 485] width 30 height 10
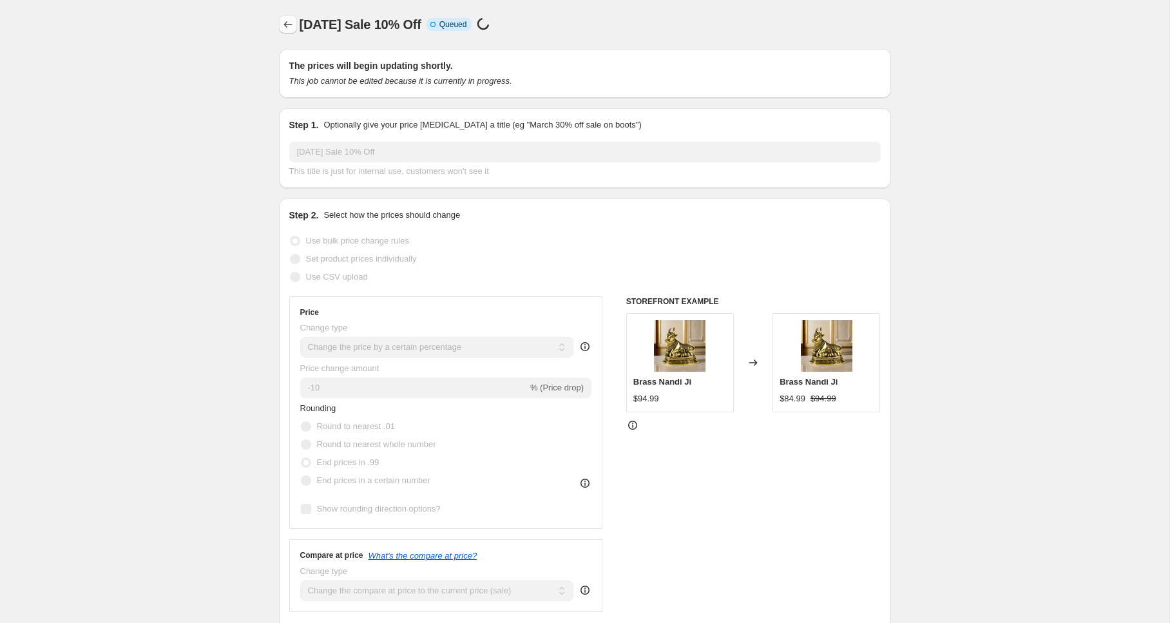
click at [287, 25] on icon "Price change jobs" at bounding box center [288, 24] width 13 height 13
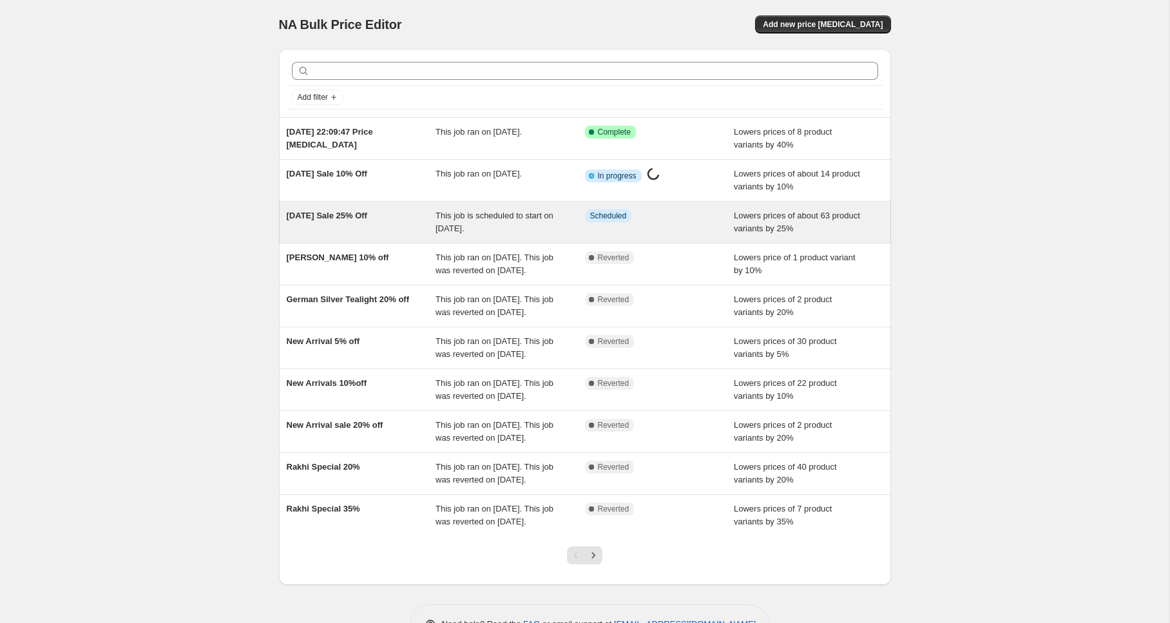
click at [318, 216] on span "[DATE] Sale 25% Off" at bounding box center [327, 216] width 81 height 10
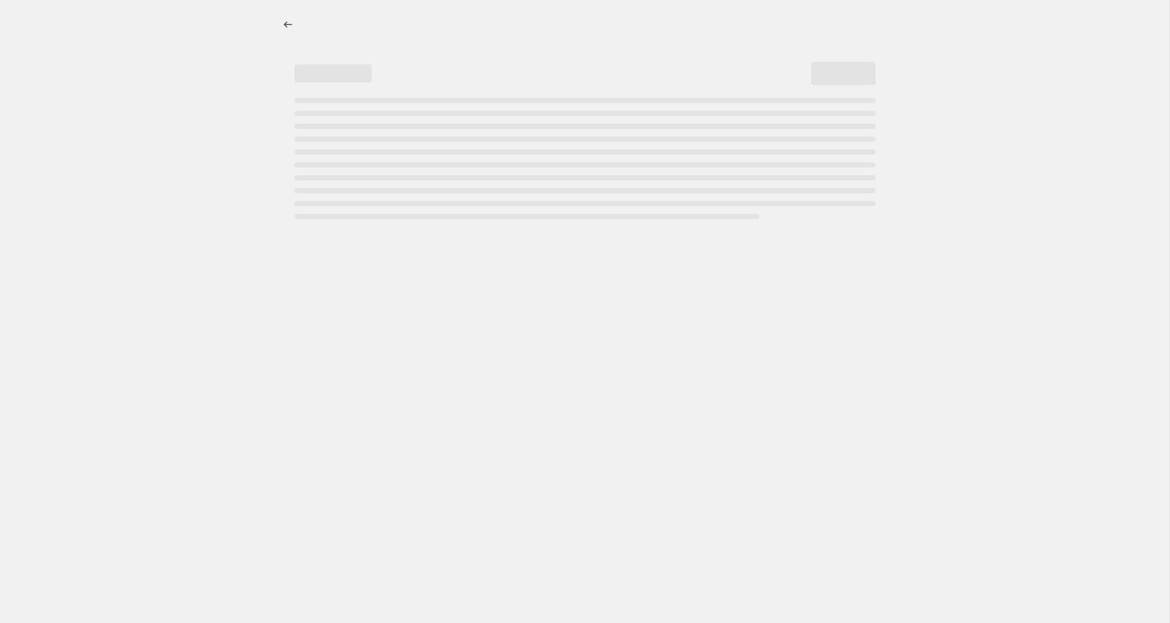
select select "percentage"
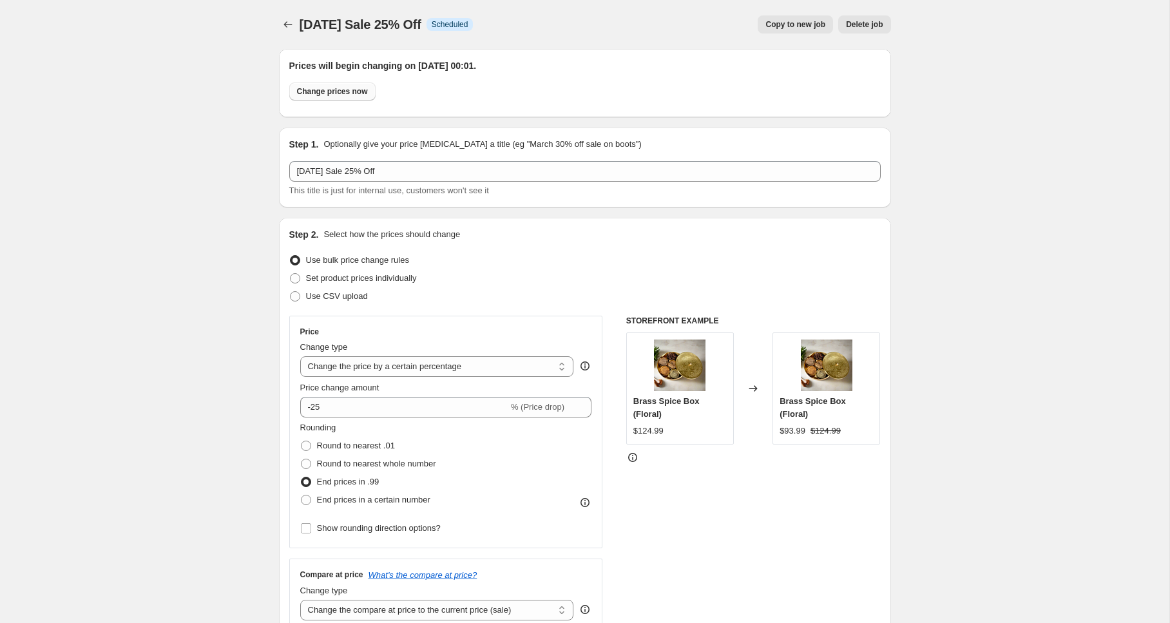
click at [344, 92] on span "Change prices now" at bounding box center [332, 91] width 71 height 10
radio input "true"
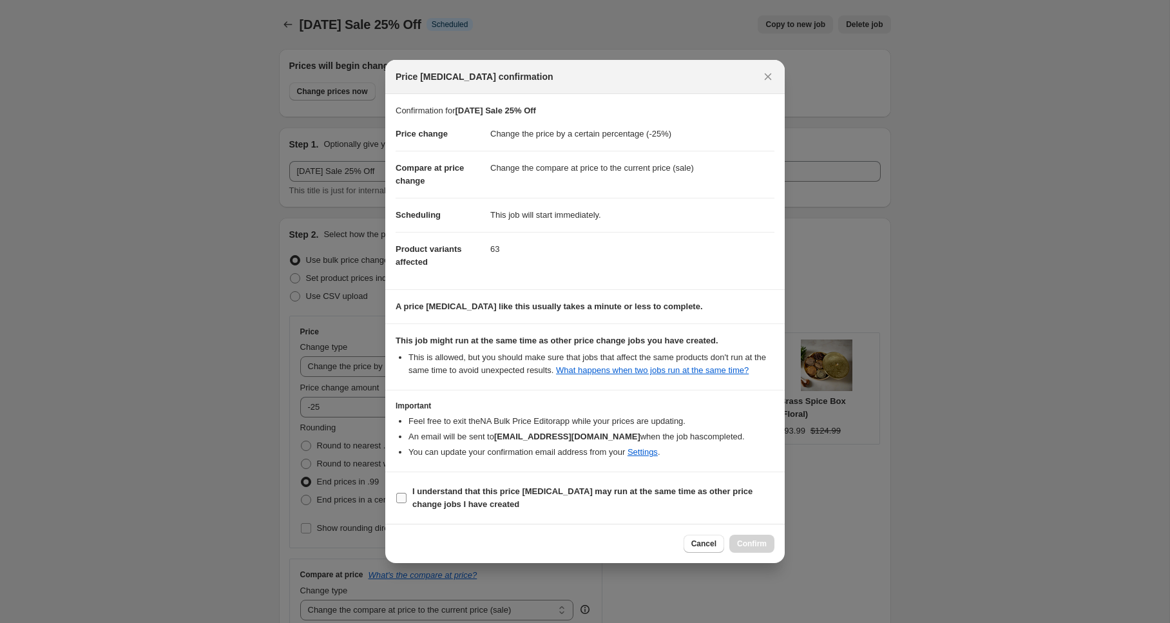
click at [550, 501] on b "I understand that this price change job may run at the same time as other price…" at bounding box center [583, 498] width 340 height 23
click at [407, 501] on input "I understand that this price change job may run at the same time as other price…" at bounding box center [401, 498] width 10 height 10
checkbox input "true"
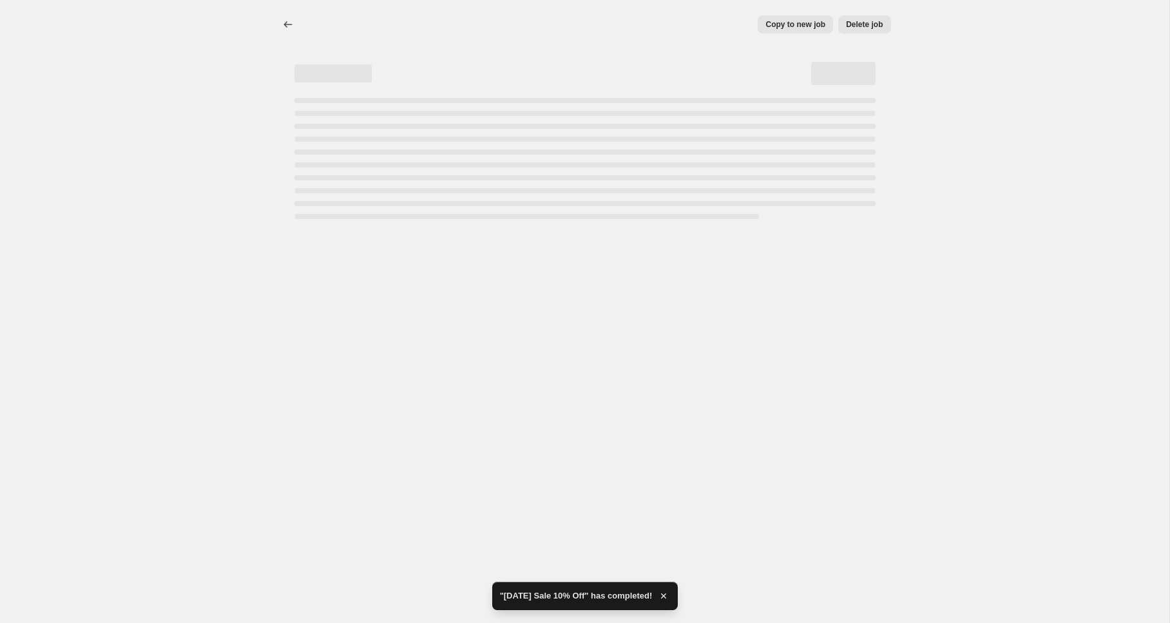
select select "percentage"
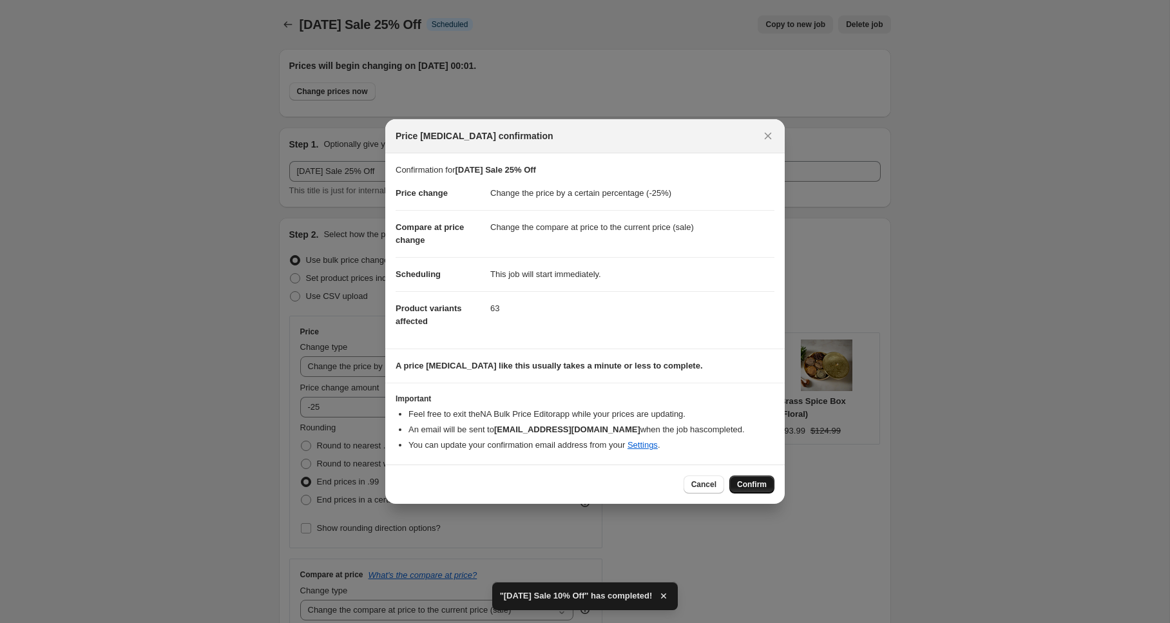
click at [752, 482] on span "Confirm" at bounding box center [752, 485] width 30 height 10
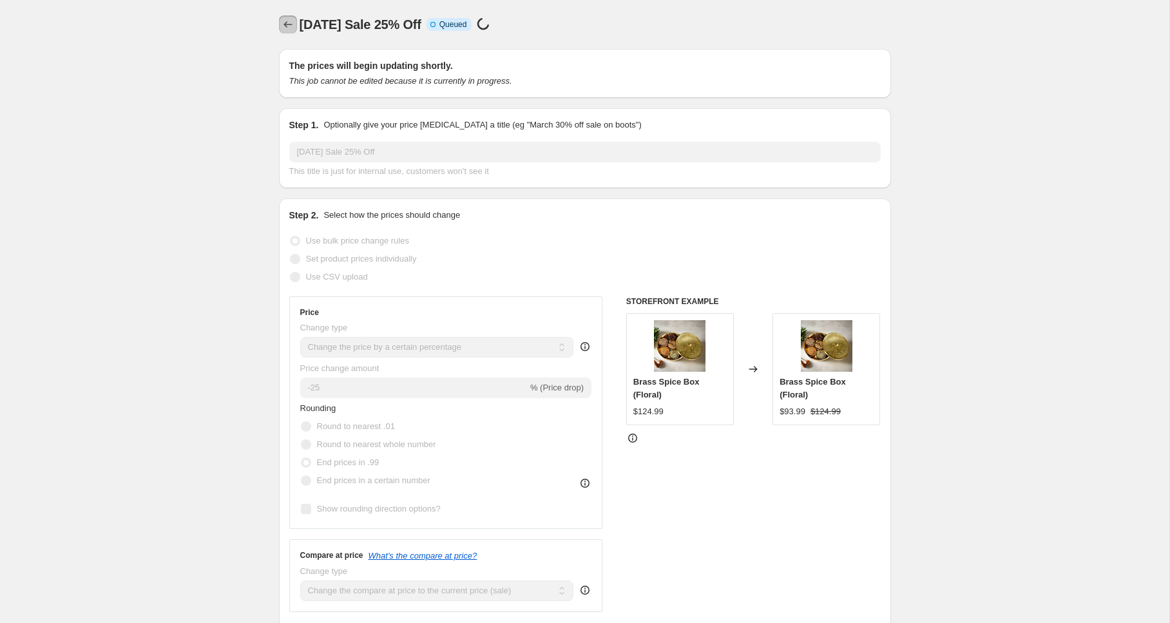
click at [289, 26] on icon "Price change jobs" at bounding box center [288, 24] width 13 height 13
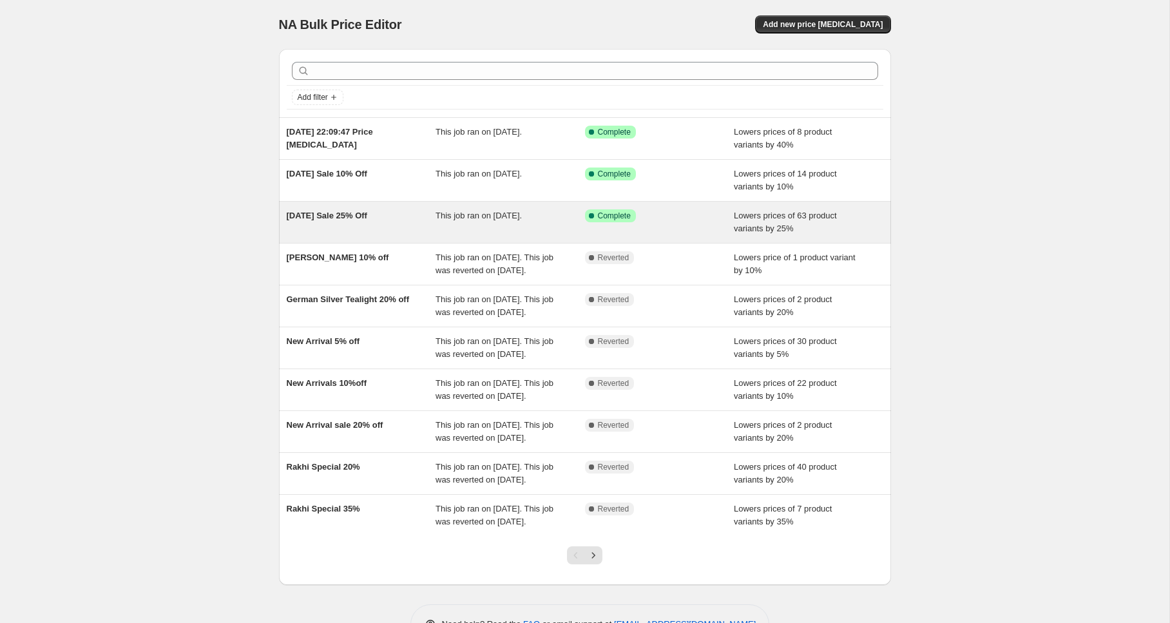
click at [333, 216] on span "[DATE] Sale 25% Off" at bounding box center [327, 216] width 81 height 10
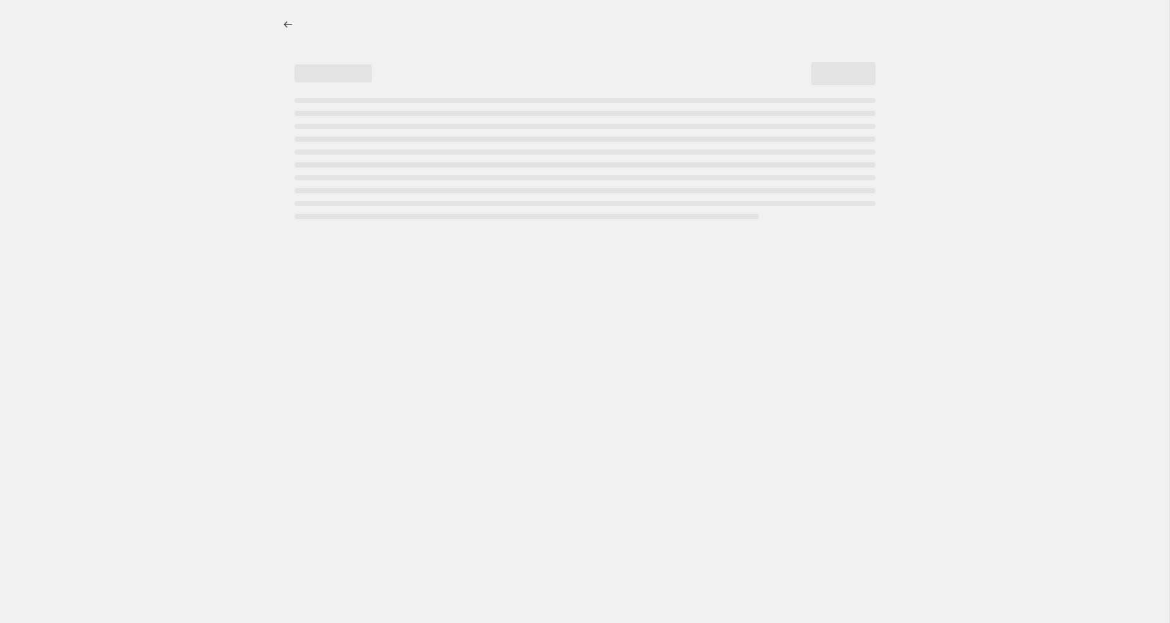
select select "percentage"
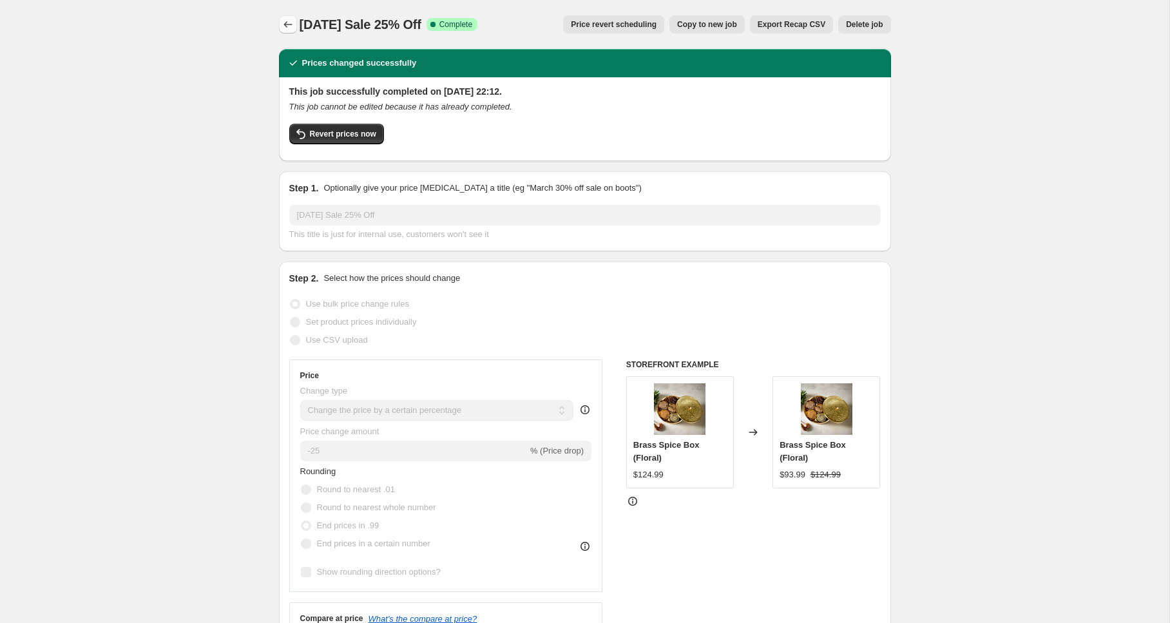
click at [292, 21] on icon "Price change jobs" at bounding box center [288, 24] width 13 height 13
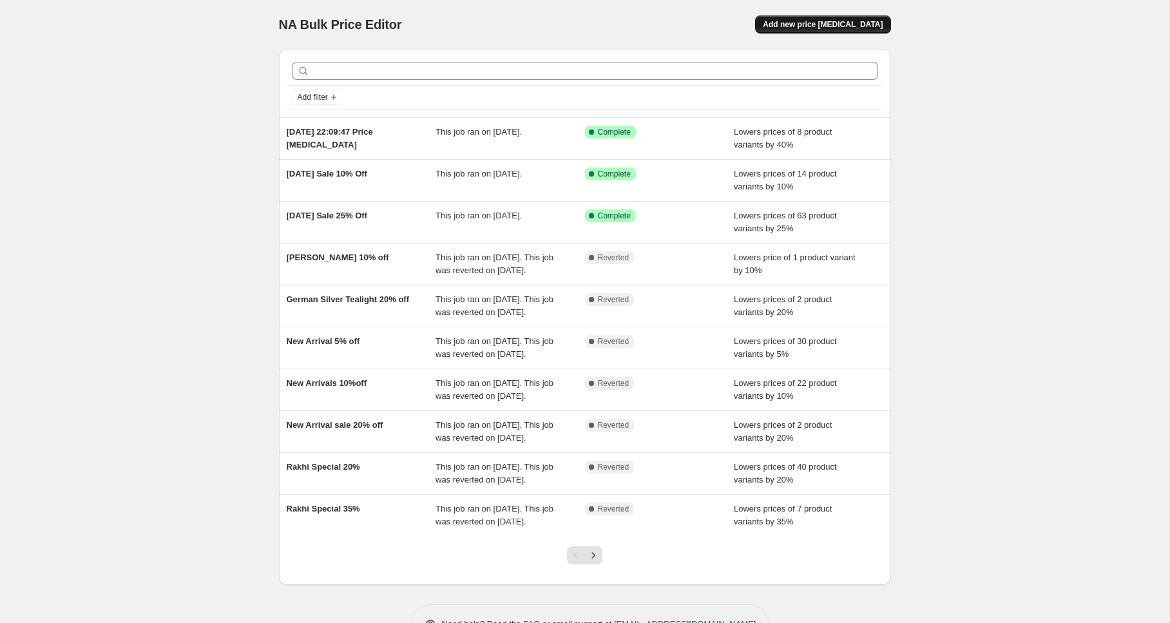
click at [855, 26] on span "Add new price [MEDICAL_DATA]" at bounding box center [823, 24] width 120 height 10
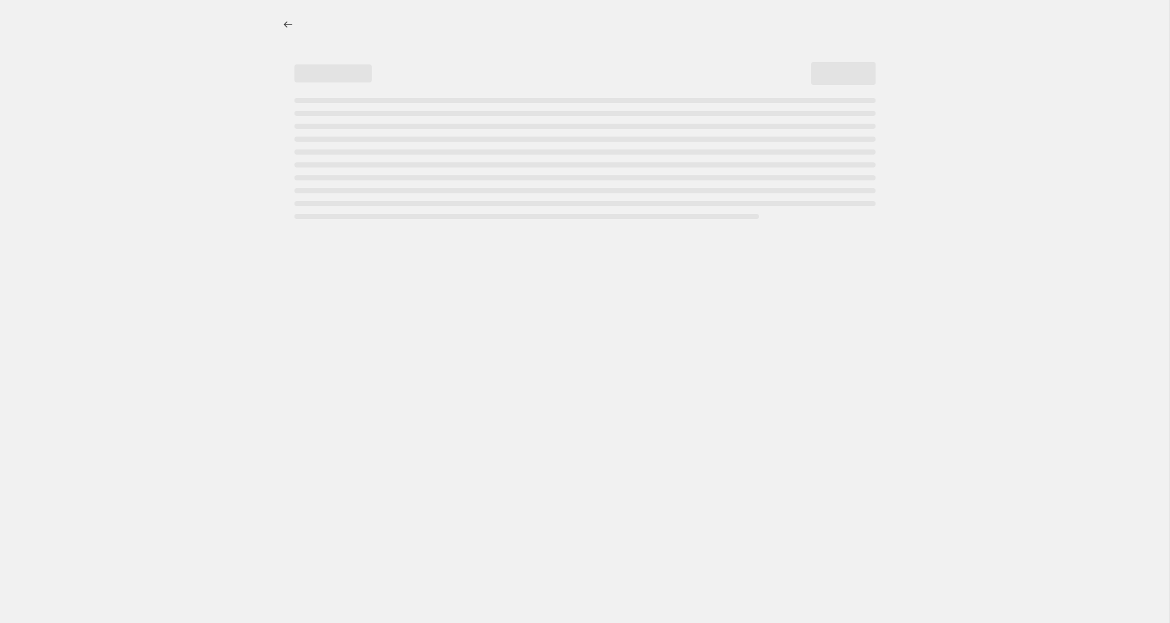
select select "percentage"
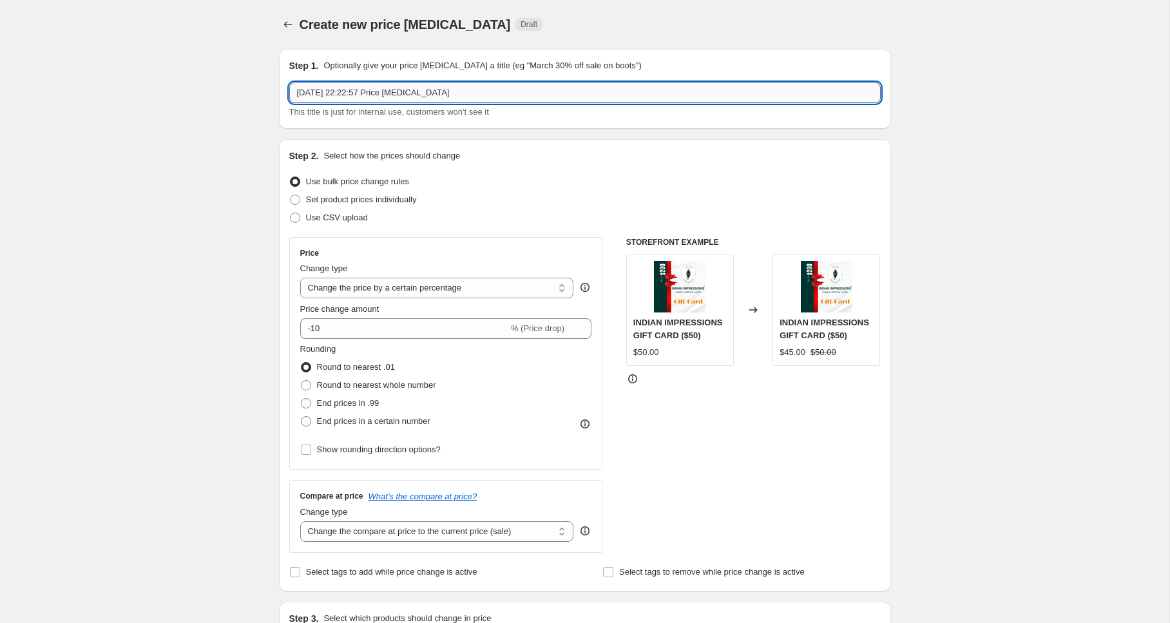
click at [625, 93] on input "[DATE] 22:22:57 Price [MEDICAL_DATA]" at bounding box center [585, 93] width 592 height 21
type input "Metal Vase 25"
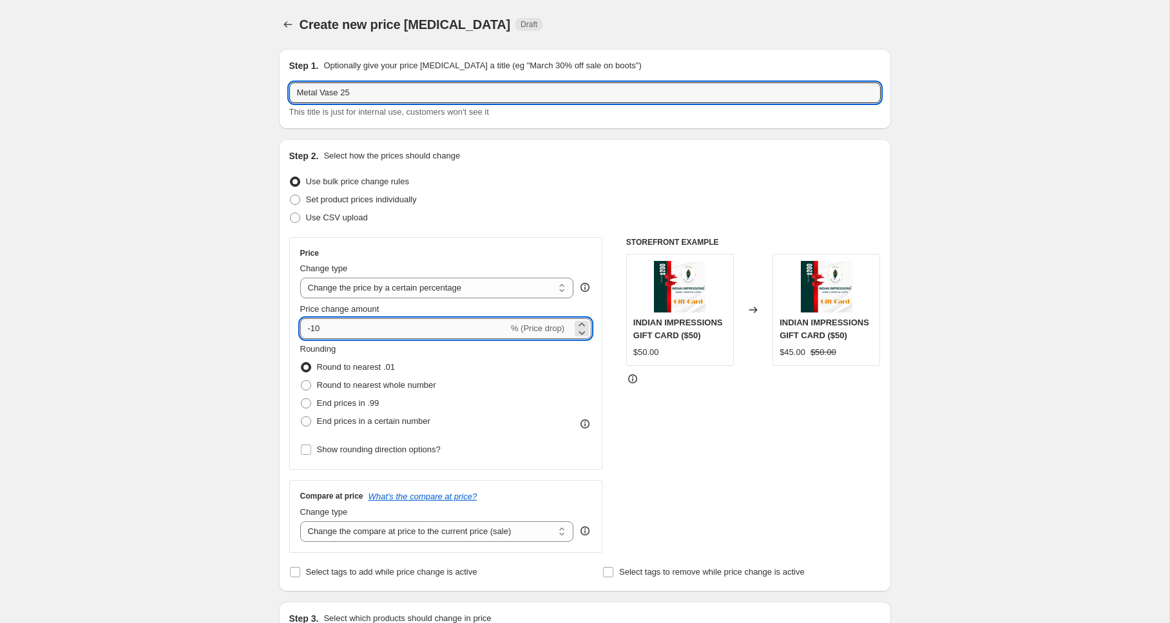
click at [361, 323] on input "-10" at bounding box center [404, 328] width 208 height 21
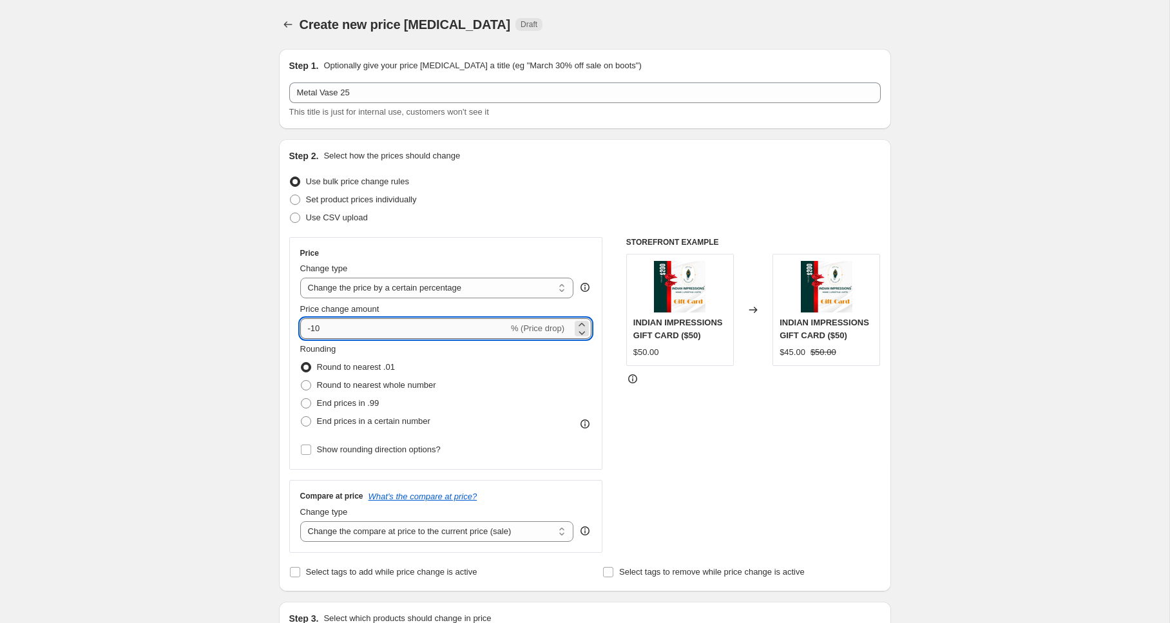
type input "-1"
type input "-25"
click at [304, 403] on span at bounding box center [306, 403] width 10 height 10
click at [302, 399] on input "End prices in .99" at bounding box center [301, 398] width 1 height 1
radio input "true"
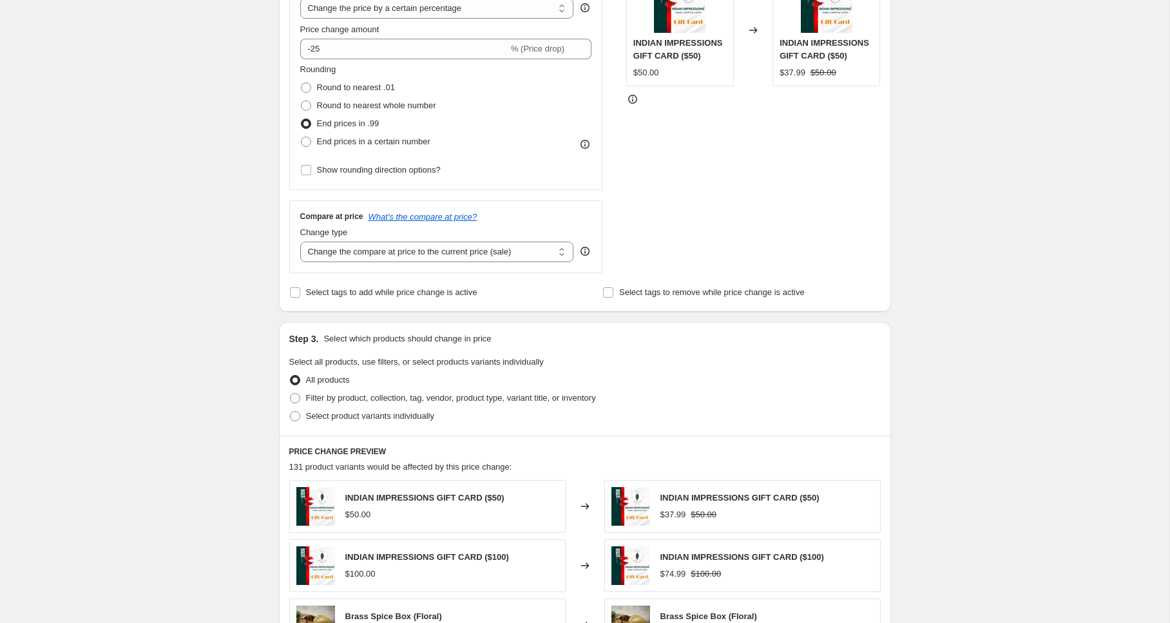
scroll to position [318, 0]
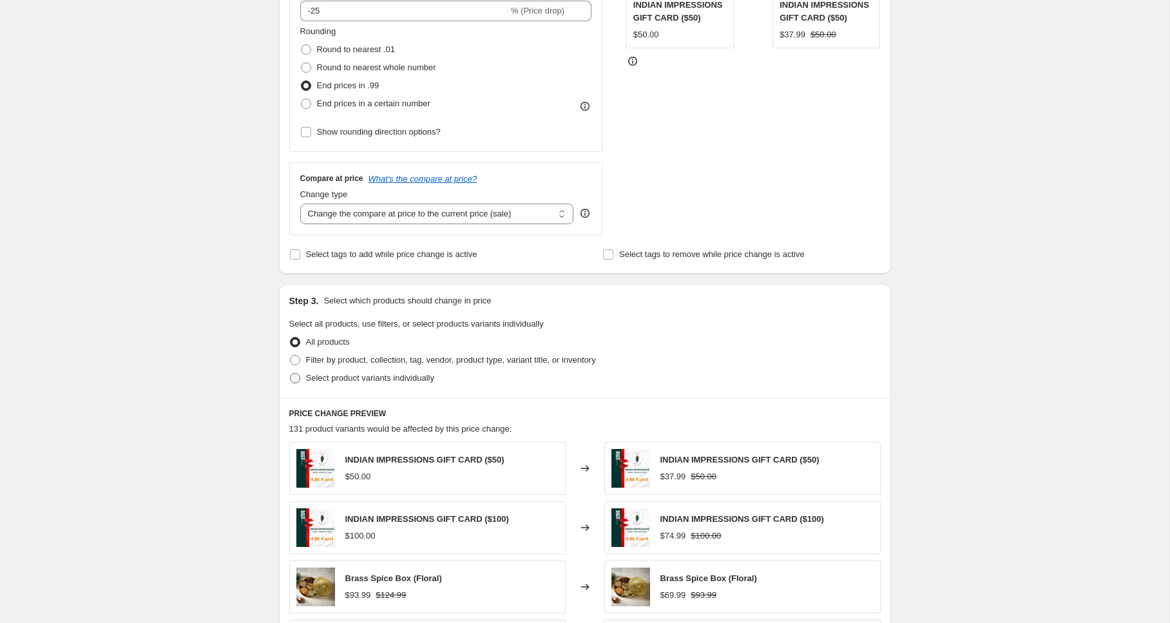
click at [313, 378] on span "Select product variants individually" at bounding box center [370, 378] width 128 height 10
click at [291, 374] on input "Select product variants individually" at bounding box center [290, 373] width 1 height 1
radio input "true"
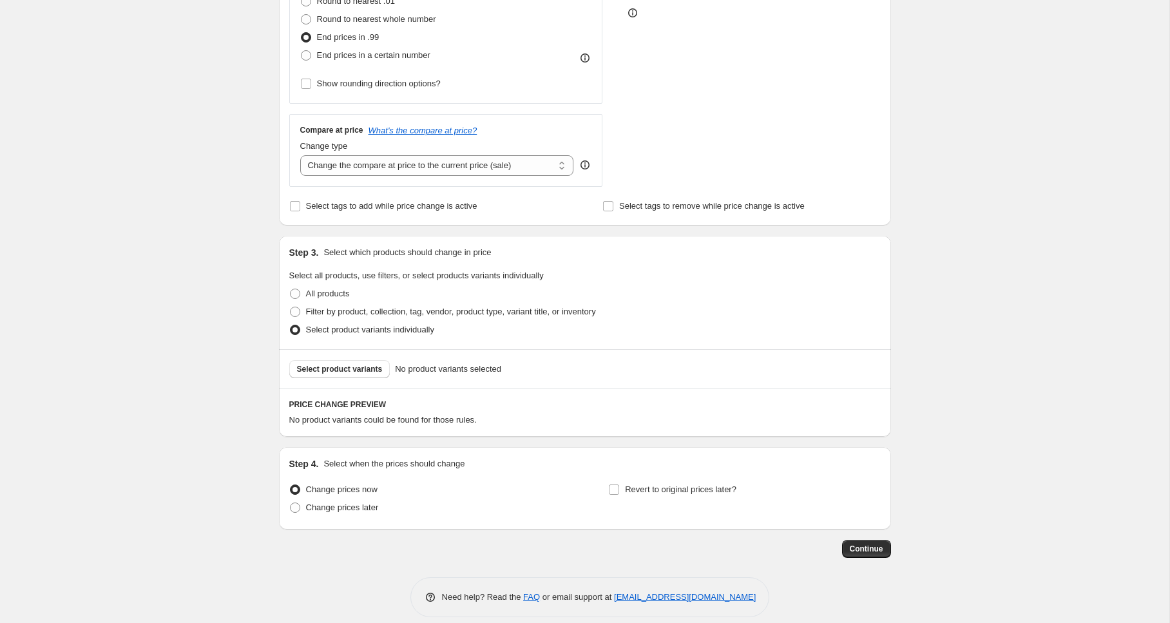
scroll to position [369, 0]
click at [323, 362] on span "Select product variants" at bounding box center [340, 366] width 86 height 10
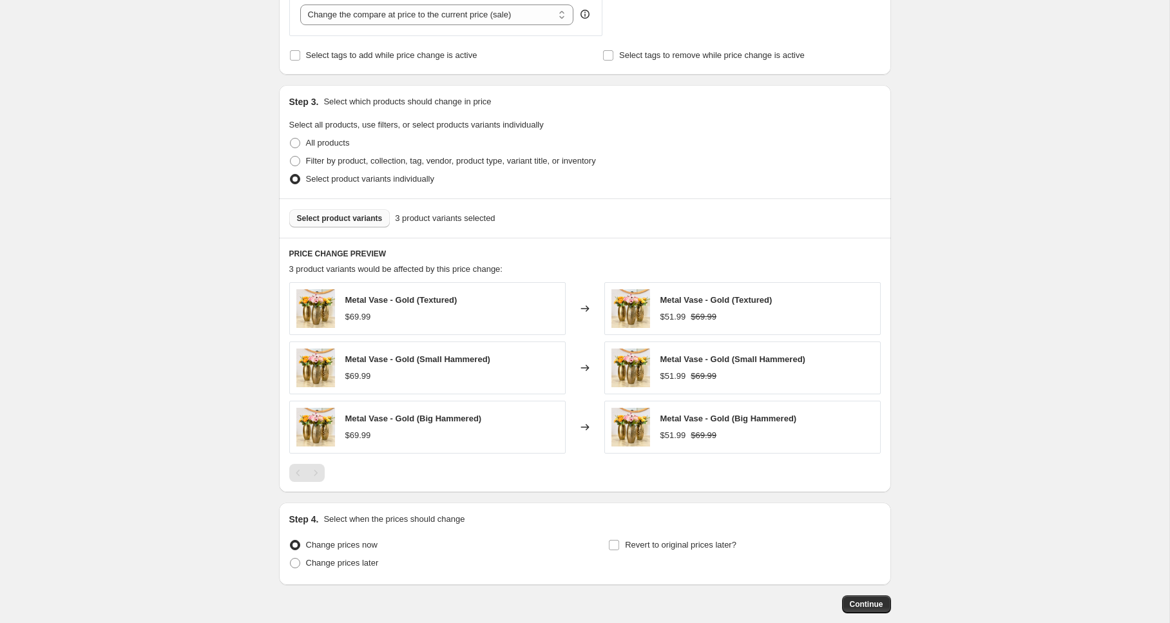
scroll to position [586, 0]
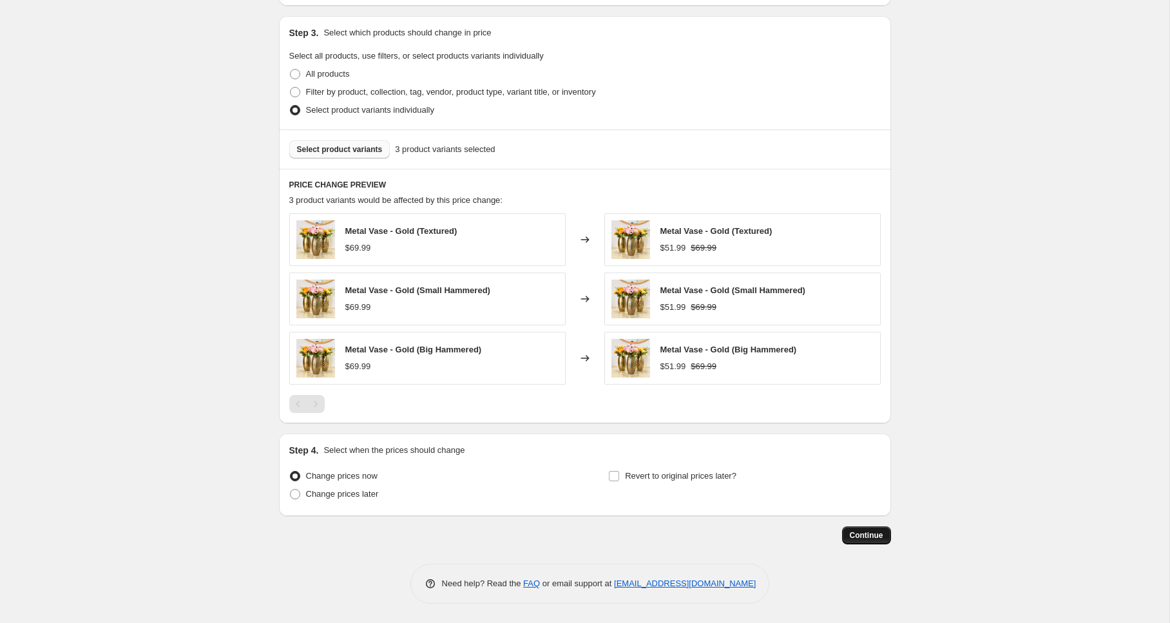
click at [864, 536] on span "Continue" at bounding box center [867, 535] width 34 height 10
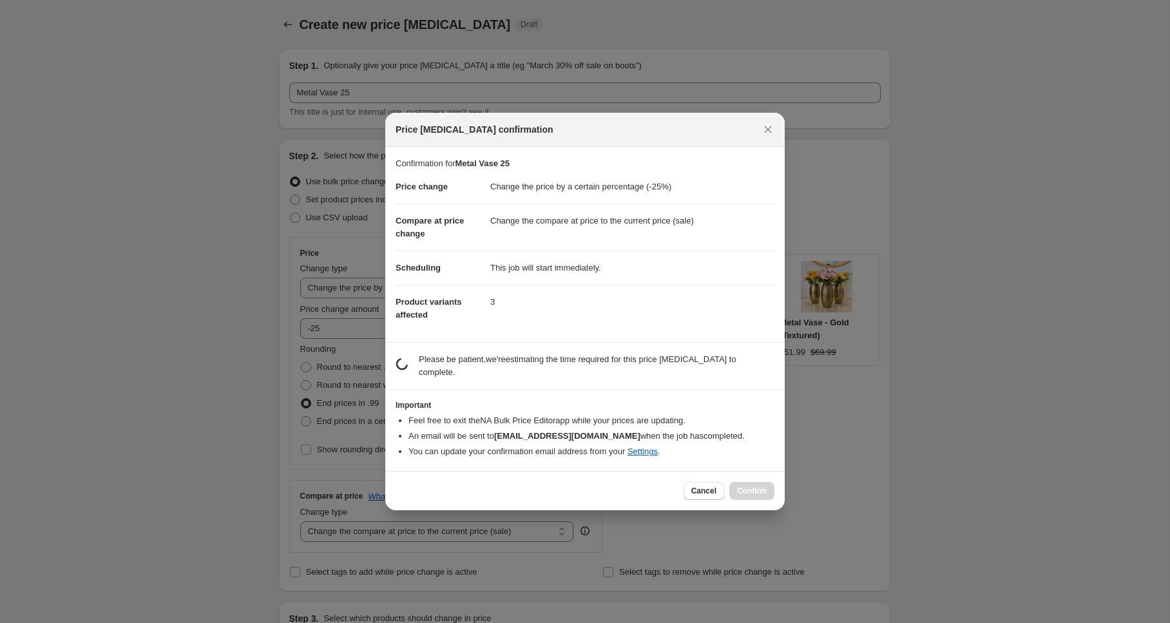
scroll to position [0, 0]
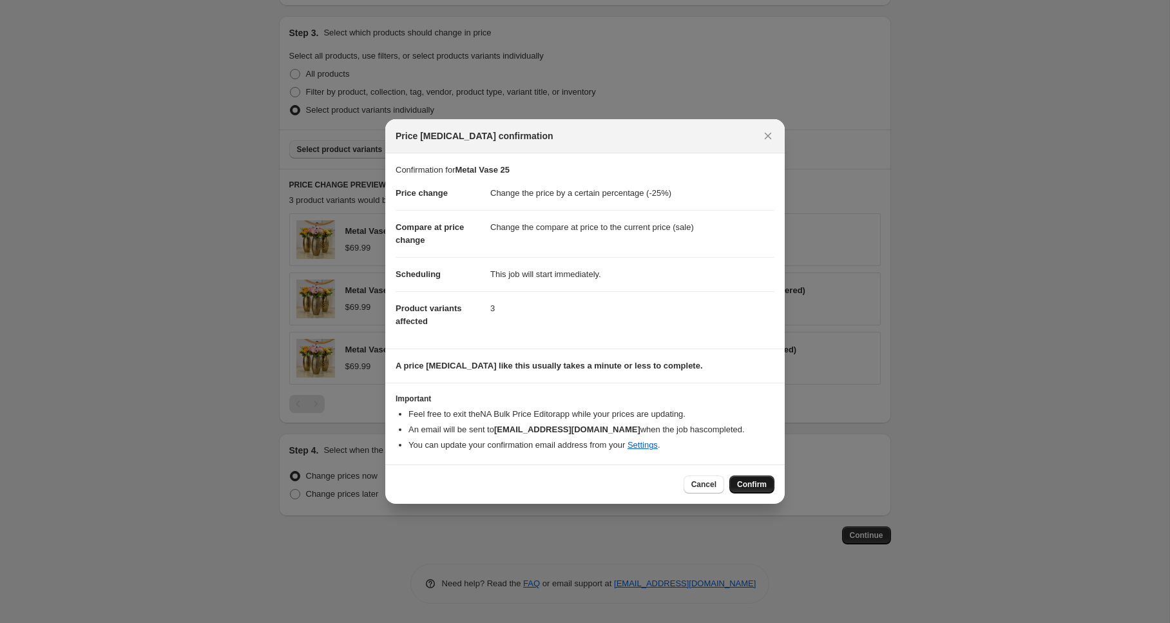
click at [745, 487] on span "Confirm" at bounding box center [752, 485] width 30 height 10
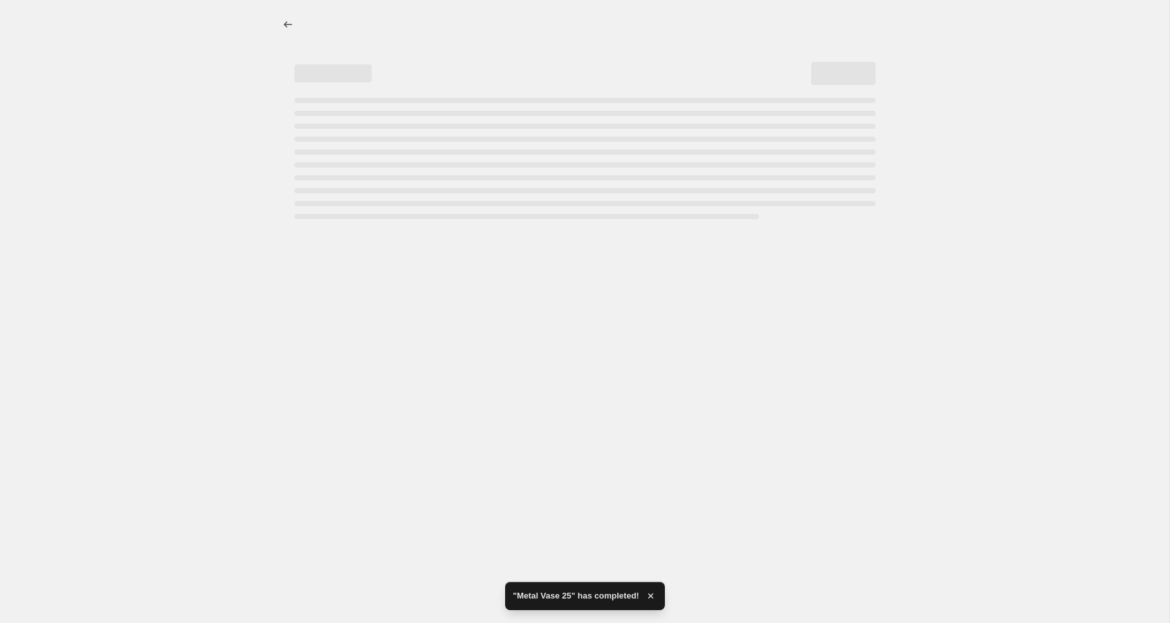
select select "percentage"
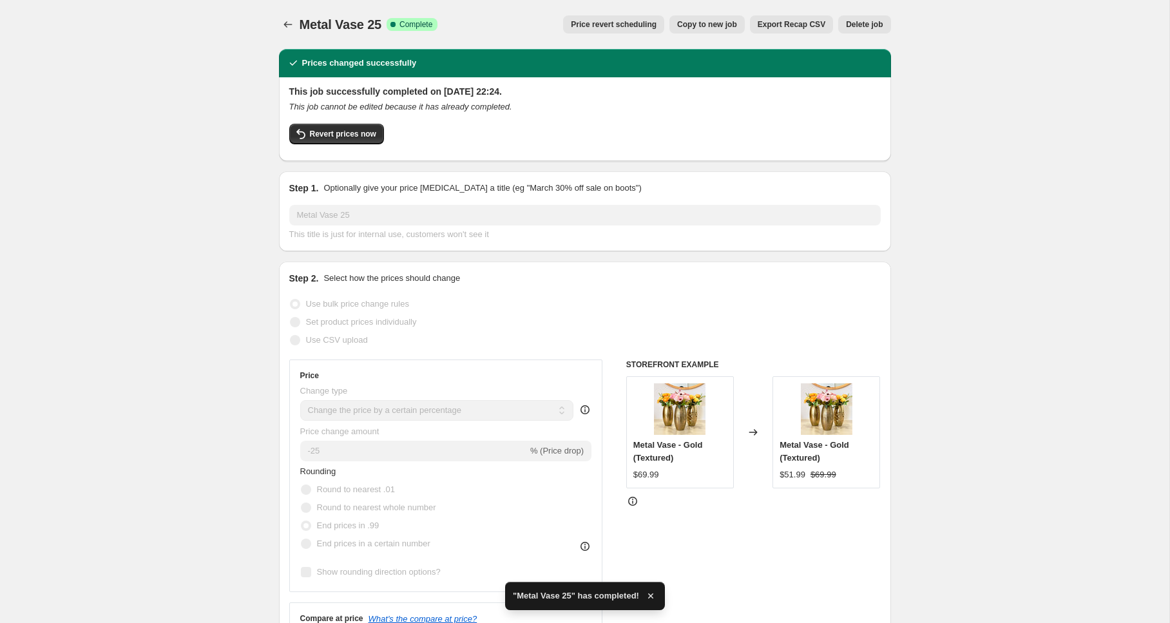
click at [287, 24] on icon "Price change jobs" at bounding box center [288, 24] width 13 height 13
